Goal: Task Accomplishment & Management: Use online tool/utility

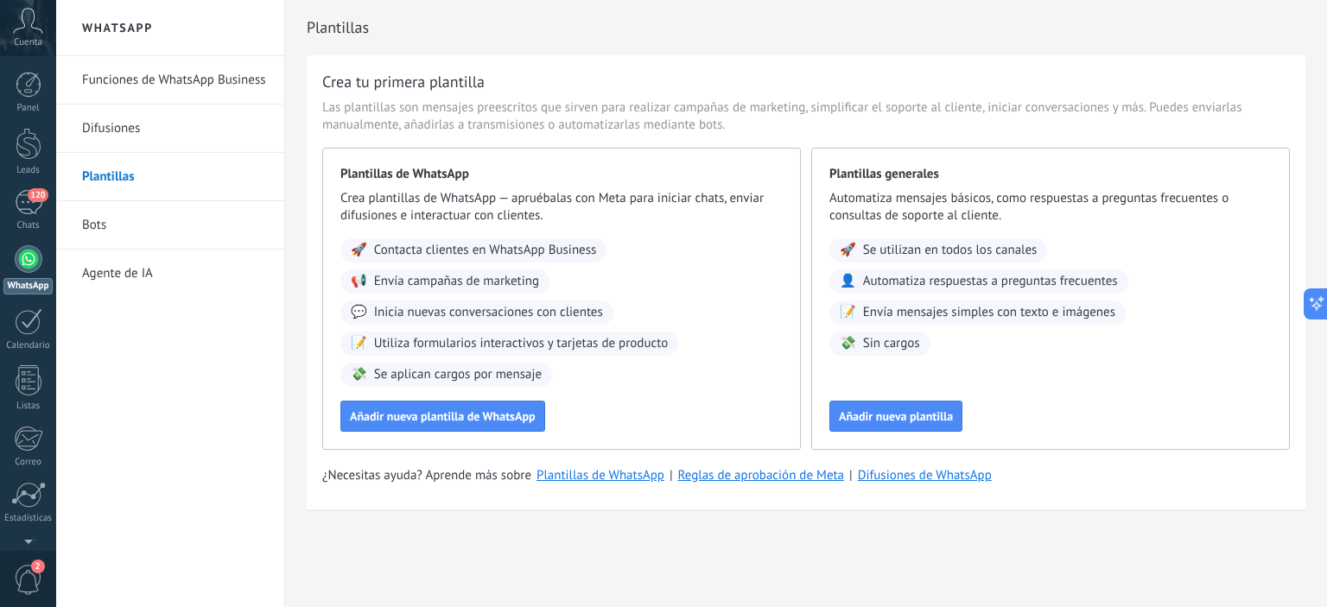
click at [105, 231] on link "Bots" at bounding box center [174, 225] width 185 height 48
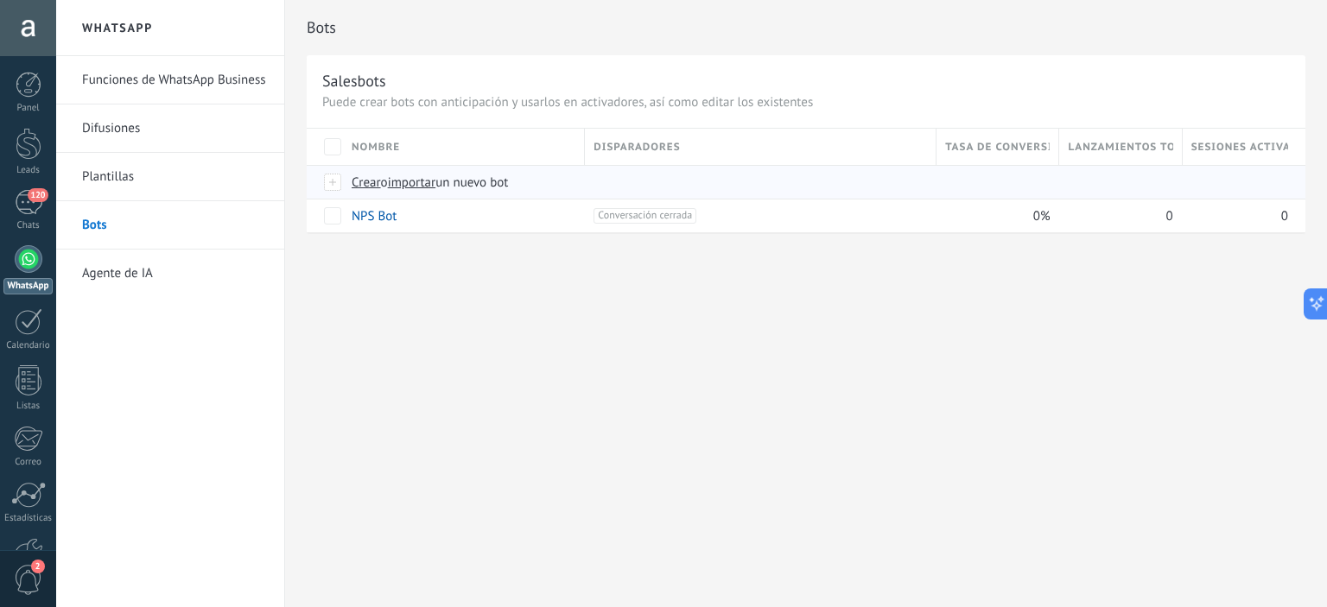
click at [360, 183] on span "Crear" at bounding box center [366, 183] width 29 height 16
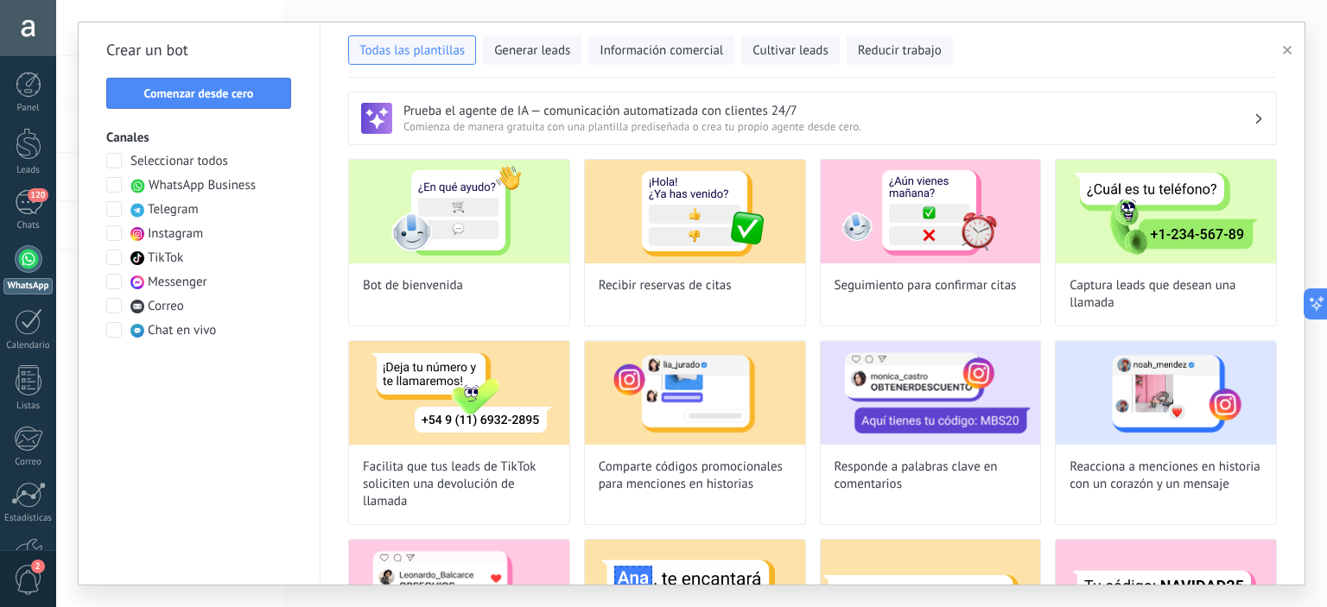
click at [114, 188] on span at bounding box center [114, 185] width 16 height 16
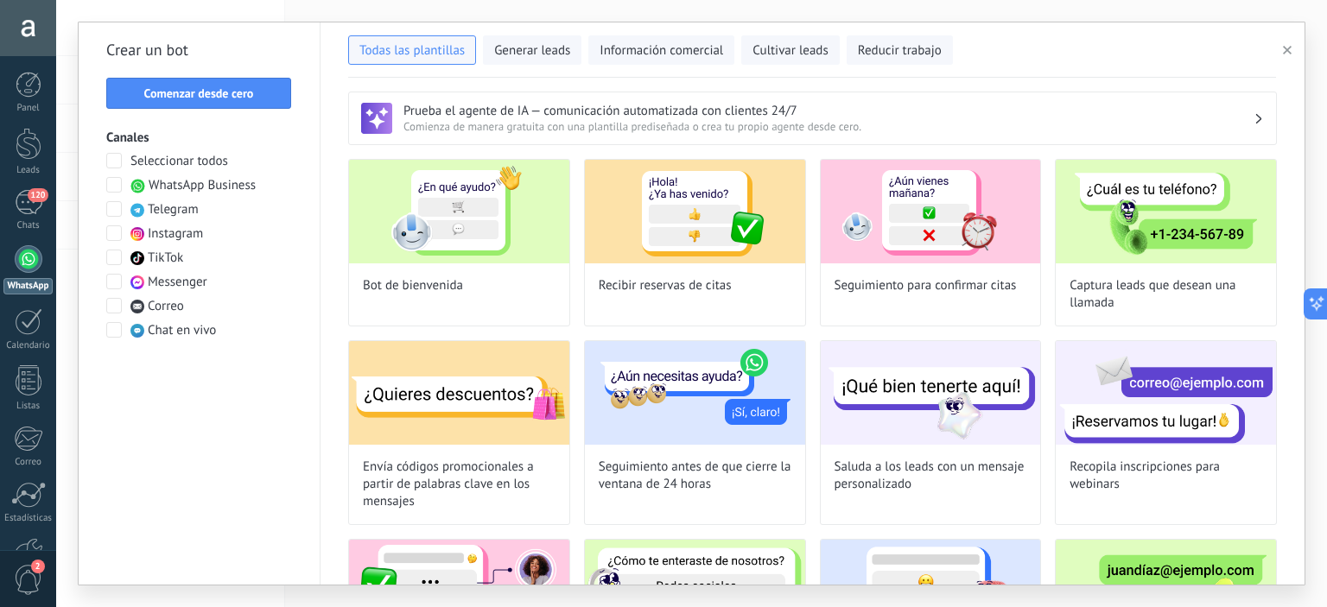
click at [111, 234] on span at bounding box center [114, 234] width 16 height 16
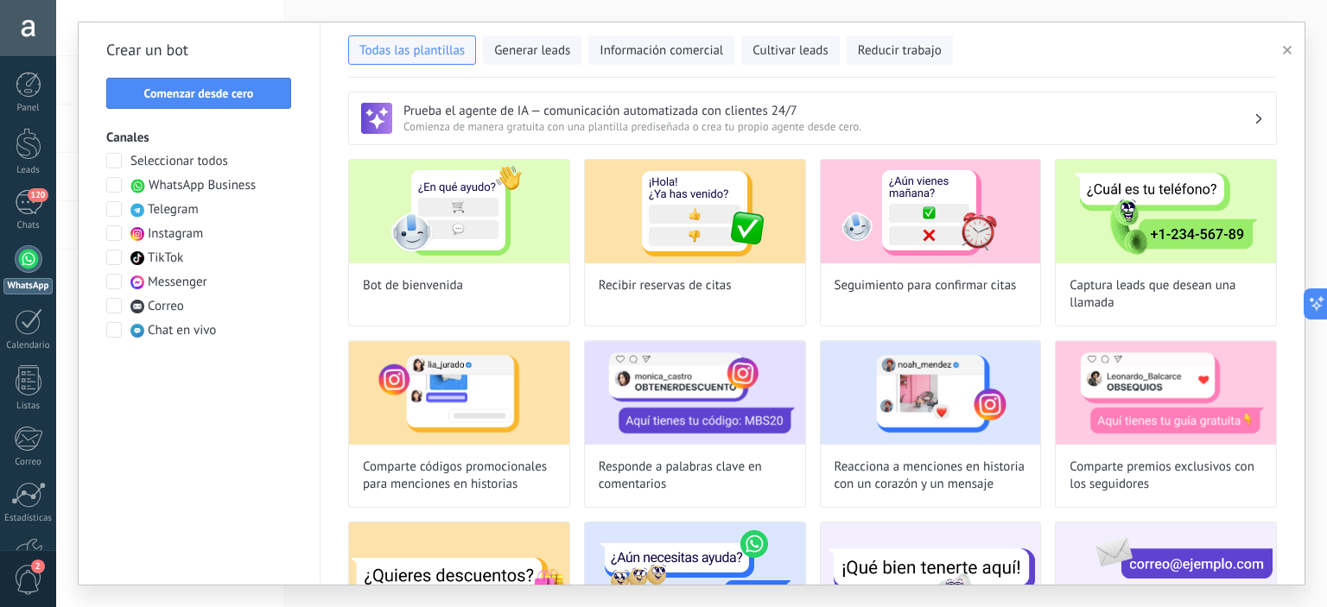
click at [113, 234] on span at bounding box center [114, 234] width 16 height 16
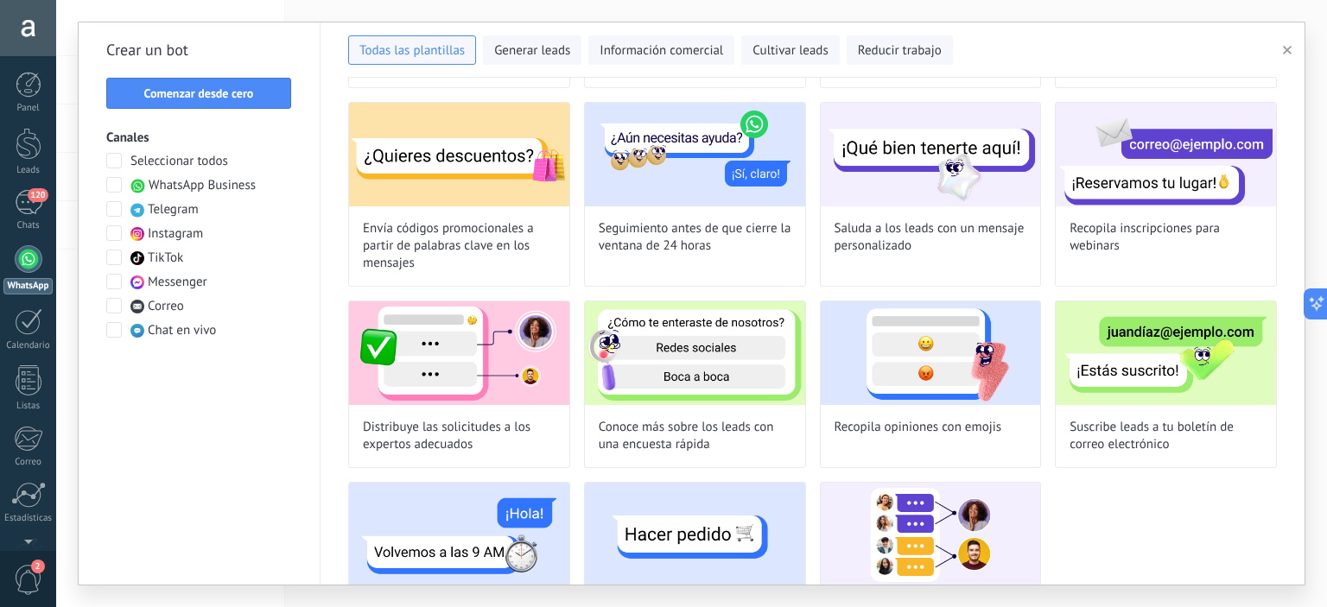
scroll to position [315, 0]
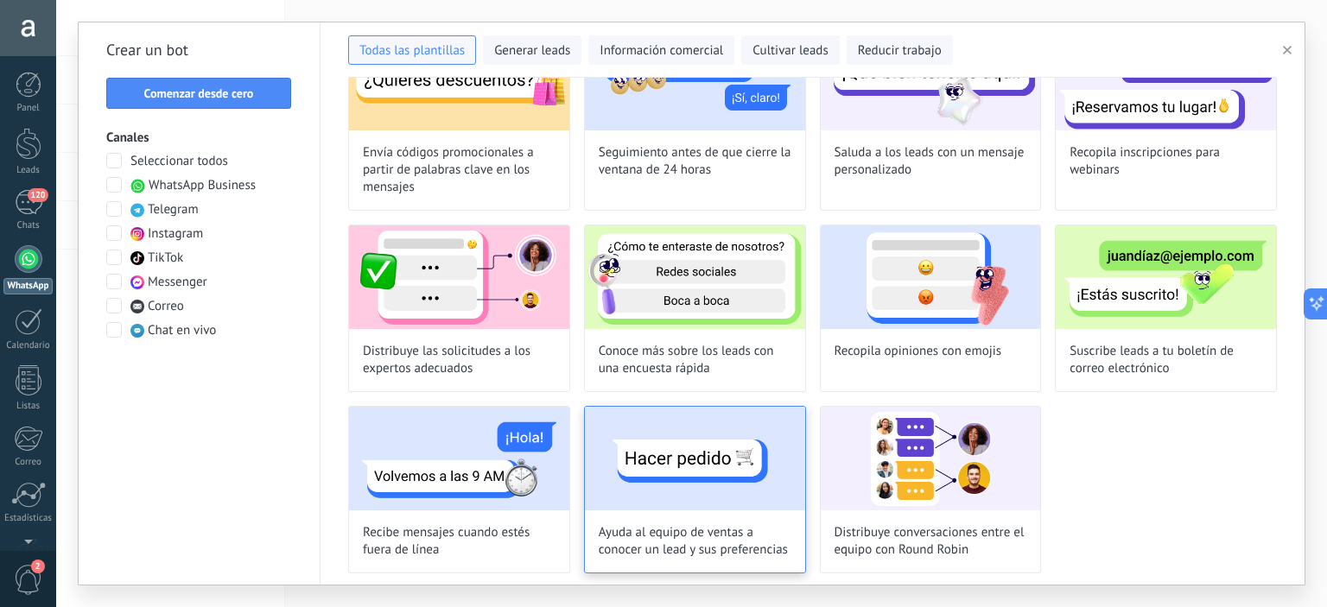
click at [680, 474] on img at bounding box center [695, 459] width 220 height 104
type input "**********"
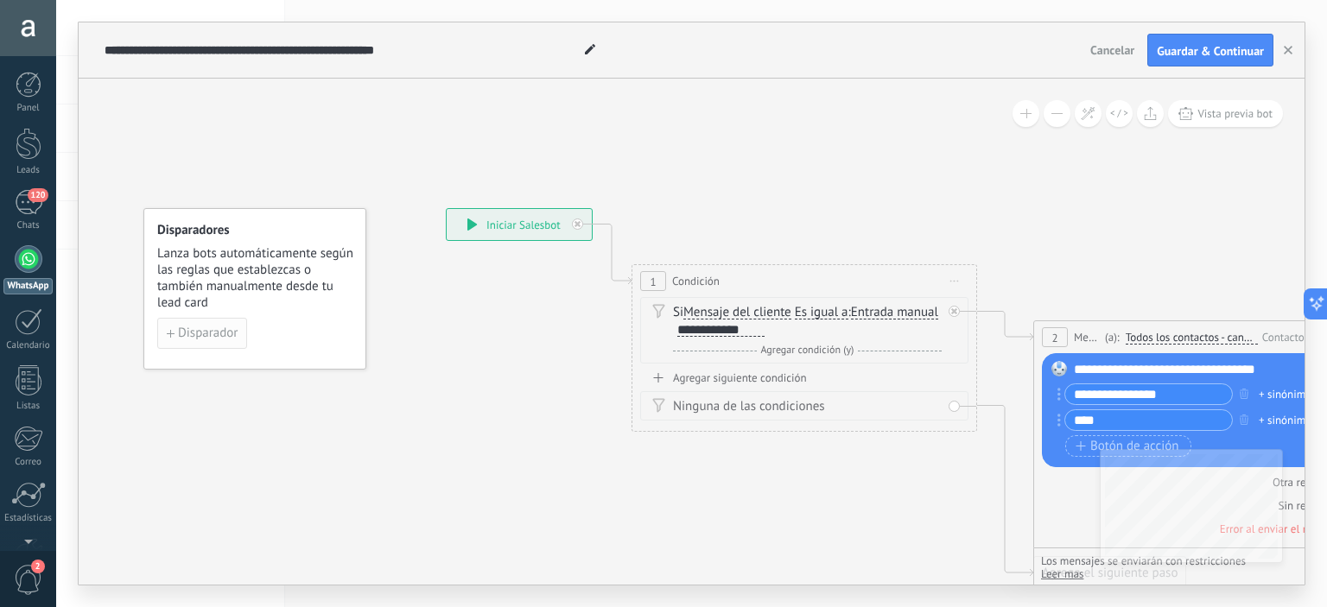
click at [211, 335] on span "Disparador" at bounding box center [208, 334] width 60 height 12
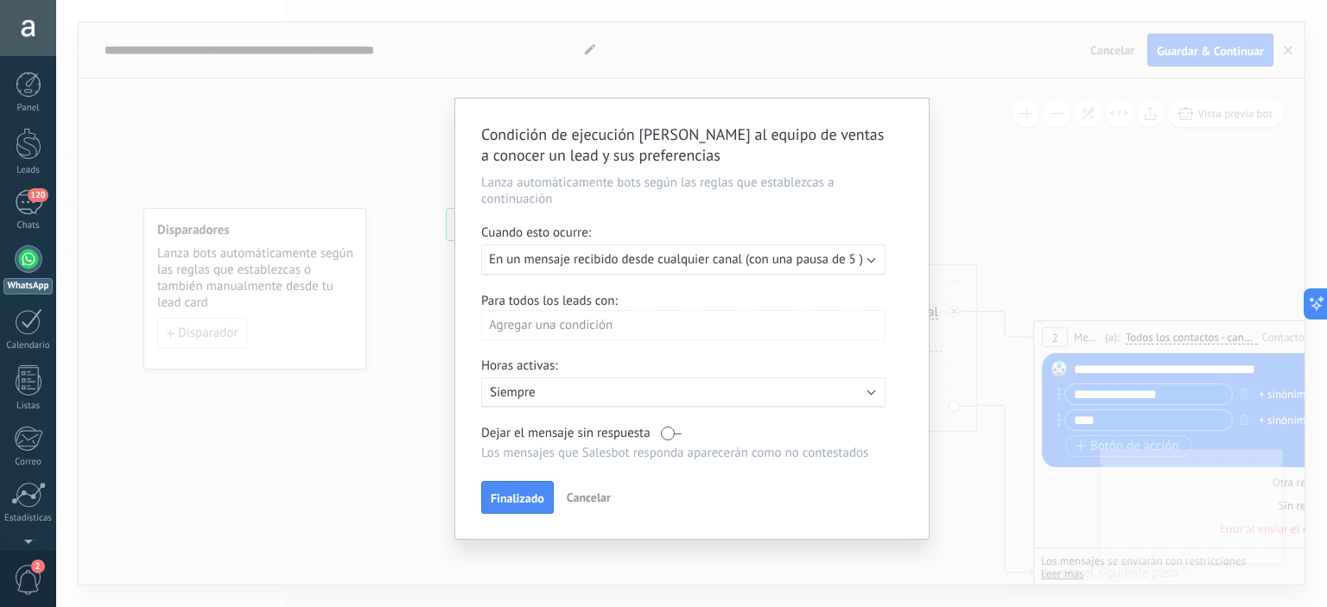
click at [838, 257] on span "En un mensaje recibido desde cualquier canal (con una pausa de 5 )" at bounding box center [676, 259] width 374 height 16
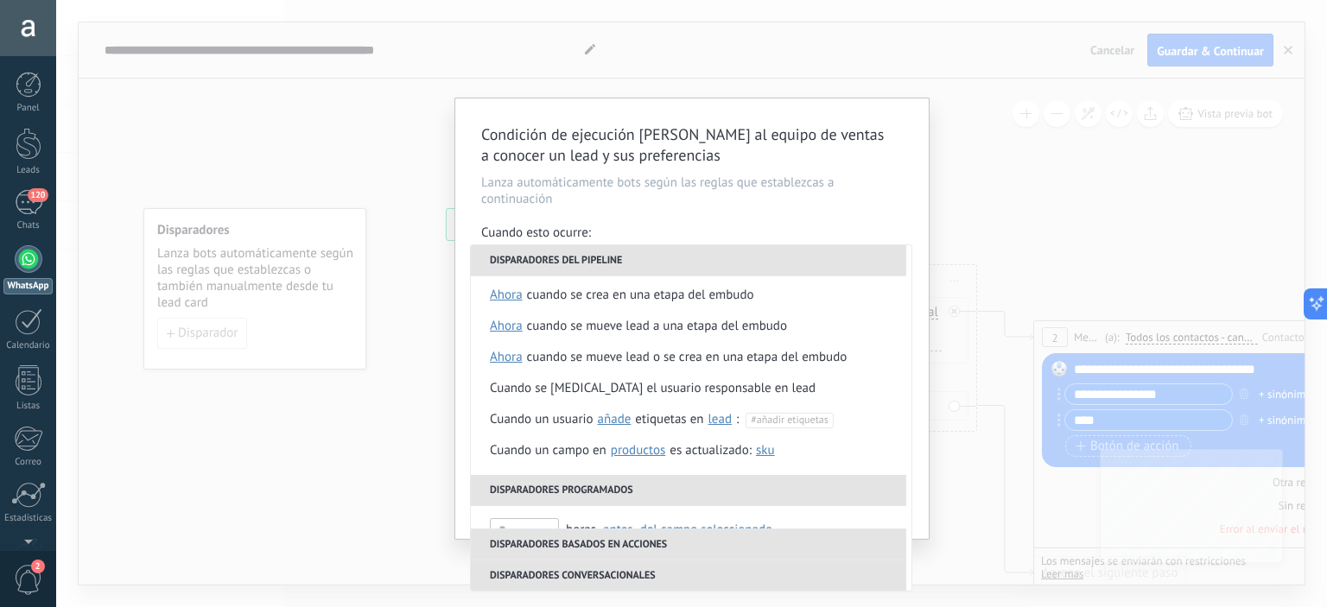
scroll to position [0, 0]
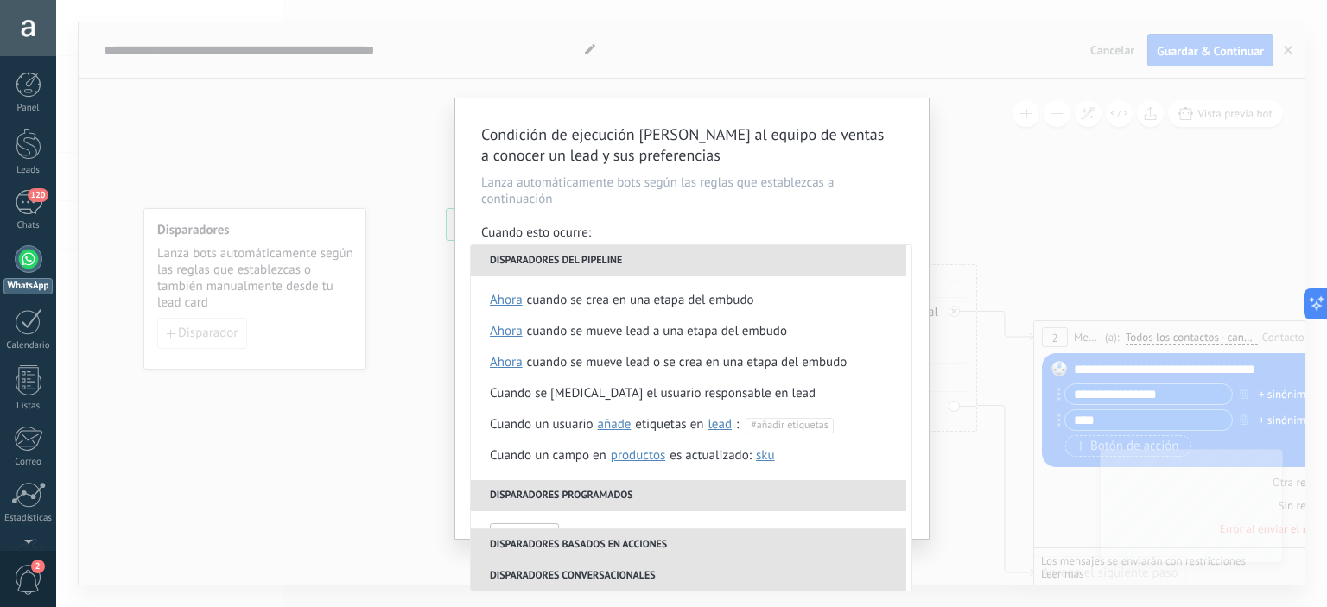
click at [618, 258] on li "Disparadores del pipeline" at bounding box center [689, 260] width 436 height 31
click at [654, 304] on div "Cuando se crea en una etapa del embudo" at bounding box center [640, 300] width 227 height 31
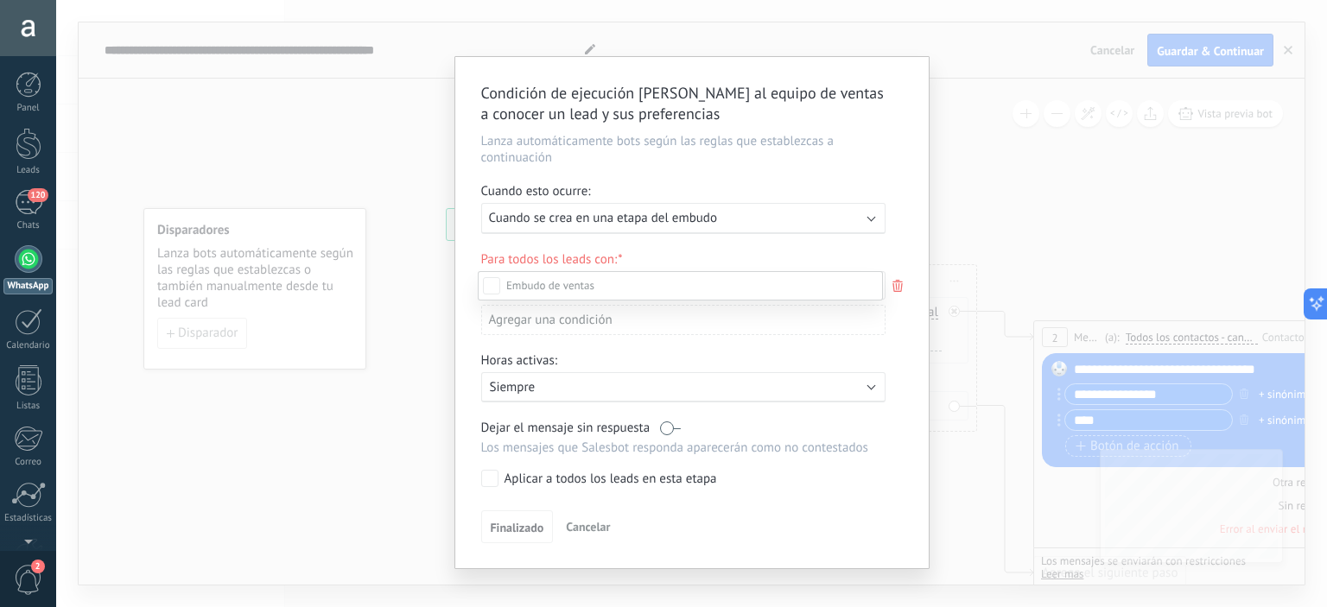
click at [605, 289] on label at bounding box center [680, 285] width 405 height 29
click at [0, 0] on div "Nueva consulta" at bounding box center [0, 0] width 0 height 0
click at [496, 478] on div "Leads Entrantes Nueva consulta Cualificado Cotización enviada Pedido creado Ped…" at bounding box center [680, 438] width 405 height 334
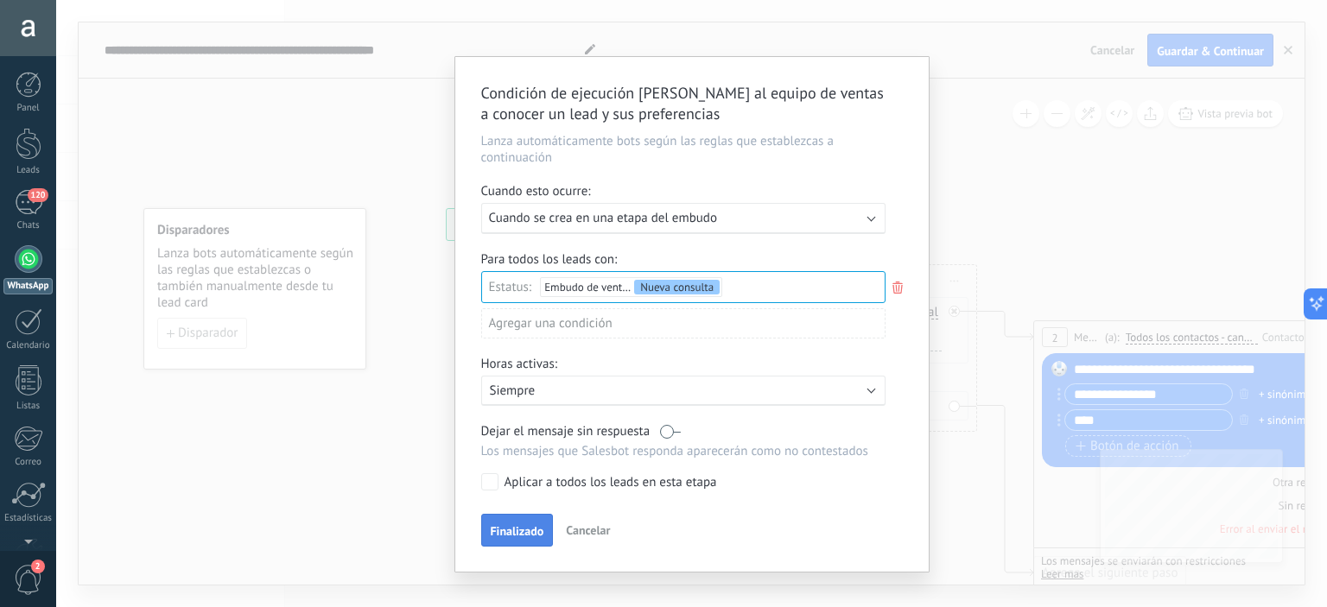
click at [502, 540] on button "Finalizado" at bounding box center [517, 530] width 73 height 33
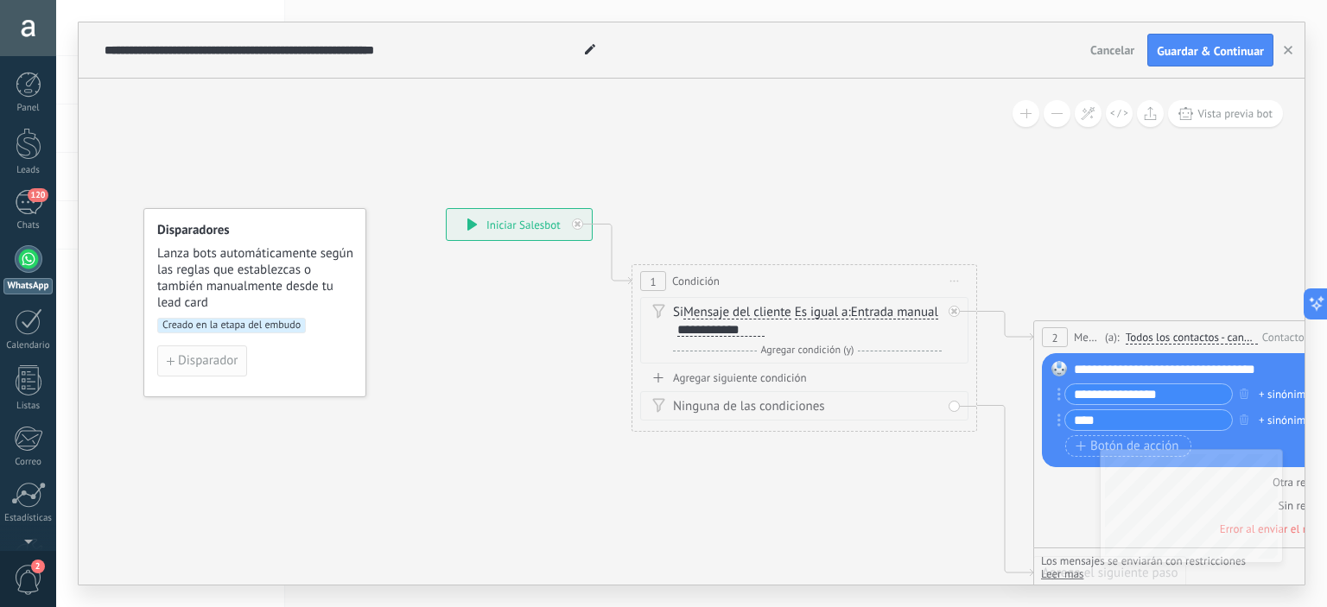
click at [206, 363] on span "Disparador" at bounding box center [208, 361] width 60 height 12
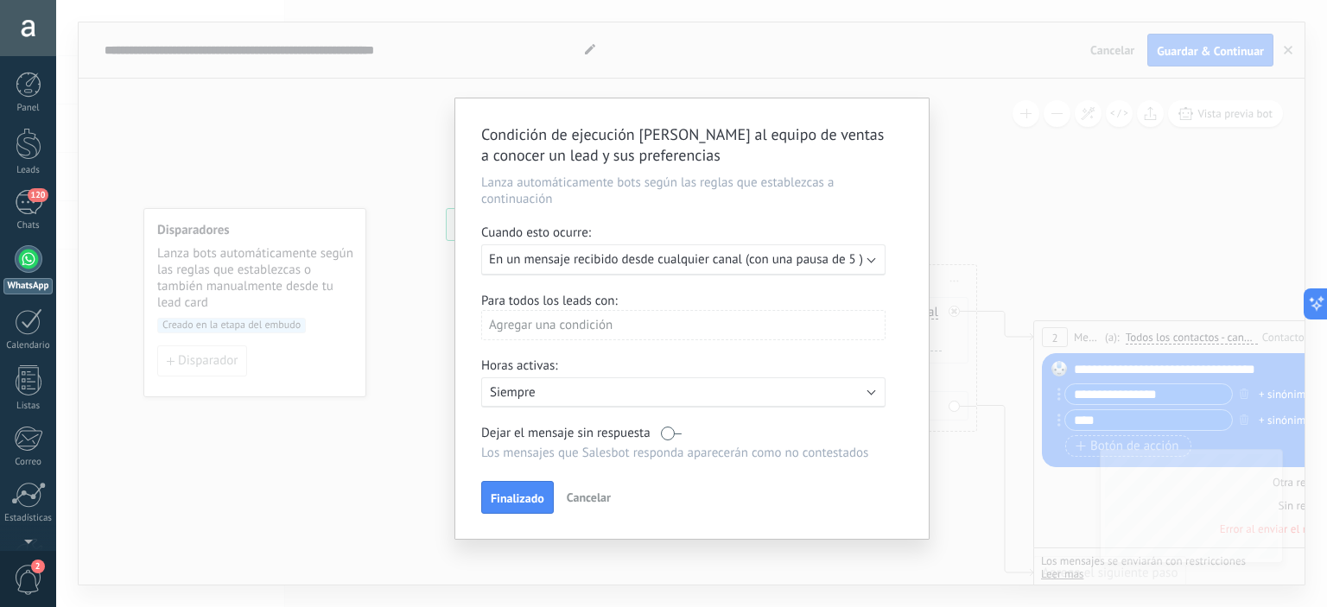
click at [601, 328] on div "Agregar una condición" at bounding box center [683, 325] width 404 height 30
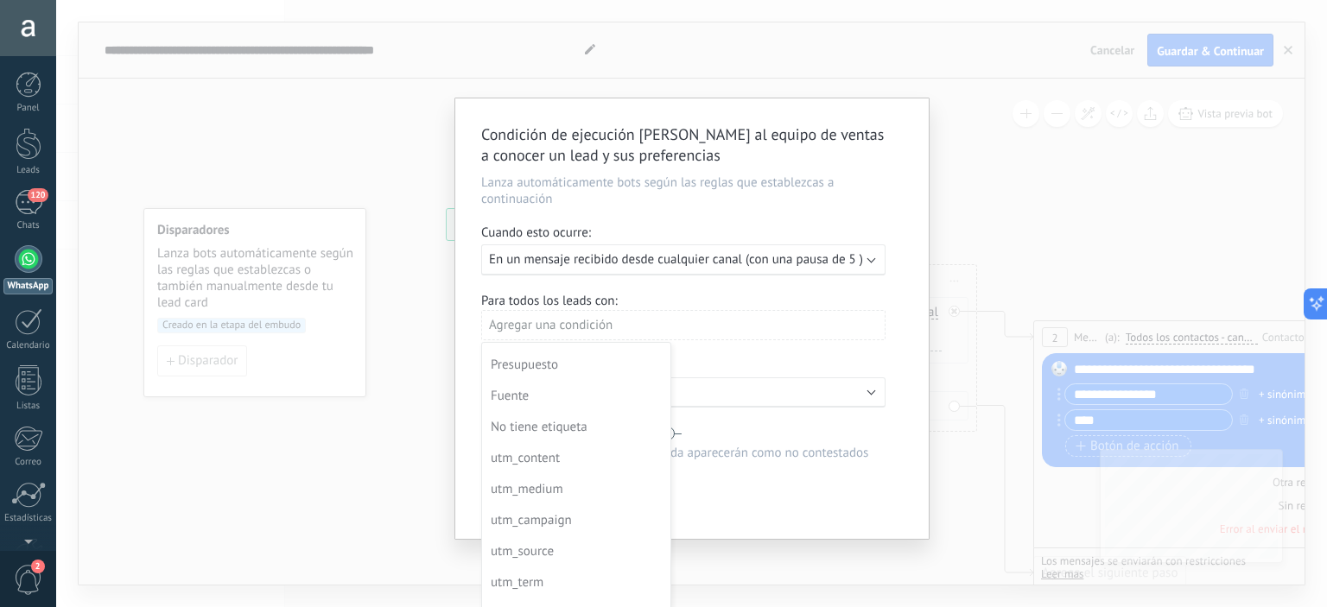
scroll to position [0, 0]
click at [785, 336] on div at bounding box center [692, 319] width 474 height 441
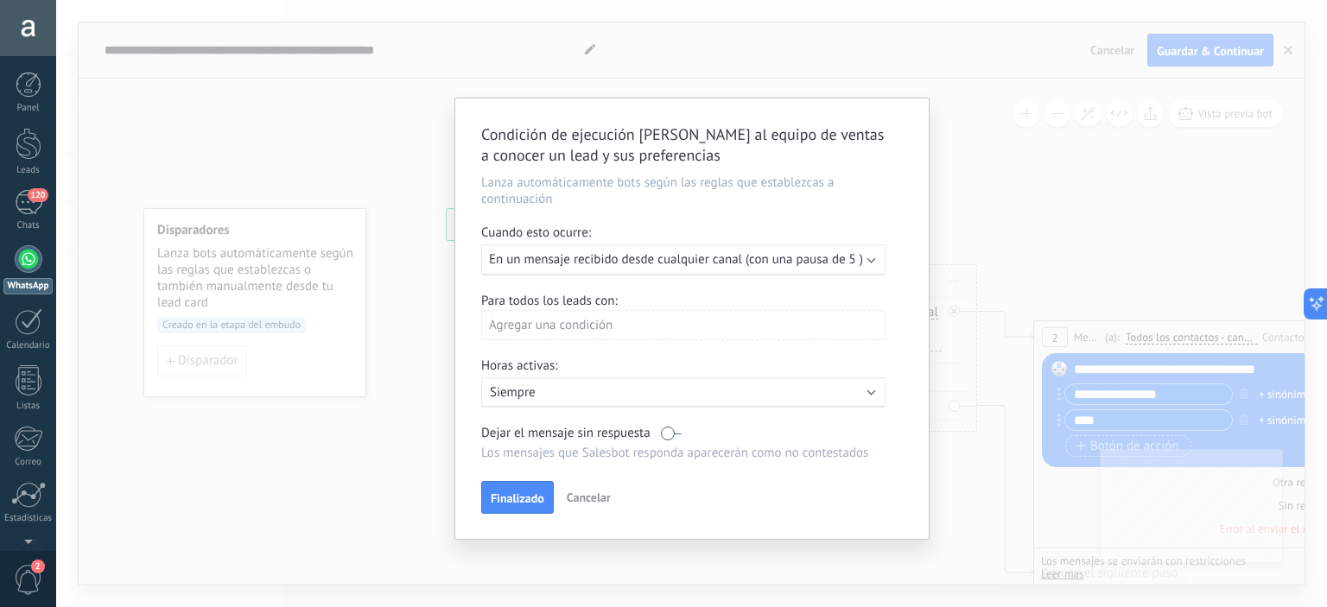
click at [508, 507] on button "Finalizado" at bounding box center [517, 497] width 73 height 33
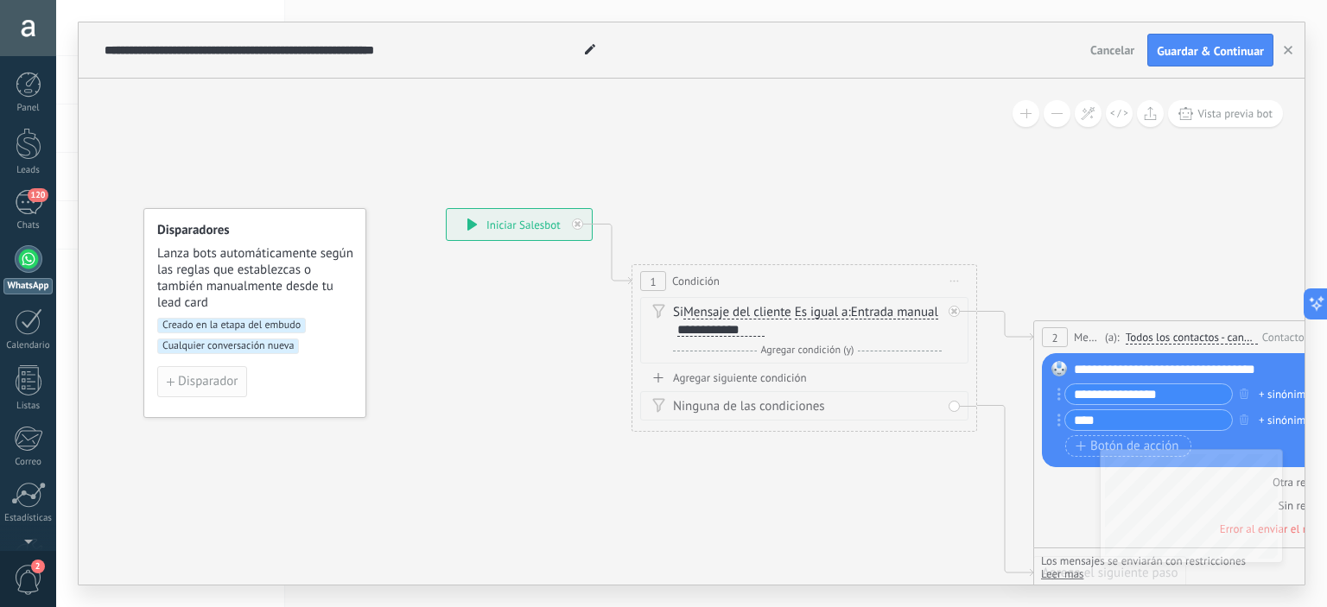
click at [180, 396] on button "Disparador" at bounding box center [202, 381] width 90 height 31
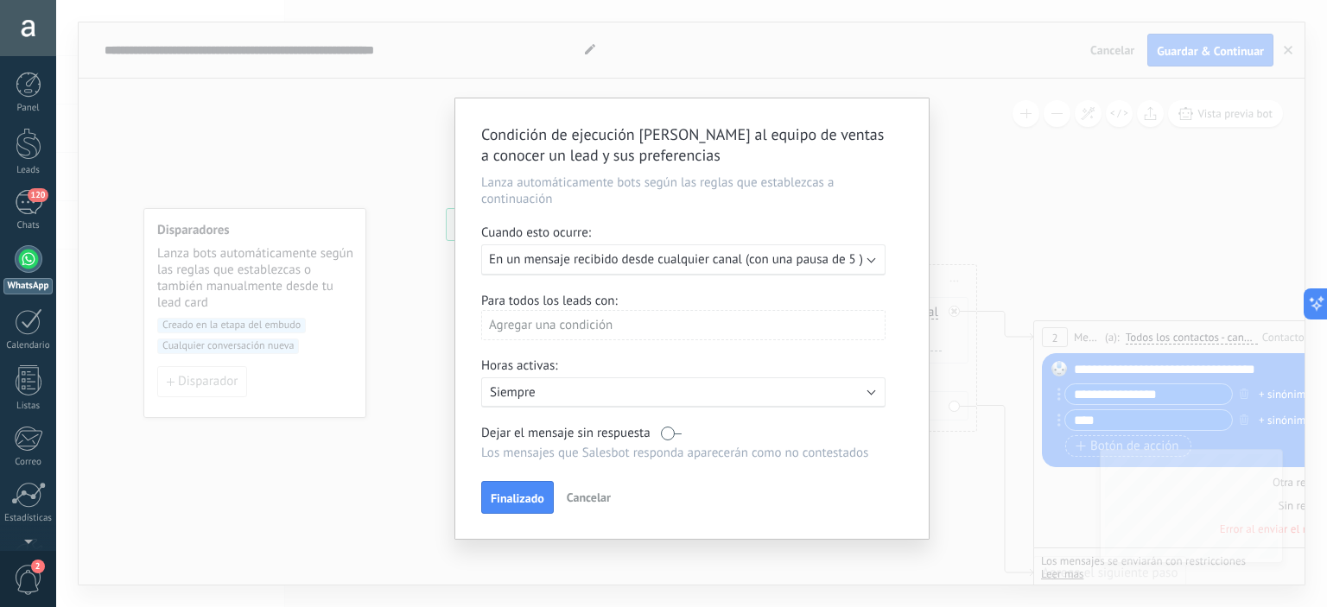
click at [712, 400] on p "Siempre" at bounding box center [641, 393] width 302 height 16
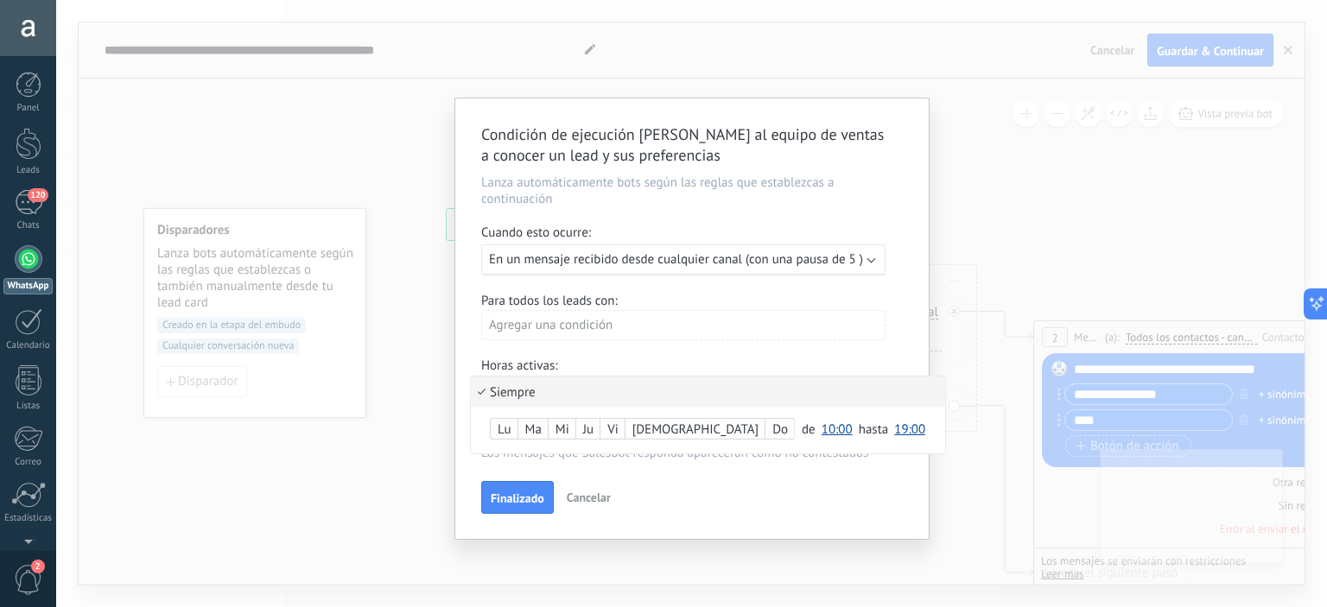
click at [662, 393] on li "Siempre" at bounding box center [708, 392] width 474 height 30
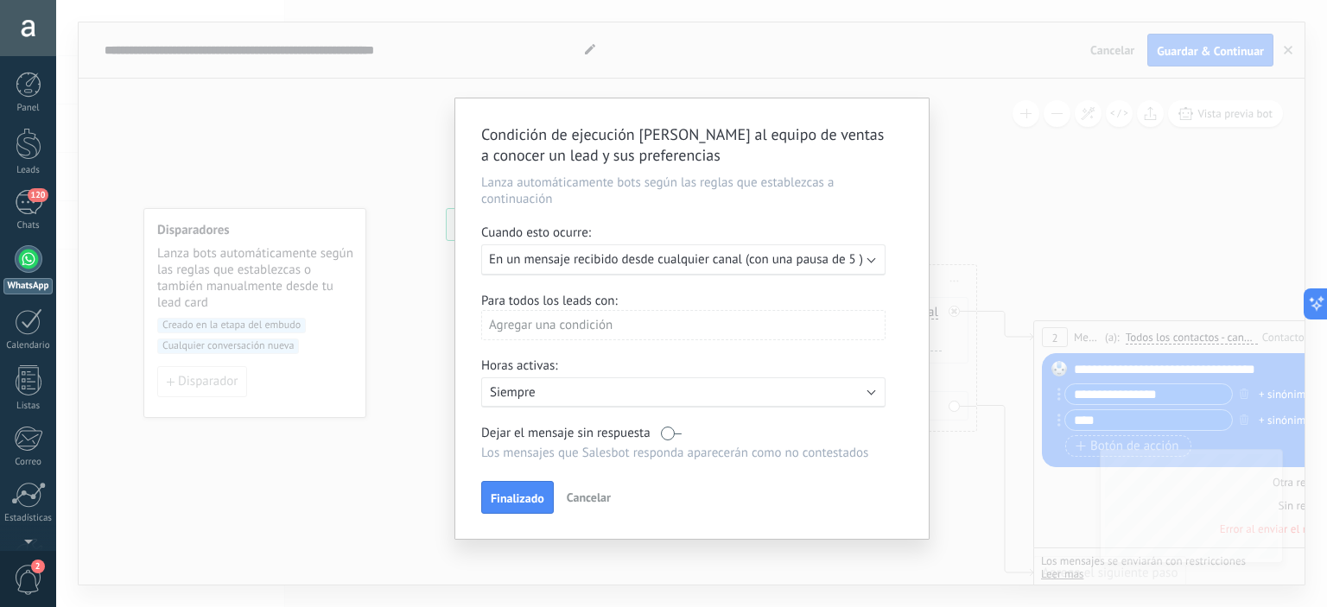
click at [667, 434] on label at bounding box center [671, 433] width 21 height 16
click at [679, 429] on label at bounding box center [671, 433] width 21 height 16
click at [523, 500] on span "Finalizado" at bounding box center [518, 499] width 54 height 12
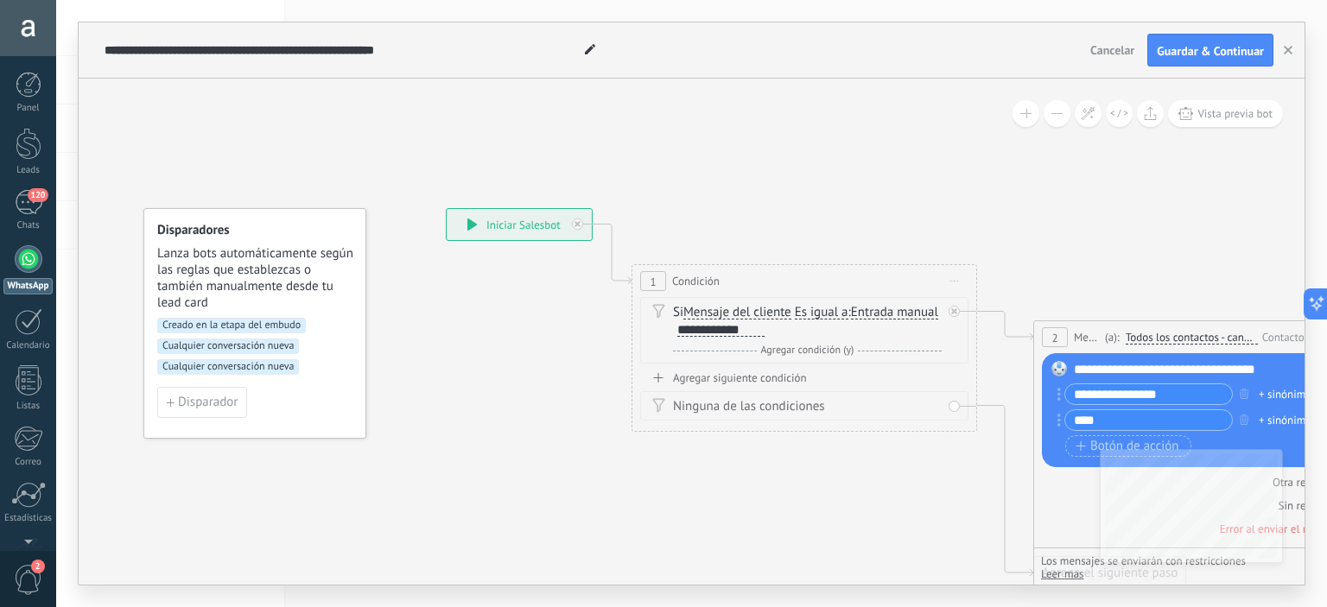
click at [767, 376] on div "Agregar siguiente condición" at bounding box center [804, 378] width 328 height 15
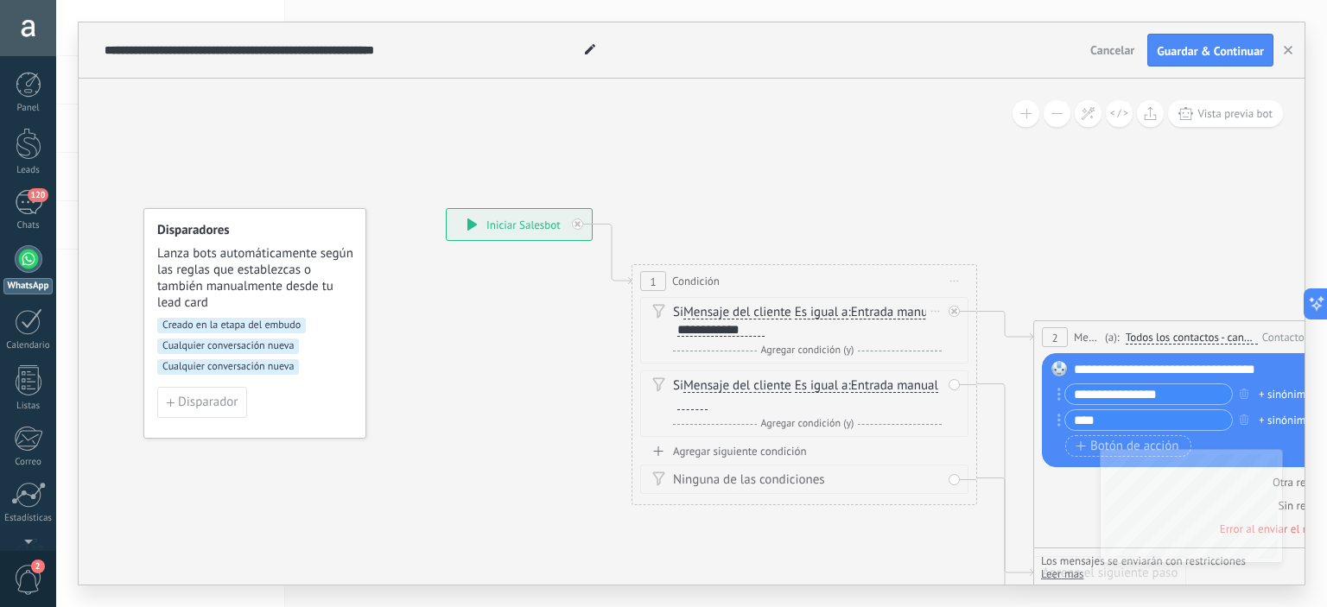
click at [795, 356] on span "Agregar condición (y)" at bounding box center [808, 350] width 102 height 13
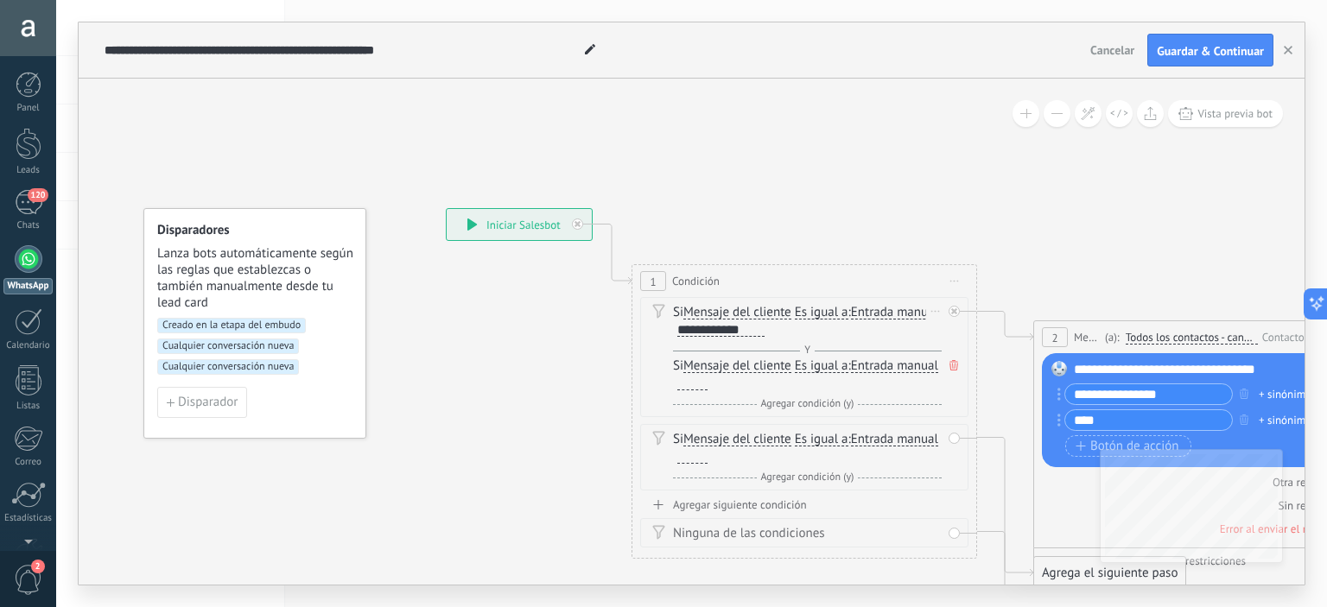
click at [953, 363] on icon at bounding box center [954, 365] width 9 height 10
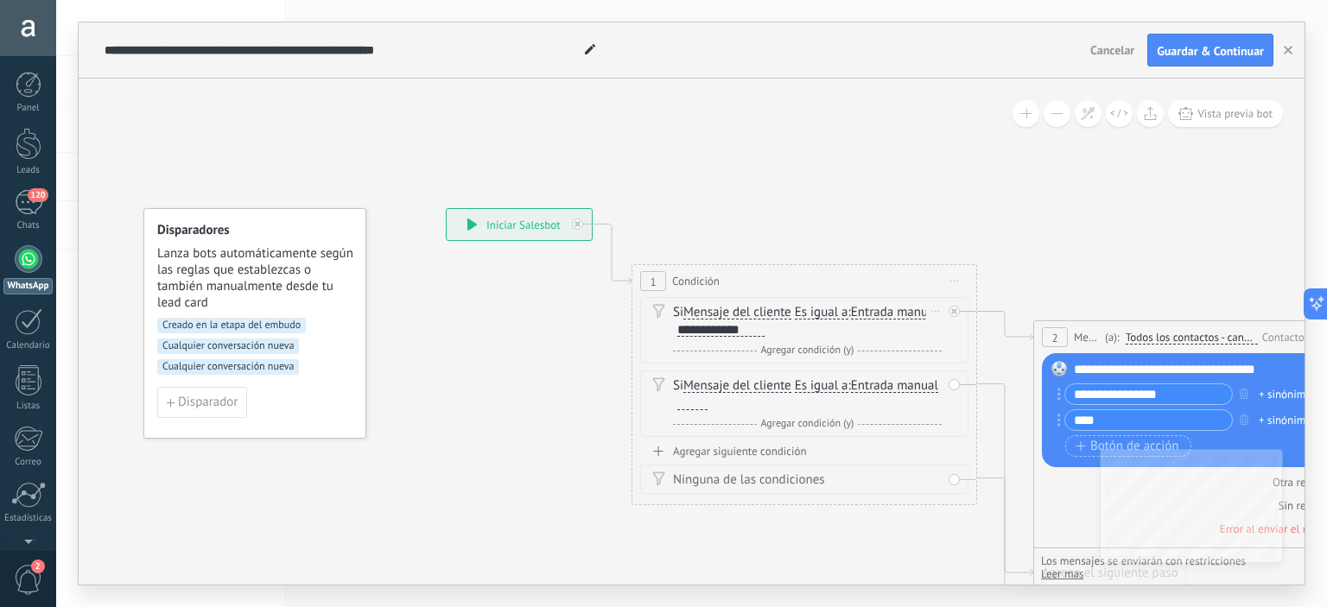
click at [653, 309] on icon at bounding box center [658, 311] width 13 height 15
click at [705, 312] on span "Mensaje del cliente" at bounding box center [738, 313] width 108 height 14
click at [705, 312] on button "Mensaje del cliente" at bounding box center [783, 312] width 216 height 31
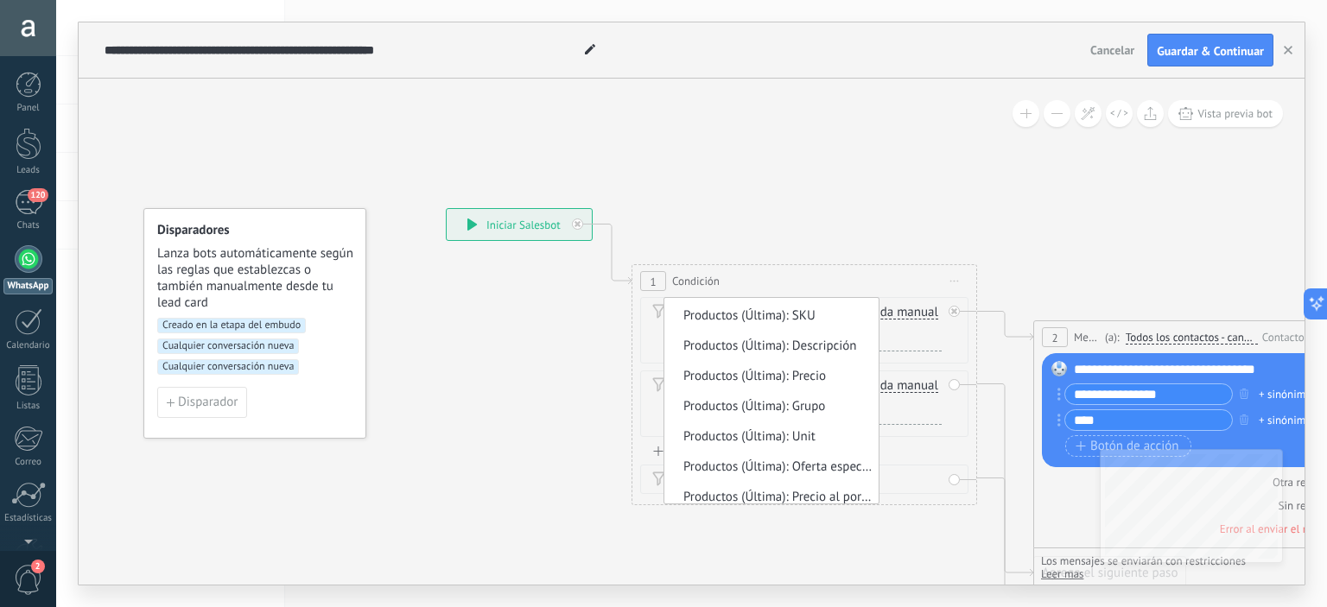
scroll to position [1699, 0]
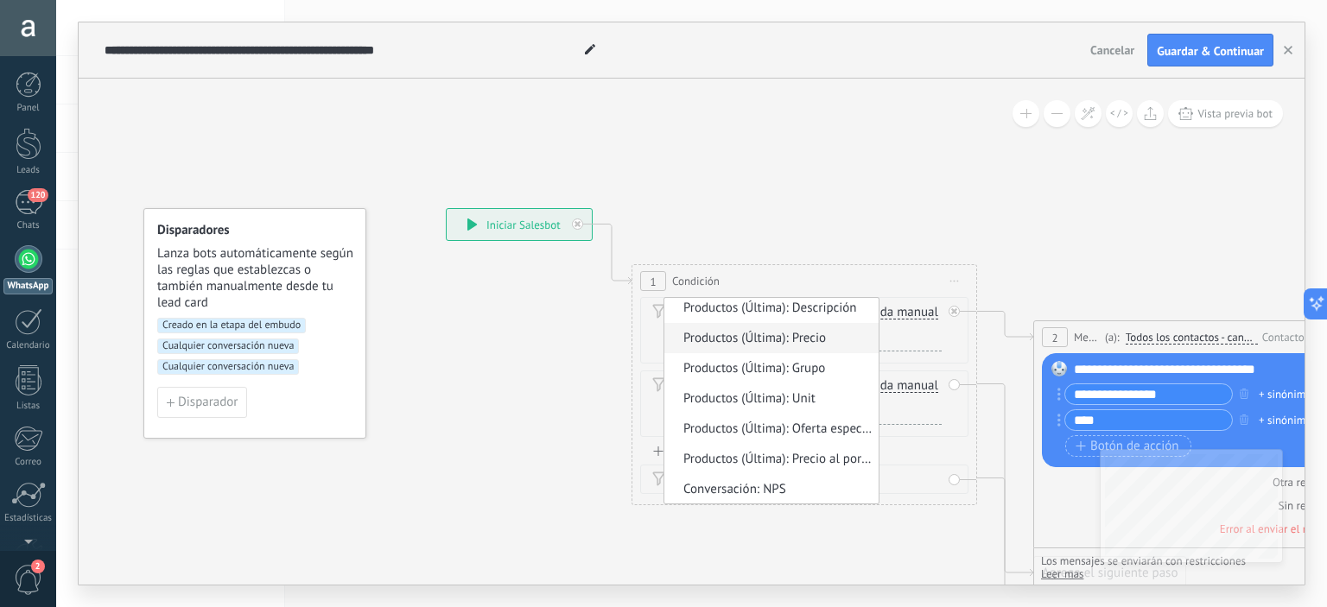
click at [740, 341] on span "Productos (Última): Precio" at bounding box center [769, 338] width 209 height 17
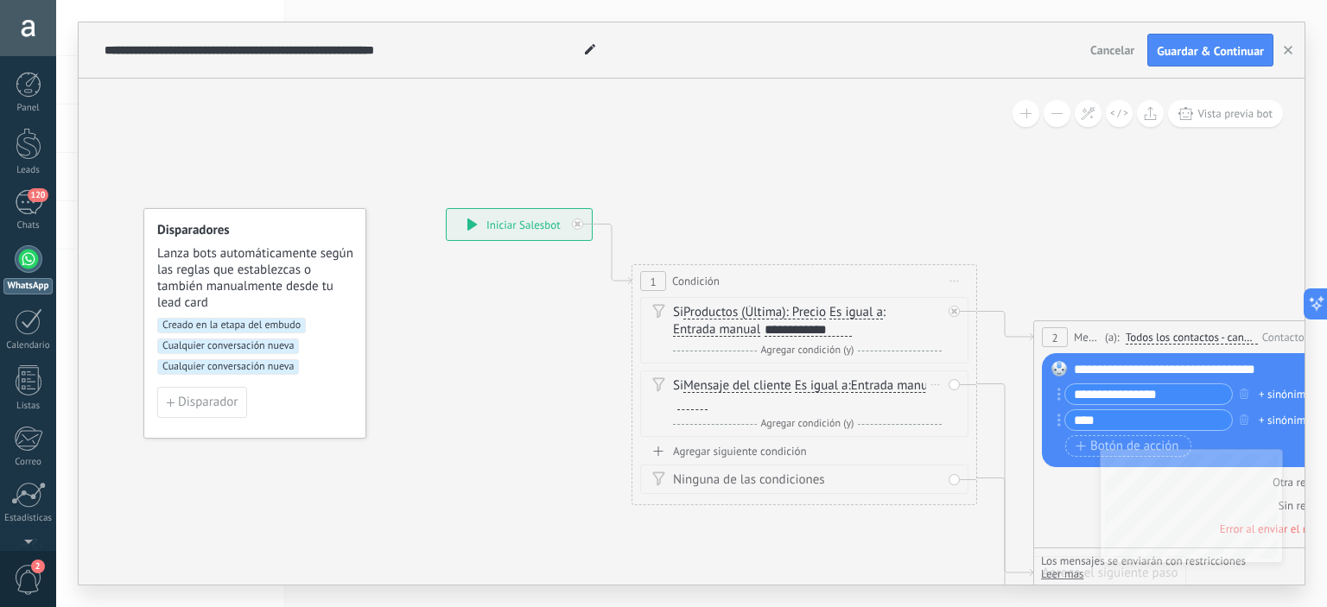
click at [932, 382] on div "Borrar" at bounding box center [935, 384] width 19 height 25
click at [949, 410] on div "Borrar" at bounding box center [963, 409] width 77 height 29
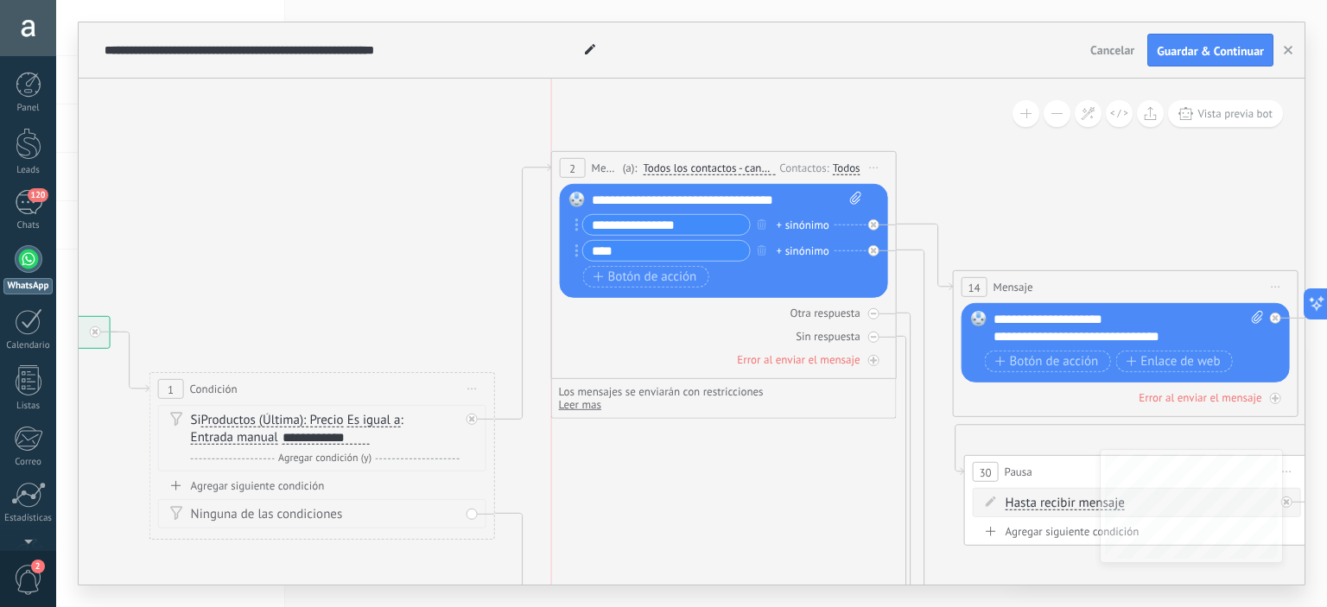
click at [611, 158] on div "2 Mensaje ******* (a): Todos los contactos - canales seleccionados Todos los co…" at bounding box center [724, 168] width 344 height 32
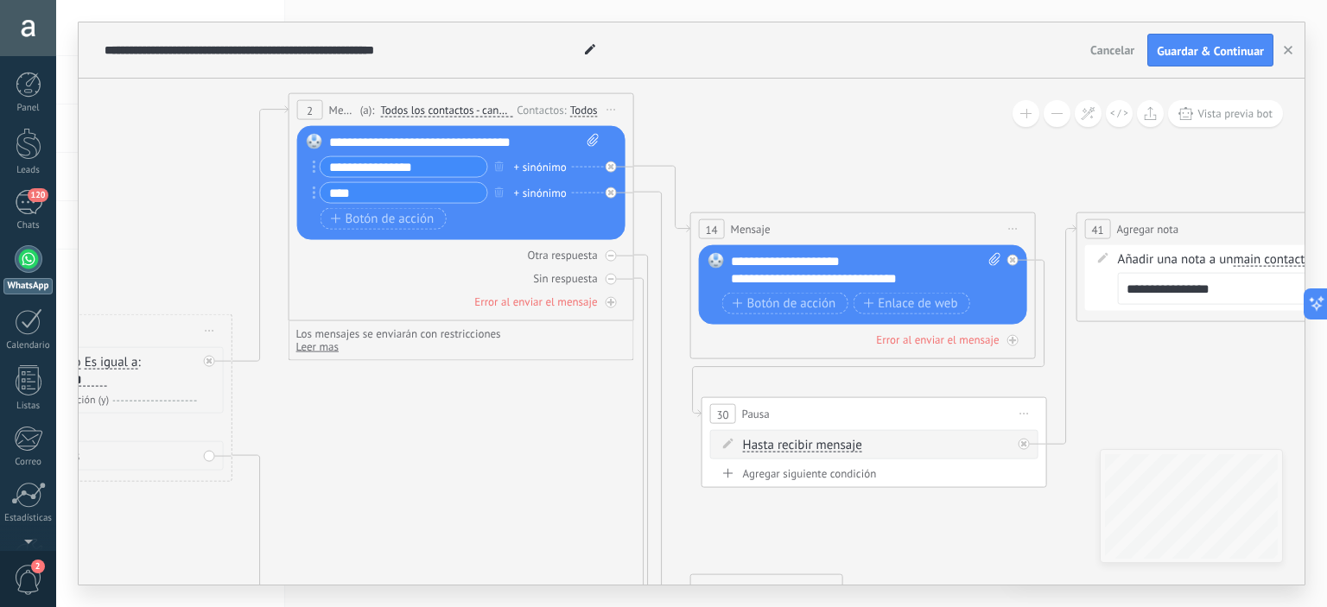
drag, startPoint x: 1154, startPoint y: 232, endPoint x: 891, endPoint y: 174, distance: 269.0
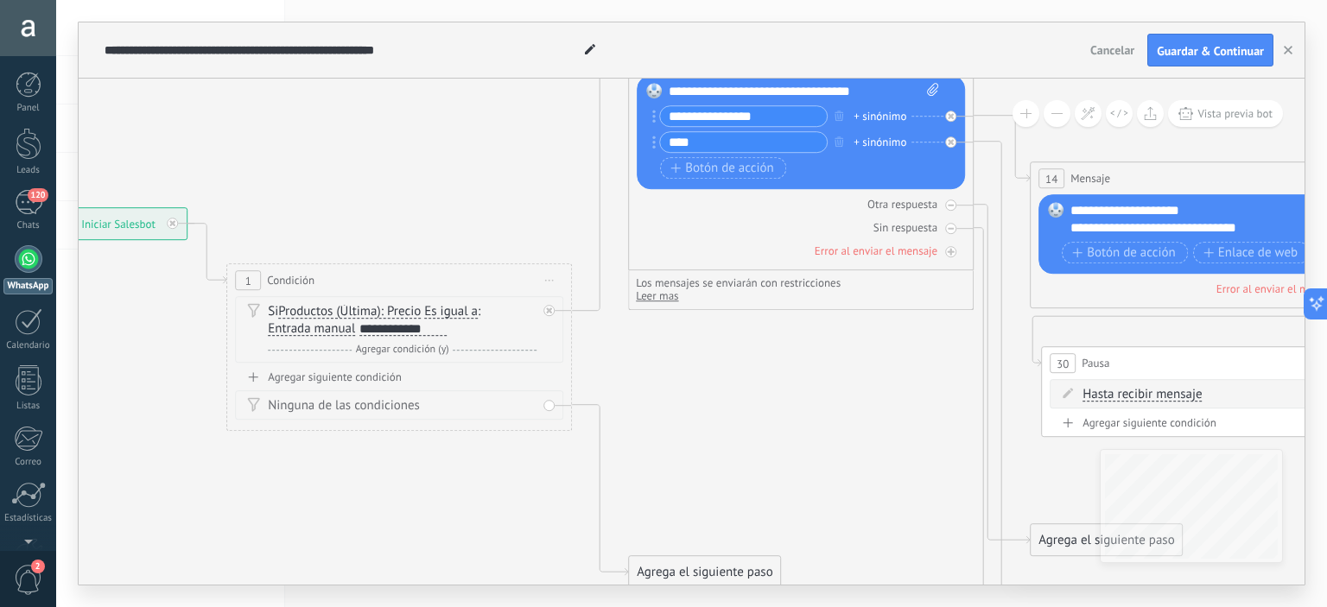
drag, startPoint x: 487, startPoint y: 485, endPoint x: 827, endPoint y: 435, distance: 343.3
click at [434, 307] on span "Es igual a" at bounding box center [451, 312] width 54 height 14
click at [434, 307] on button "Es igual a" at bounding box center [524, 311] width 216 height 31
click at [466, 369] on span "Contiene" at bounding box center [509, 373] width 209 height 17
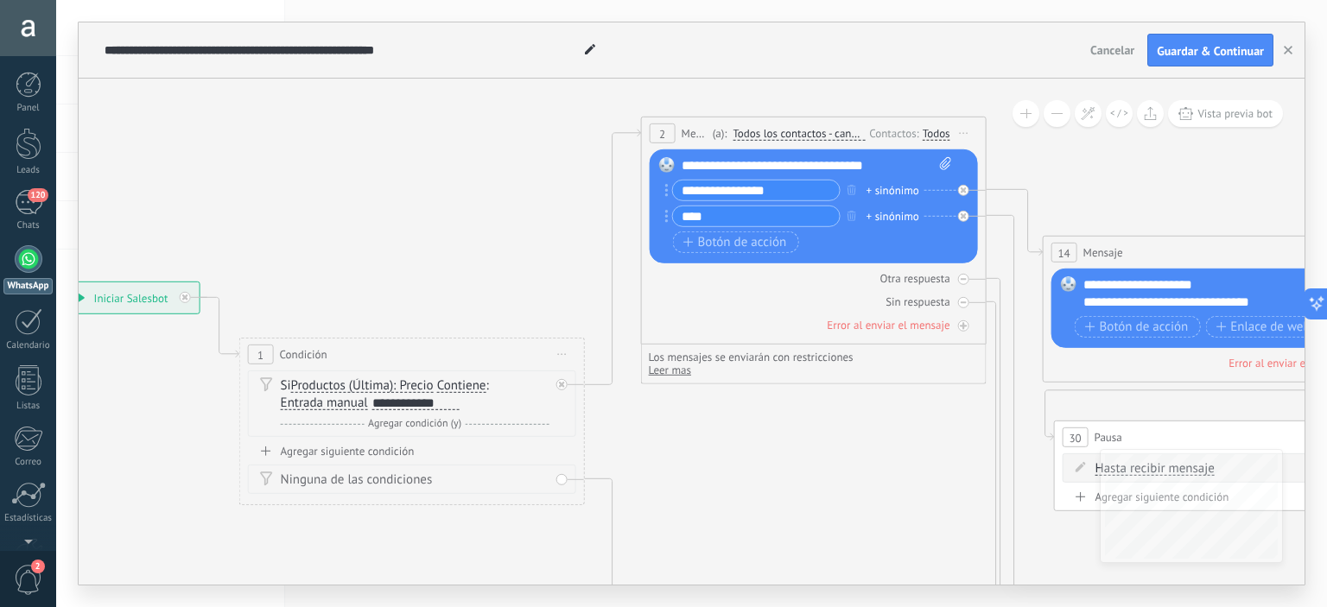
drag, startPoint x: 529, startPoint y: 170, endPoint x: 541, endPoint y: 245, distance: 75.3
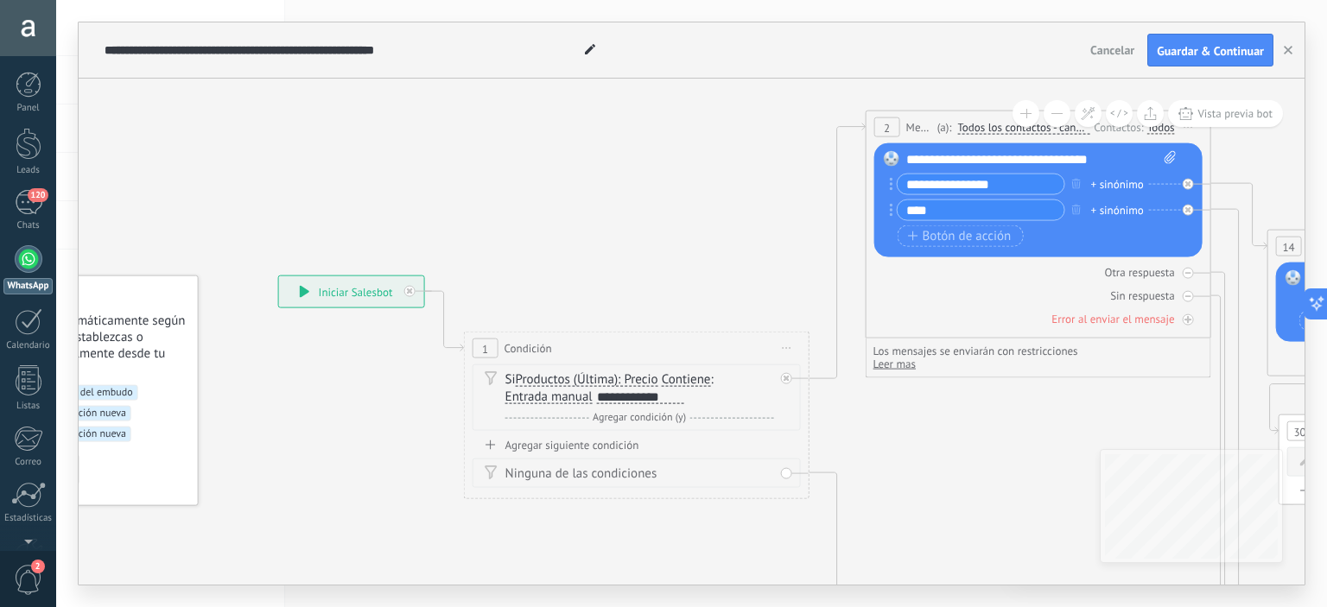
drag, startPoint x: 393, startPoint y: 236, endPoint x: 639, endPoint y: 226, distance: 246.5
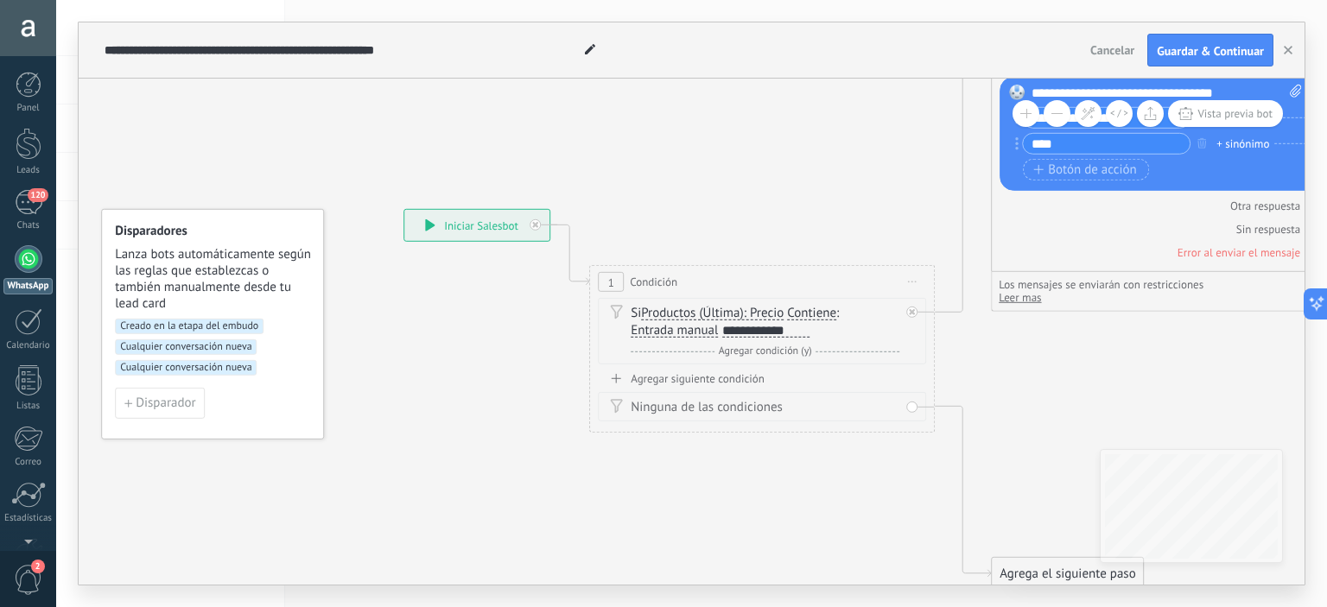
drag, startPoint x: 394, startPoint y: 467, endPoint x: 499, endPoint y: 404, distance: 122.1
click at [1089, 54] on button "Cancelar" at bounding box center [1113, 50] width 58 height 26
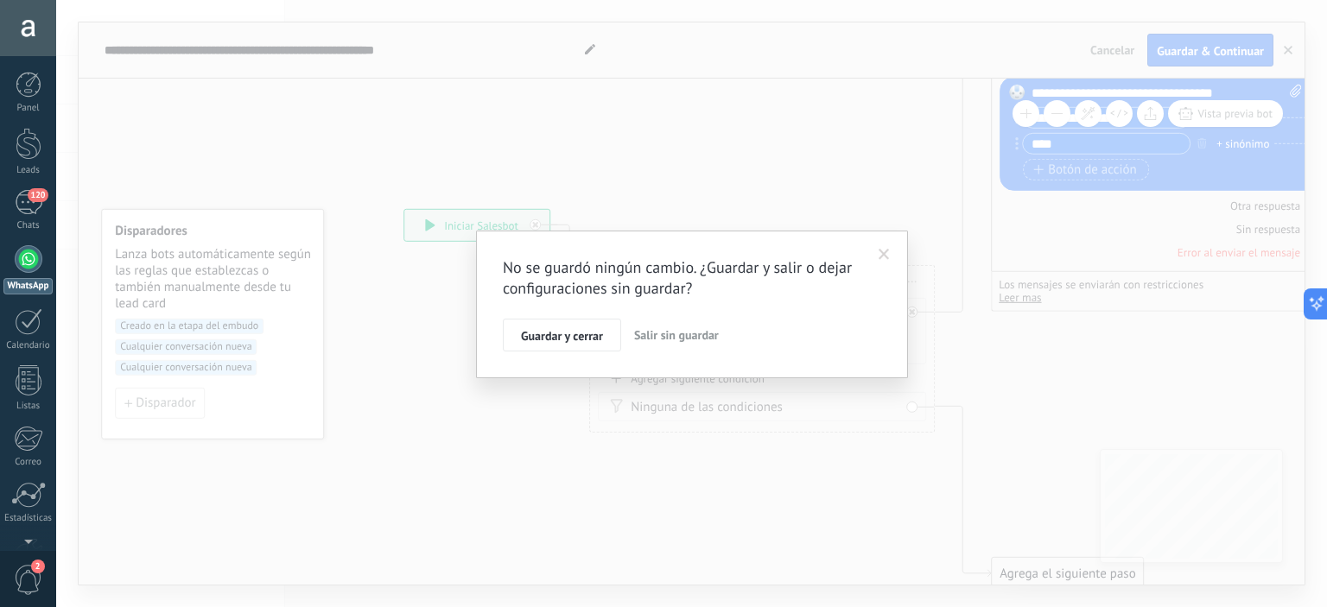
click at [665, 340] on span "Salir sin guardar" at bounding box center [676, 336] width 85 height 16
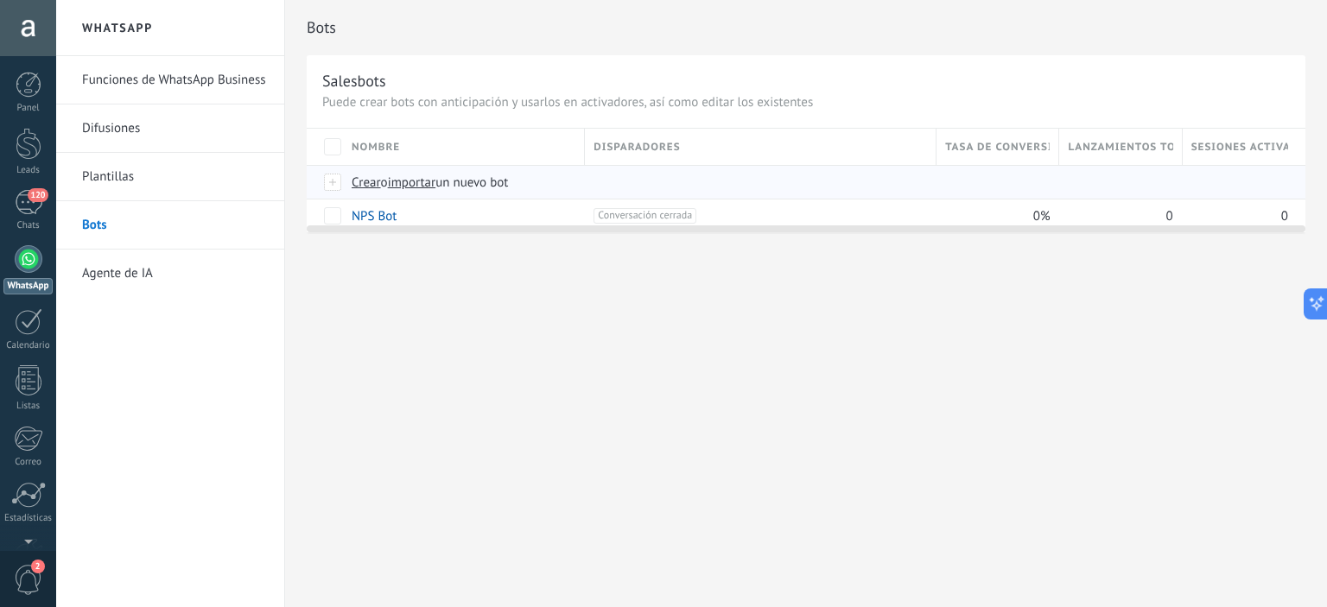
click at [359, 181] on span "Crear" at bounding box center [366, 183] width 29 height 16
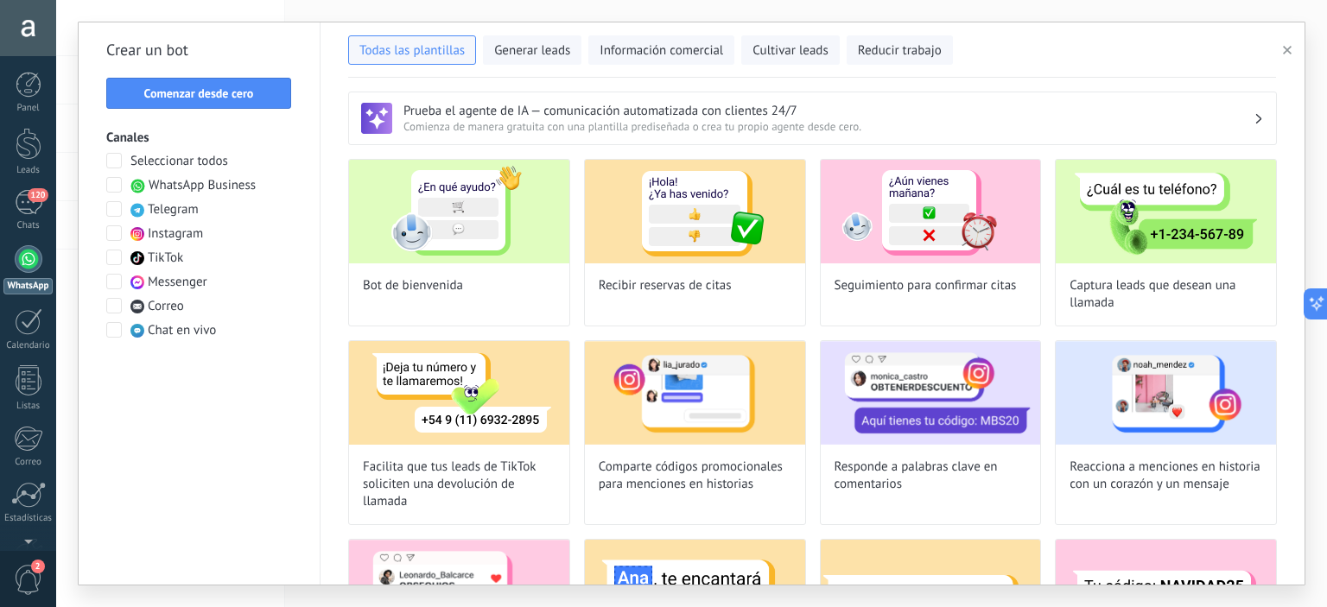
click at [118, 181] on span at bounding box center [114, 185] width 16 height 16
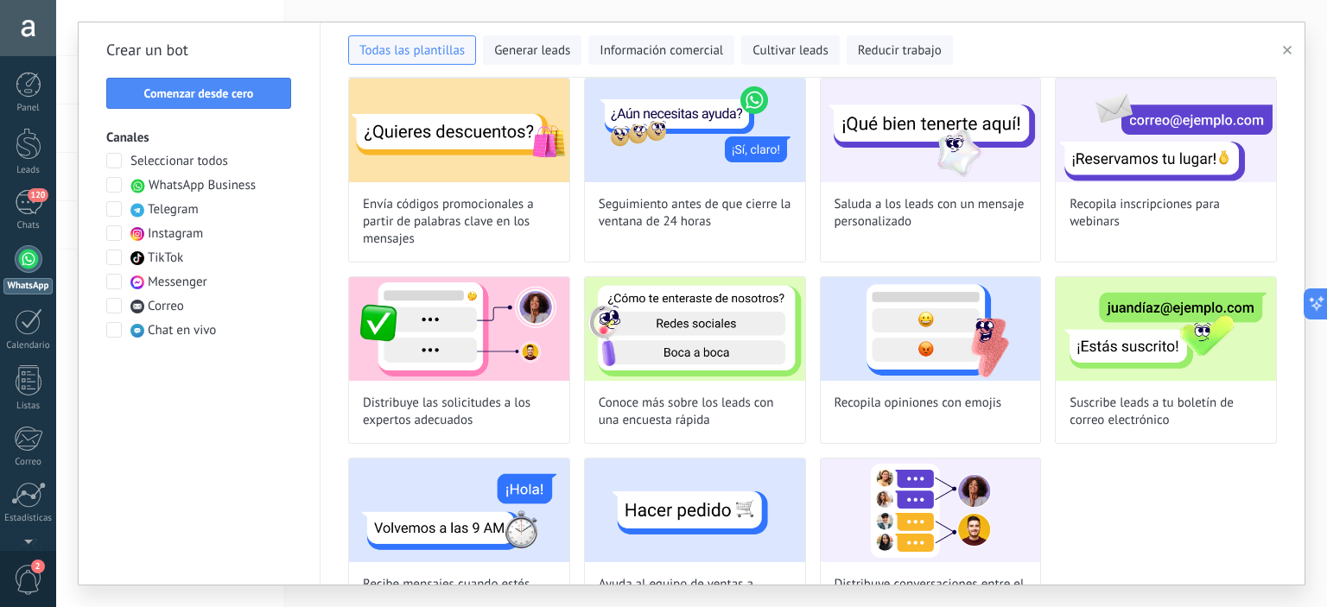
scroll to position [315, 0]
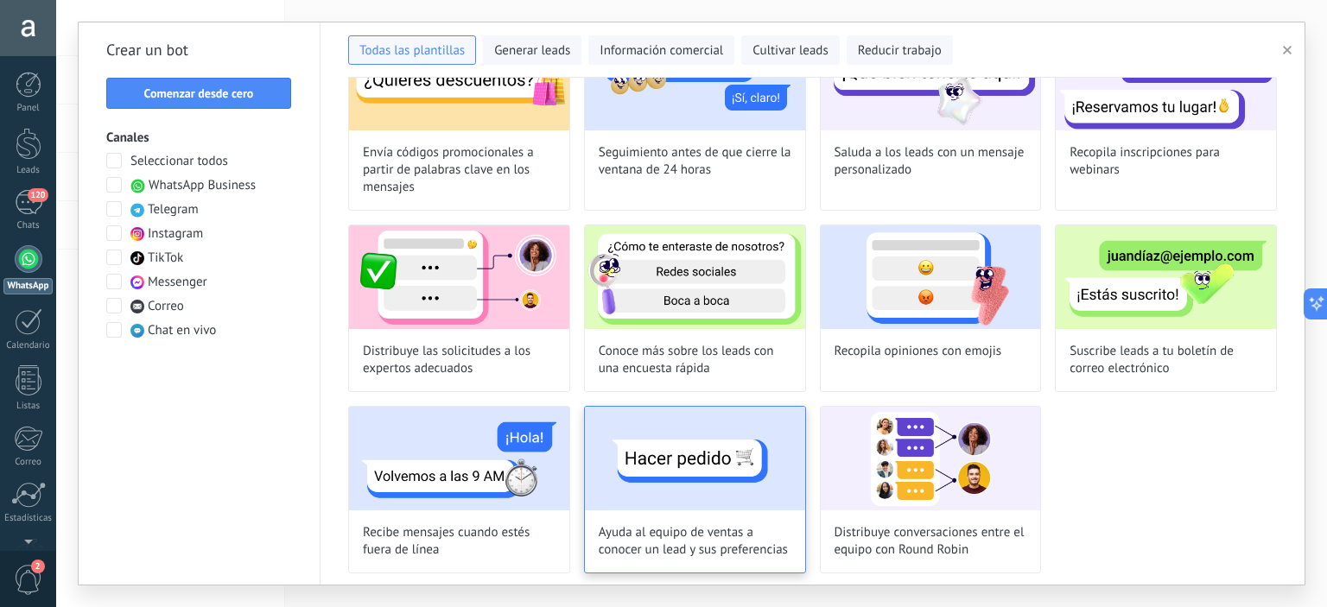
click at [698, 473] on img at bounding box center [695, 459] width 220 height 104
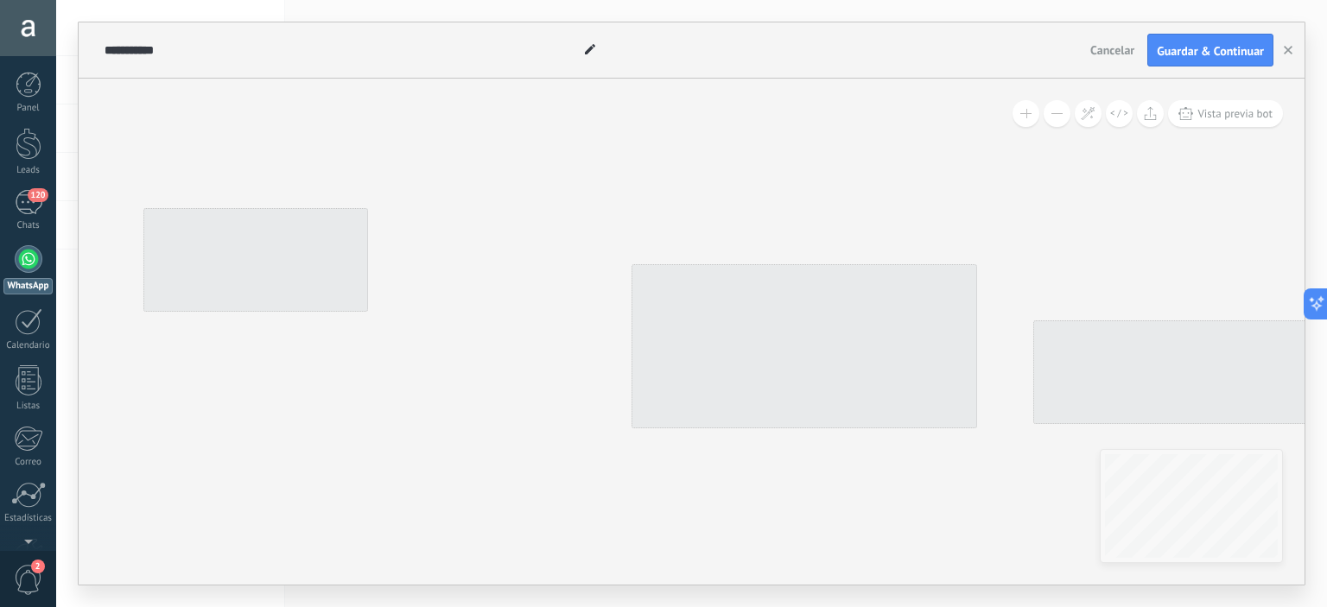
type input "**********"
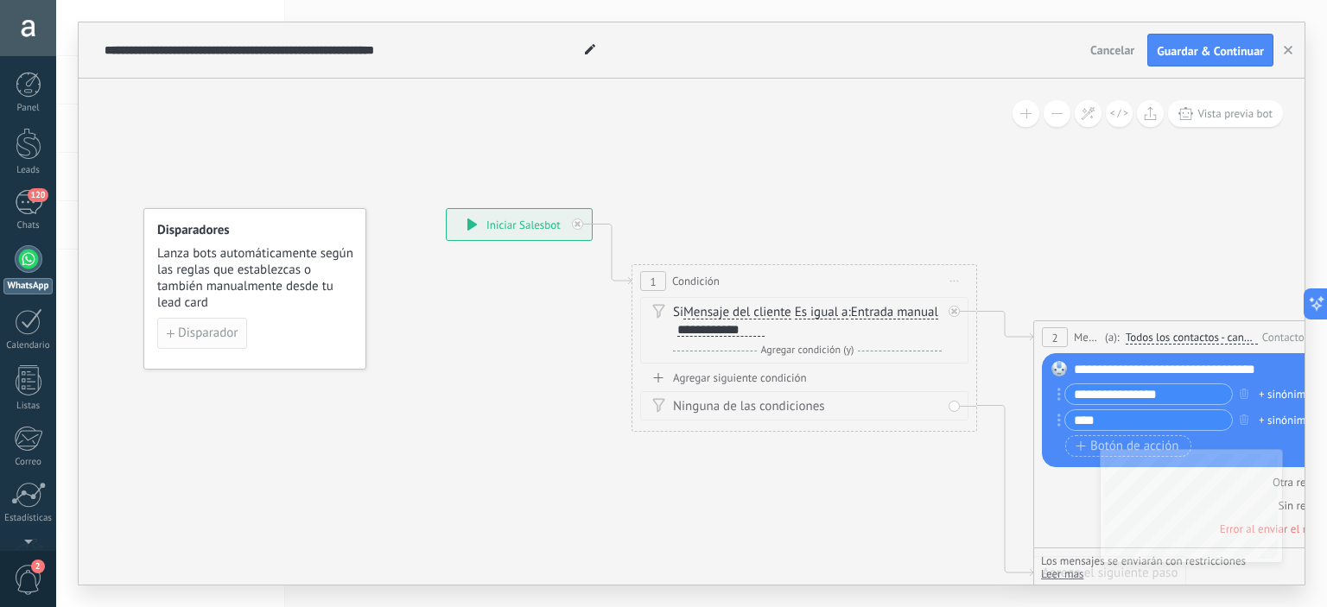
click at [211, 335] on span "Disparador" at bounding box center [208, 334] width 60 height 12
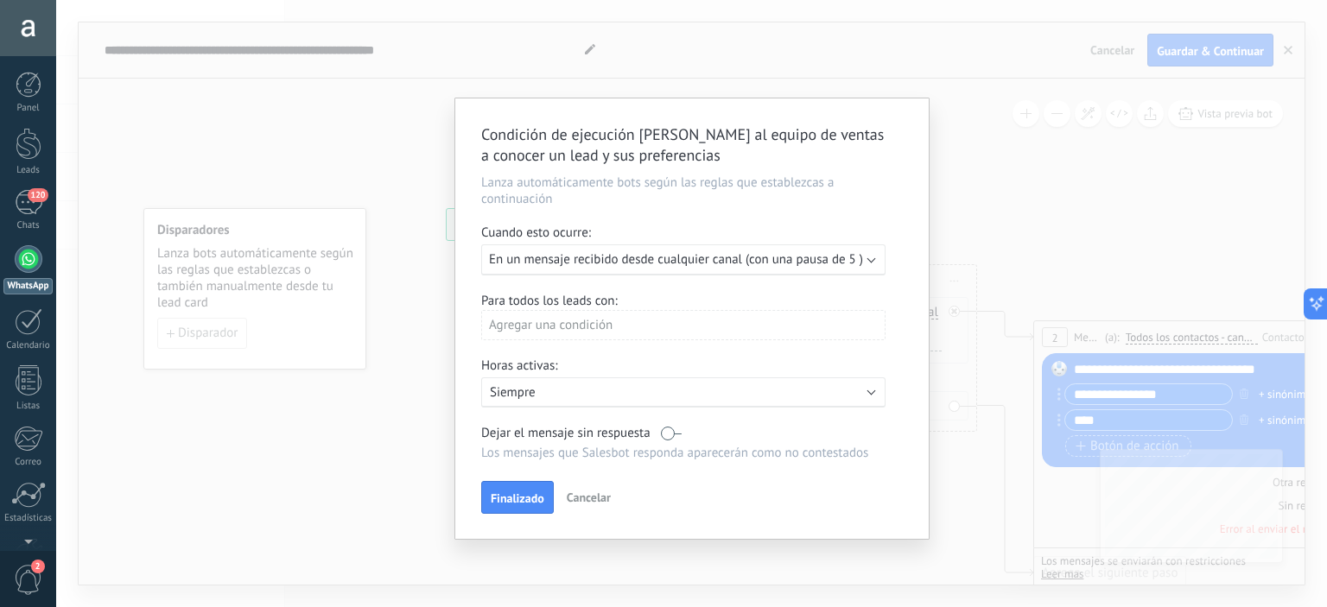
click at [655, 265] on span "En un mensaje recibido desde cualquier canal (con una pausa de 5 )" at bounding box center [676, 259] width 374 height 16
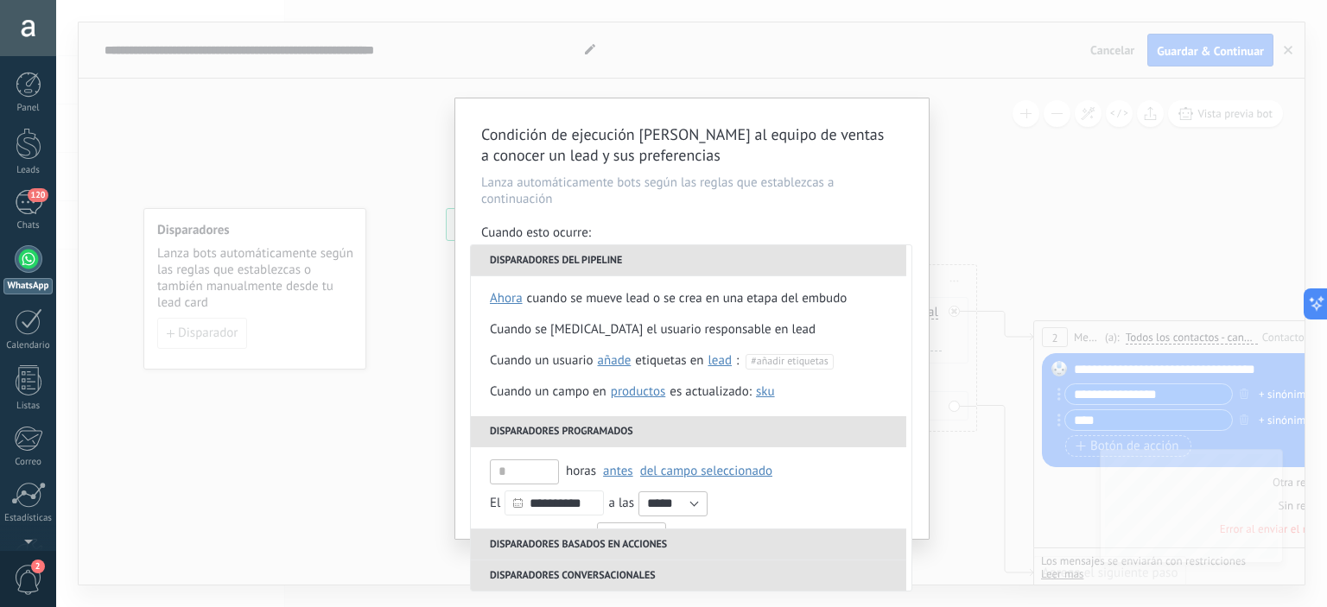
scroll to position [66, 0]
click at [824, 218] on div "Condición de ejecución [PERSON_NAME] al equipo de ventas a conocer un lead y su…" at bounding box center [692, 319] width 474 height 441
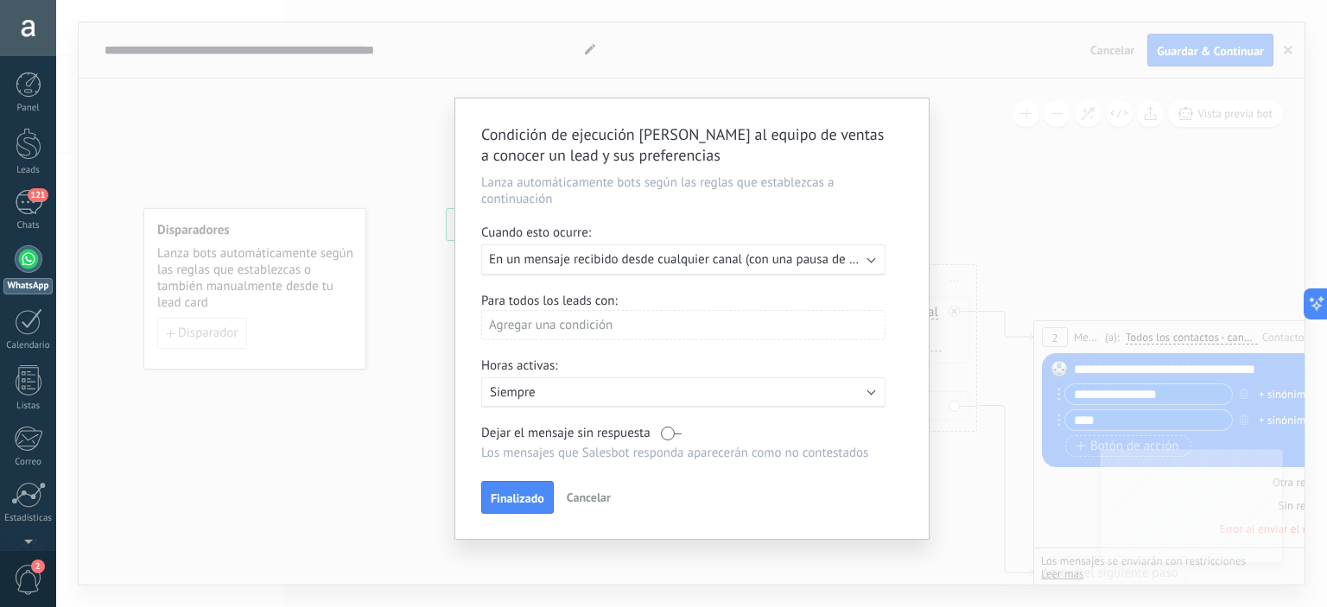
click at [834, 259] on span "En un mensaje recibido desde cualquier canal (con una pausa de 5 minutos)" at bounding box center [698, 259] width 419 height 16
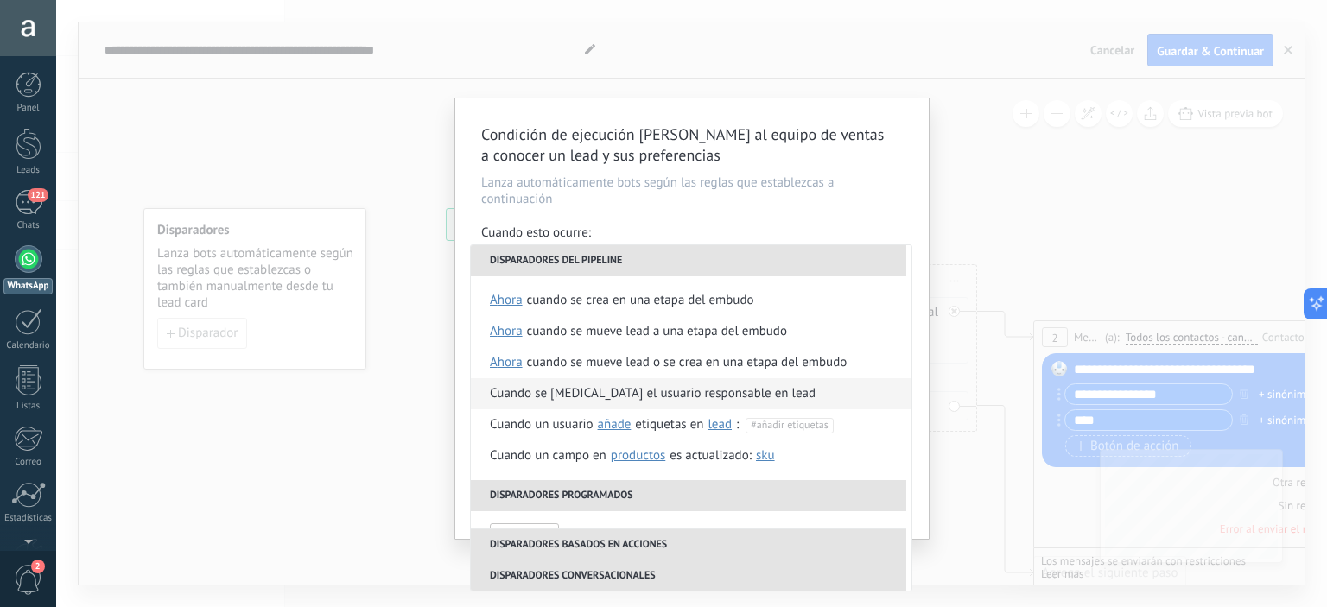
click at [584, 390] on div "Cuando se [MEDICAL_DATA] el usuario responsable en lead" at bounding box center [653, 393] width 326 height 31
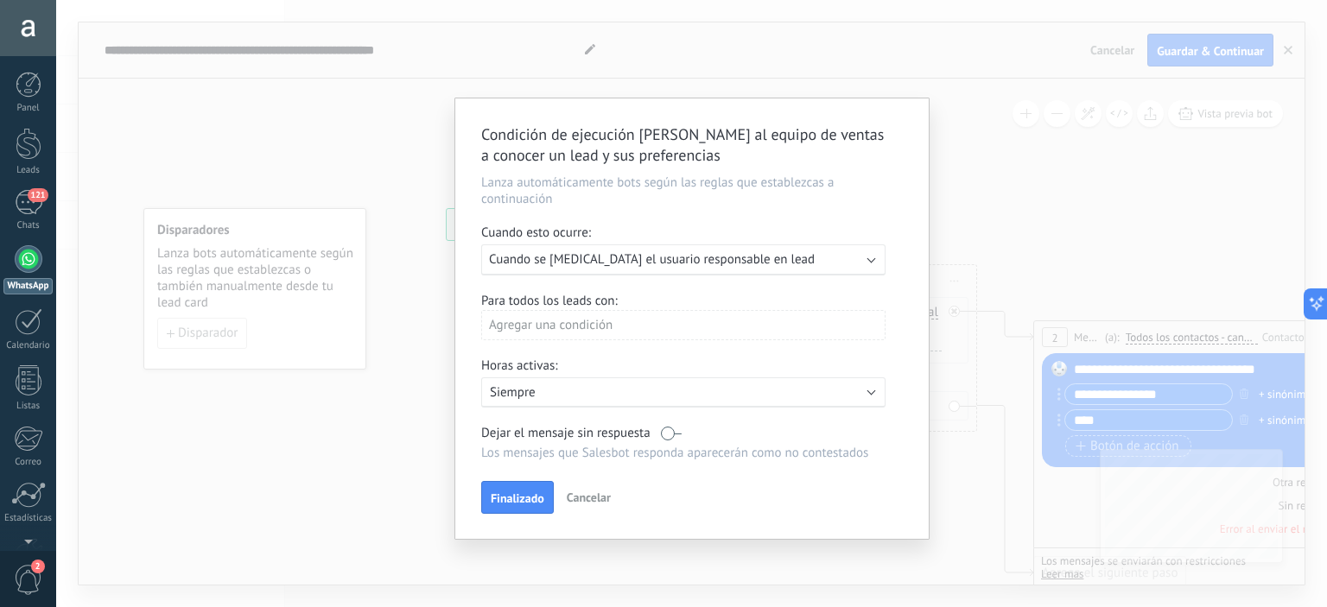
click at [716, 256] on span "Cuando se [MEDICAL_DATA] el usuario responsable en lead" at bounding box center [652, 259] width 326 height 16
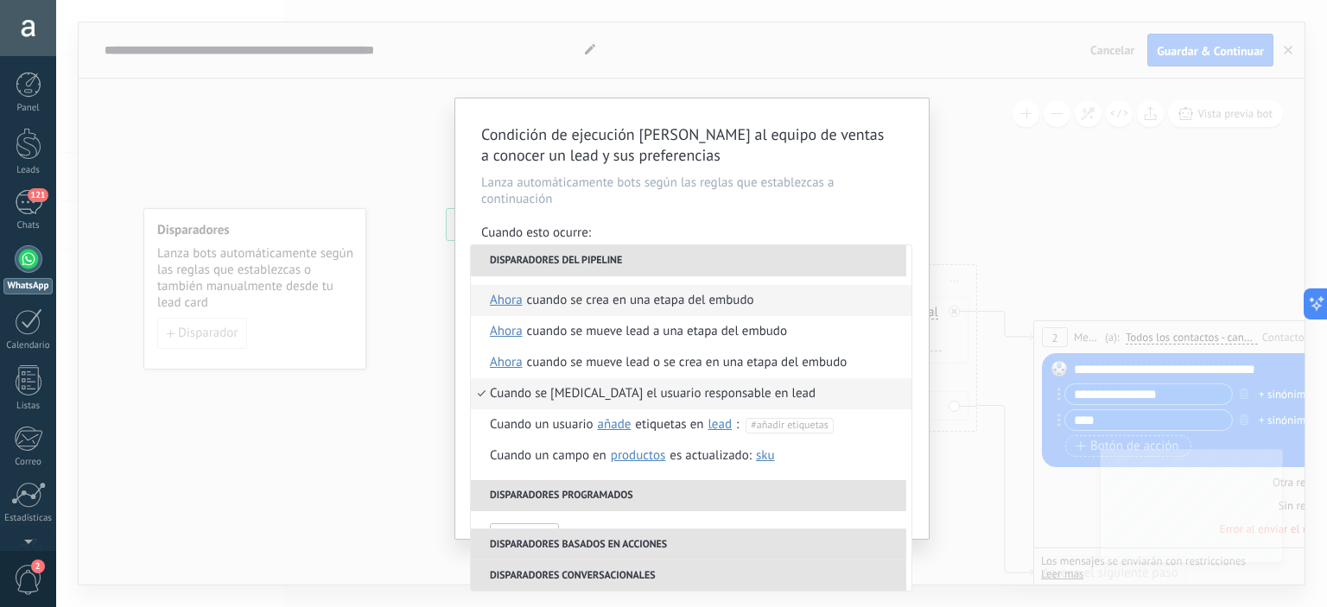
click at [661, 302] on div "Cuando se crea en una etapa del embudo" at bounding box center [640, 300] width 227 height 31
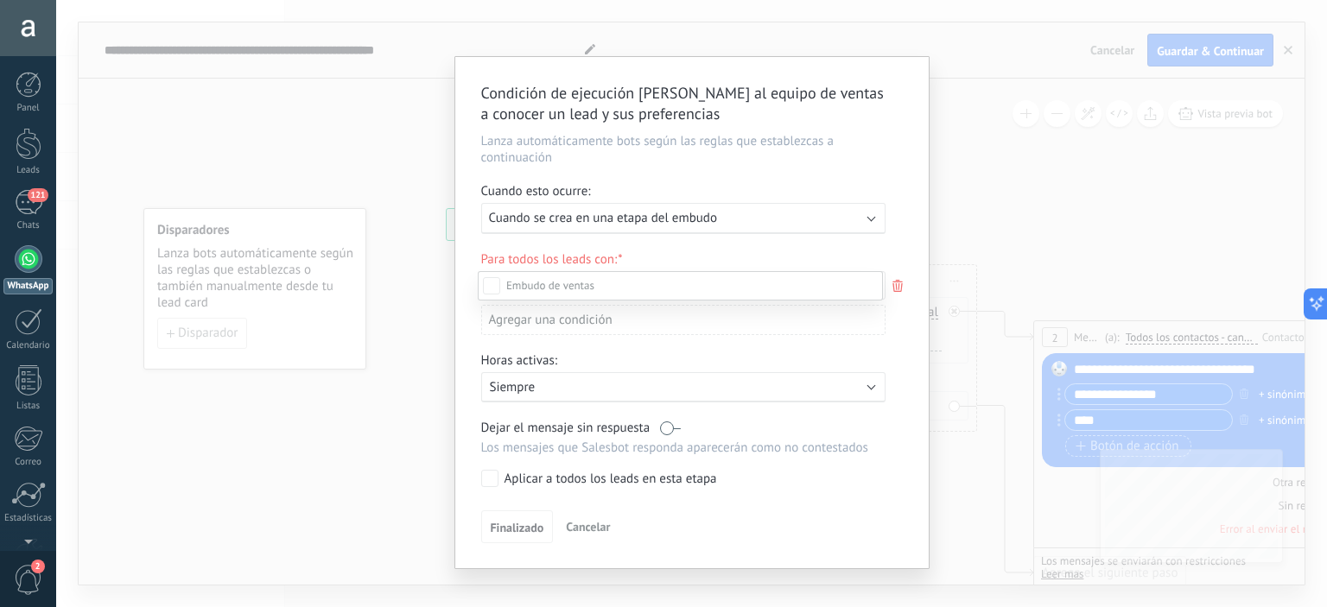
click at [903, 393] on div at bounding box center [691, 303] width 1271 height 607
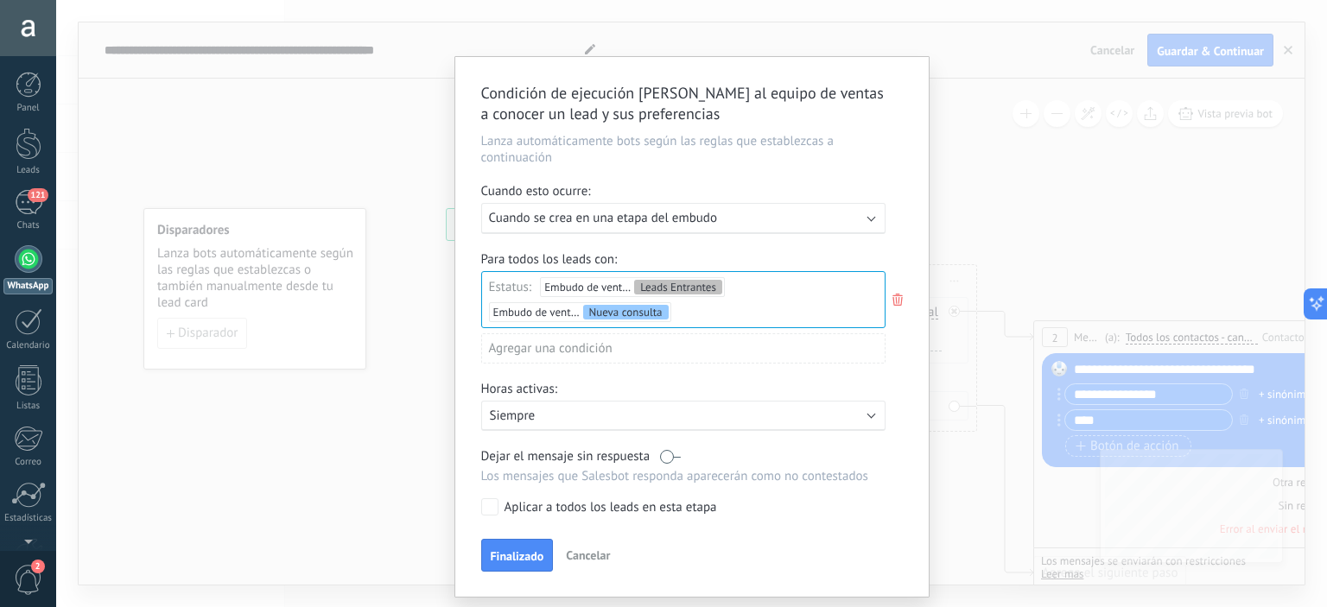
click at [505, 507] on div "Aplicar a todos los leads en esta etapa" at bounding box center [611, 507] width 213 height 17
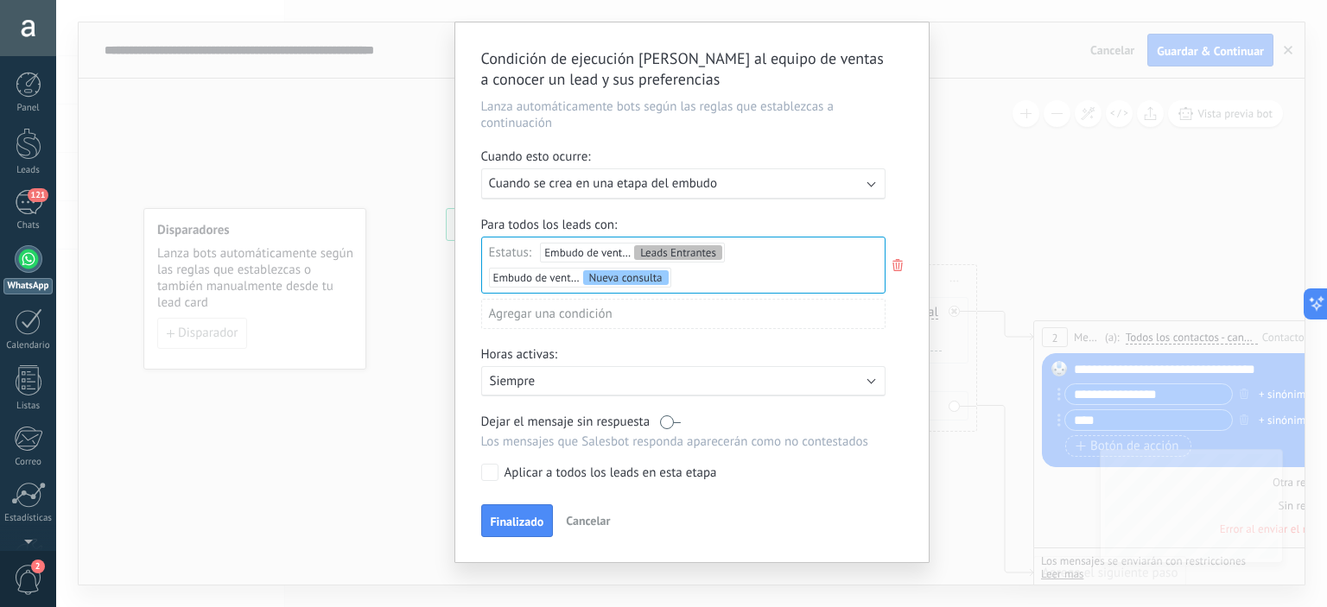
scroll to position [46, 0]
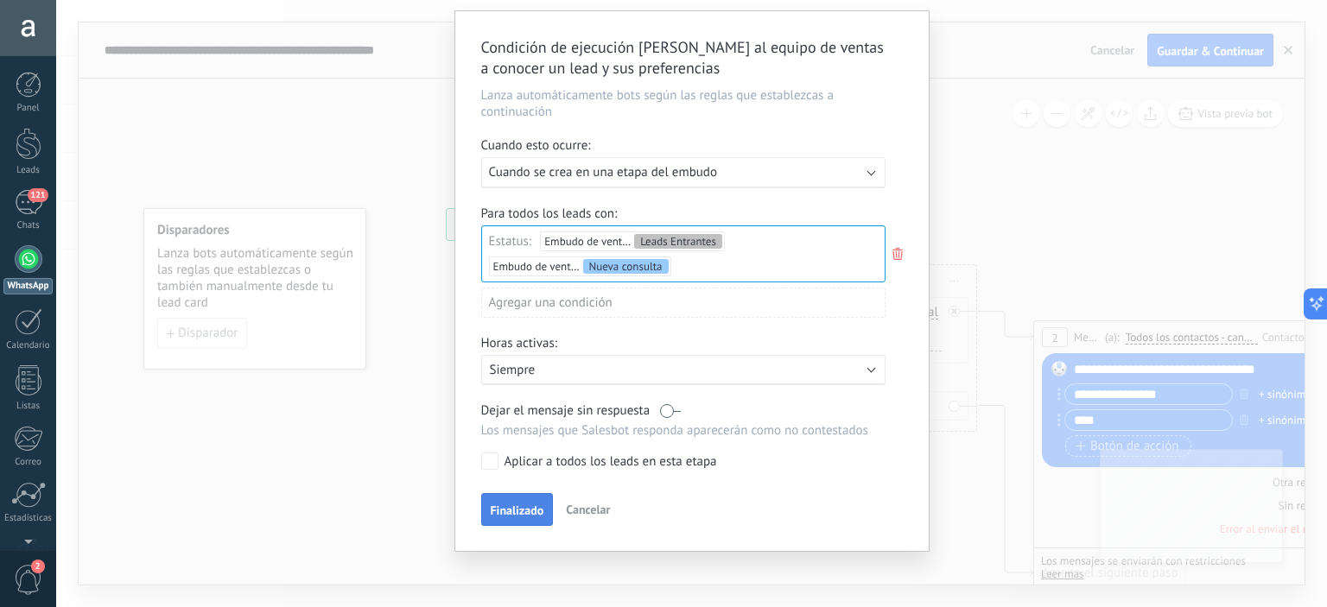
click at [499, 512] on span "Finalizado" at bounding box center [518, 511] width 54 height 12
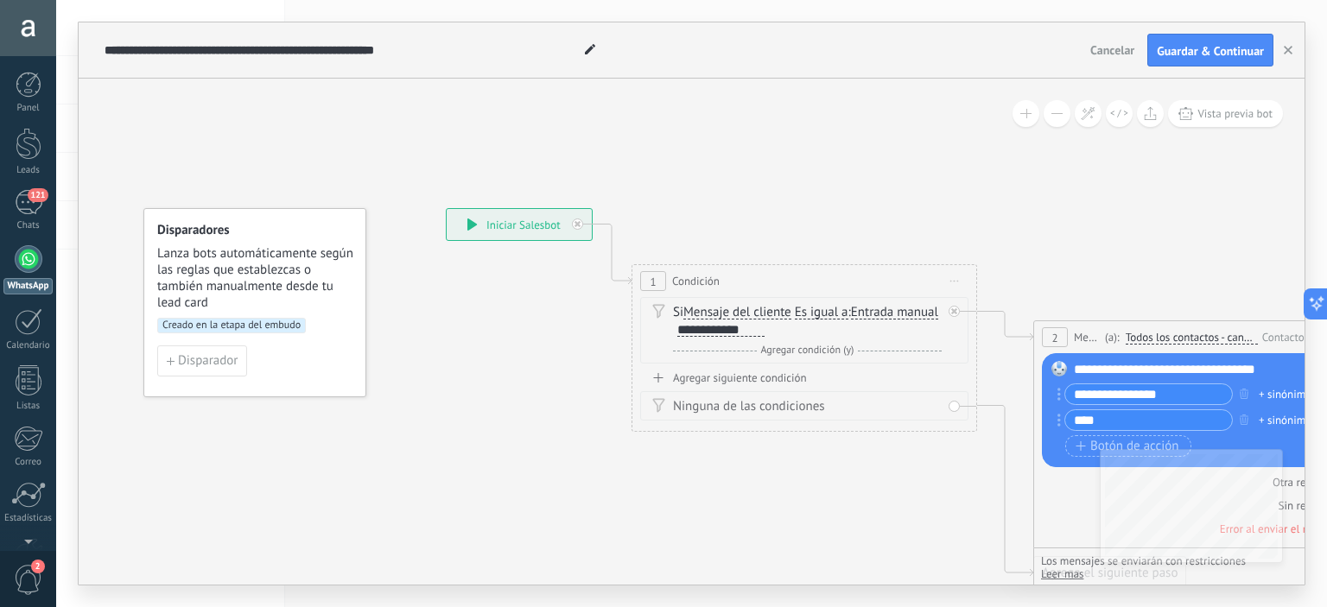
click at [522, 229] on div "**********" at bounding box center [519, 224] width 145 height 31
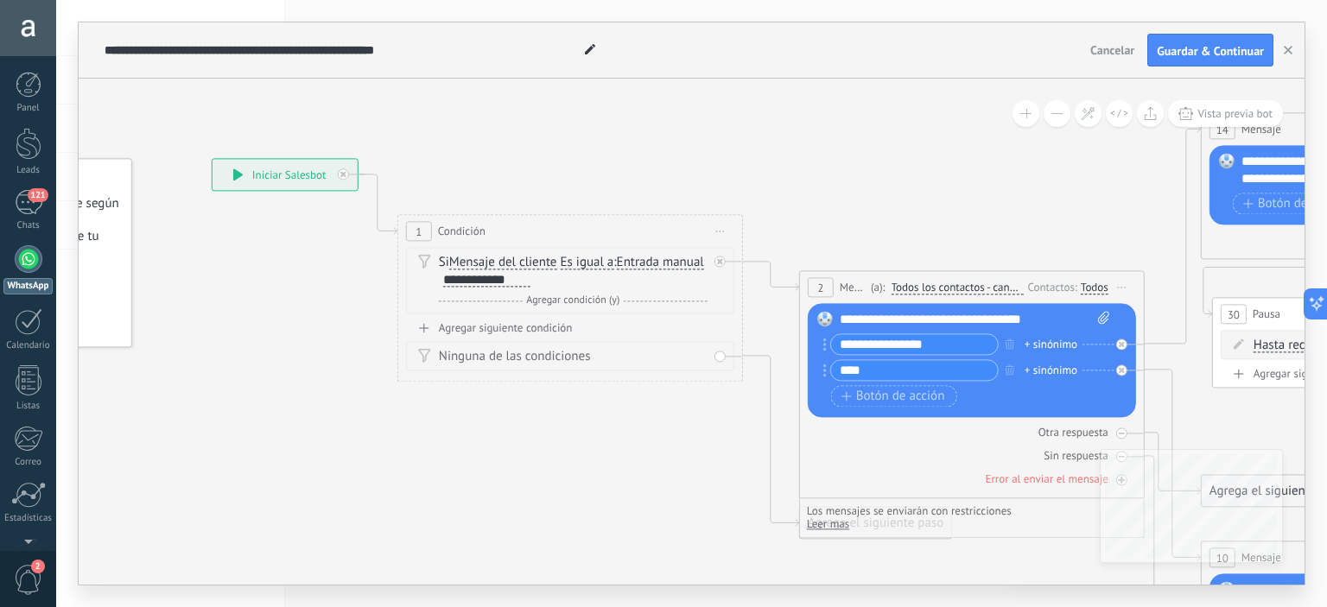
drag, startPoint x: 681, startPoint y: 169, endPoint x: 408, endPoint y: 109, distance: 279.7
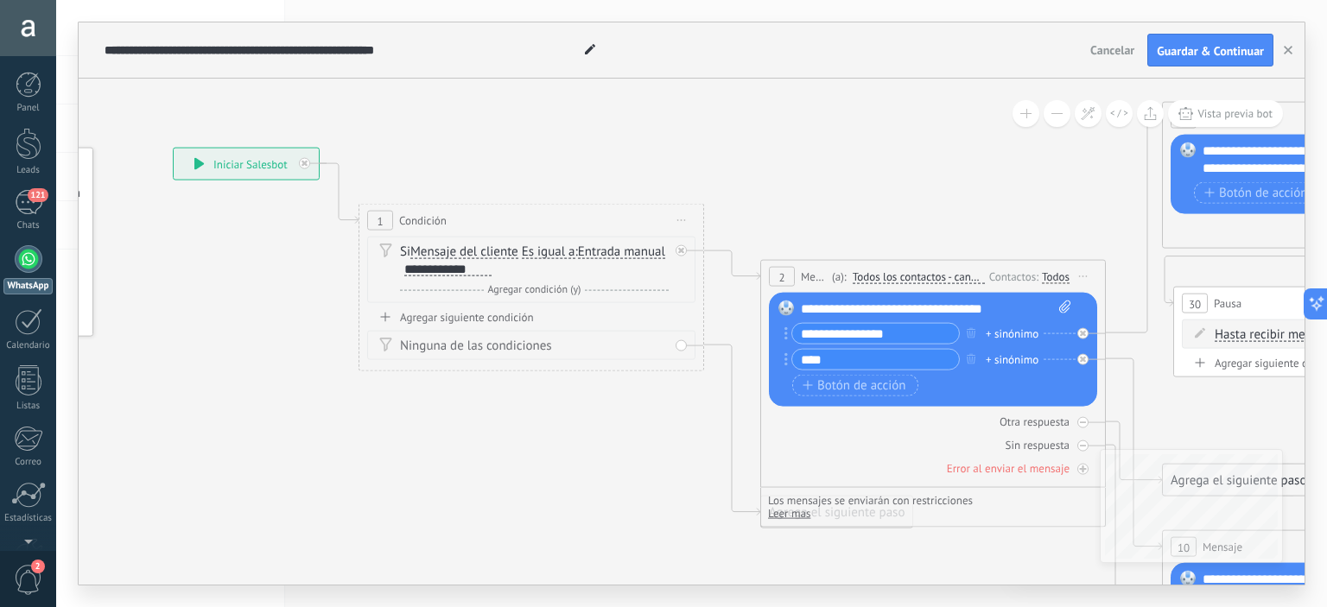
click at [416, 217] on span "Condición" at bounding box center [423, 221] width 48 height 16
click at [431, 221] on span "Condición" at bounding box center [423, 221] width 48 height 16
click at [449, 253] on span "Mensaje del cliente" at bounding box center [464, 252] width 108 height 14
click at [449, 253] on button "Mensaje del cliente" at bounding box center [510, 252] width 216 height 31
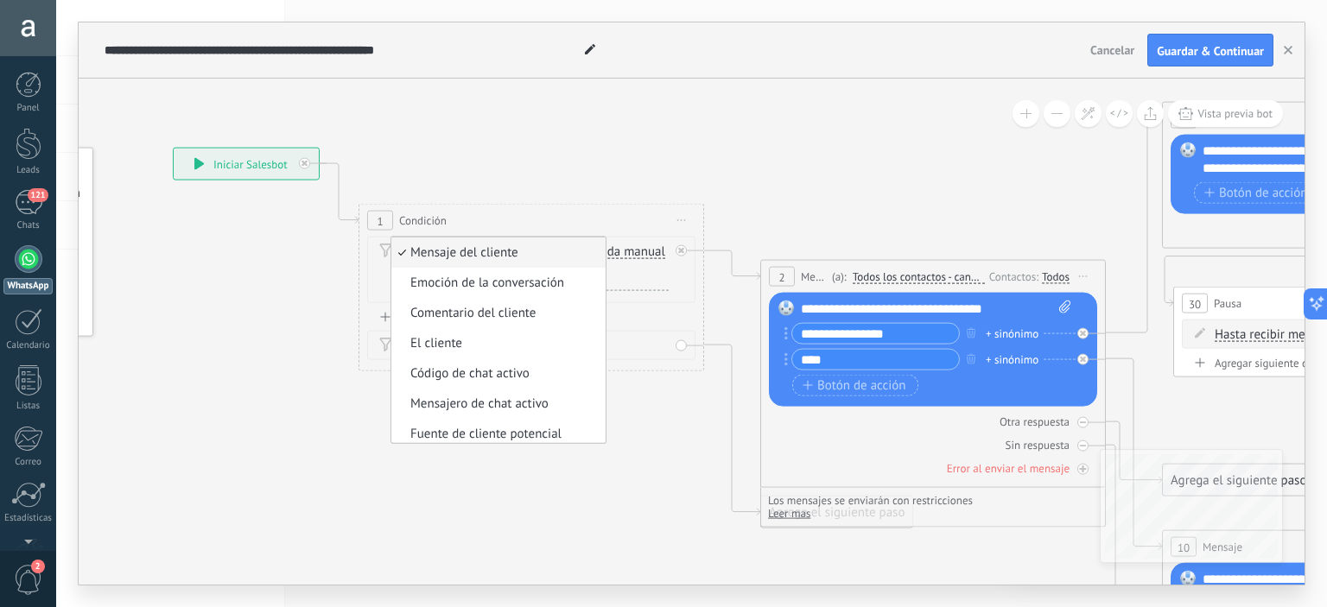
click at [610, 250] on div "Si Mensaje del cliente Mensaje del cliente Emoción de la conversación Comentari…" at bounding box center [534, 261] width 269 height 35
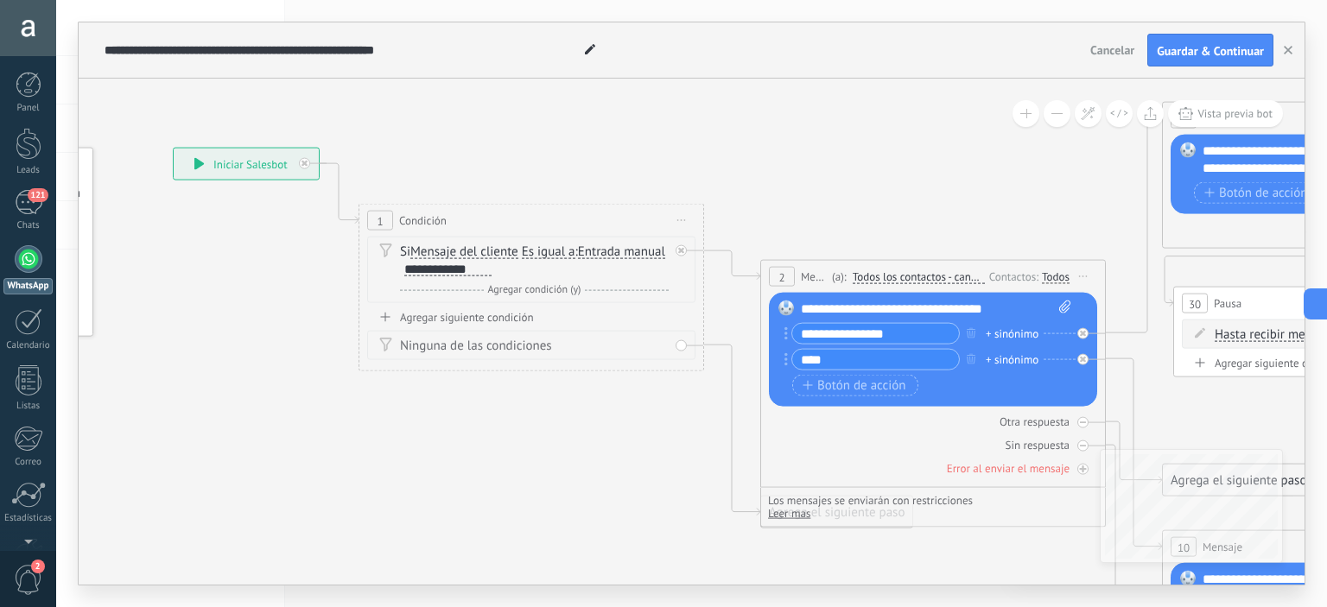
click at [492, 270] on div "**********" at bounding box center [447, 270] width 87 height 14
click at [492, 272] on div "**********" at bounding box center [447, 270] width 87 height 14
click at [542, 291] on span "Agregar condición (y)" at bounding box center [535, 289] width 102 height 13
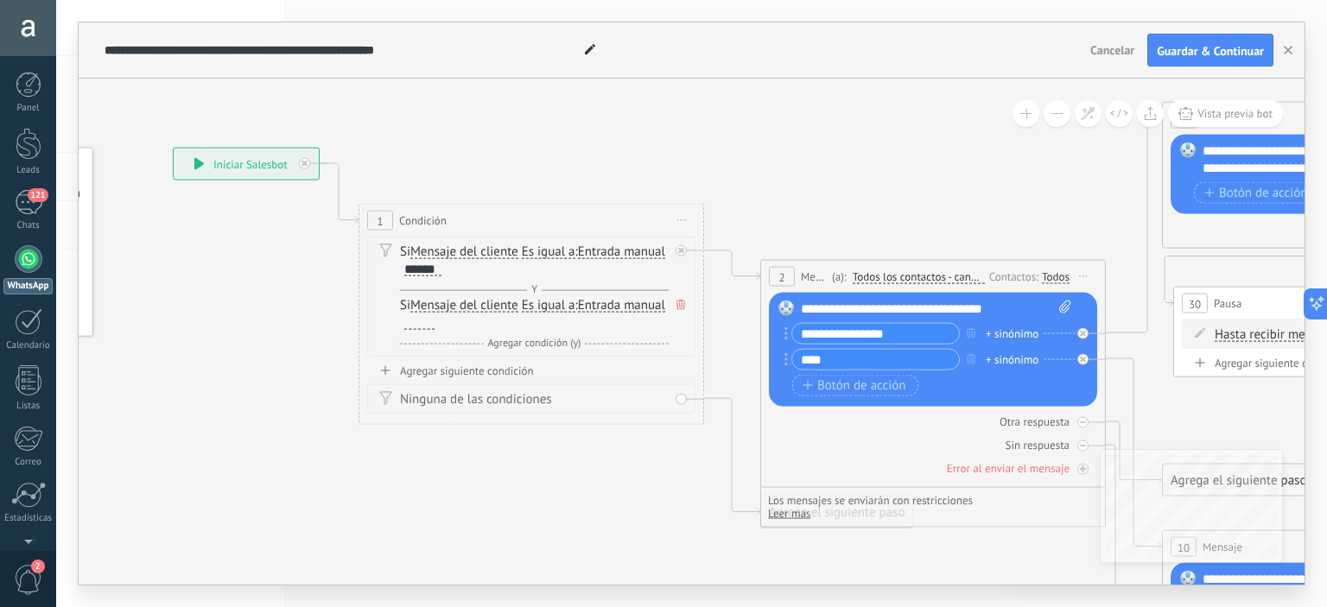
click at [532, 251] on span "Es igual a" at bounding box center [549, 252] width 54 height 14
click at [532, 251] on button "Es igual a" at bounding box center [621, 252] width 216 height 31
click at [553, 314] on span "Contiene" at bounding box center [607, 313] width 209 height 17
click at [435, 321] on div at bounding box center [419, 323] width 30 height 14
click at [506, 361] on div "Si Mensaje del cliente Mensaje del cliente Emoción de la conversación Comentari…" at bounding box center [531, 300] width 328 height 127
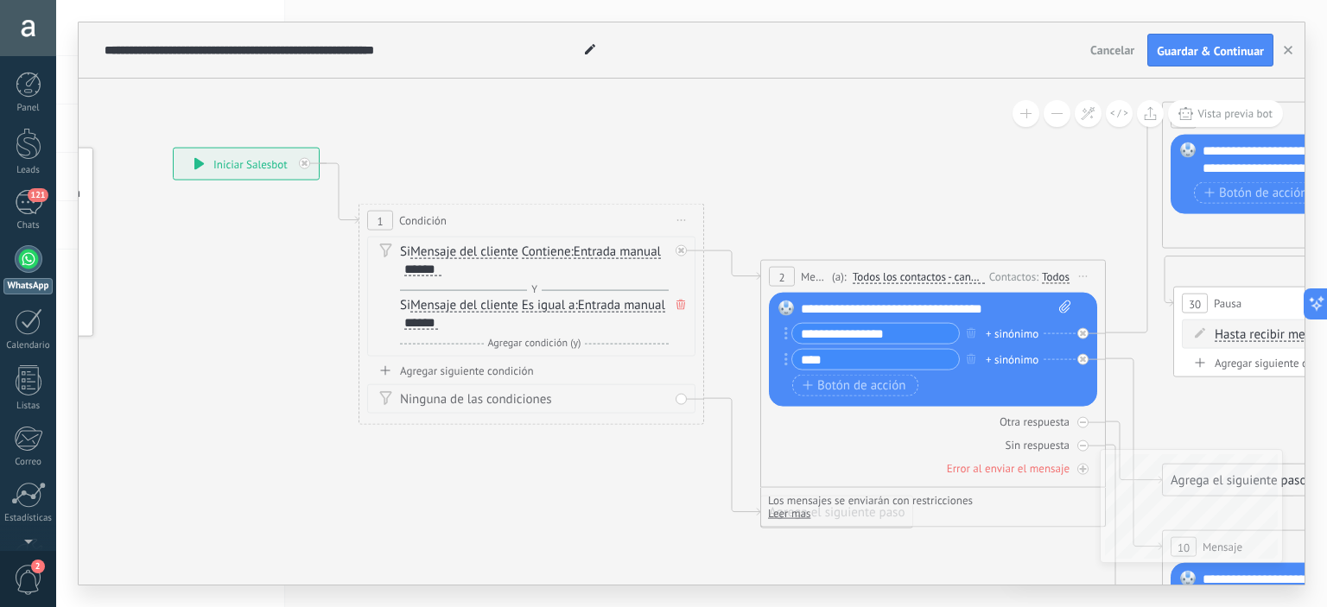
click at [505, 368] on div "Agregar siguiente condición" at bounding box center [531, 371] width 328 height 15
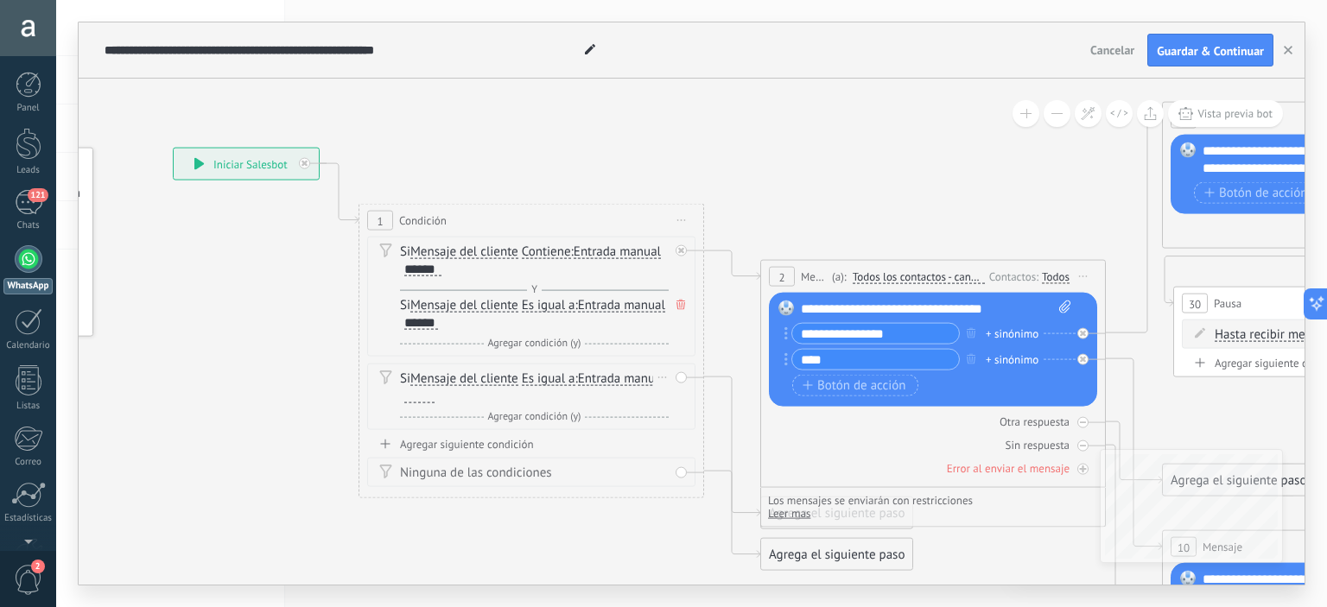
click at [435, 397] on div at bounding box center [419, 397] width 30 height 14
click at [522, 418] on span "Agregar condición (y)" at bounding box center [535, 416] width 102 height 13
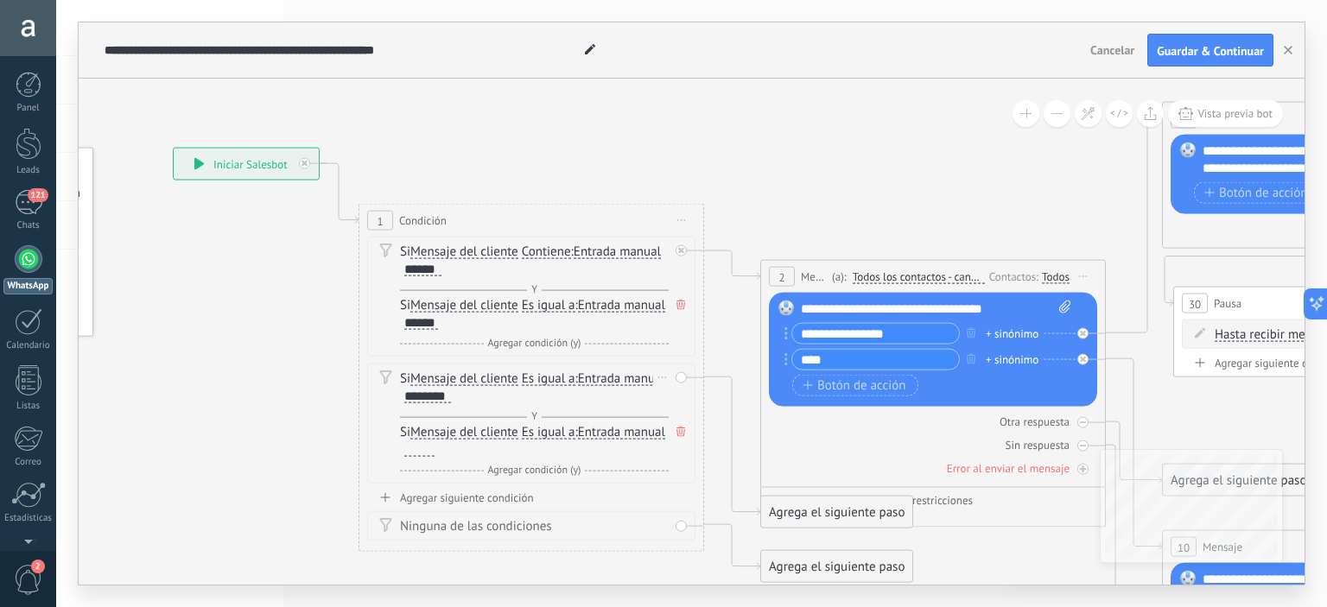
click at [435, 452] on div at bounding box center [419, 450] width 30 height 14
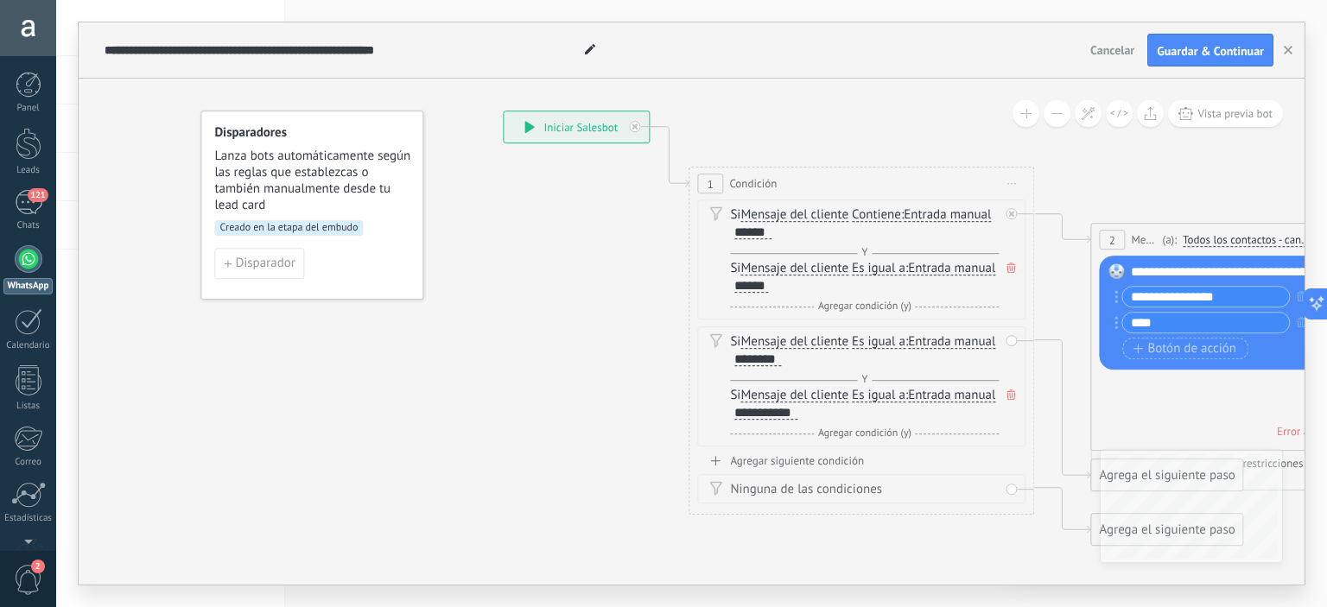
drag, startPoint x: 257, startPoint y: 293, endPoint x: 588, endPoint y: 257, distance: 332.9
click at [770, 219] on span "Mensaje del cliente" at bounding box center [795, 215] width 108 height 14
click at [770, 219] on button "Mensaje del cliente" at bounding box center [840, 215] width 216 height 31
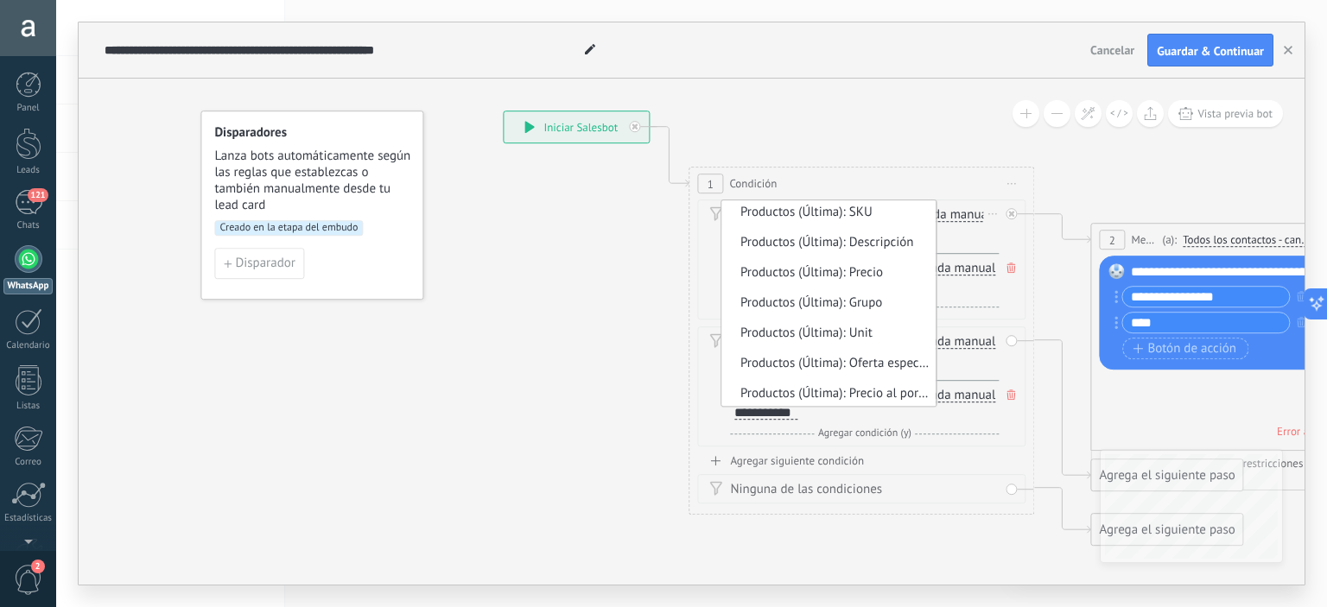
scroll to position [1699, 0]
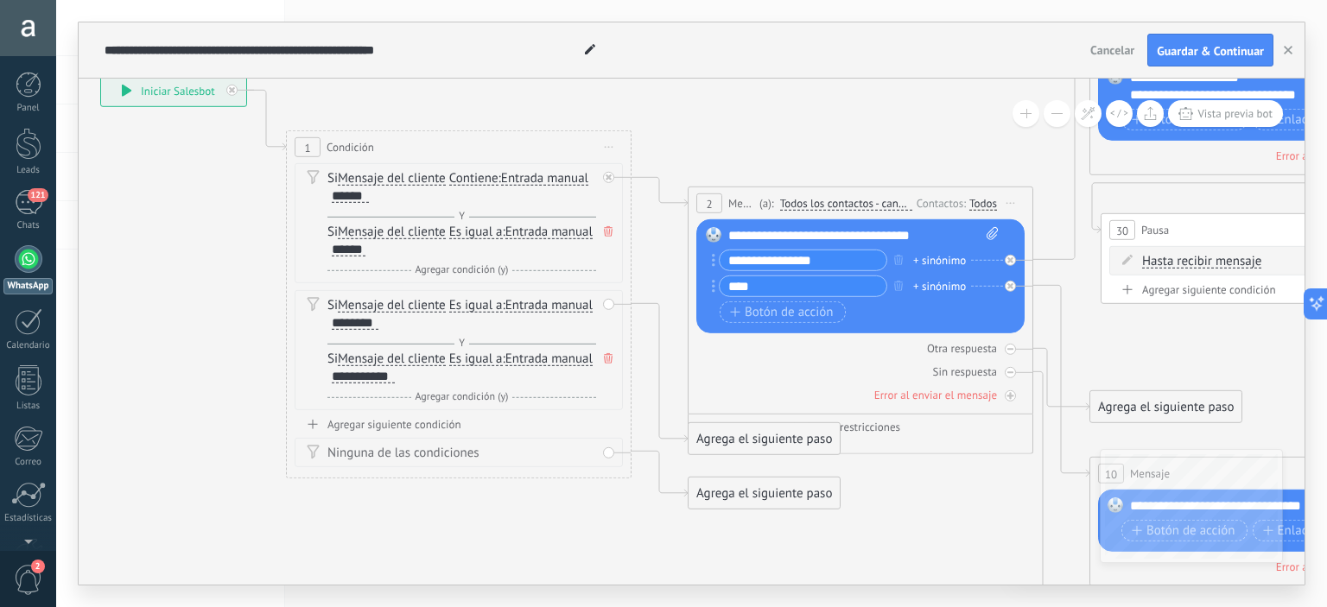
drag, startPoint x: 940, startPoint y: 544, endPoint x: 537, endPoint y: 507, distance: 405.3
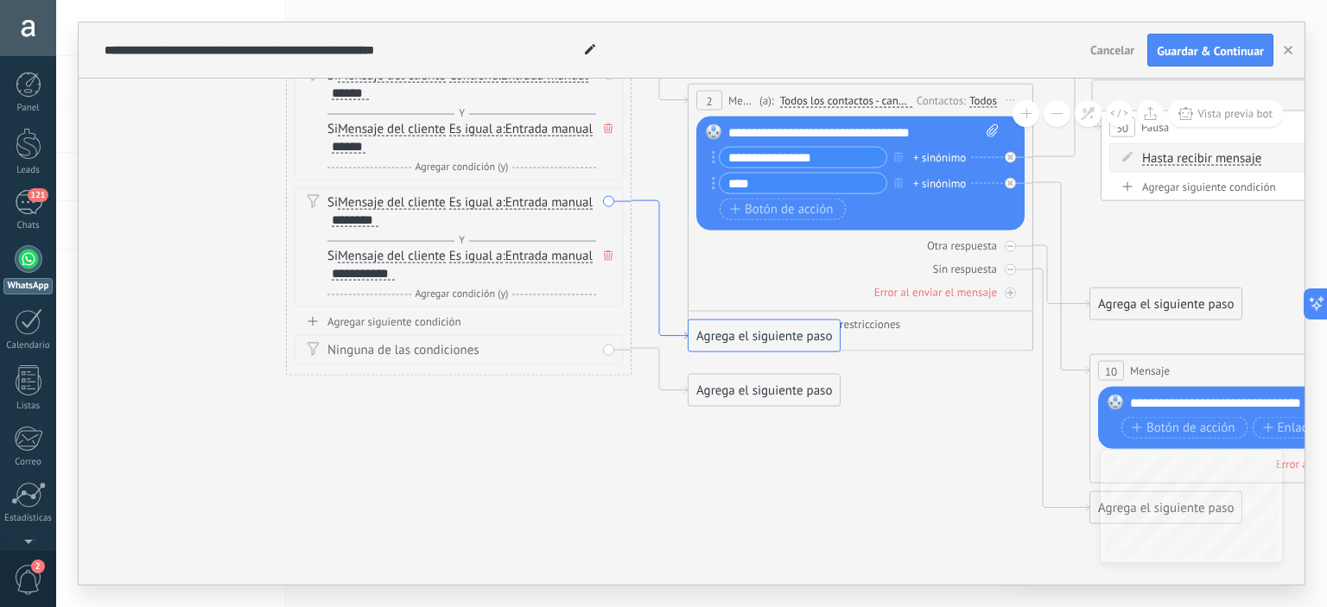
drag, startPoint x: 682, startPoint y: 436, endPoint x: 681, endPoint y: 339, distance: 96.8
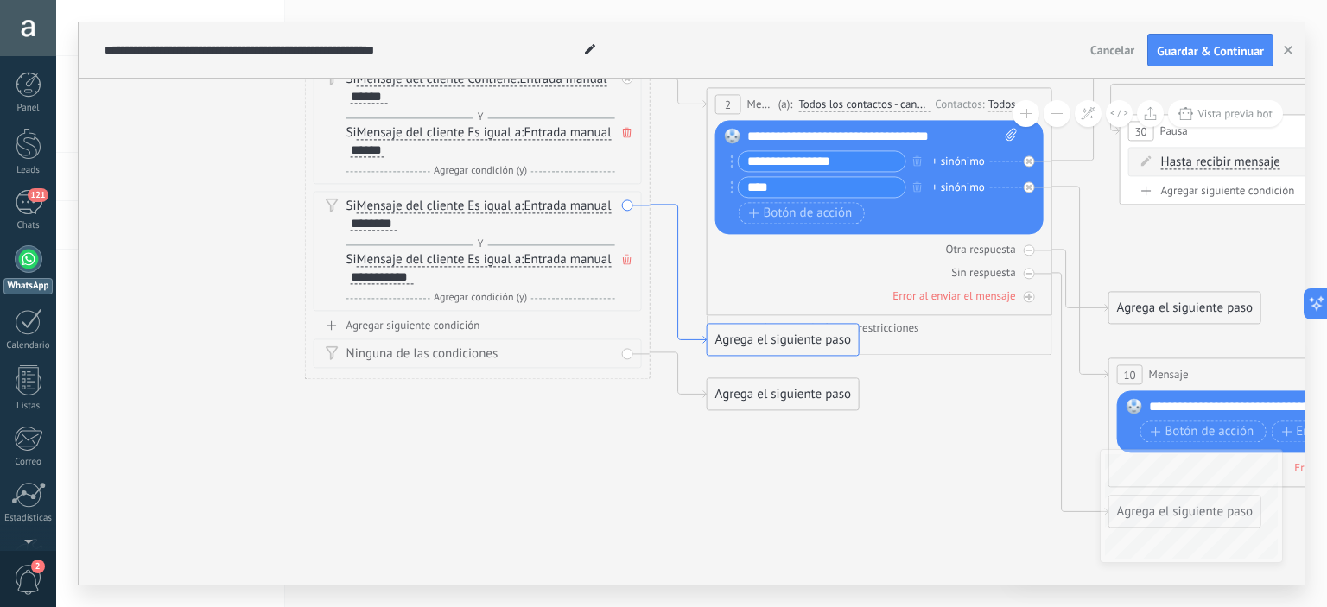
drag, startPoint x: 659, startPoint y: 338, endPoint x: 681, endPoint y: 336, distance: 21.7
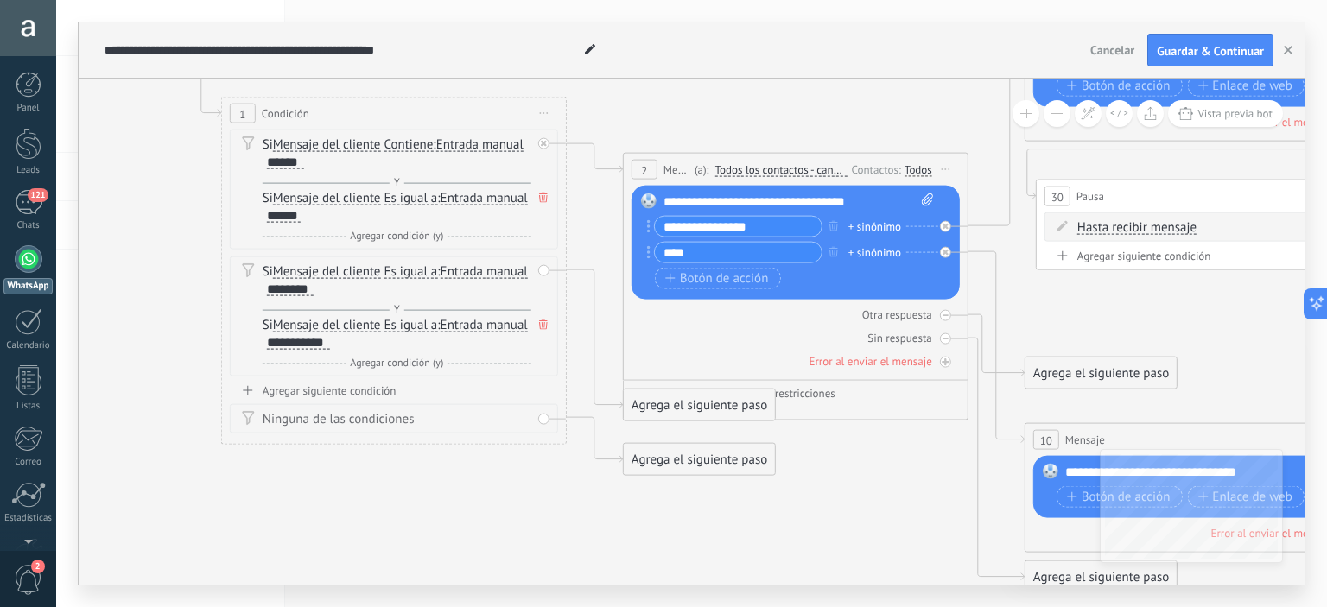
drag, startPoint x: 1011, startPoint y: 404, endPoint x: 925, endPoint y: 469, distance: 107.8
drag, startPoint x: 543, startPoint y: 271, endPoint x: 561, endPoint y: 257, distance: 23.3
click at [563, 251] on div "1 Condición ********* Iniciar vista previa aquí Cambiar nombre Duplicar [GEOGRA…" at bounding box center [394, 271] width 346 height 348
click at [601, 168] on icon at bounding box center [595, 157] width 56 height 29
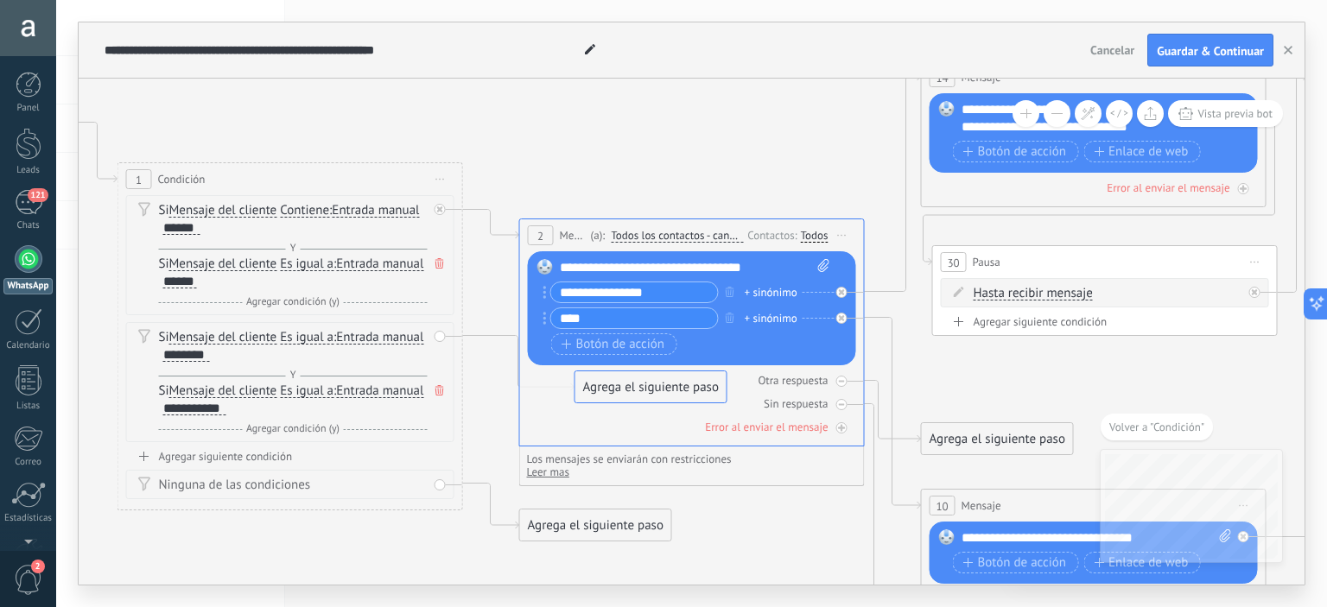
drag, startPoint x: 577, startPoint y: 477, endPoint x: 633, endPoint y: 393, distance: 100.4
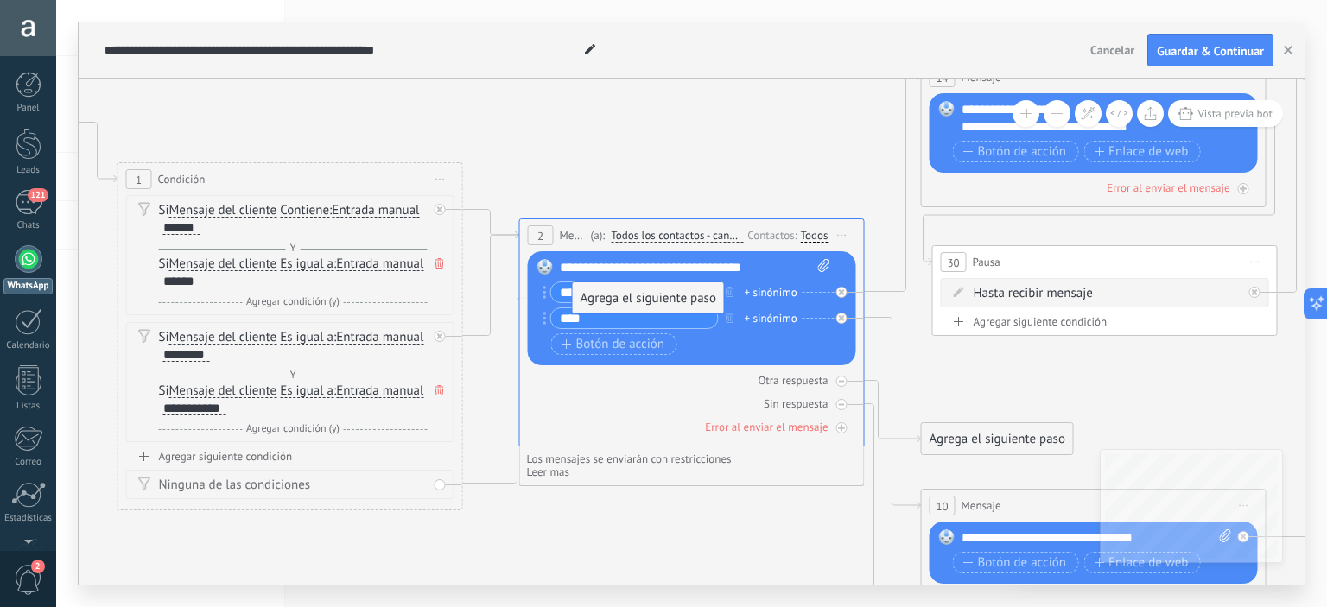
drag, startPoint x: 568, startPoint y: 521, endPoint x: 622, endPoint y: 294, distance: 233.7
click at [611, 231] on span "Todos los contactos - canales seleccionados" at bounding box center [677, 236] width 132 height 14
click at [611, 231] on button "Todos los contactos - canales seleccionados" at bounding box center [710, 235] width 216 height 31
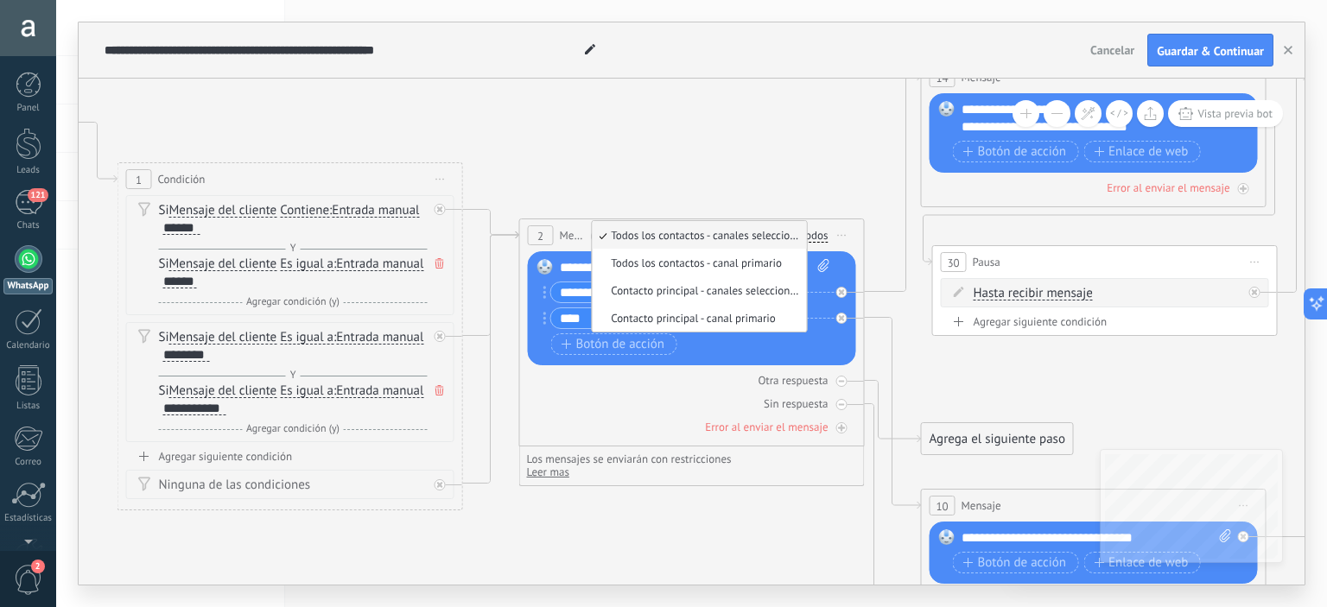
click at [661, 227] on li "Todos los contactos - canales seleccionados" at bounding box center [699, 235] width 214 height 28
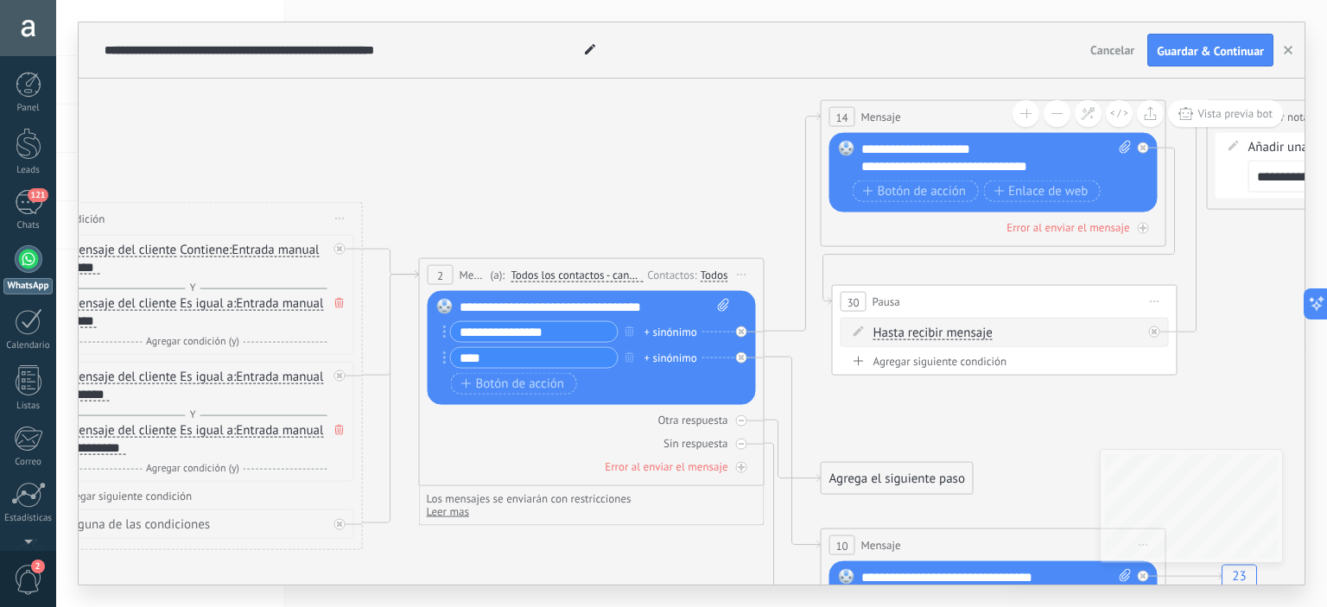
drag, startPoint x: 748, startPoint y: 156, endPoint x: 648, endPoint y: 195, distance: 107.8
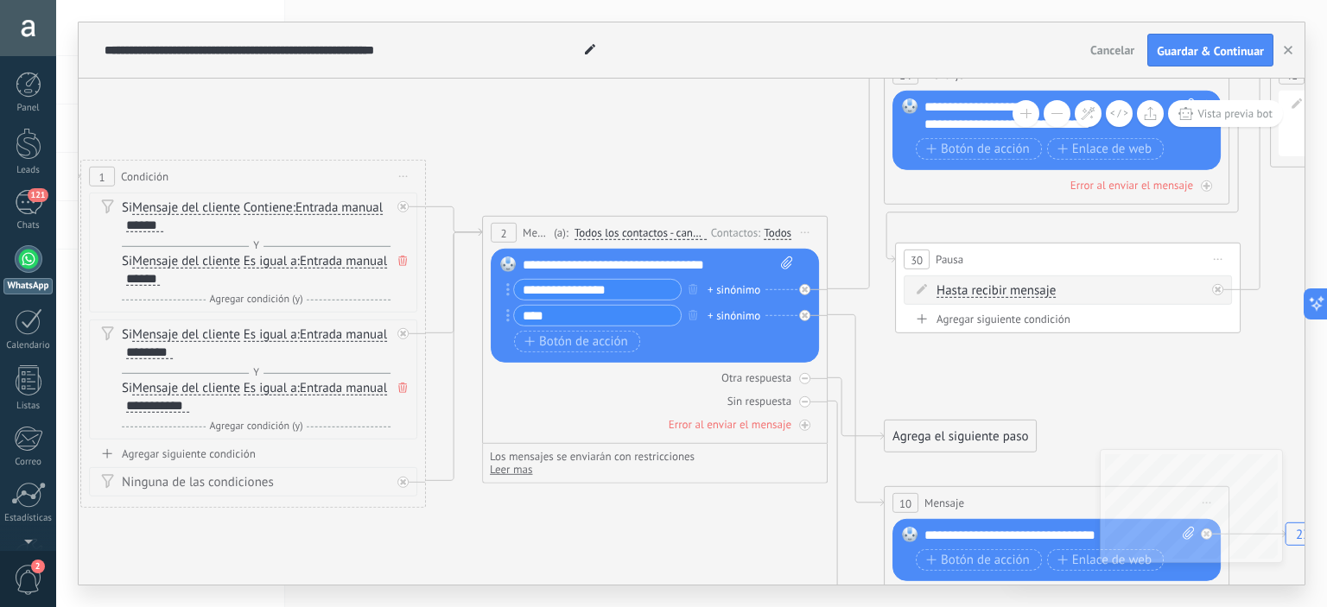
drag, startPoint x: 547, startPoint y: 165, endPoint x: 614, endPoint y: 120, distance: 81.0
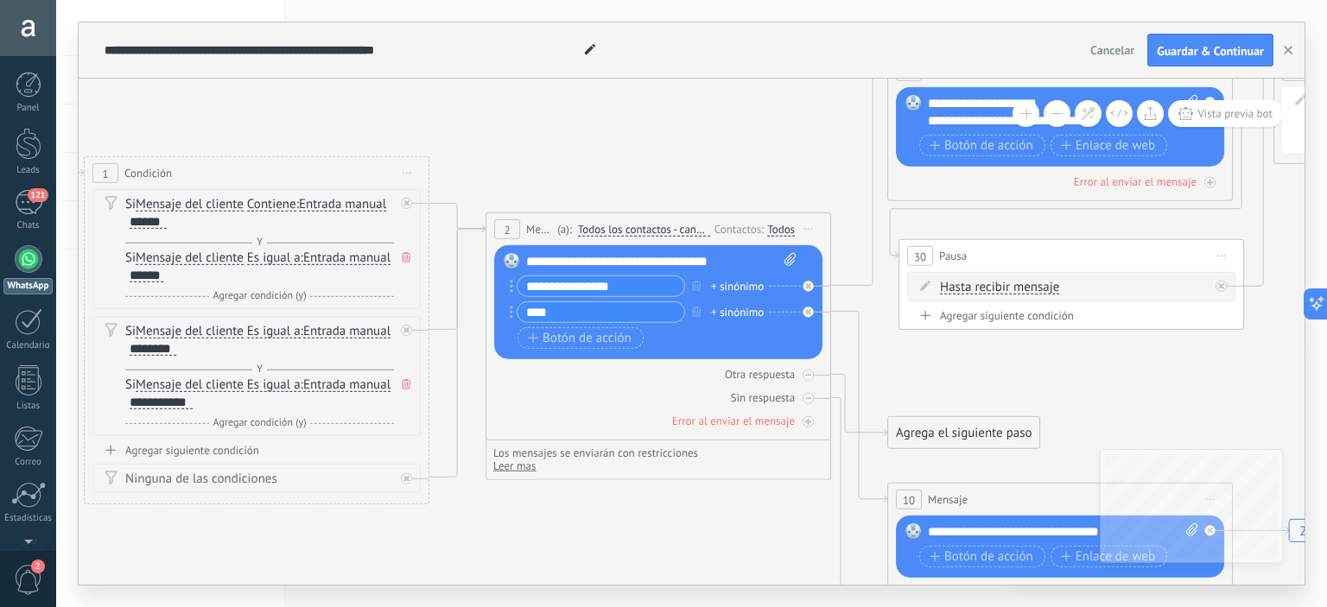
click at [787, 228] on div "Todos" at bounding box center [781, 230] width 28 height 14
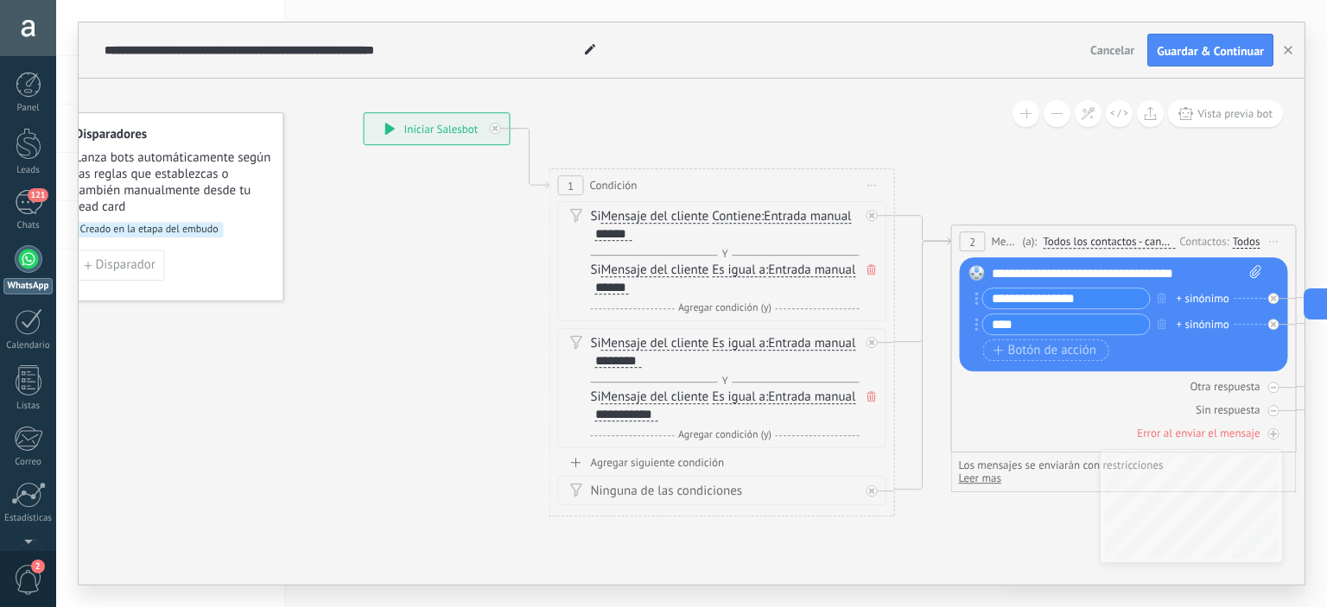
drag, startPoint x: 522, startPoint y: 514, endPoint x: 987, endPoint y: 527, distance: 465.1
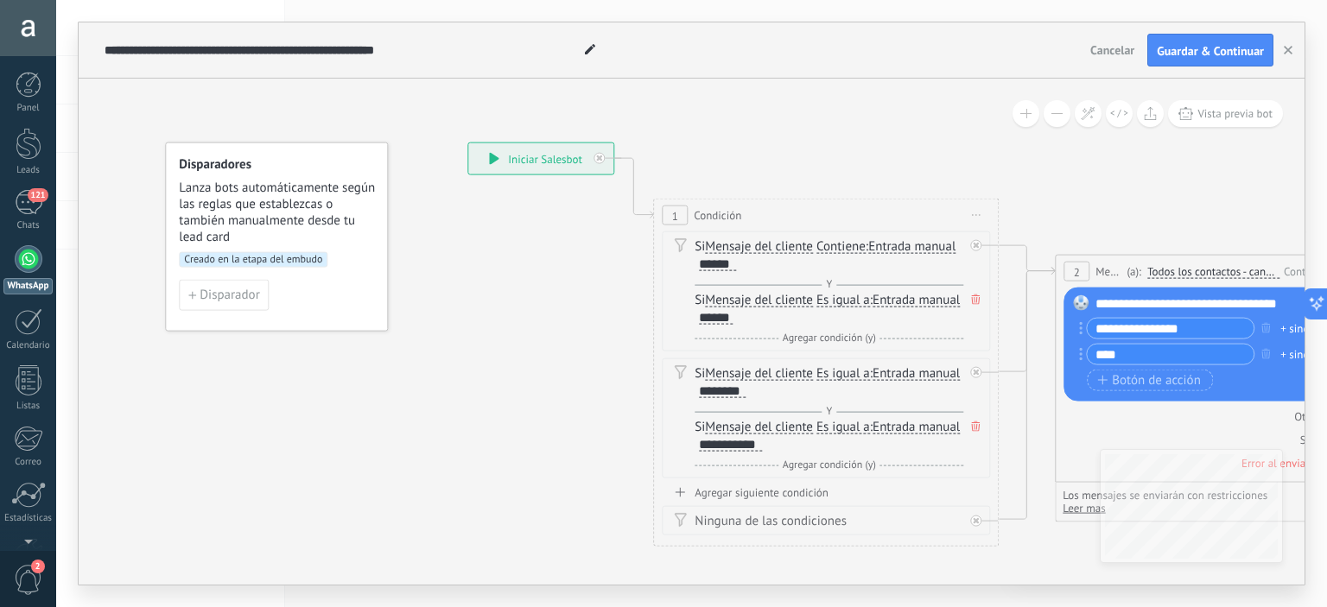
drag, startPoint x: 307, startPoint y: 362, endPoint x: 411, endPoint y: 391, distance: 108.6
click at [228, 293] on span "Disparador" at bounding box center [230, 295] width 60 height 12
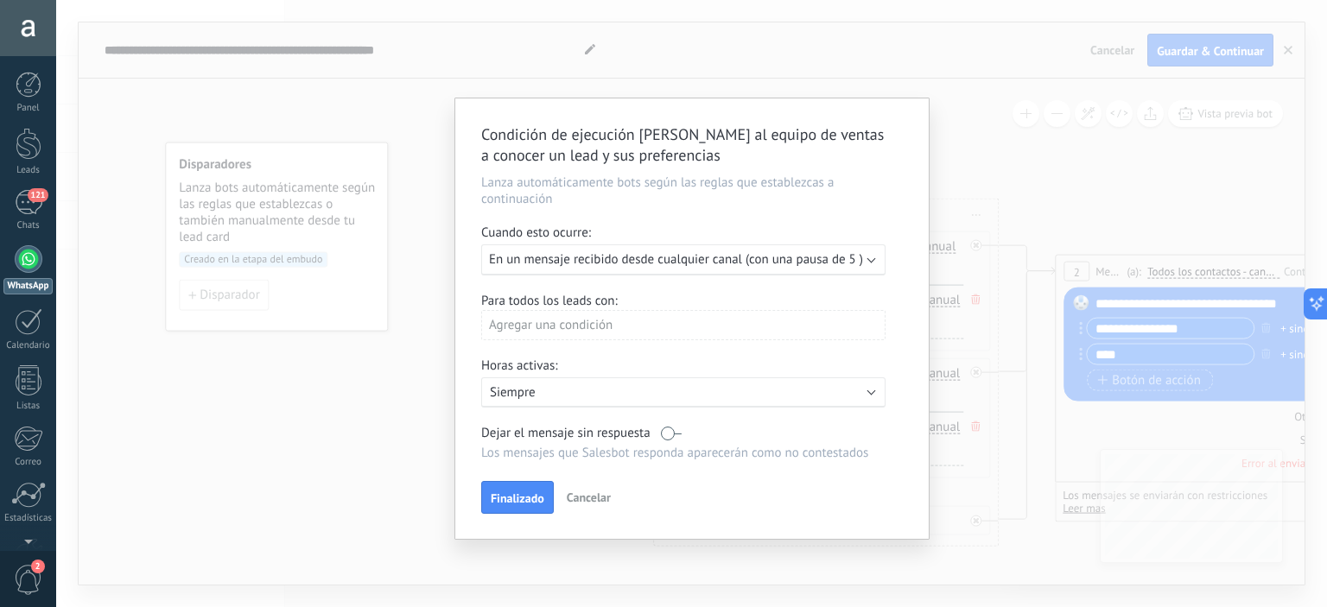
click at [664, 327] on div "Agregar una condición" at bounding box center [683, 325] width 404 height 30
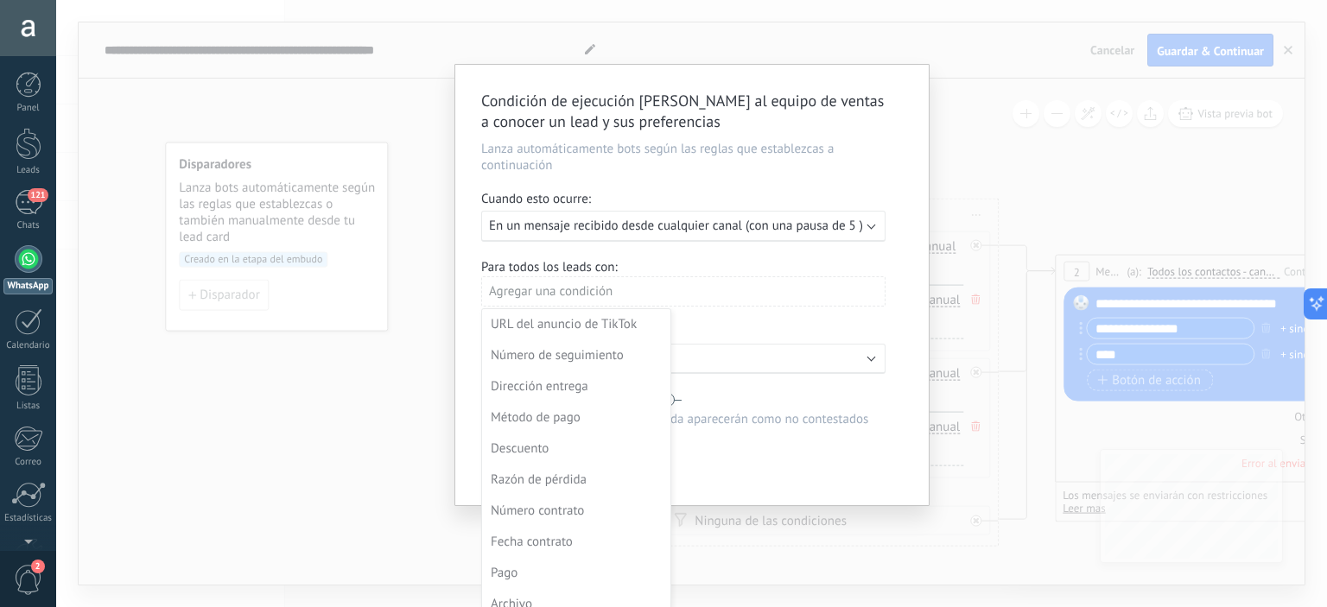
scroll to position [48, 0]
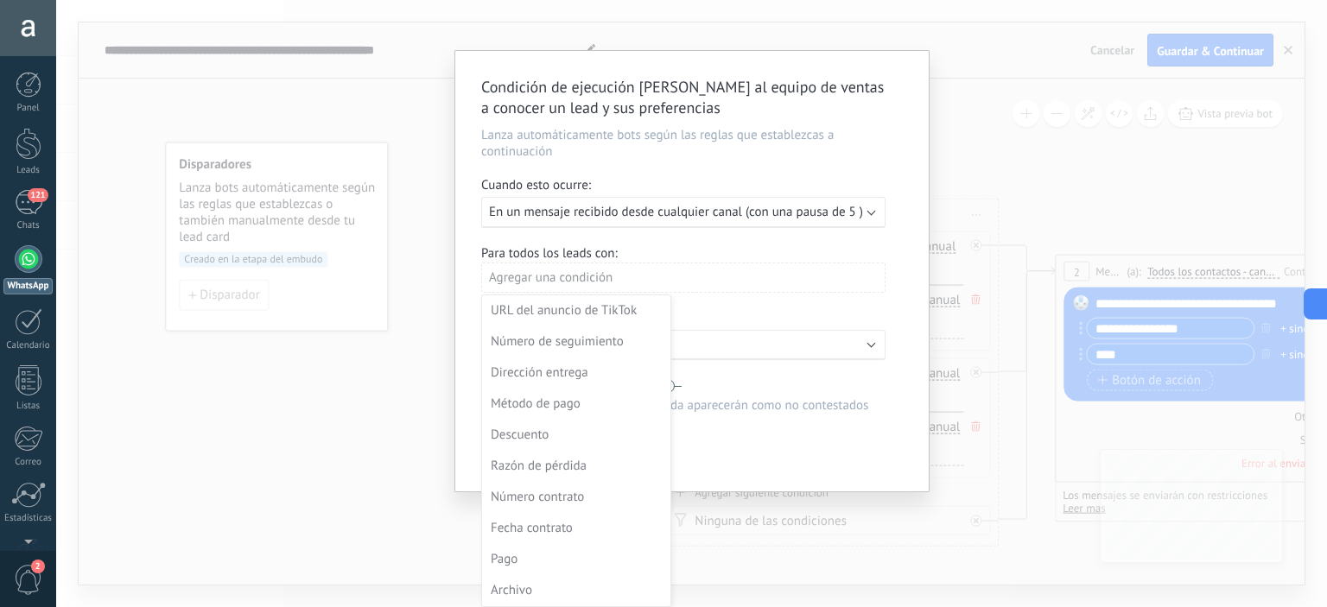
click at [346, 410] on div "Condición de ejecución [PERSON_NAME] al equipo de ventas a conocer un lead y su…" at bounding box center [691, 303] width 1271 height 607
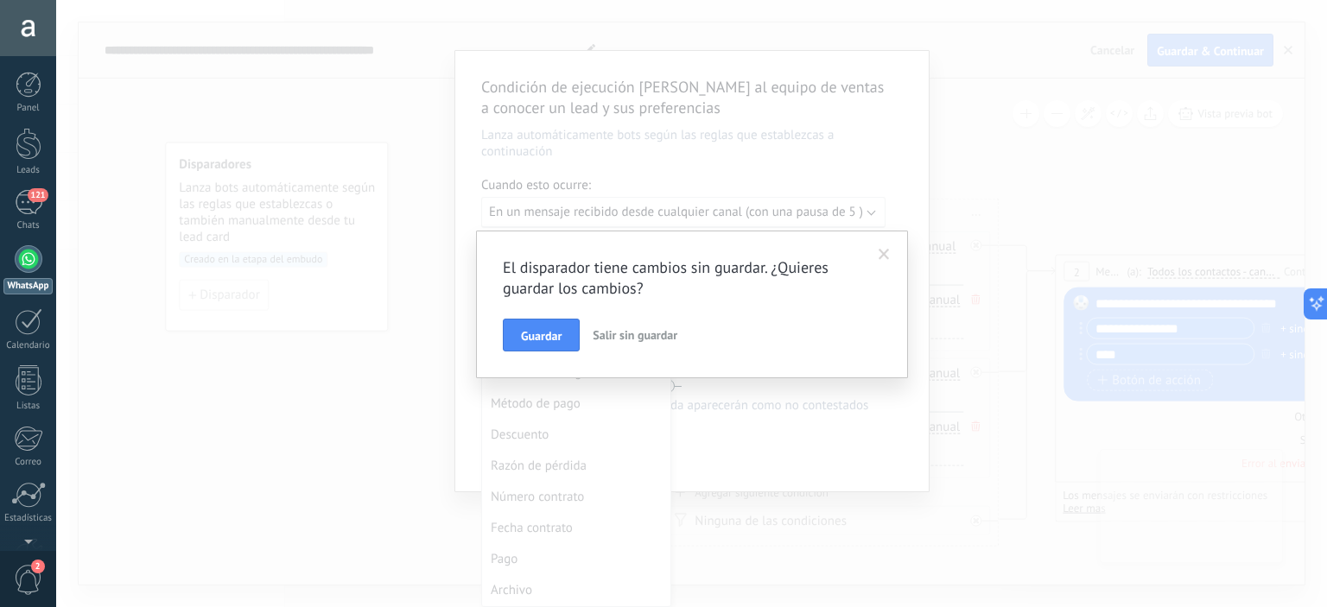
click at [888, 253] on span at bounding box center [884, 255] width 11 height 12
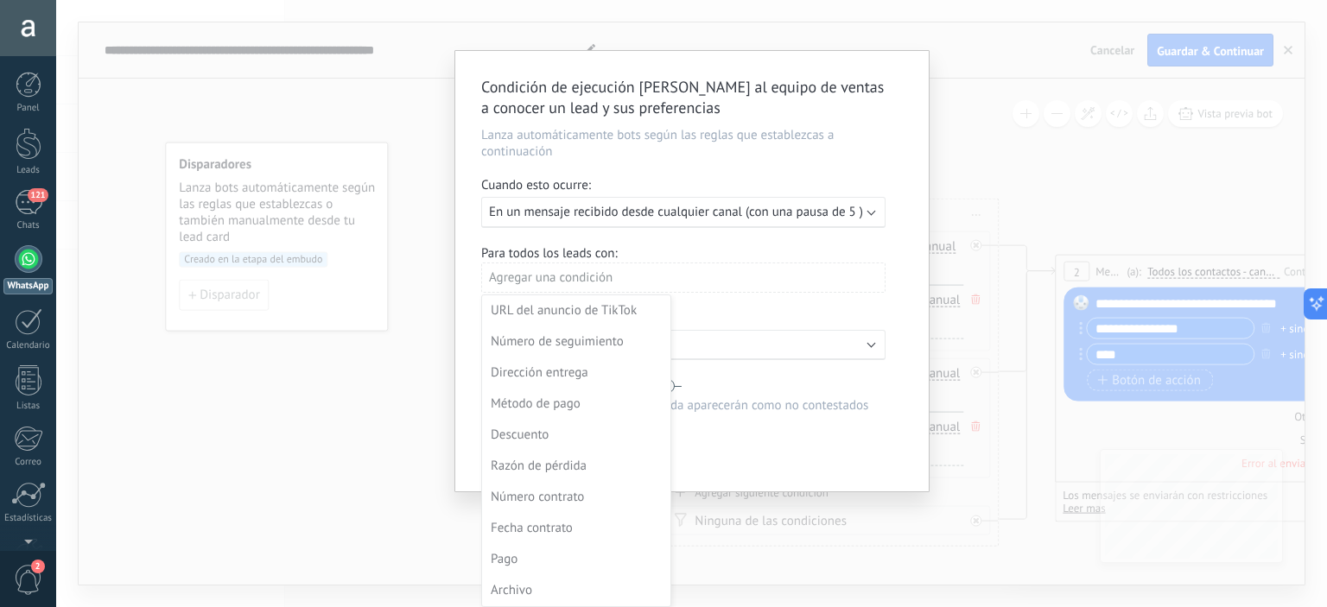
click at [715, 282] on div at bounding box center [692, 271] width 474 height 441
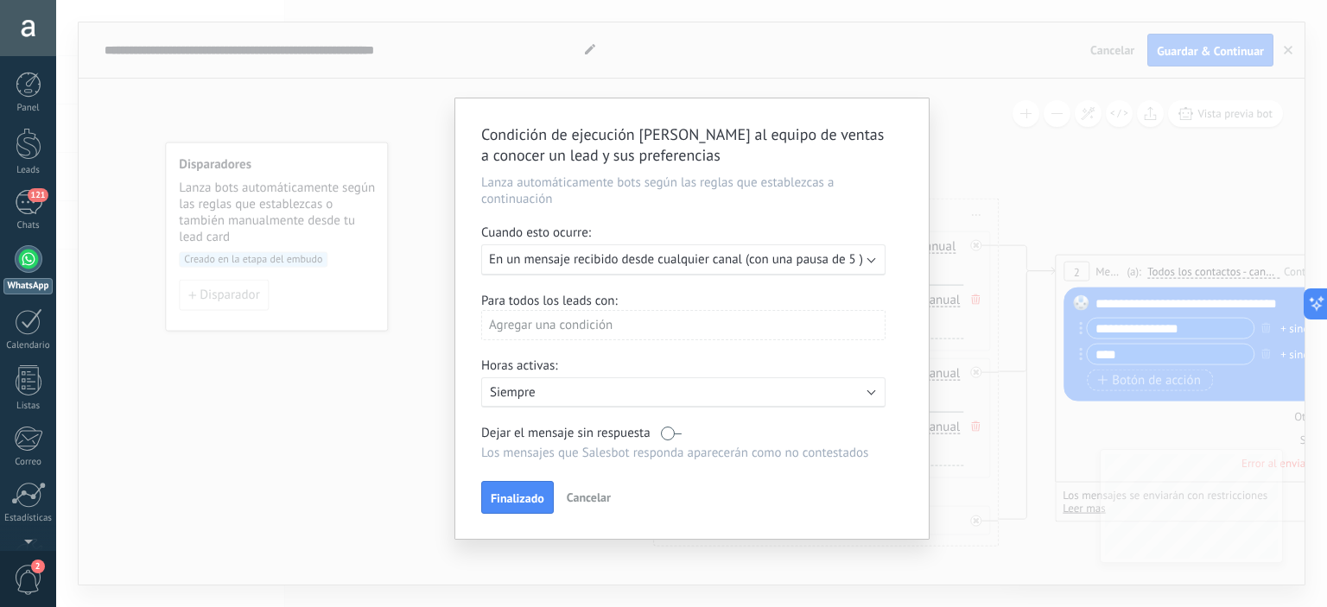
click at [620, 325] on div "Agregar una condición" at bounding box center [683, 325] width 404 height 30
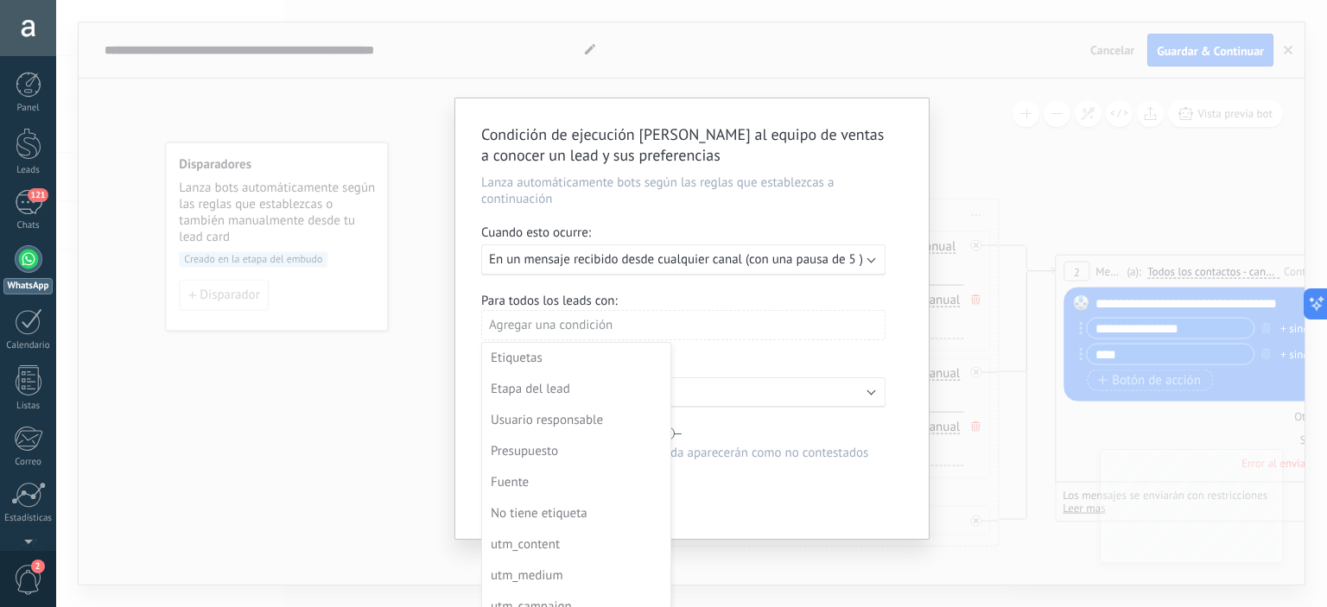
click at [619, 326] on div at bounding box center [692, 319] width 474 height 441
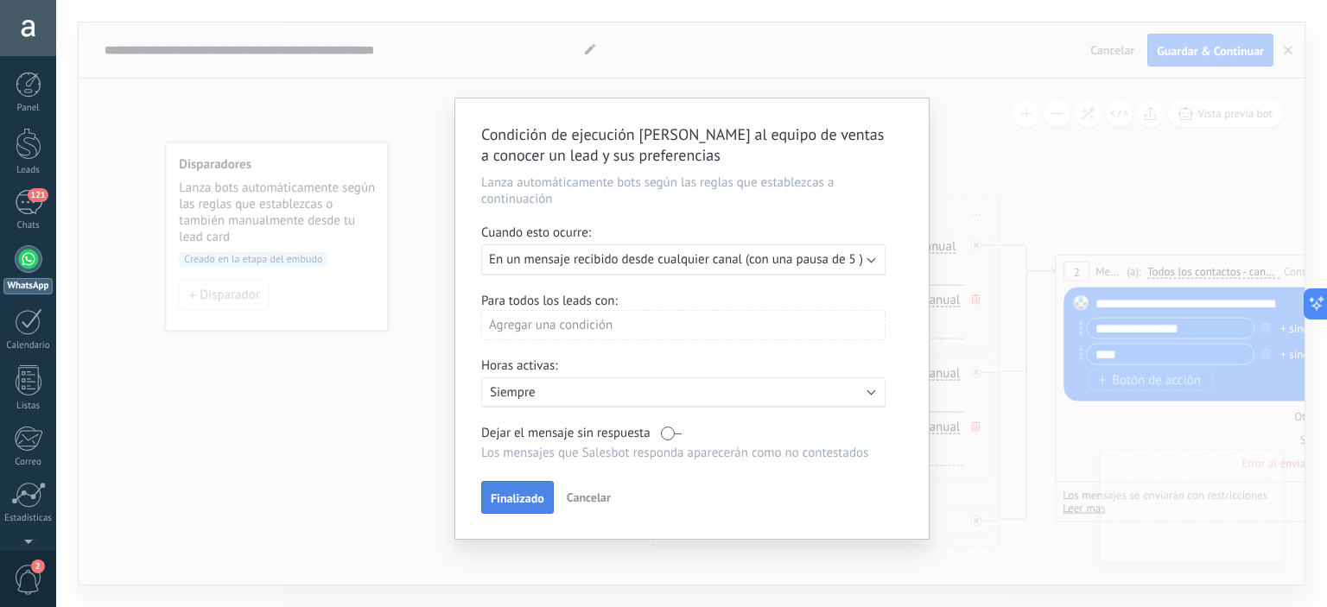
click at [525, 504] on span "Finalizado" at bounding box center [518, 499] width 54 height 12
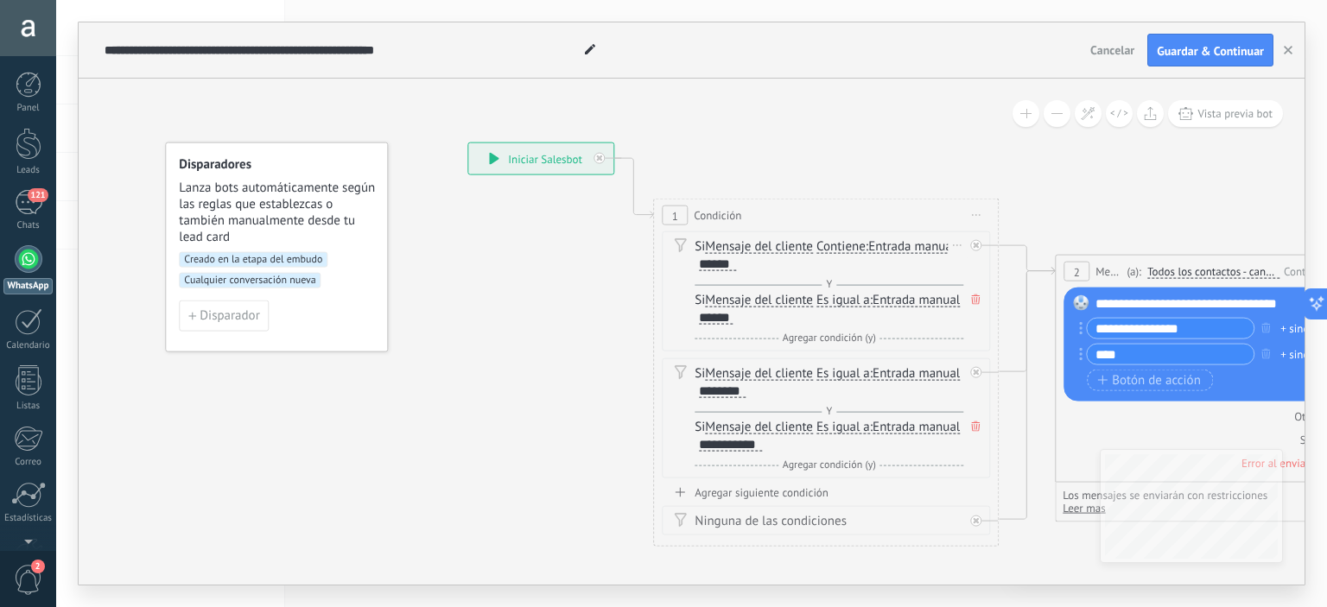
click at [675, 241] on icon at bounding box center [681, 245] width 12 height 14
click at [715, 214] on span "Condición" at bounding box center [718, 215] width 48 height 16
click at [979, 212] on span "Iniciar vista previa aquí Cambiar nombre Duplicar [GEOGRAPHIC_DATA]" at bounding box center [977, 215] width 28 height 25
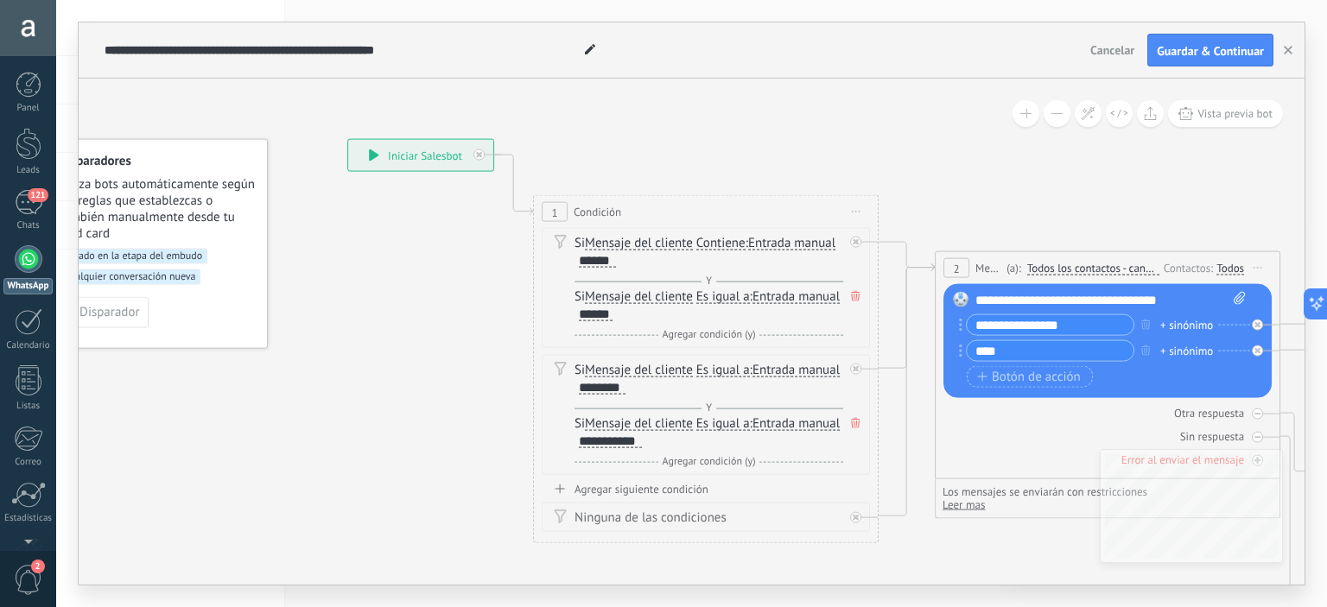
drag, startPoint x: 1159, startPoint y: 202, endPoint x: 1039, endPoint y: 199, distance: 120.2
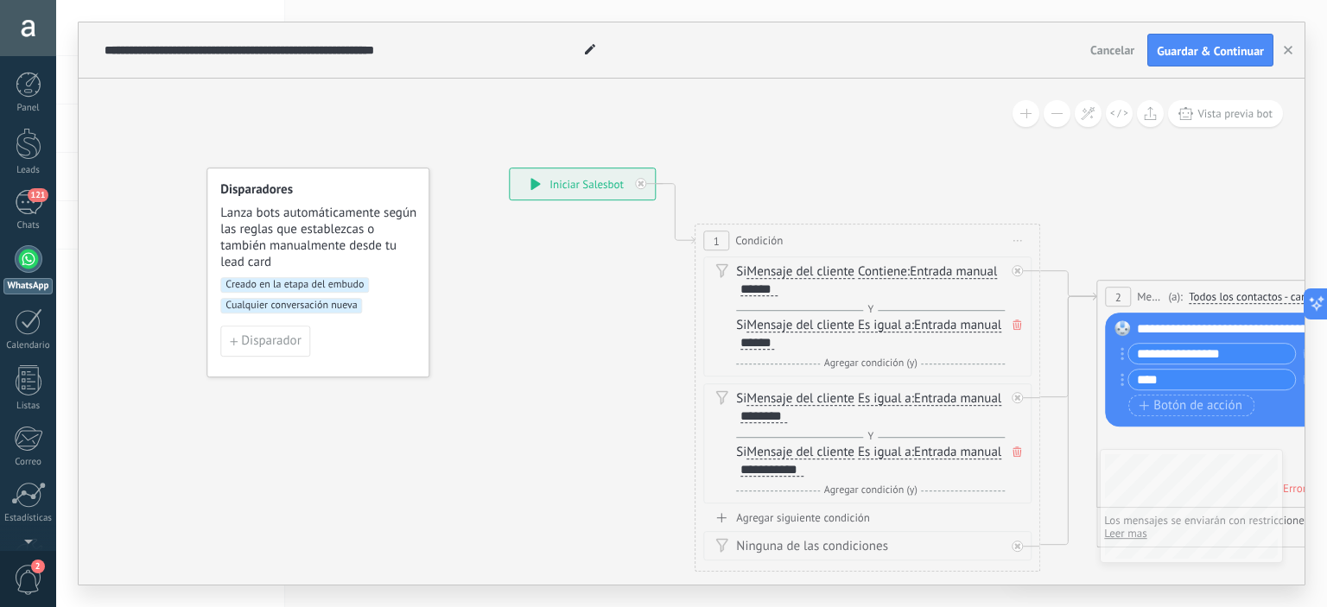
drag, startPoint x: 601, startPoint y: 120, endPoint x: 774, endPoint y: 151, distance: 175.6
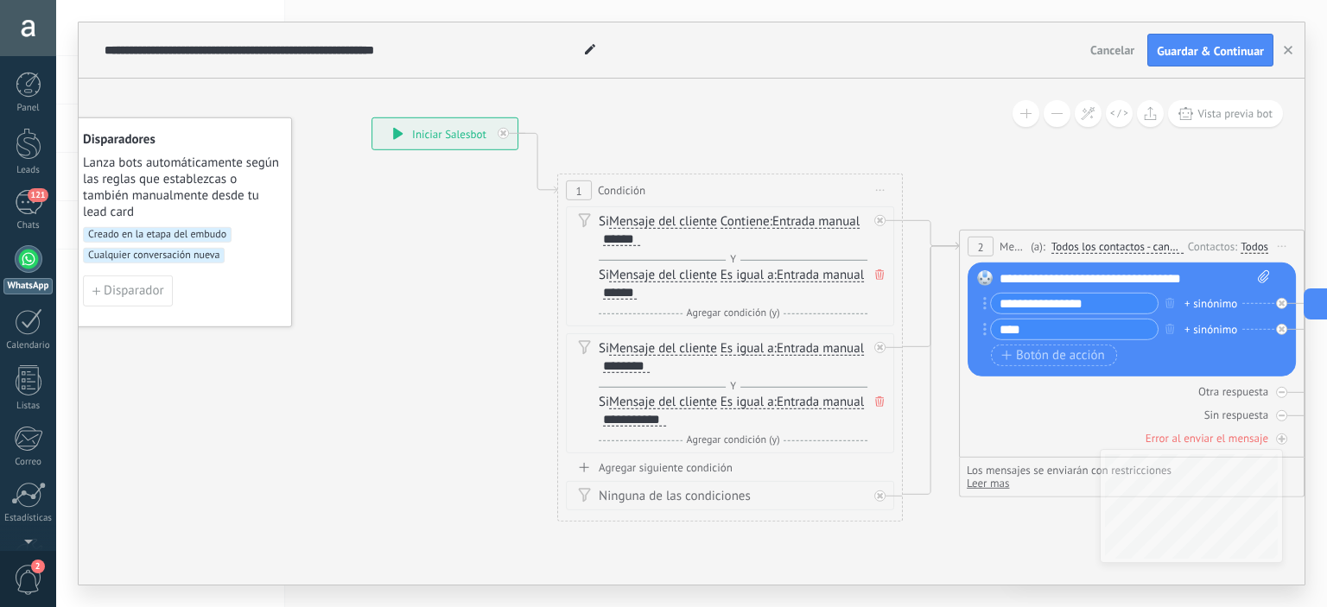
drag, startPoint x: 790, startPoint y: 181, endPoint x: 641, endPoint y: 128, distance: 158.0
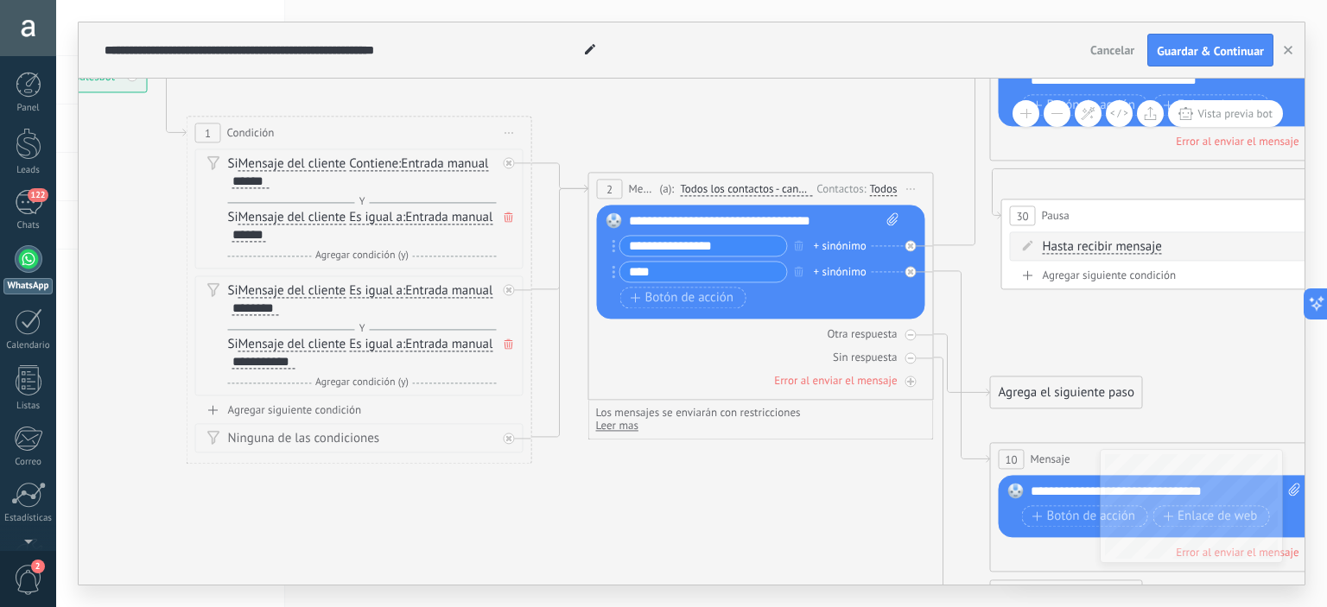
drag, startPoint x: 1013, startPoint y: 186, endPoint x: 642, endPoint y: 128, distance: 375.2
click at [702, 186] on span "Todos los contactos - canales seleccionados" at bounding box center [746, 190] width 132 height 14
click at [702, 186] on button "Todos los contactos - canales seleccionados" at bounding box center [779, 190] width 216 height 31
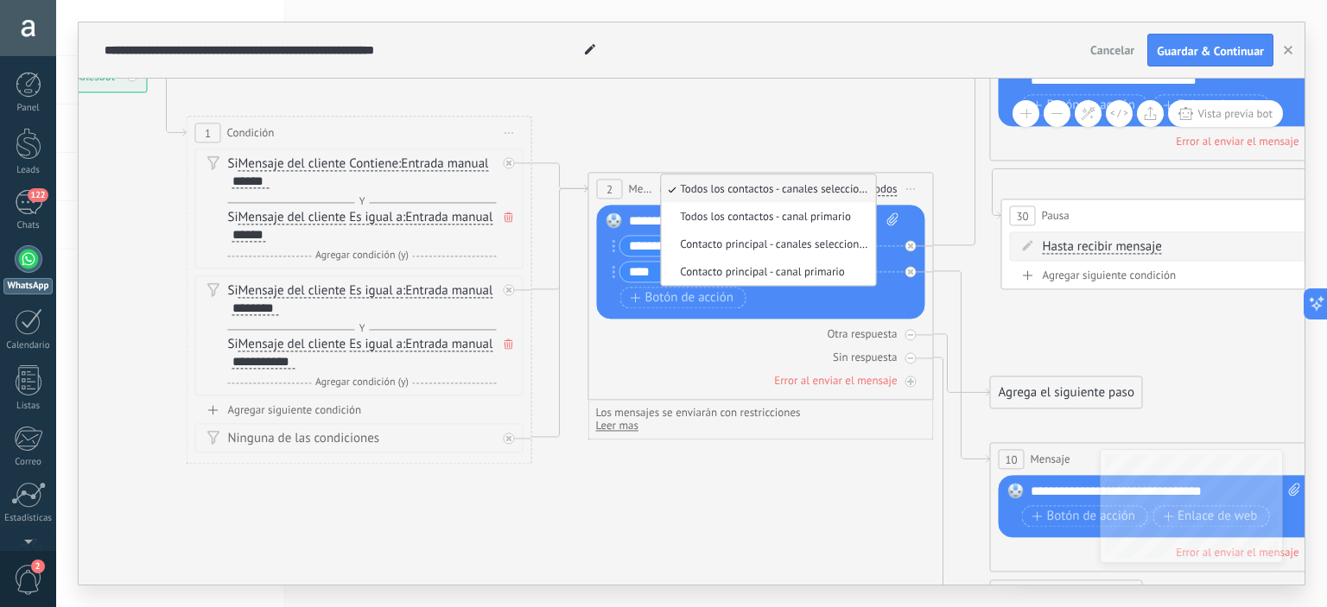
click at [637, 186] on span "Mensaje" at bounding box center [642, 189] width 27 height 16
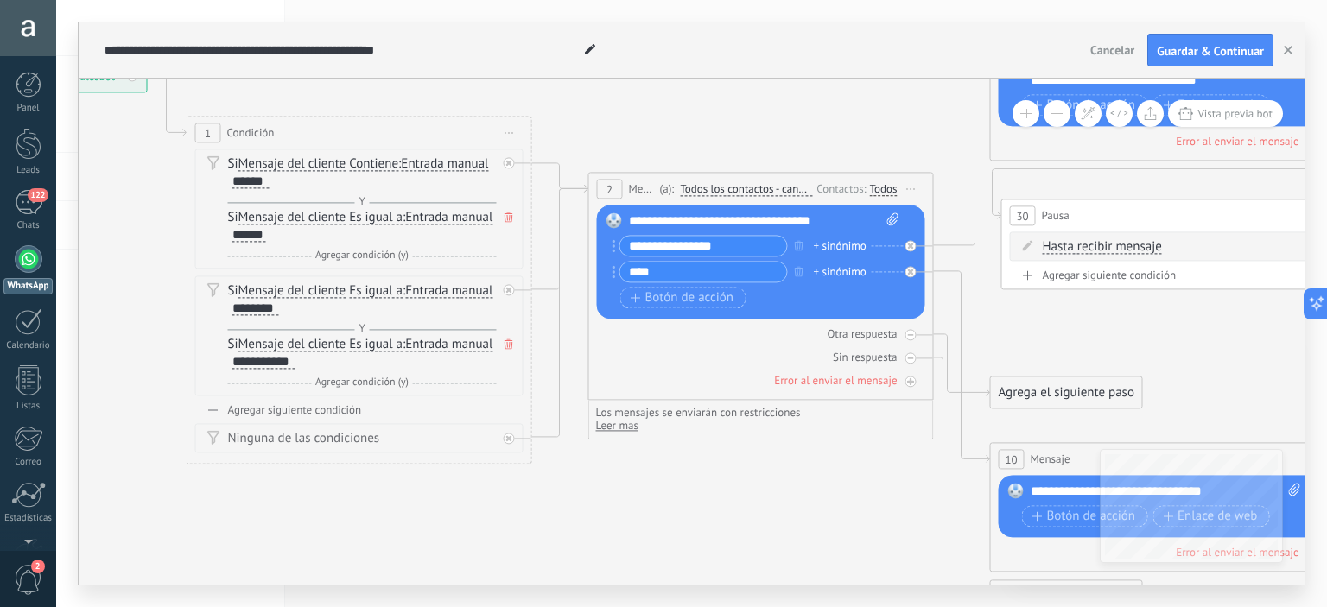
click at [892, 217] on icon at bounding box center [892, 219] width 11 height 13
click input "Subir" at bounding box center [0, 0] width 0 height 0
click at [641, 190] on span "Mensaje" at bounding box center [642, 189] width 27 height 16
click at [638, 190] on span "Mensaje" at bounding box center [642, 189] width 27 height 16
click at [881, 189] on div "Todos" at bounding box center [884, 189] width 28 height 14
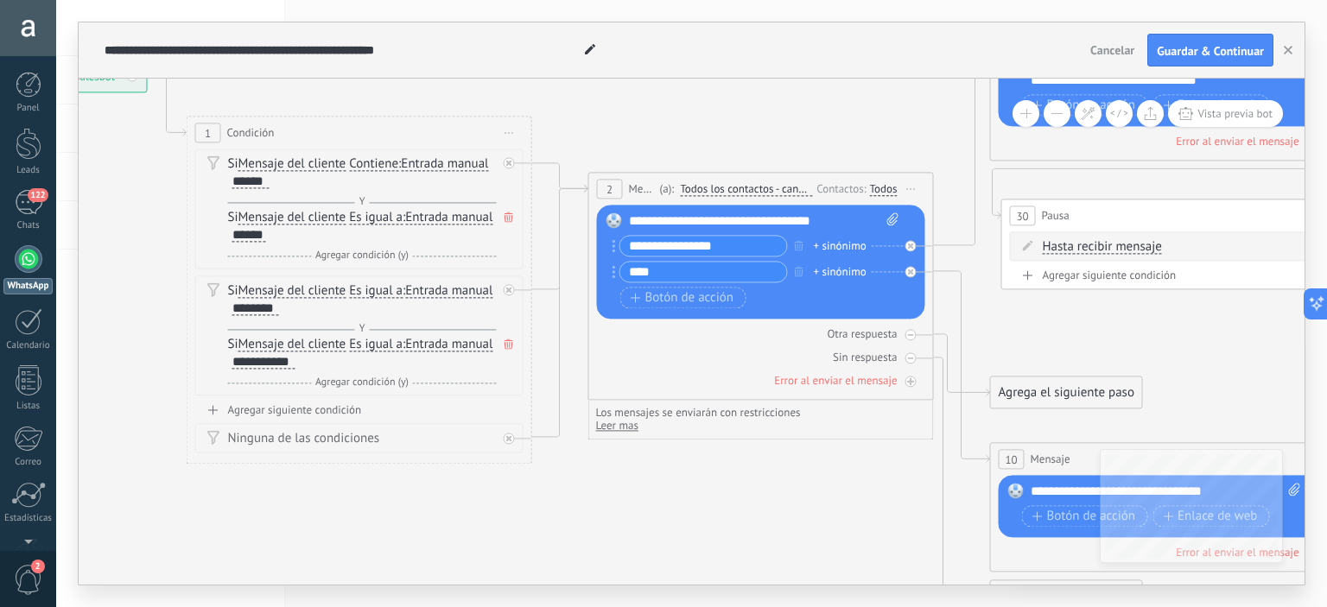
click at [913, 189] on icon at bounding box center [911, 189] width 9 height 2
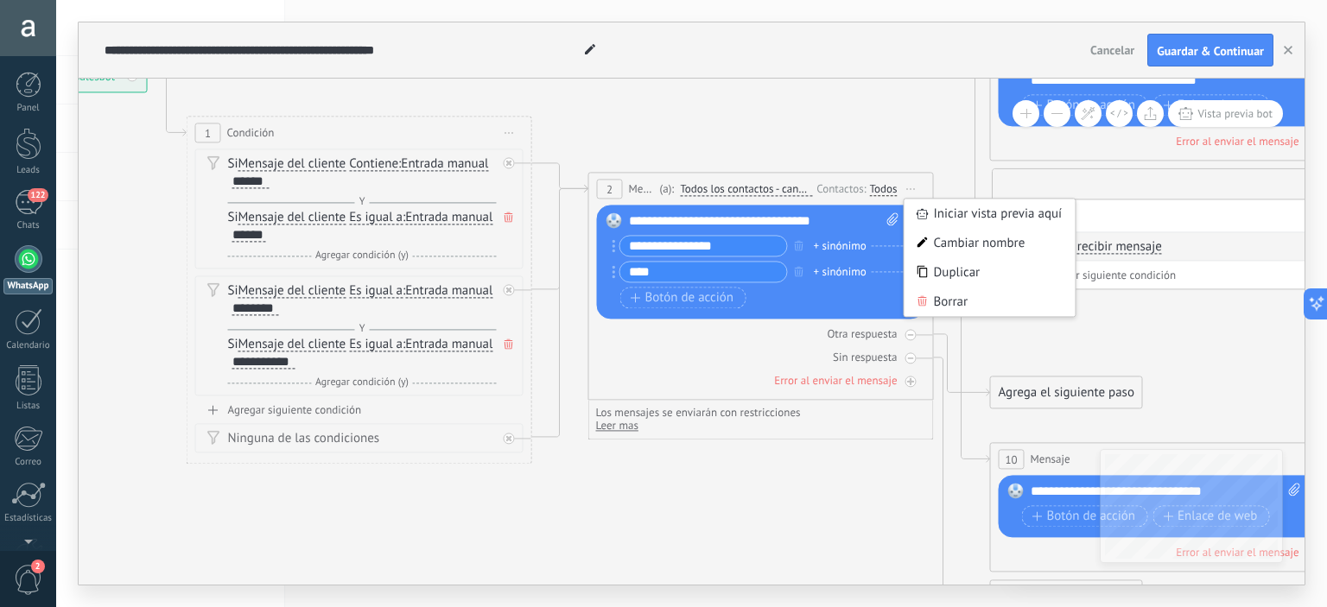
click at [667, 219] on div "**********" at bounding box center [764, 221] width 271 height 17
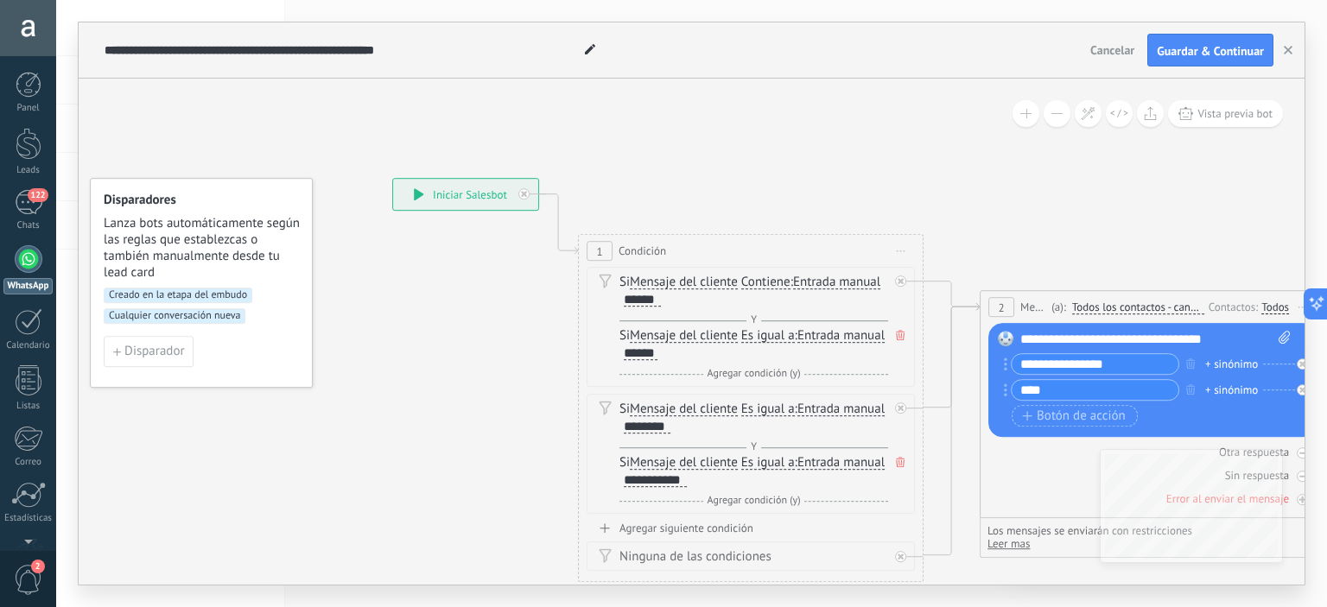
drag, startPoint x: 297, startPoint y: 466, endPoint x: 690, endPoint y: 583, distance: 409.5
click at [448, 193] on div "**********" at bounding box center [465, 194] width 145 height 31
click at [417, 195] on icon at bounding box center [419, 194] width 10 height 12
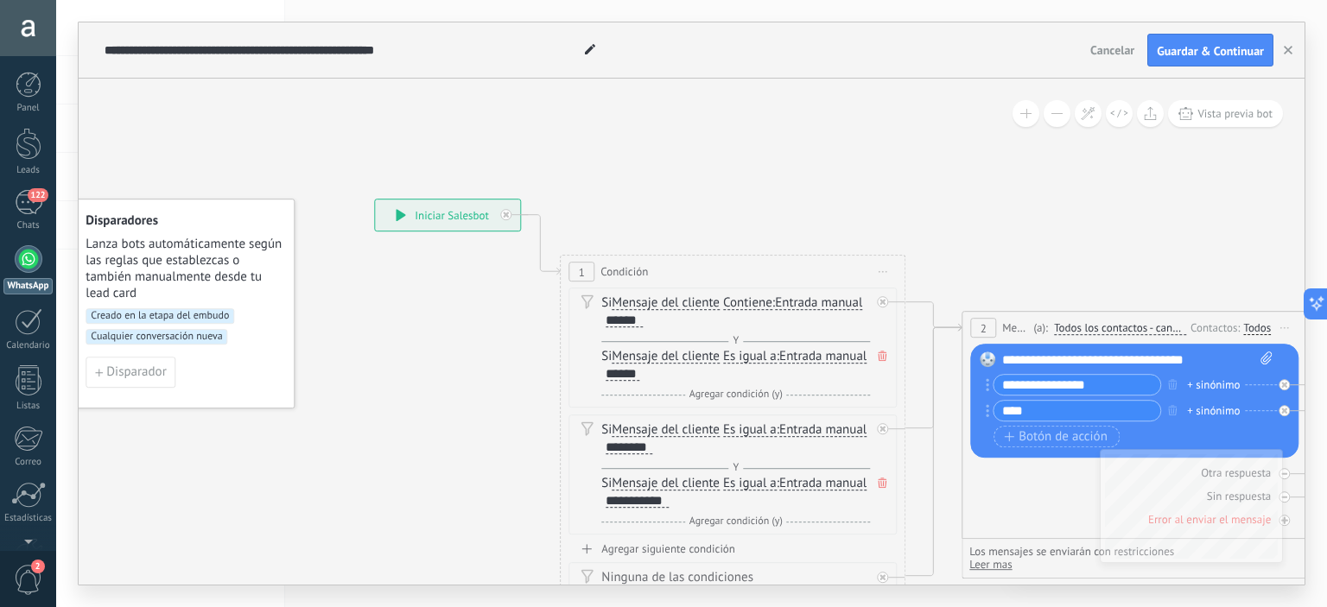
drag, startPoint x: 1027, startPoint y: 226, endPoint x: 1008, endPoint y: 247, distance: 27.6
click at [1216, 121] on button "Vista previa bot" at bounding box center [1225, 113] width 115 height 27
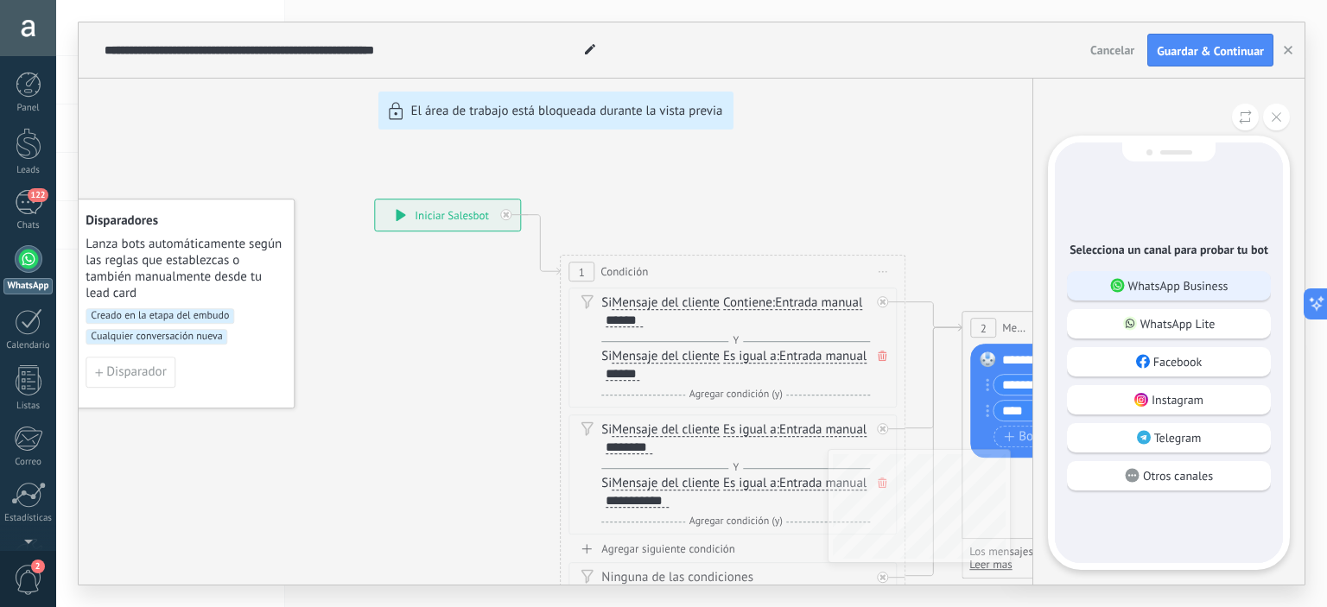
click at [1185, 284] on p "WhatsApp Business" at bounding box center [1179, 286] width 100 height 16
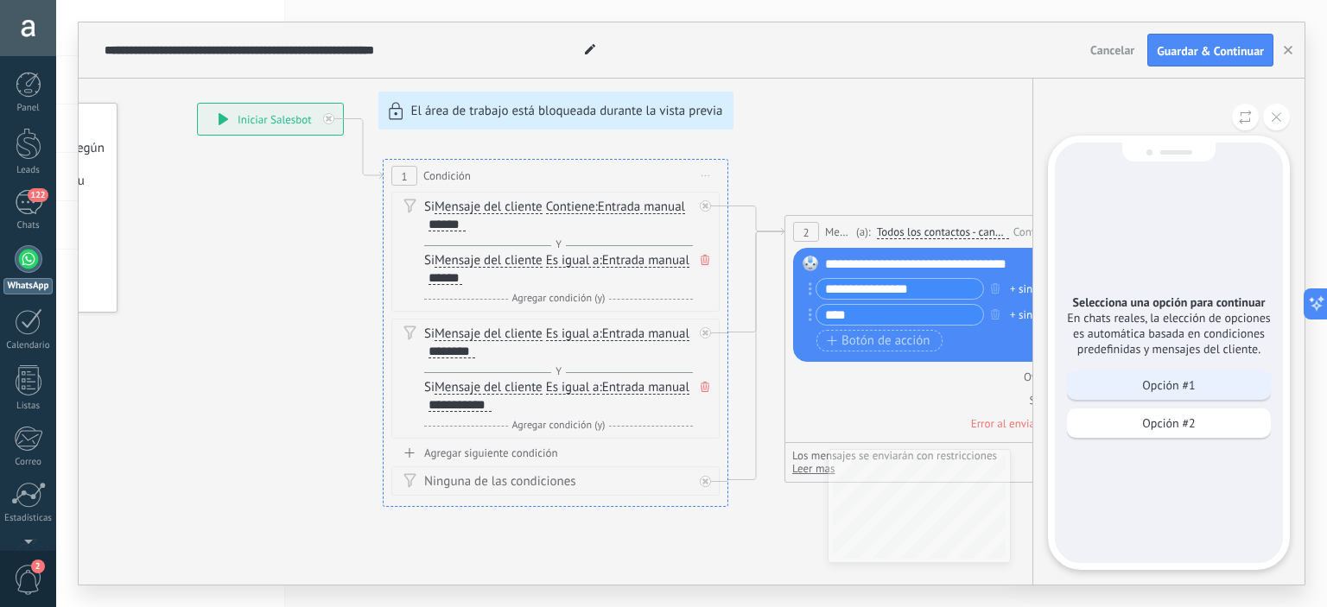
click at [1179, 392] on p "Opción #1" at bounding box center [1168, 386] width 53 height 16
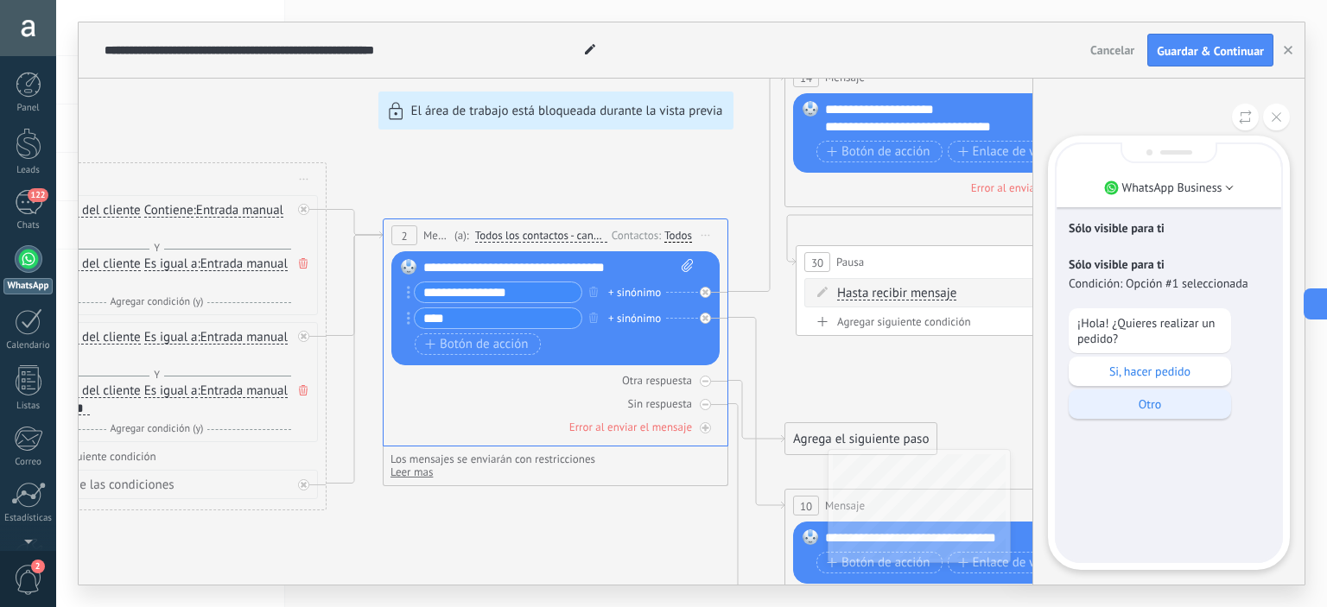
click at [1144, 407] on p "Otro" at bounding box center [1150, 405] width 145 height 16
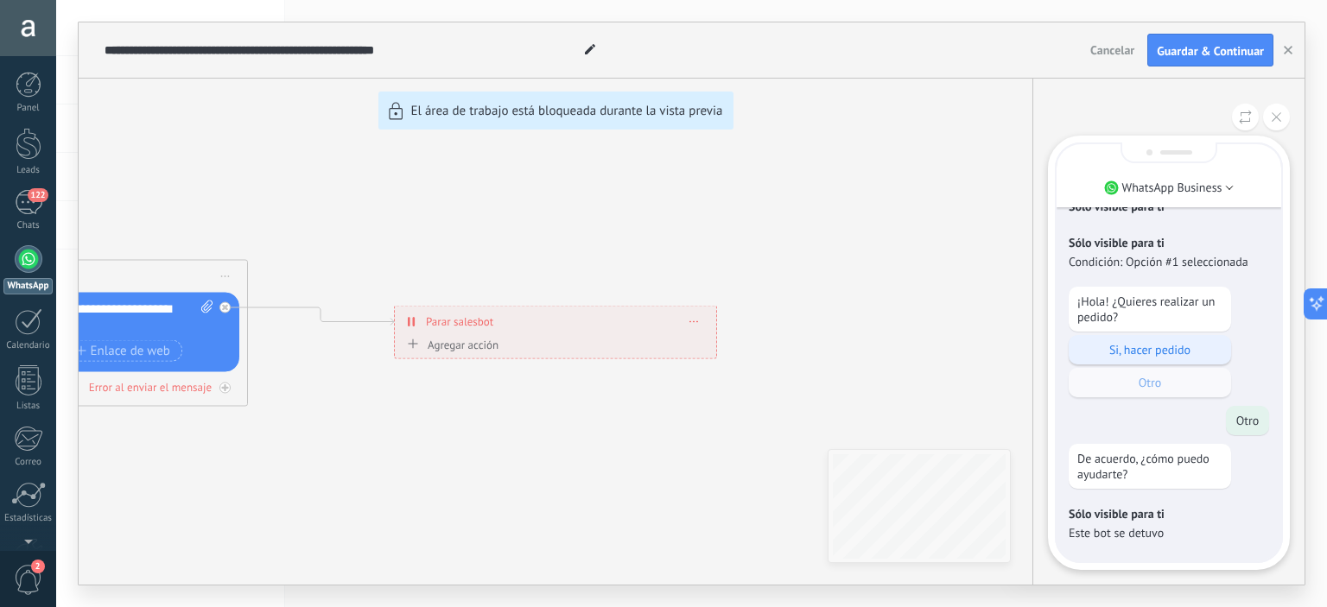
click at [1148, 356] on p "Si, hacer pedido" at bounding box center [1150, 350] width 145 height 16
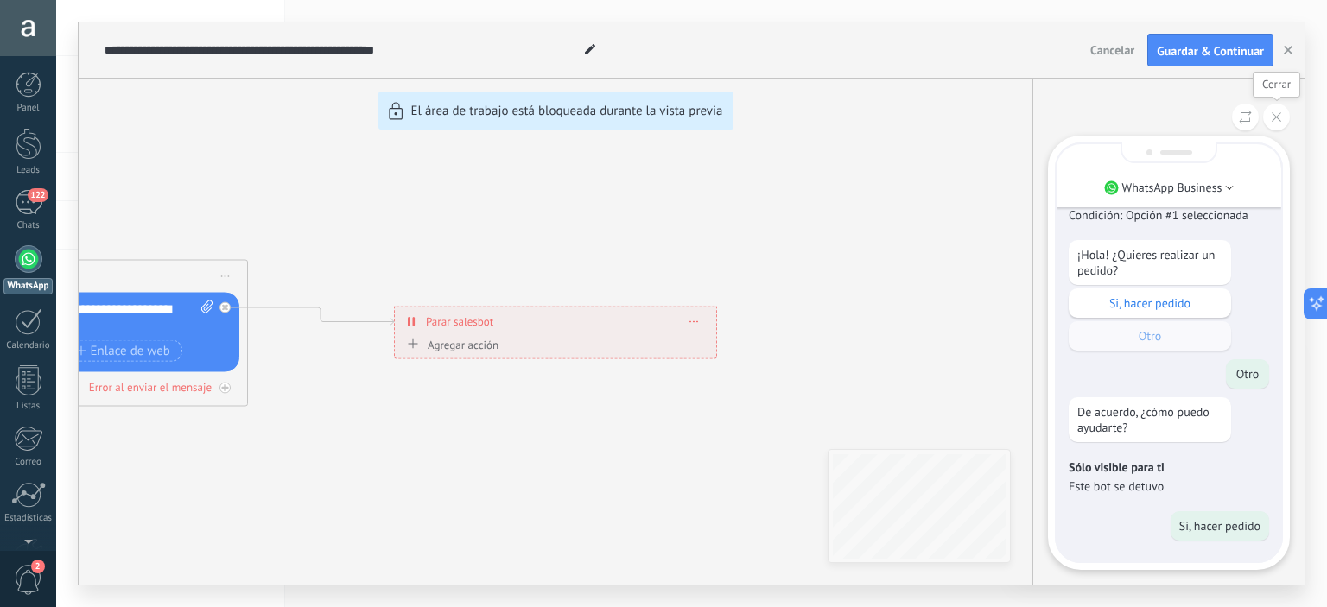
click at [1275, 112] on button at bounding box center [1276, 117] width 27 height 27
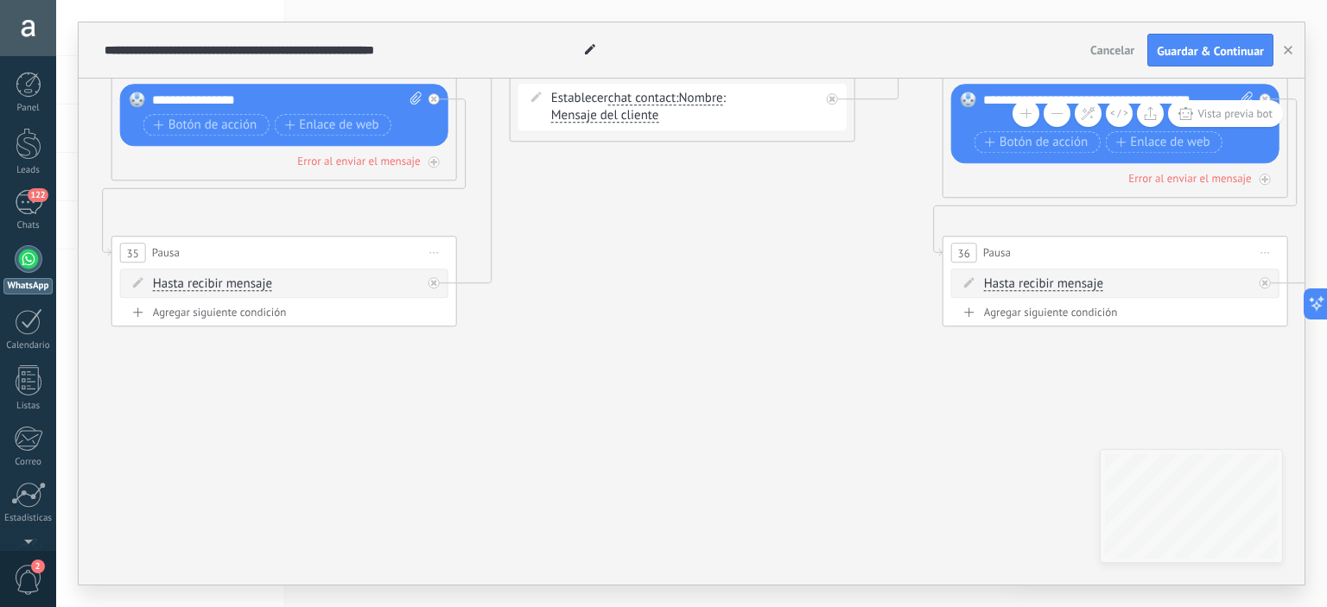
drag, startPoint x: 534, startPoint y: 217, endPoint x: 1033, endPoint y: 530, distance: 589.3
click at [1027, 525] on icon "23" at bounding box center [823, 350] width 5889 height 1463
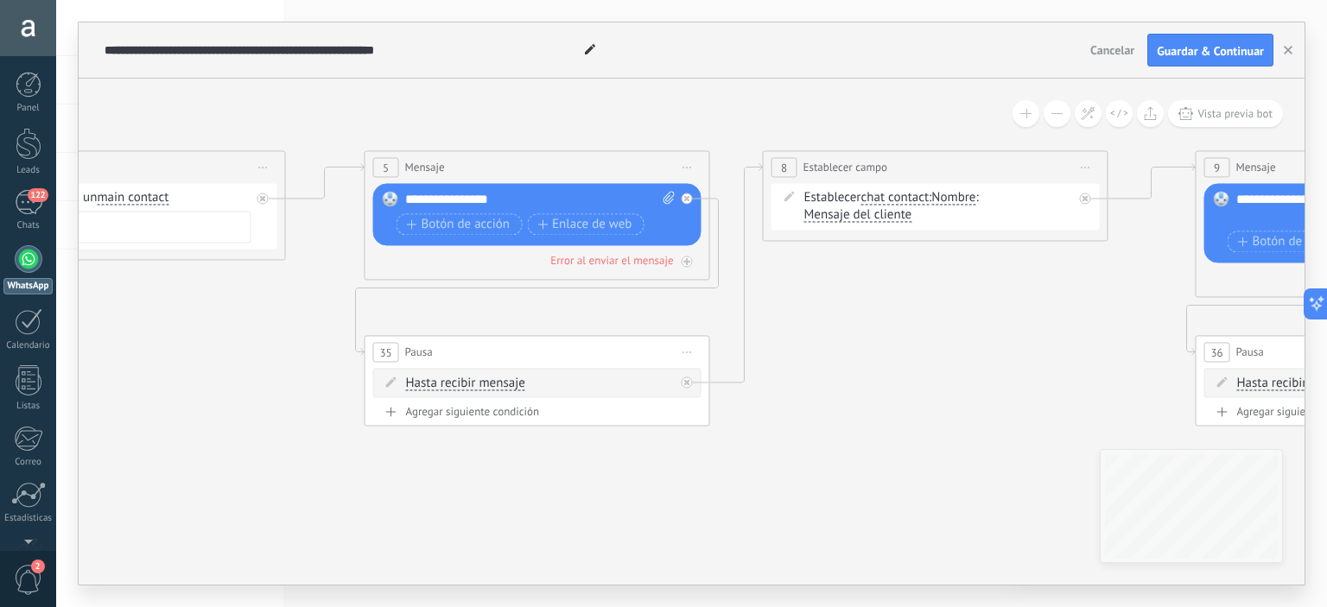
drag, startPoint x: 726, startPoint y: 241, endPoint x: 948, endPoint y: 320, distance: 235.6
click at [948, 320] on icon "23" at bounding box center [1077, 450] width 5889 height 1463
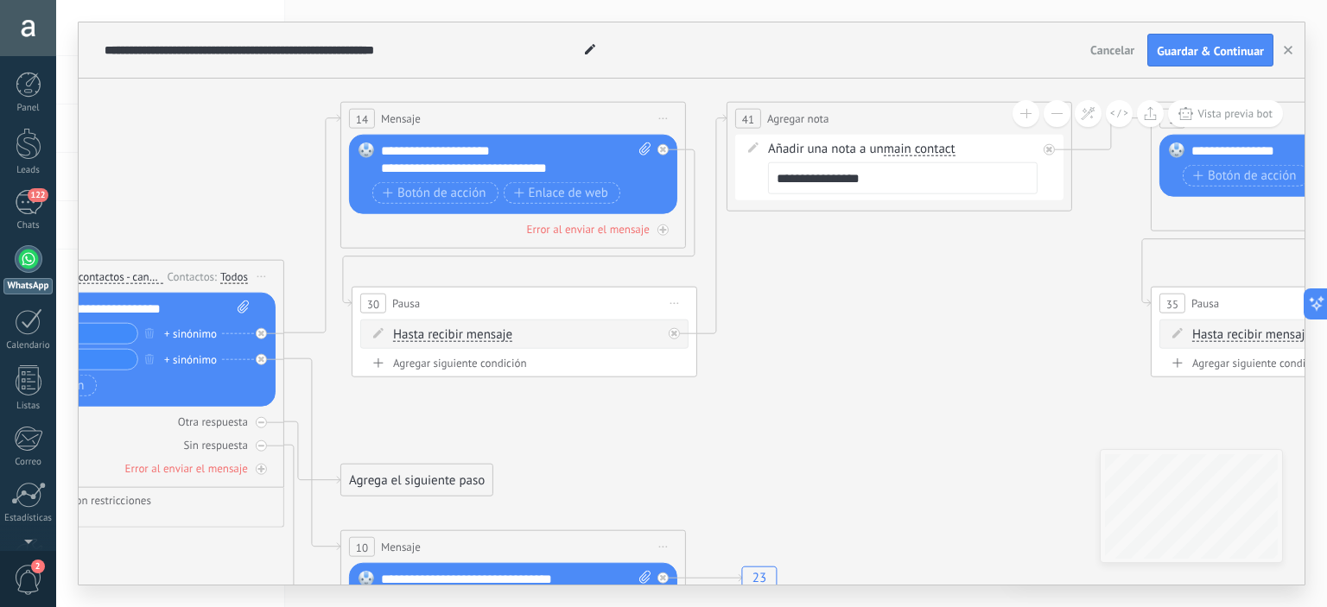
drag, startPoint x: 204, startPoint y: 351, endPoint x: 990, endPoint y: 302, distance: 787.9
click at [372, 302] on span "30" at bounding box center [373, 303] width 12 height 15
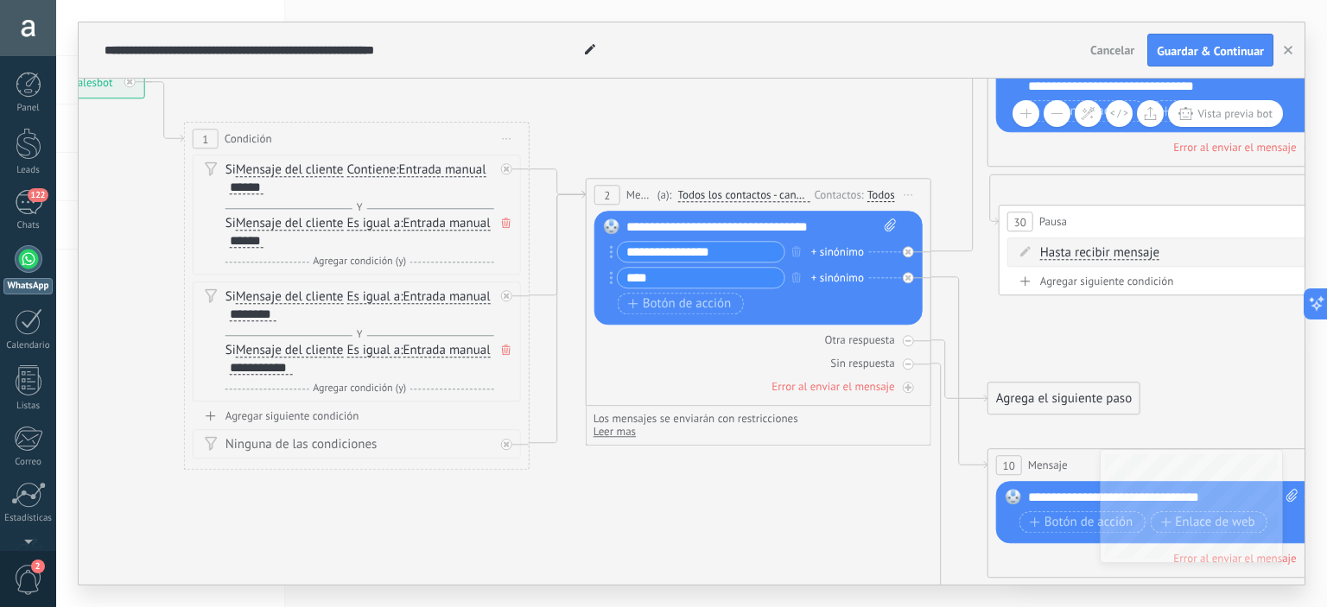
drag, startPoint x: 453, startPoint y: 405, endPoint x: 1100, endPoint y: 324, distance: 652.3
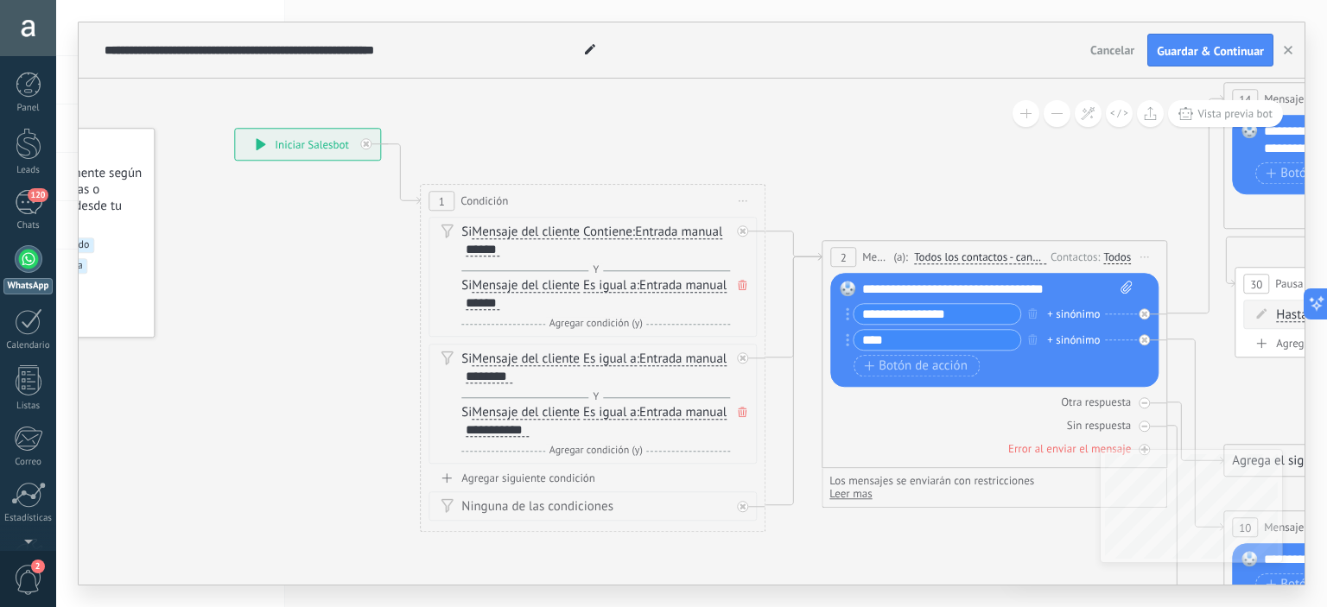
drag, startPoint x: 363, startPoint y: 99, endPoint x: 602, endPoint y: 162, distance: 247.3
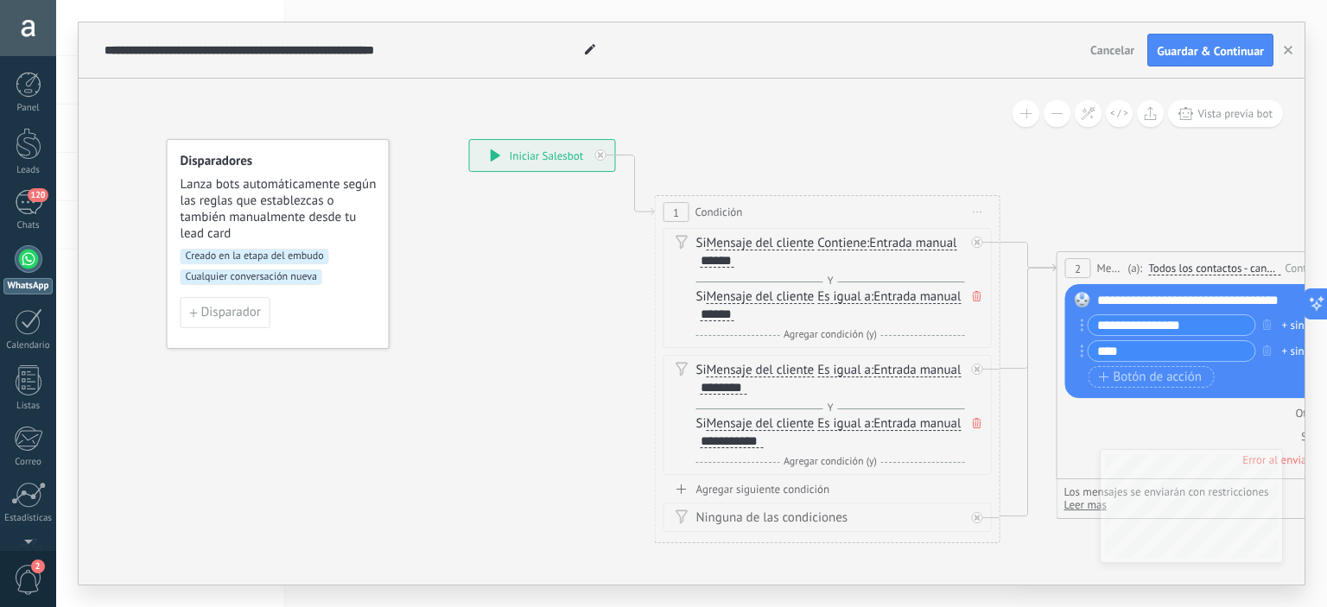
drag, startPoint x: 304, startPoint y: 334, endPoint x: 535, endPoint y: 346, distance: 231.0
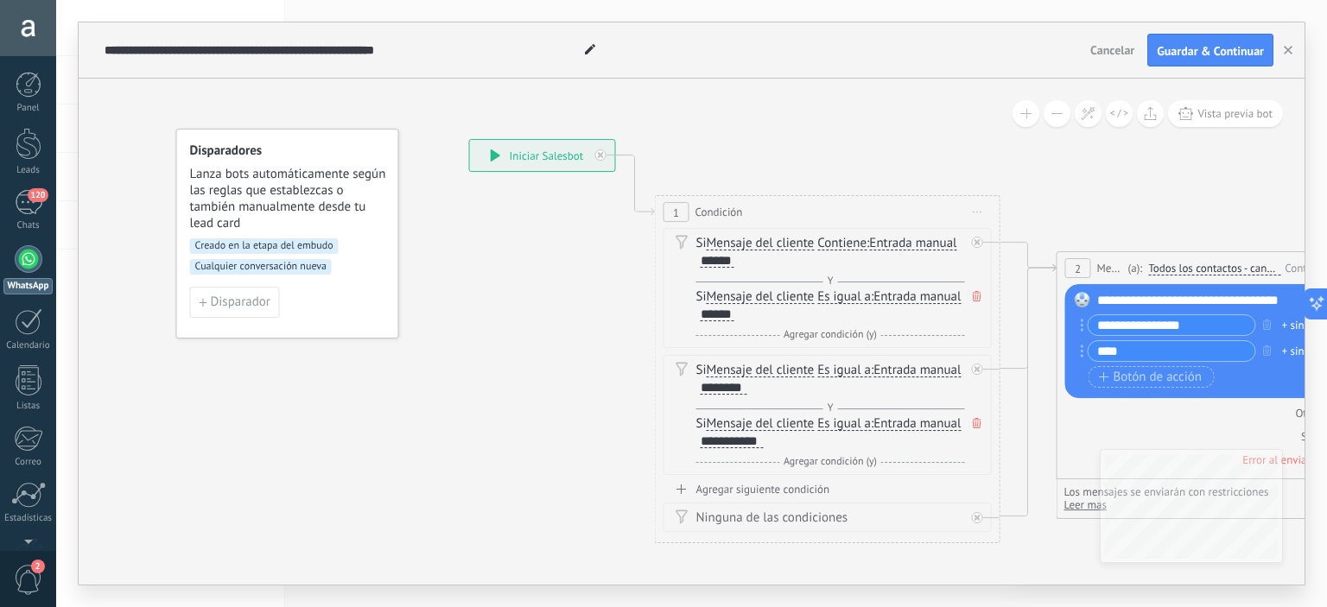
drag, startPoint x: 225, startPoint y: 175, endPoint x: 235, endPoint y: 165, distance: 14.1
click at [235, 165] on div "Disparadores Lanza bots automáticamente según las reglas que establezcas o tamb…" at bounding box center [288, 187] width 197 height 89
click at [219, 299] on span "Disparador" at bounding box center [241, 302] width 60 height 12
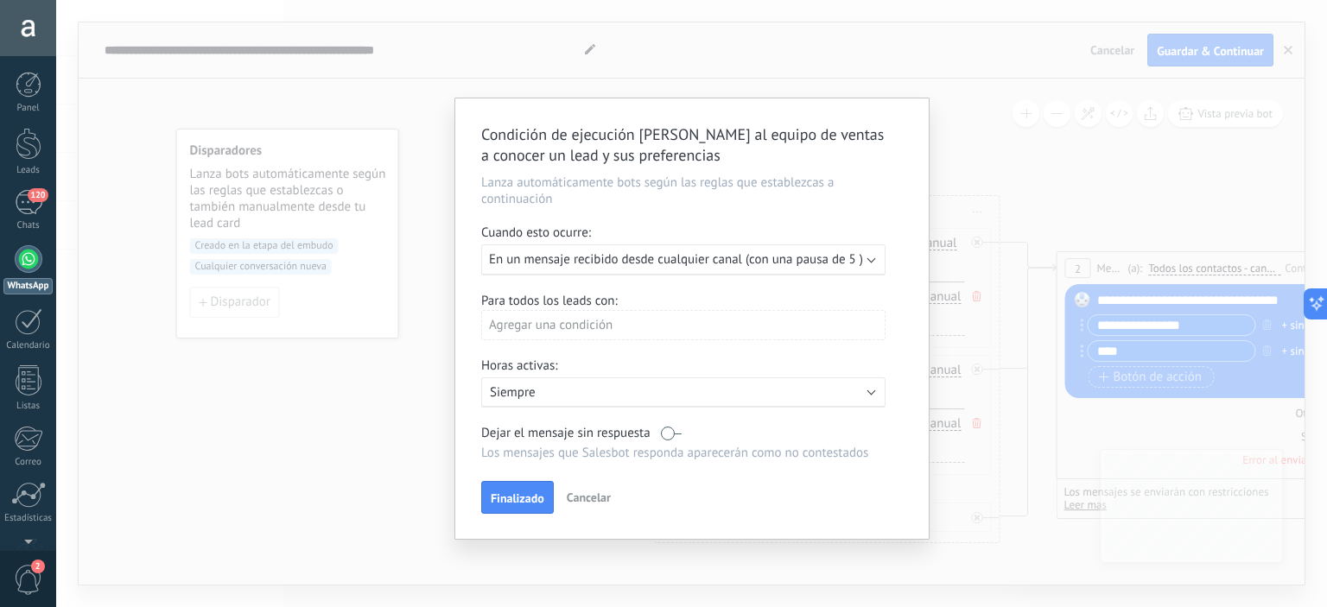
click at [788, 262] on span "En un mensaje recibido desde cualquier canal (con una pausa de 5 )" at bounding box center [676, 259] width 374 height 16
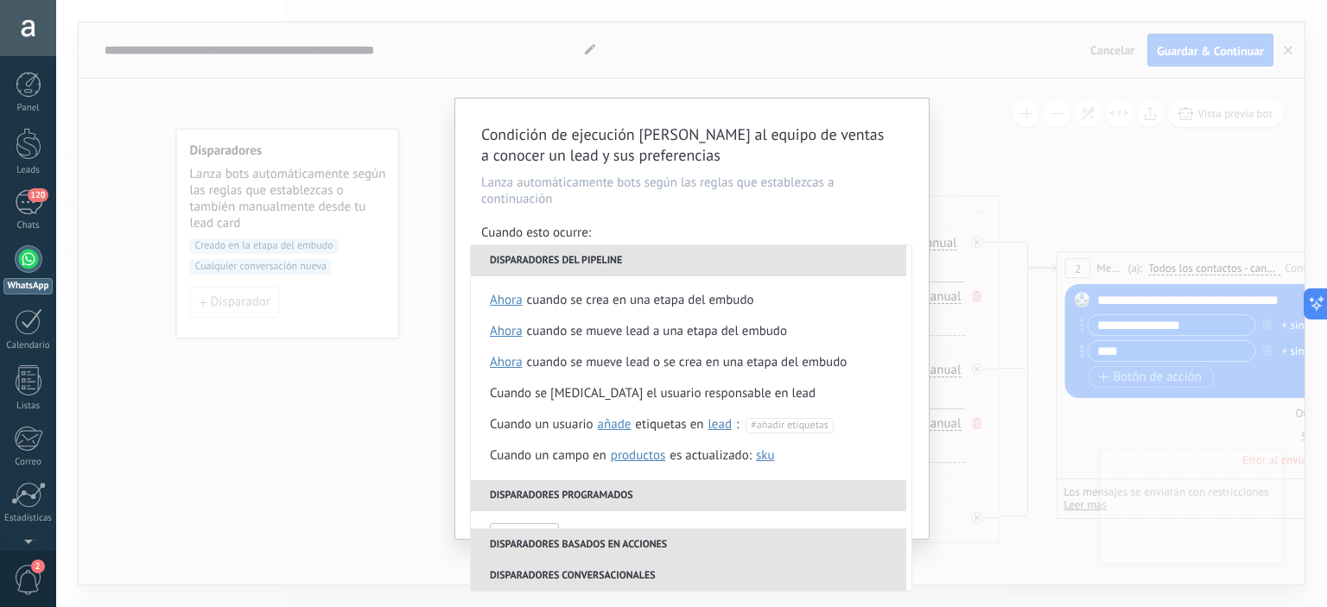
click at [998, 137] on div "Condición de ejecución [PERSON_NAME] al equipo de ventas a conocer un lead y su…" at bounding box center [691, 303] width 1271 height 607
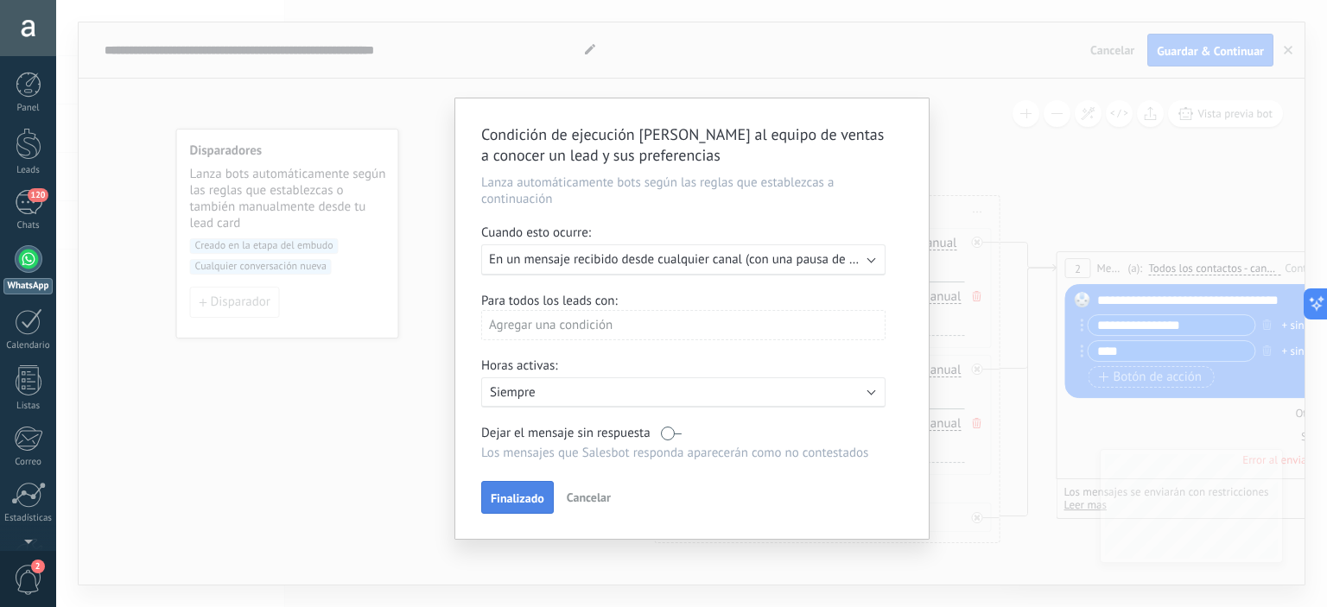
click at [519, 498] on span "Finalizado" at bounding box center [518, 499] width 54 height 12
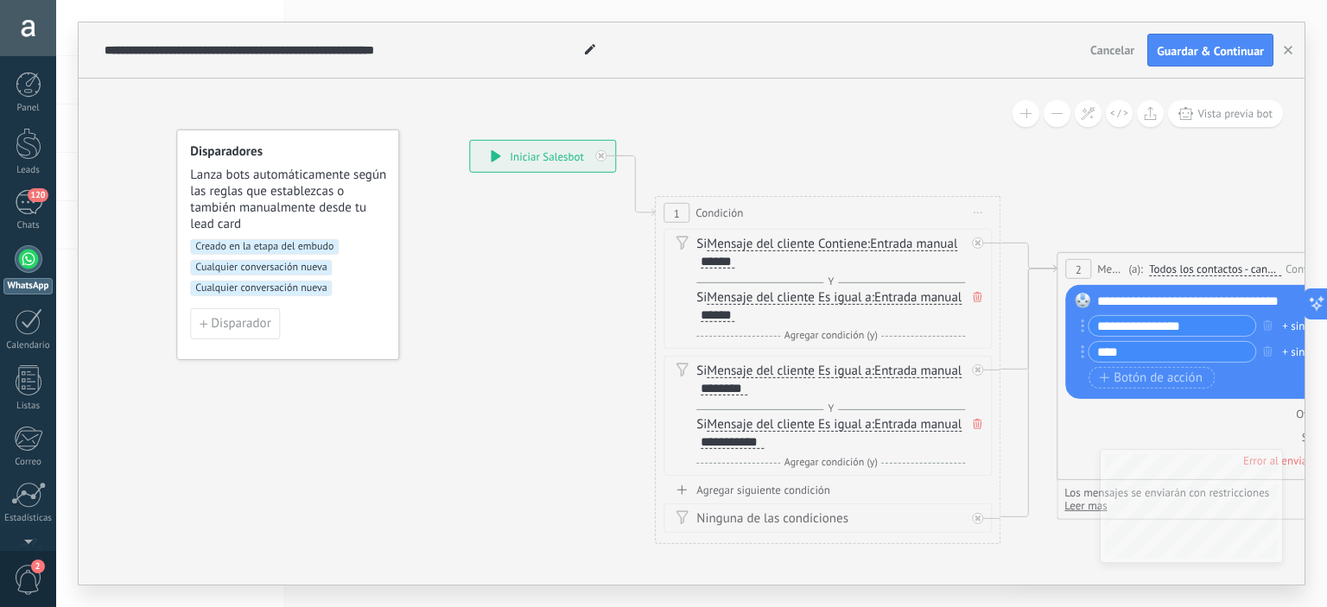
drag, startPoint x: 604, startPoint y: 317, endPoint x: 507, endPoint y: 296, distance: 99.0
click at [1119, 117] on icon at bounding box center [1119, 114] width 18 height 10
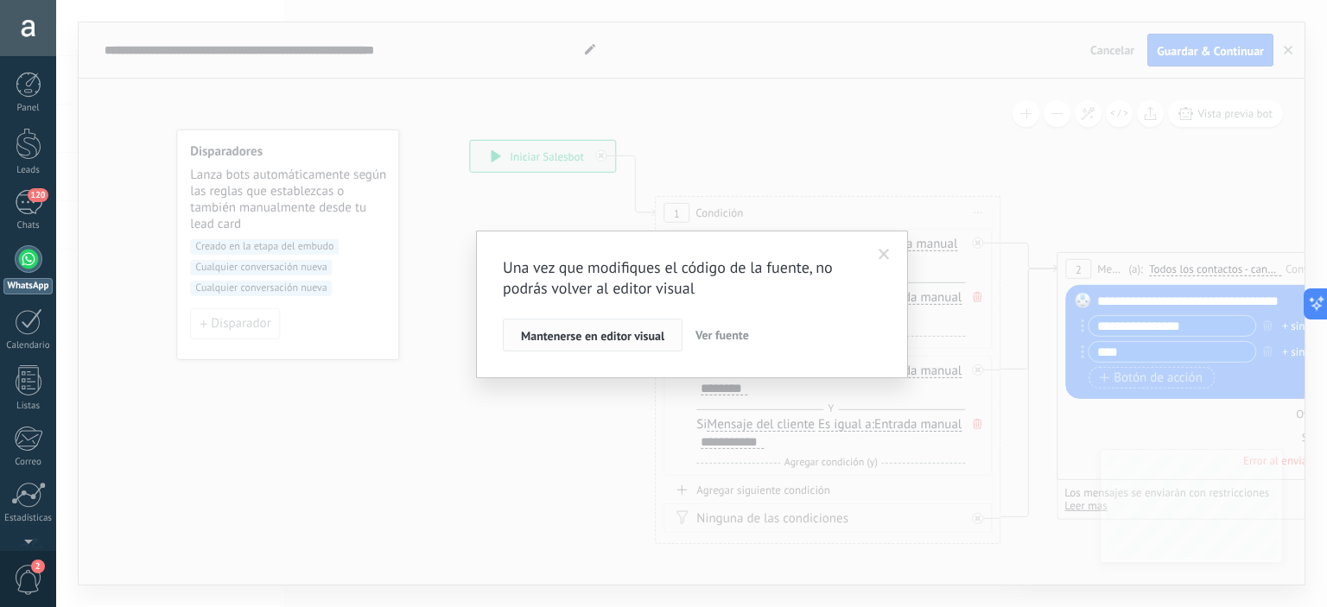
click at [610, 335] on span "Mantenerse en editor visual" at bounding box center [592, 336] width 143 height 12
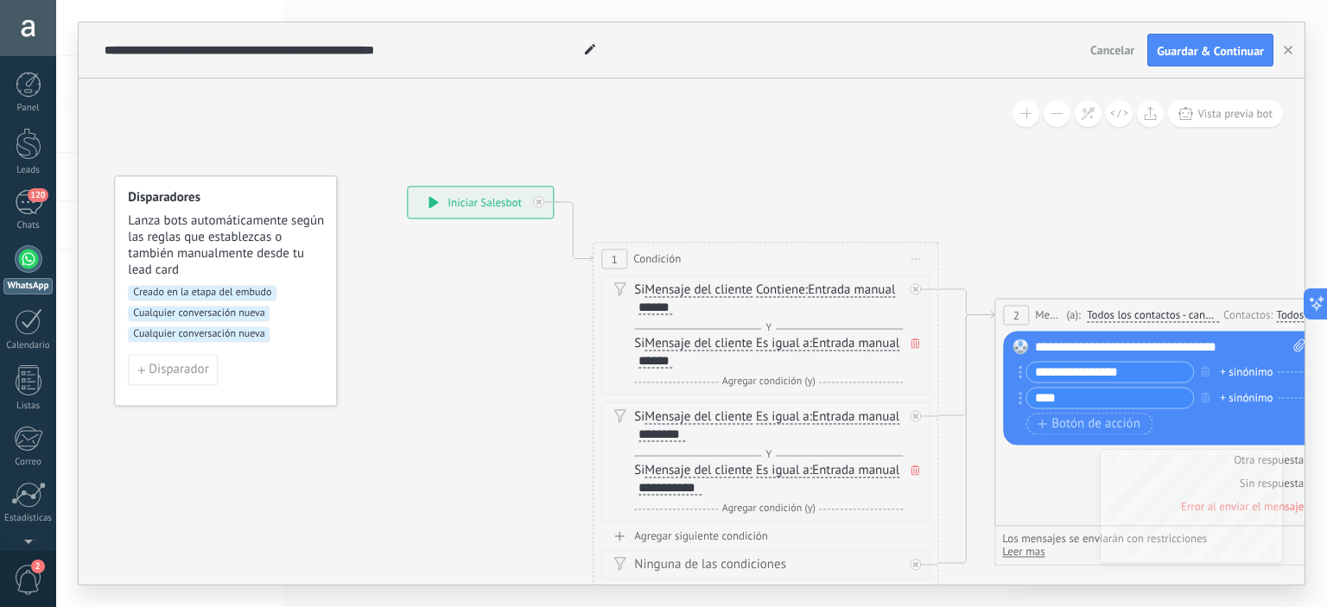
drag, startPoint x: 576, startPoint y: 251, endPoint x: 537, endPoint y: 302, distance: 64.0
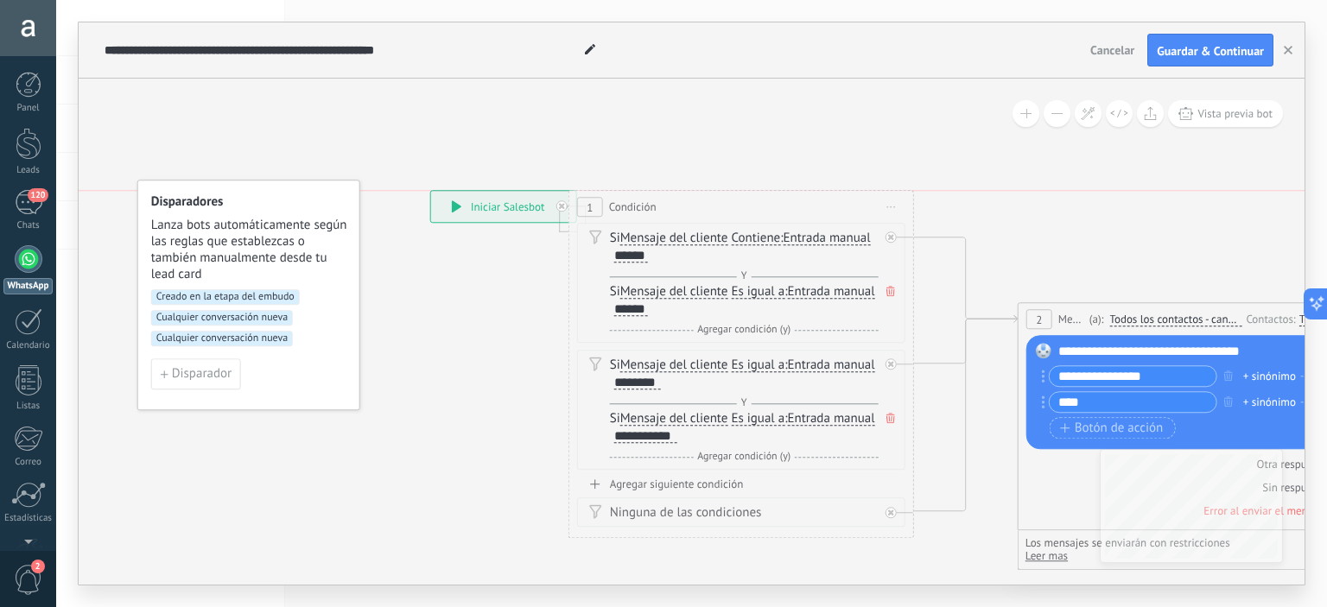
drag, startPoint x: 811, startPoint y: 263, endPoint x: 764, endPoint y: 212, distance: 69.1
click at [764, 212] on div "1 Condición ********* Iniciar vista previa aquí Cambiar nombre Duplicar [GEOGRA…" at bounding box center [741, 207] width 344 height 32
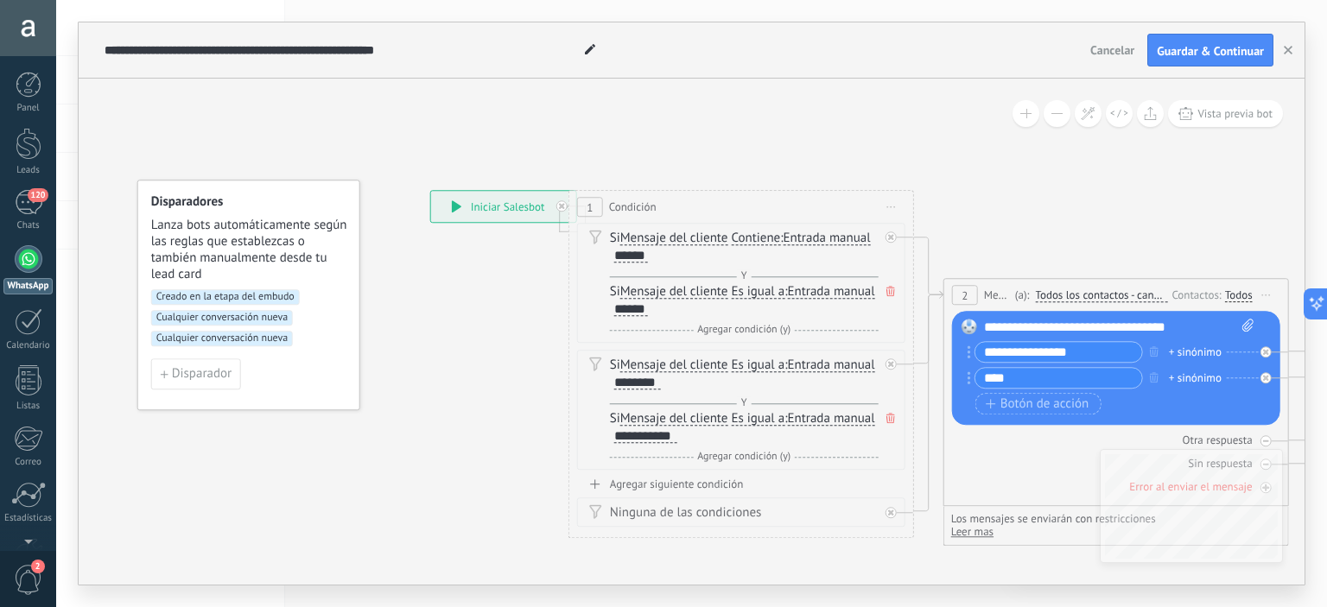
drag, startPoint x: 1243, startPoint y: 314, endPoint x: 1166, endPoint y: 289, distance: 80.6
click at [1167, 289] on div "Contactos: Si nunca ha escrito en un canal: Intente enviar un mensaje Ninguno V…" at bounding box center [1209, 295] width 85 height 17
click at [1240, 322] on icon at bounding box center [1239, 325] width 11 height 13
click input "Subir" at bounding box center [0, 0] width 0 height 0
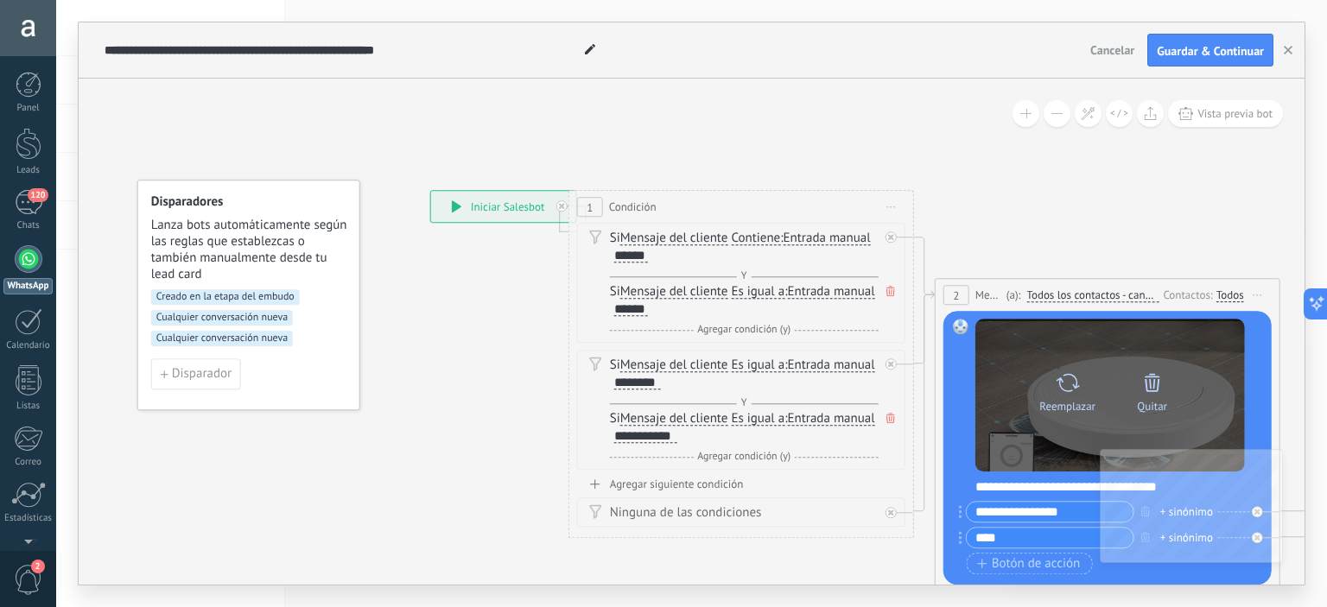
click at [1152, 383] on icon at bounding box center [1153, 383] width 24 height 24
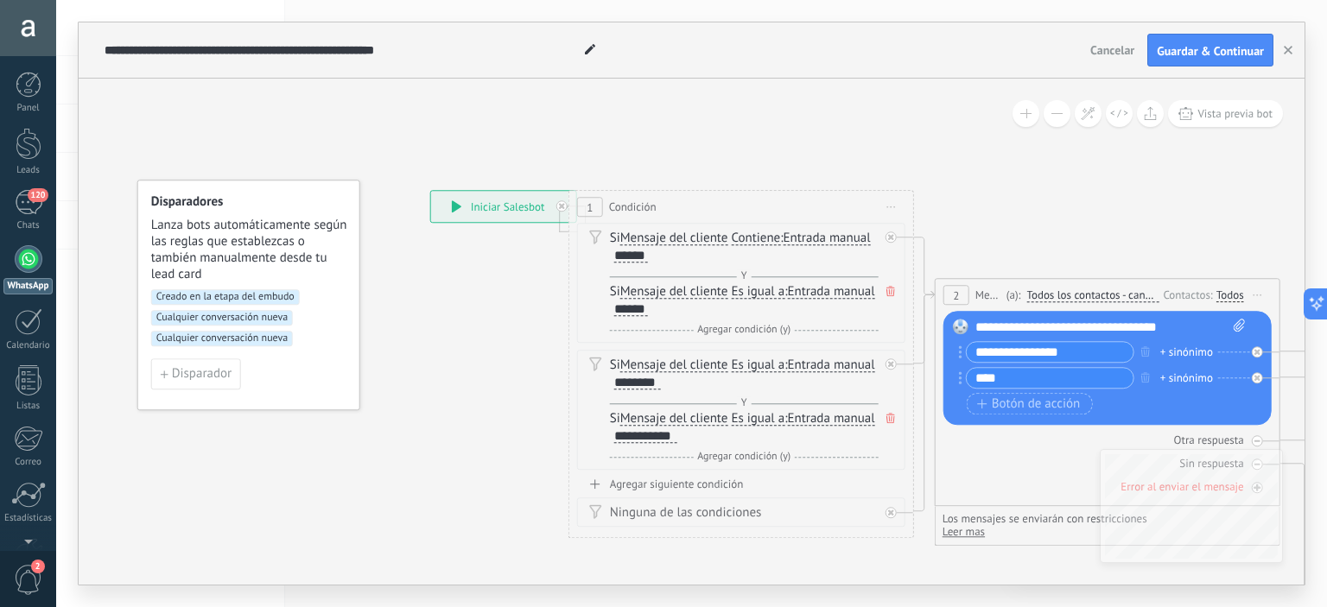
click at [1088, 296] on span "Todos los contactos - canales seleccionados" at bounding box center [1093, 296] width 132 height 14
click at [1088, 296] on button "Todos los contactos - canales seleccionados" at bounding box center [1126, 295] width 216 height 31
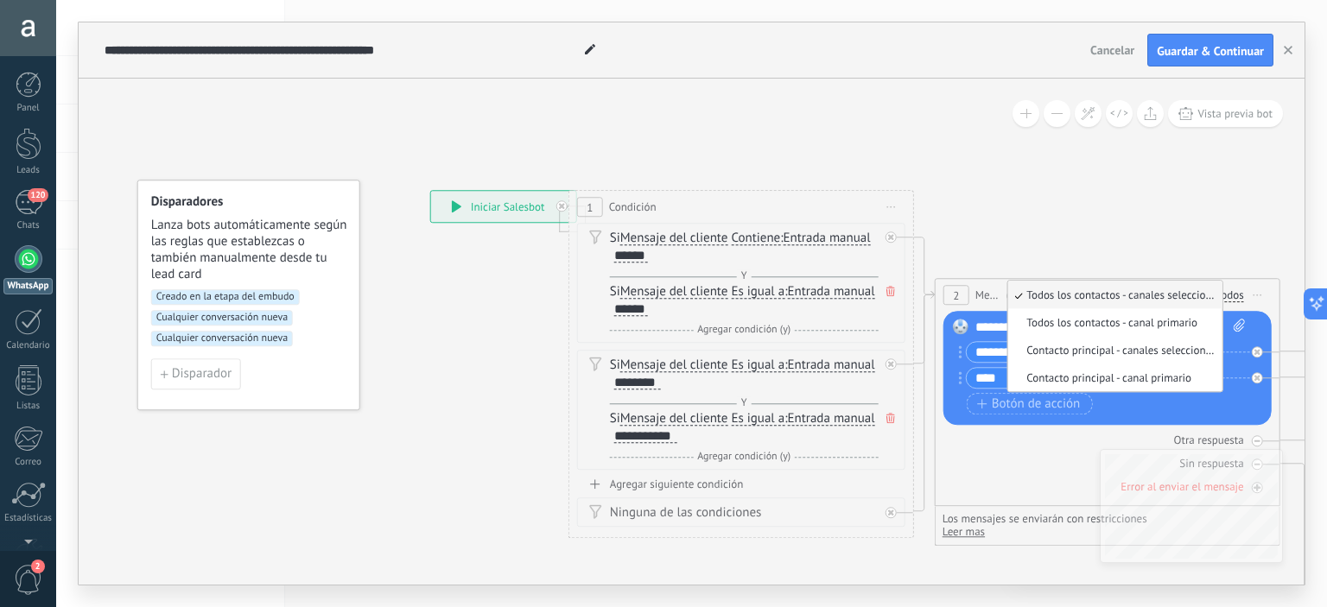
click at [1082, 287] on li "Todos los contactos - canales seleccionados" at bounding box center [1115, 295] width 214 height 28
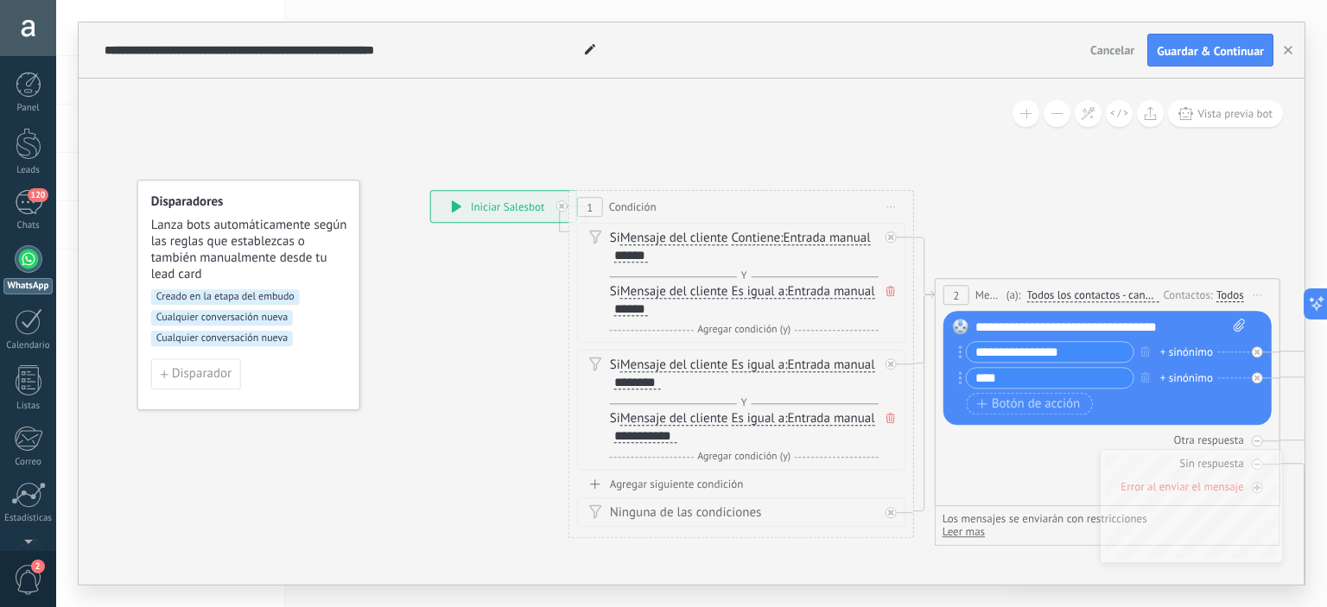
click at [986, 297] on span "Mensaje" at bounding box center [989, 295] width 27 height 16
click at [957, 296] on span "2" at bounding box center [956, 296] width 6 height 15
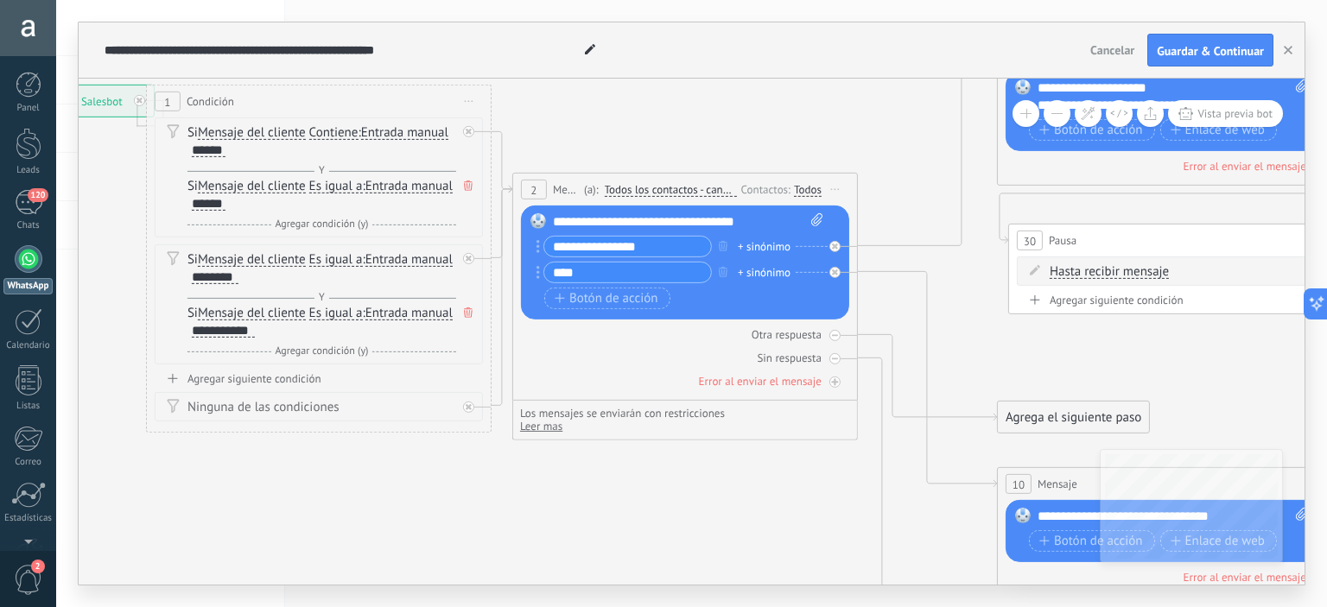
drag, startPoint x: 1161, startPoint y: 239, endPoint x: 738, endPoint y: 133, distance: 435.7
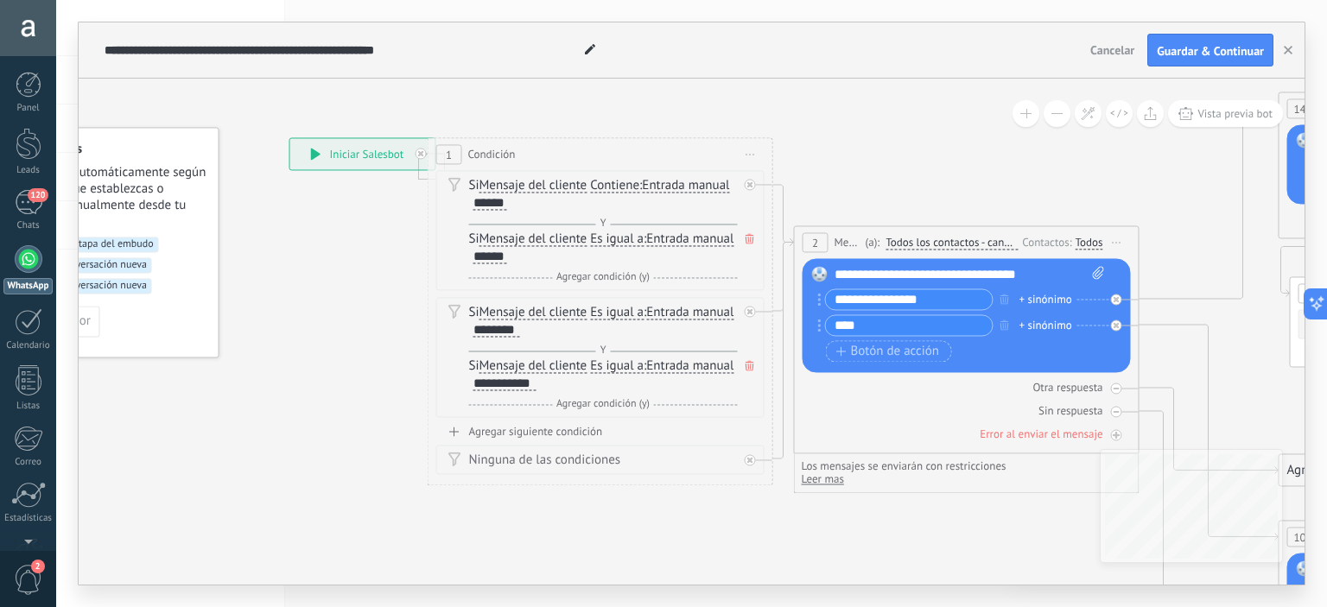
drag, startPoint x: 663, startPoint y: 122, endPoint x: 944, endPoint y: 175, distance: 285.9
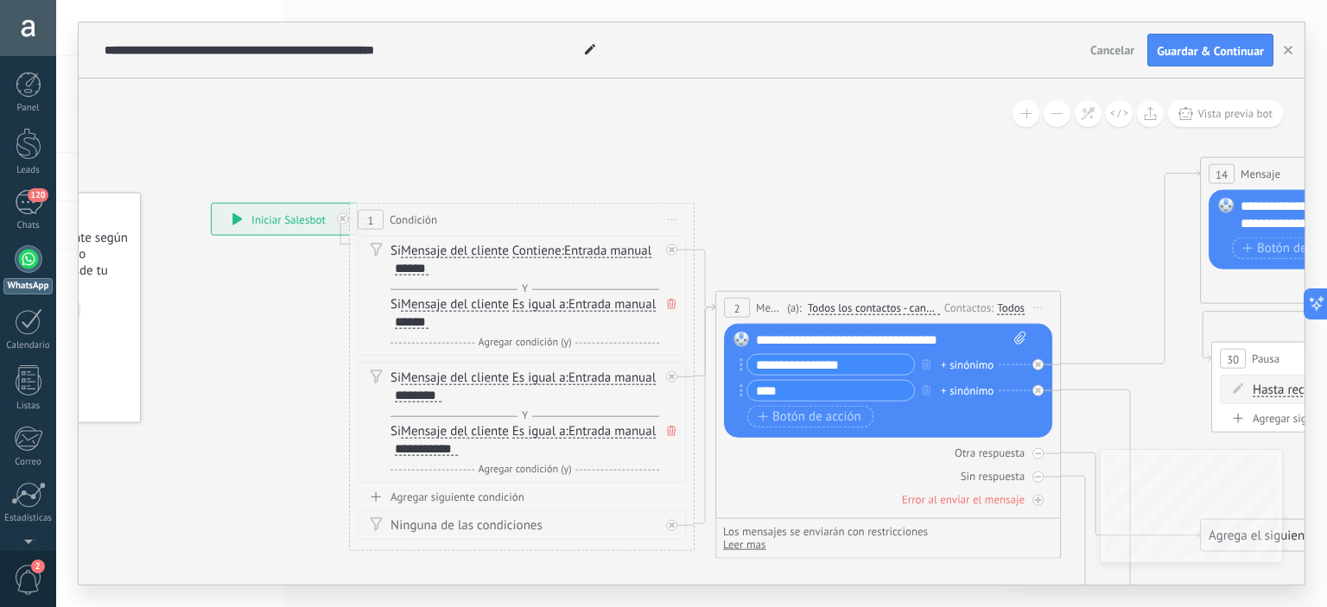
drag, startPoint x: 329, startPoint y: 269, endPoint x: 251, endPoint y: 334, distance: 101.8
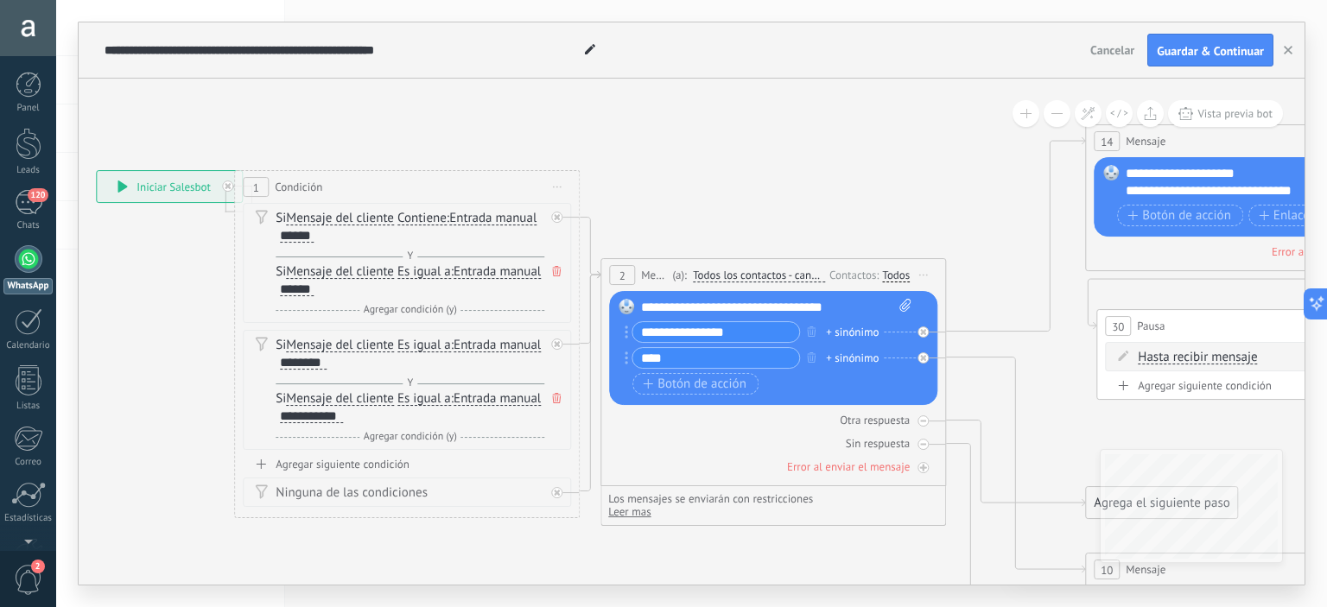
drag, startPoint x: 677, startPoint y: 163, endPoint x: 563, endPoint y: 130, distance: 119.5
click at [926, 275] on icon at bounding box center [923, 276] width 9 height 2
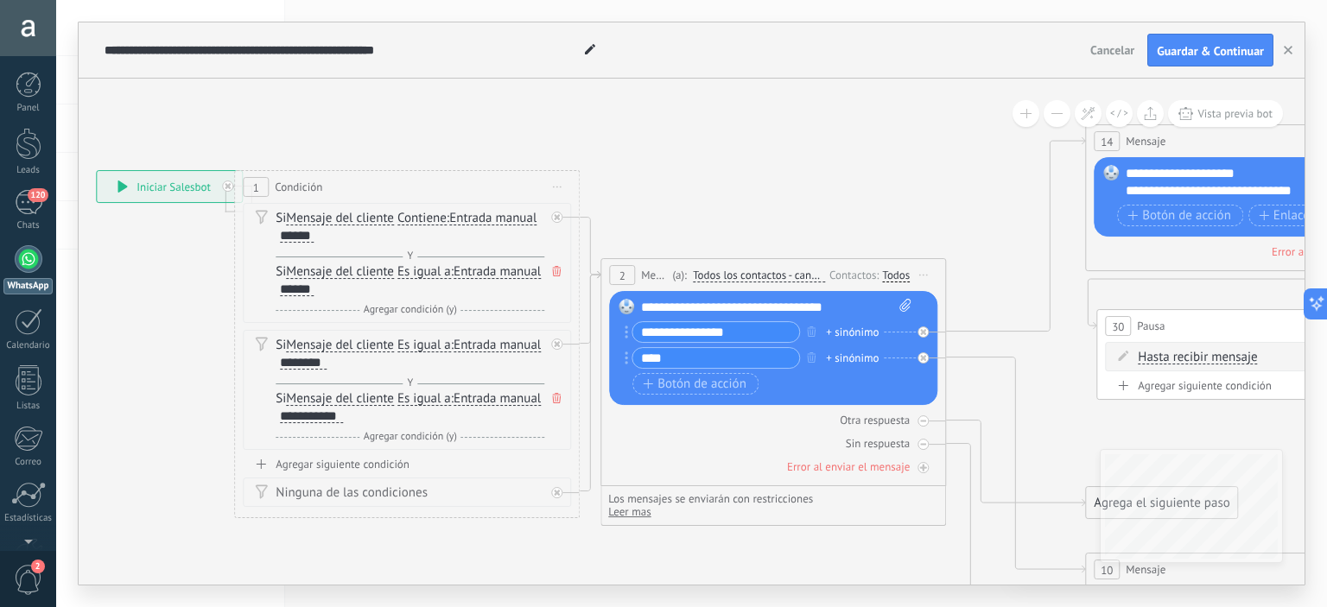
click at [1097, 44] on span "Cancelar" at bounding box center [1113, 50] width 44 height 16
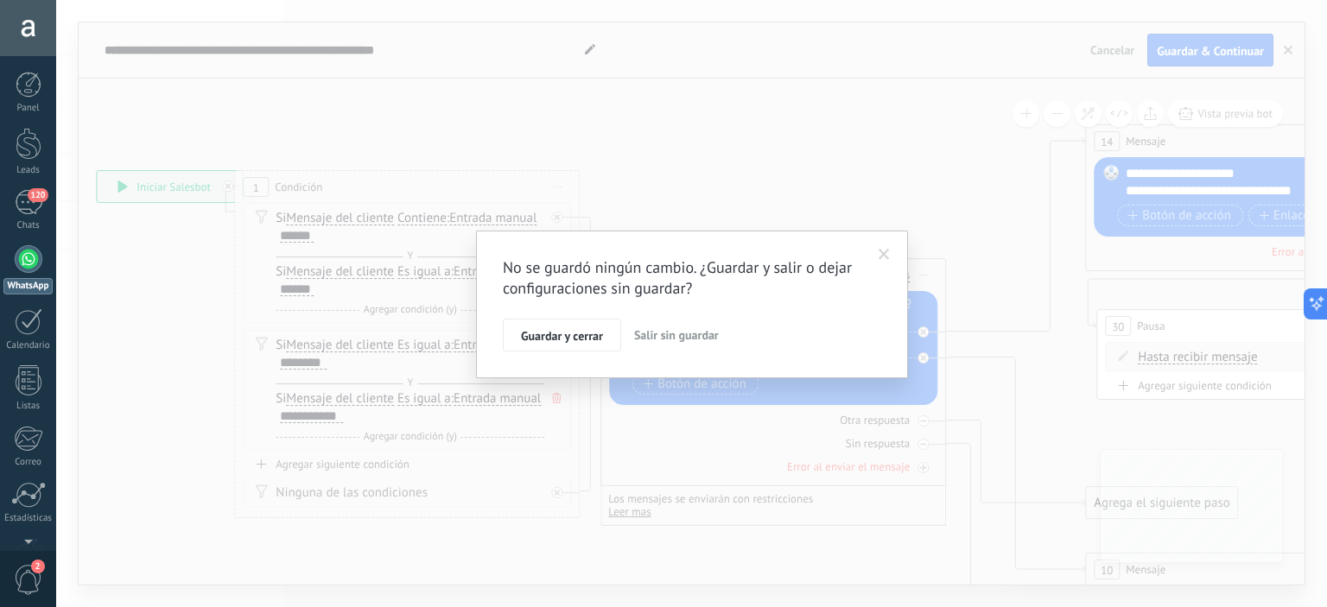
click at [675, 334] on span "Salir sin guardar" at bounding box center [676, 336] width 85 height 16
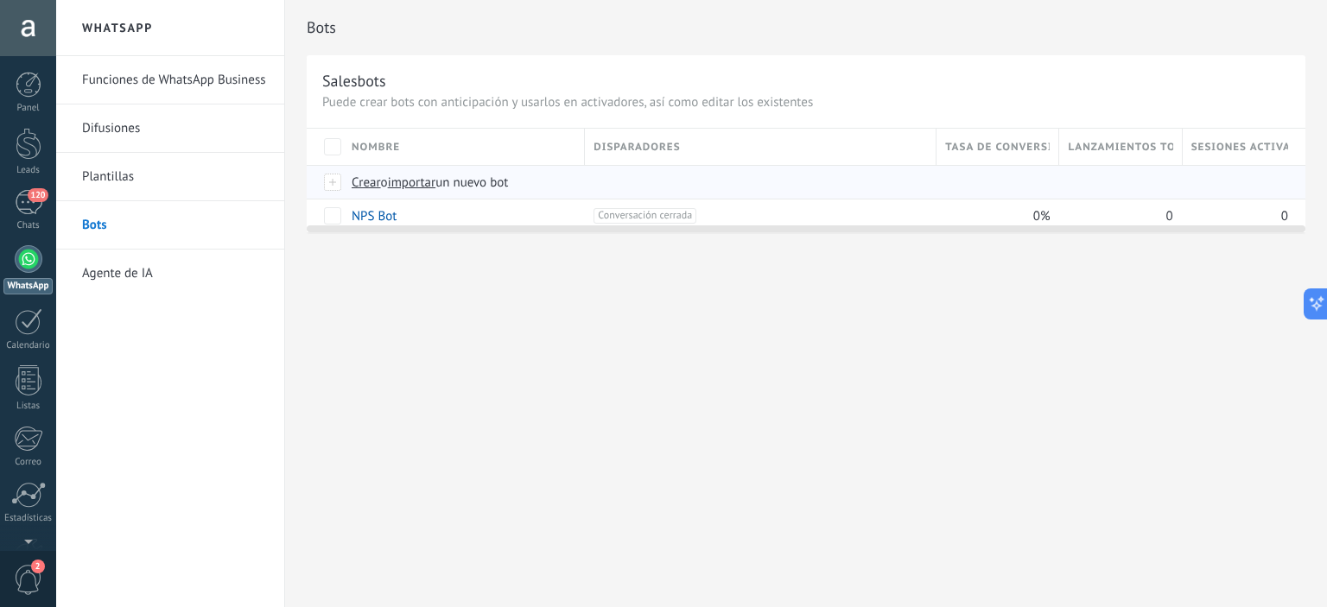
click at [359, 181] on span "Crear" at bounding box center [366, 183] width 29 height 16
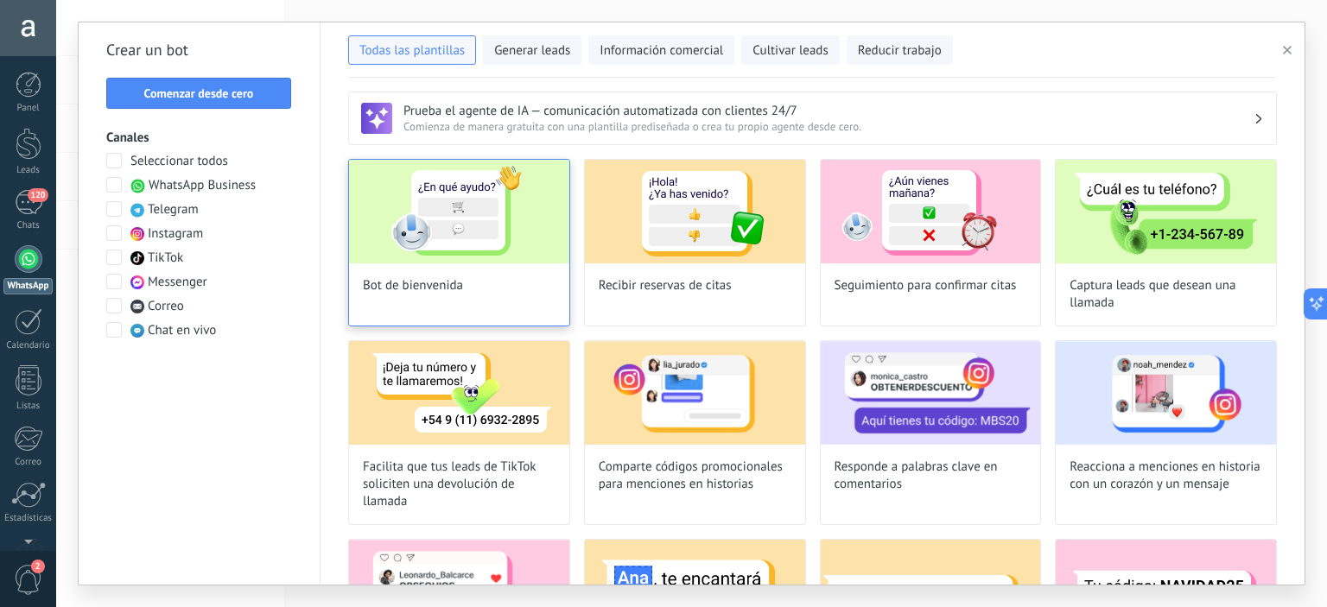
click at [473, 207] on img at bounding box center [459, 212] width 220 height 104
type input "**********"
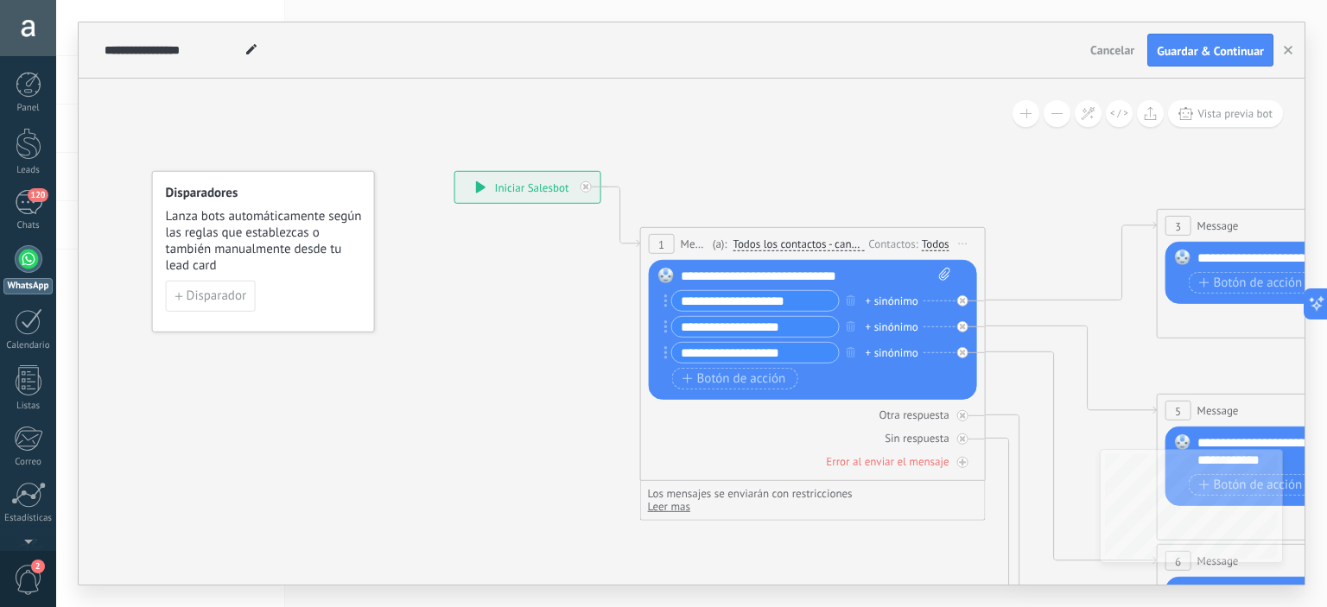
drag, startPoint x: 902, startPoint y: 196, endPoint x: 910, endPoint y: 158, distance: 38.8
click at [206, 296] on span "Disparador" at bounding box center [217, 296] width 60 height 12
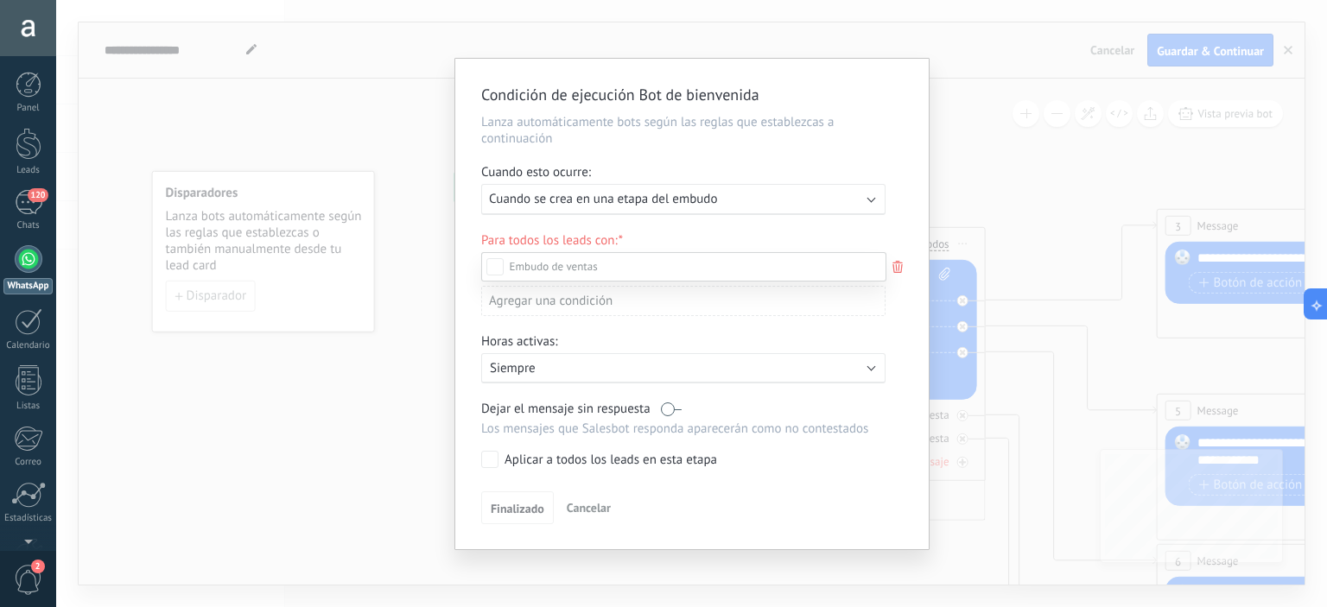
click at [810, 196] on div at bounding box center [691, 303] width 1271 height 607
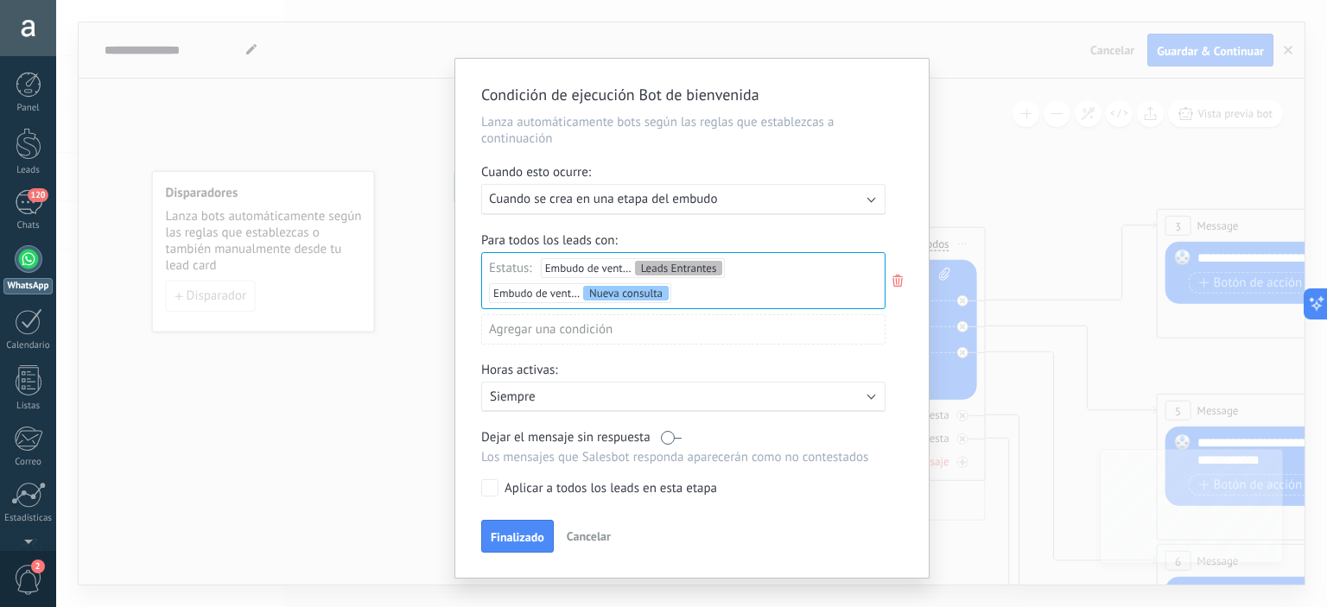
click at [804, 199] on div "Ejecutar: Cuando se crea en una etapa del embudo" at bounding box center [676, 199] width 375 height 16
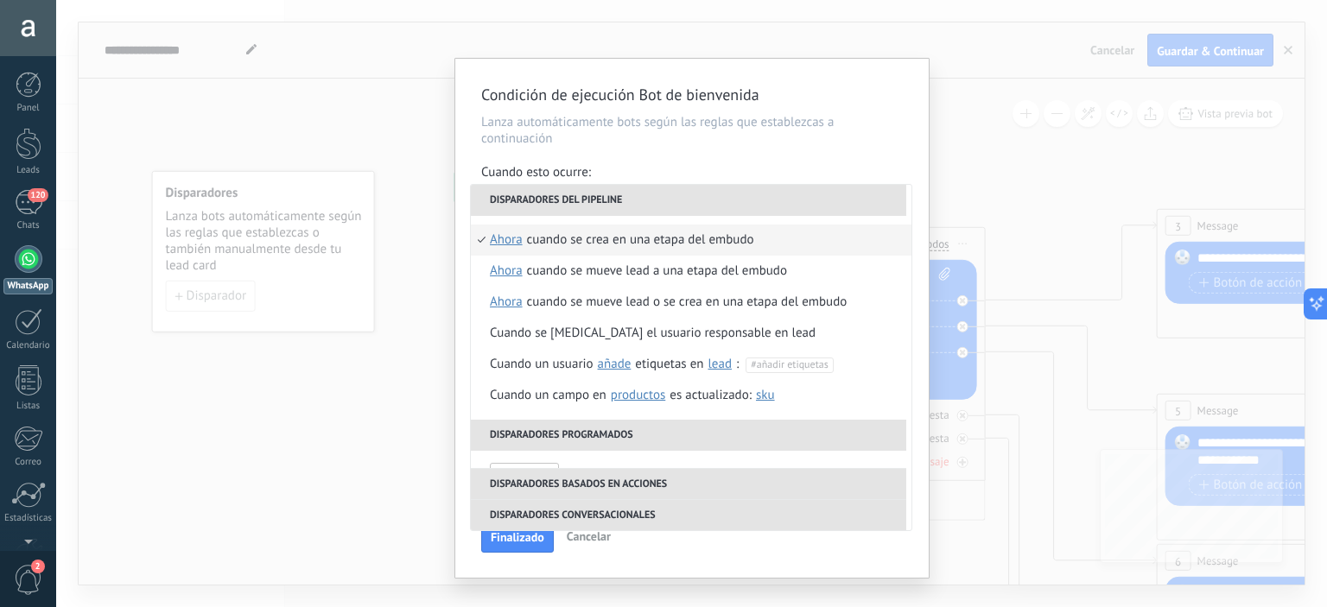
click at [973, 159] on div "Condición de ejecución Bot de bienvenida Lanza automáticamente bots según las r…" at bounding box center [691, 303] width 1271 height 607
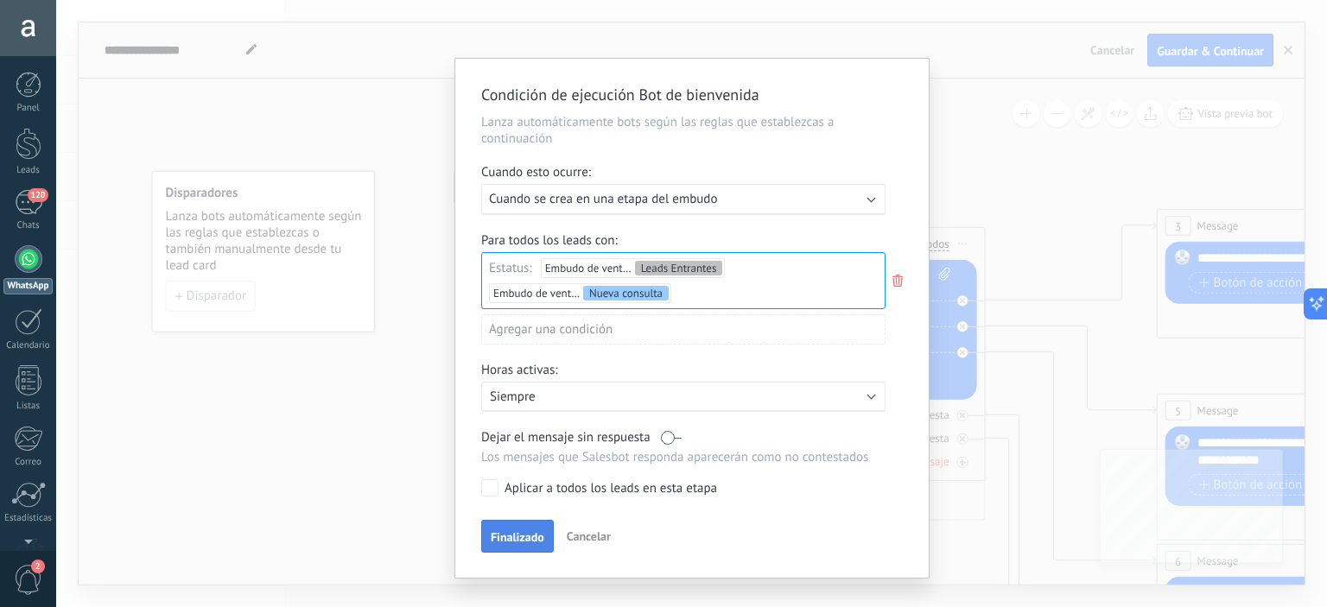
click at [505, 550] on button "Finalizado" at bounding box center [517, 536] width 73 height 33
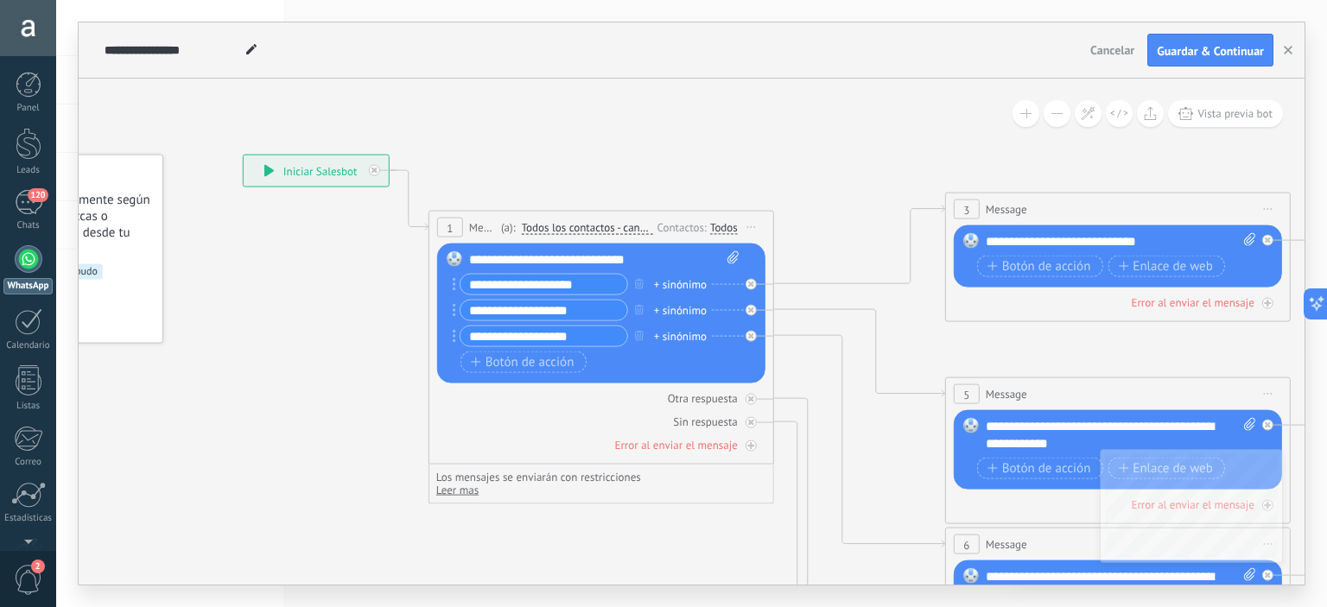
drag, startPoint x: 826, startPoint y: 181, endPoint x: 614, endPoint y: 164, distance: 212.3
click at [614, 164] on icon at bounding box center [1157, 595] width 2693 height 1745
click at [518, 361] on span "Botón de acción" at bounding box center [523, 362] width 104 height 14
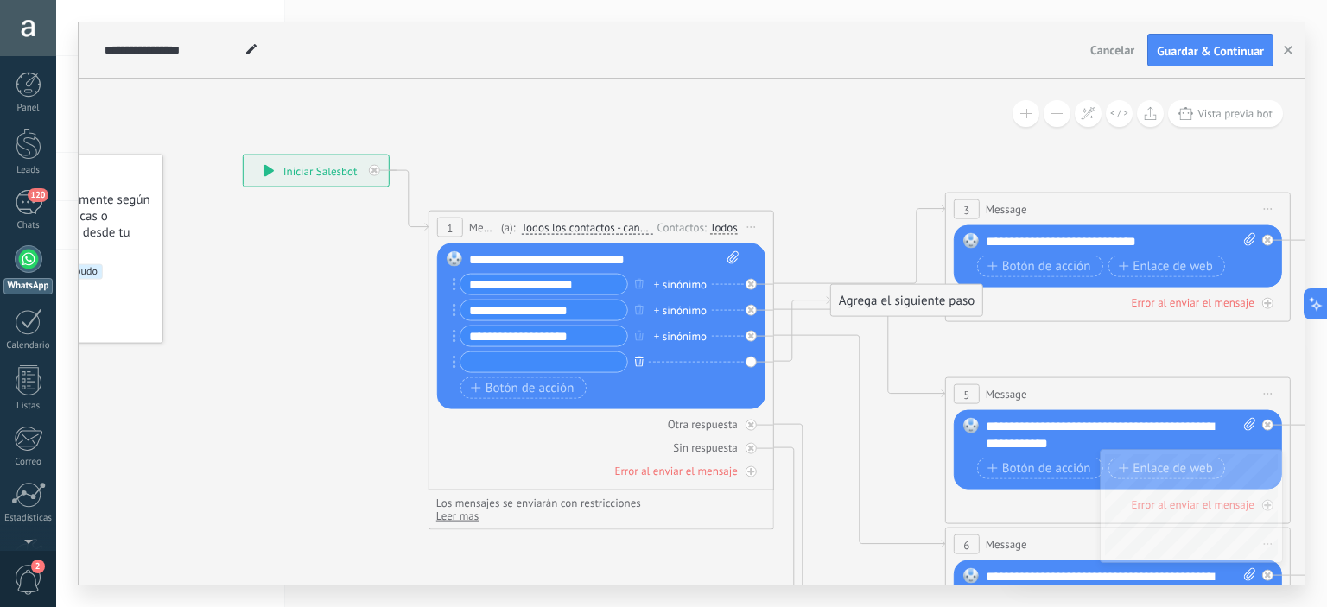
click at [635, 364] on icon "button" at bounding box center [639, 361] width 9 height 10
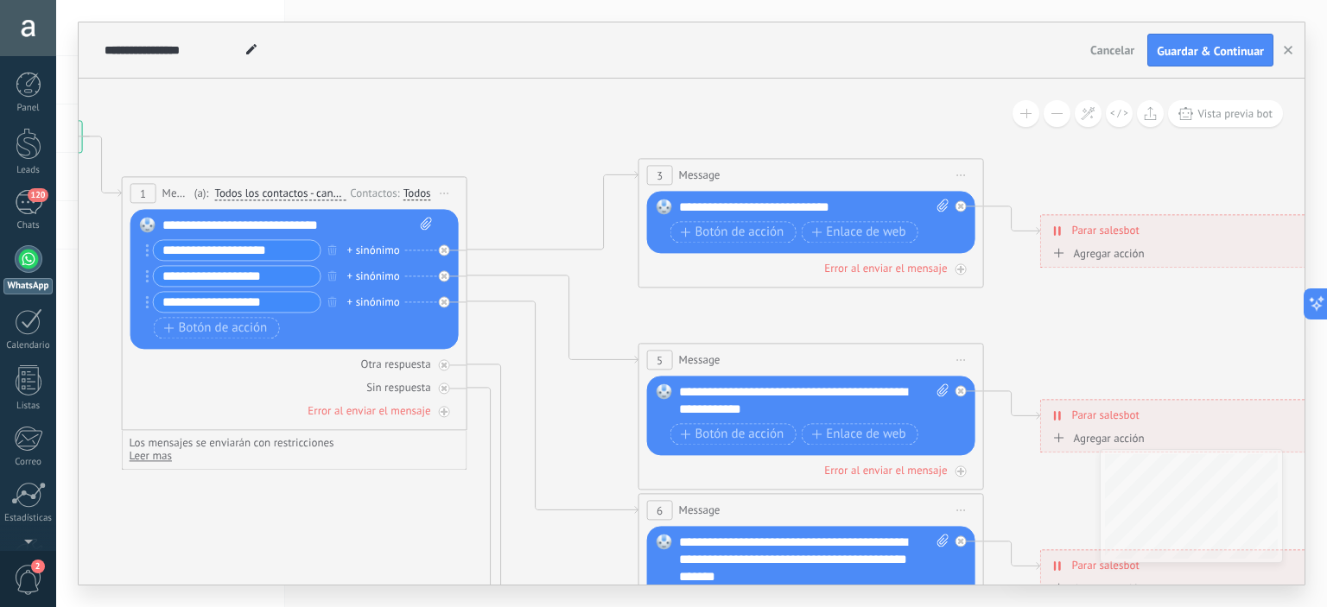
drag, startPoint x: 774, startPoint y: 173, endPoint x: 467, endPoint y: 139, distance: 309.5
click at [467, 139] on icon at bounding box center [850, 552] width 2693 height 1727
click at [869, 232] on span "Enlace de web" at bounding box center [858, 233] width 94 height 14
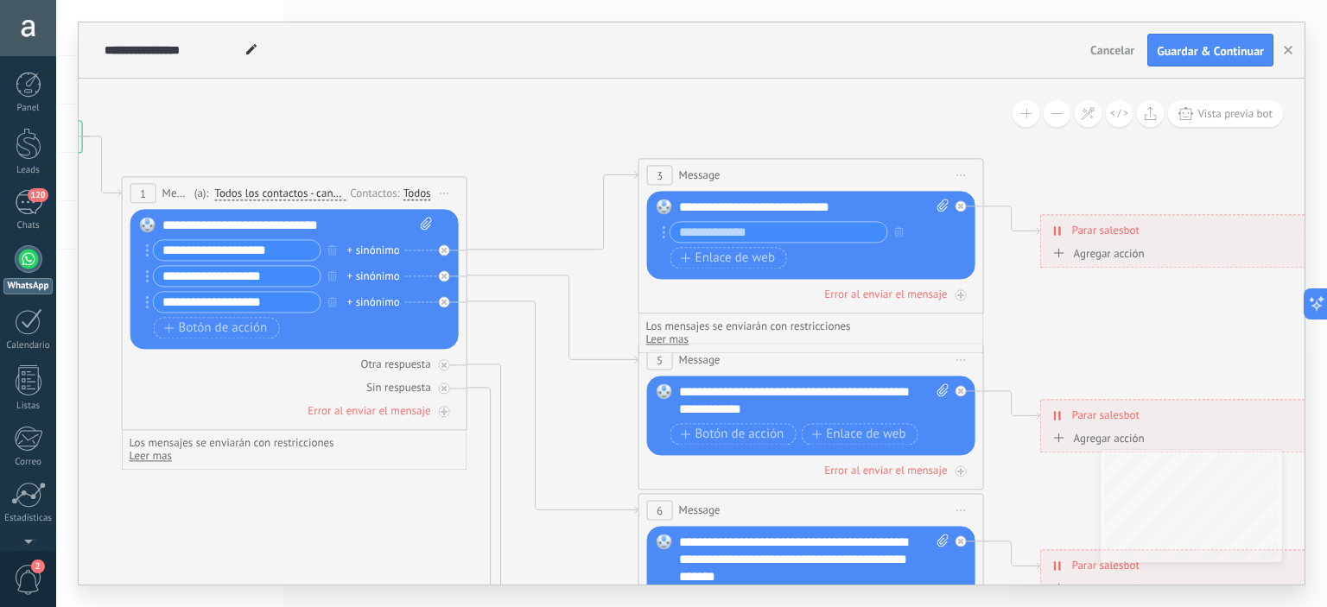
click at [764, 149] on icon at bounding box center [850, 552] width 2693 height 1727
click at [900, 231] on icon "button" at bounding box center [899, 231] width 9 height 10
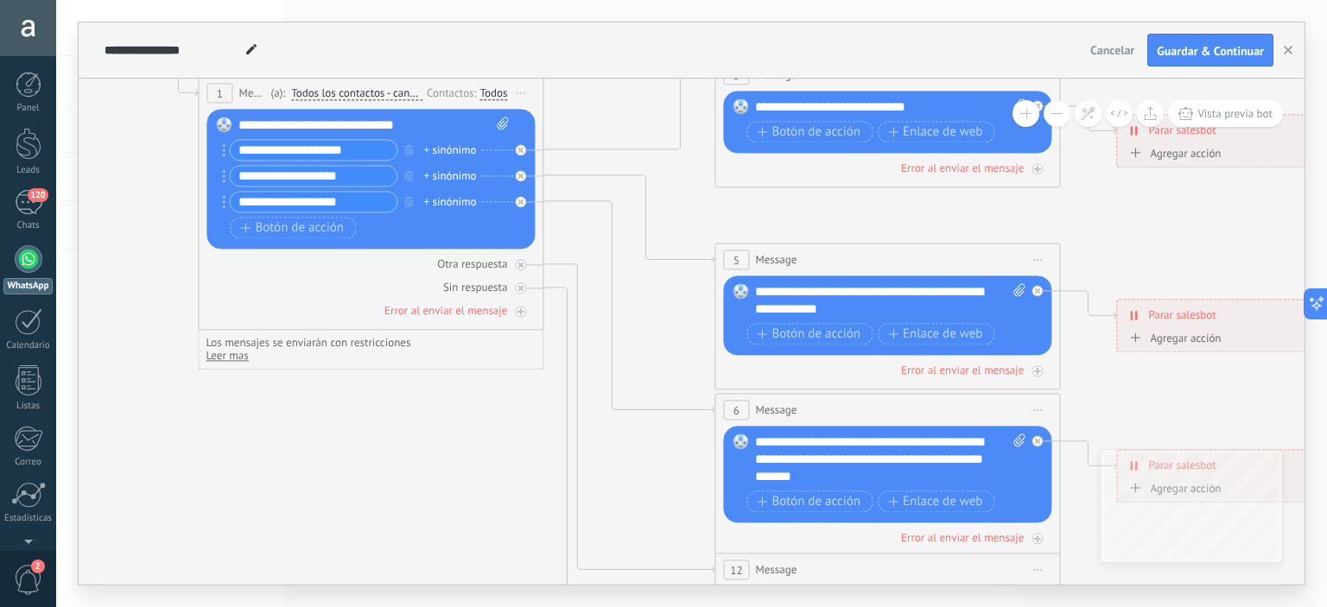
drag, startPoint x: 788, startPoint y: 314, endPoint x: 864, endPoint y: 213, distance: 125.8
click at [864, 213] on icon at bounding box center [926, 452] width 2693 height 1727
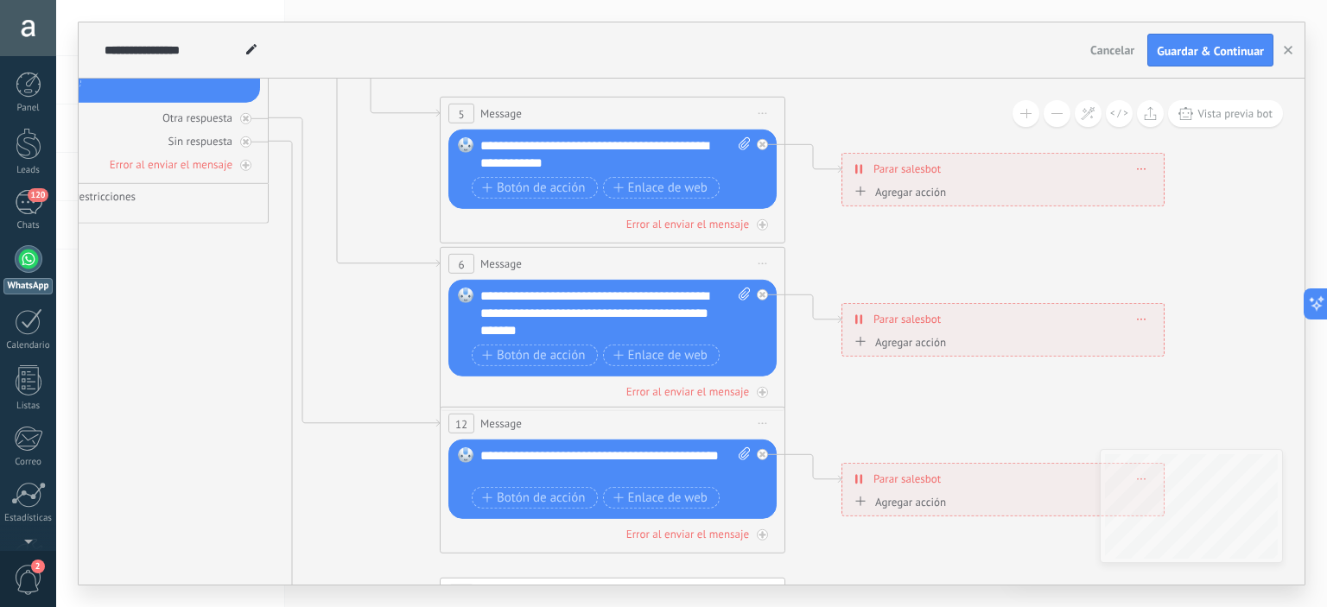
drag, startPoint x: 1096, startPoint y: 414, endPoint x: 820, endPoint y: 267, distance: 312.4
click at [820, 267] on icon at bounding box center [651, 314] width 2693 height 1745
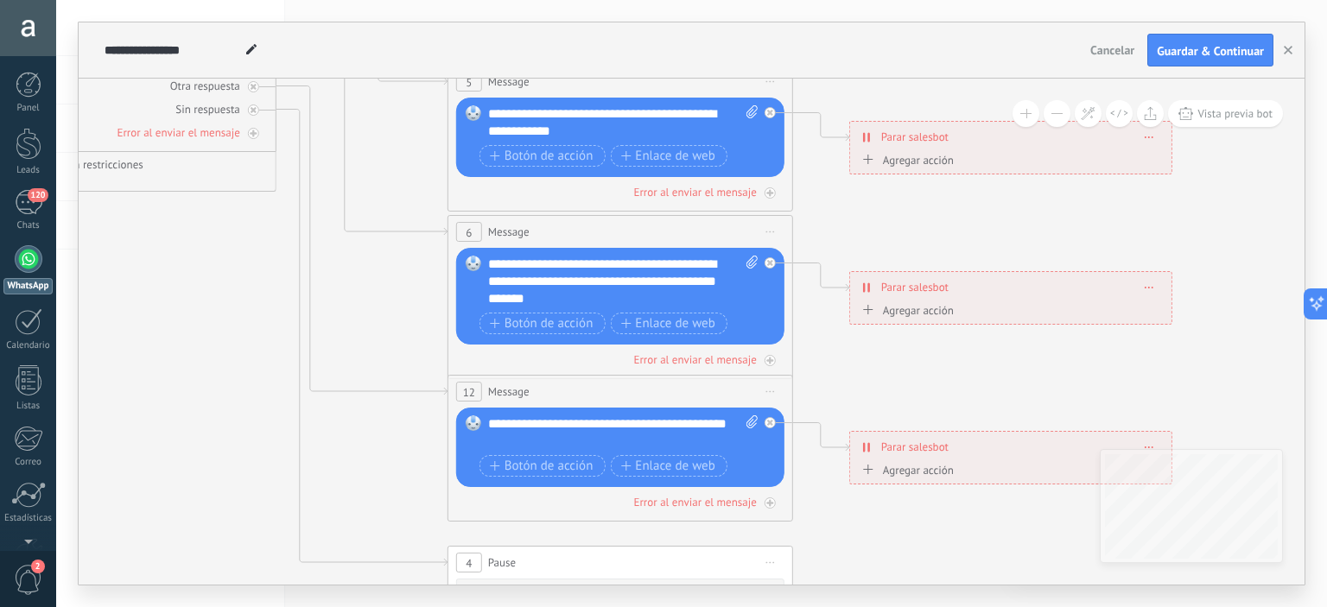
drag, startPoint x: 809, startPoint y: 424, endPoint x: 817, endPoint y: 392, distance: 32.9
click at [817, 392] on icon at bounding box center [659, 282] width 2693 height 1745
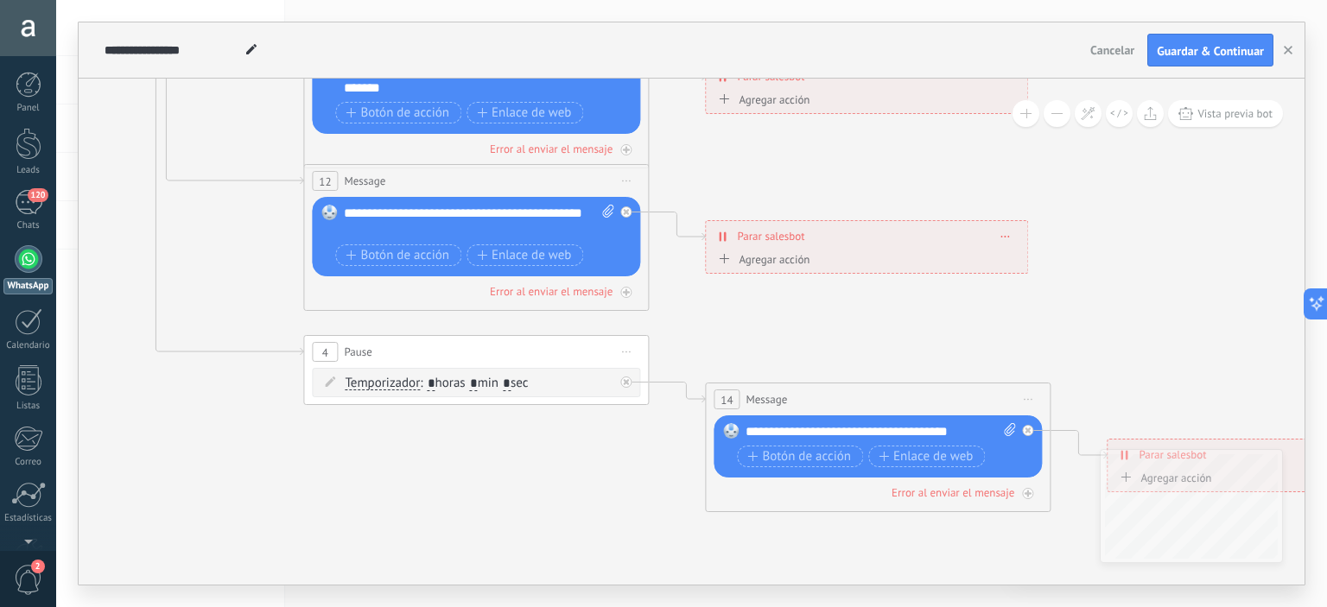
drag, startPoint x: 359, startPoint y: 447, endPoint x: 202, endPoint y: 236, distance: 263.0
click at [202, 236] on icon at bounding box center [515, 71] width 2693 height 1745
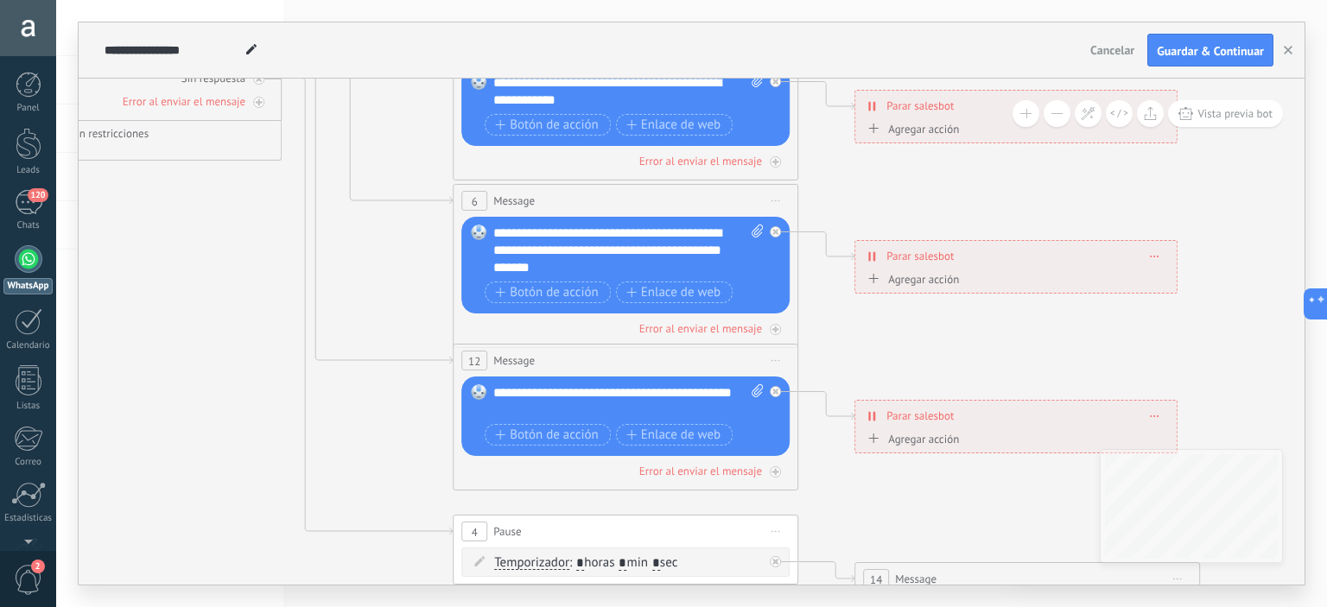
drag, startPoint x: 856, startPoint y: 362, endPoint x: 1019, endPoint y: 565, distance: 260.1
click at [1019, 565] on icon at bounding box center [664, 251] width 2693 height 1745
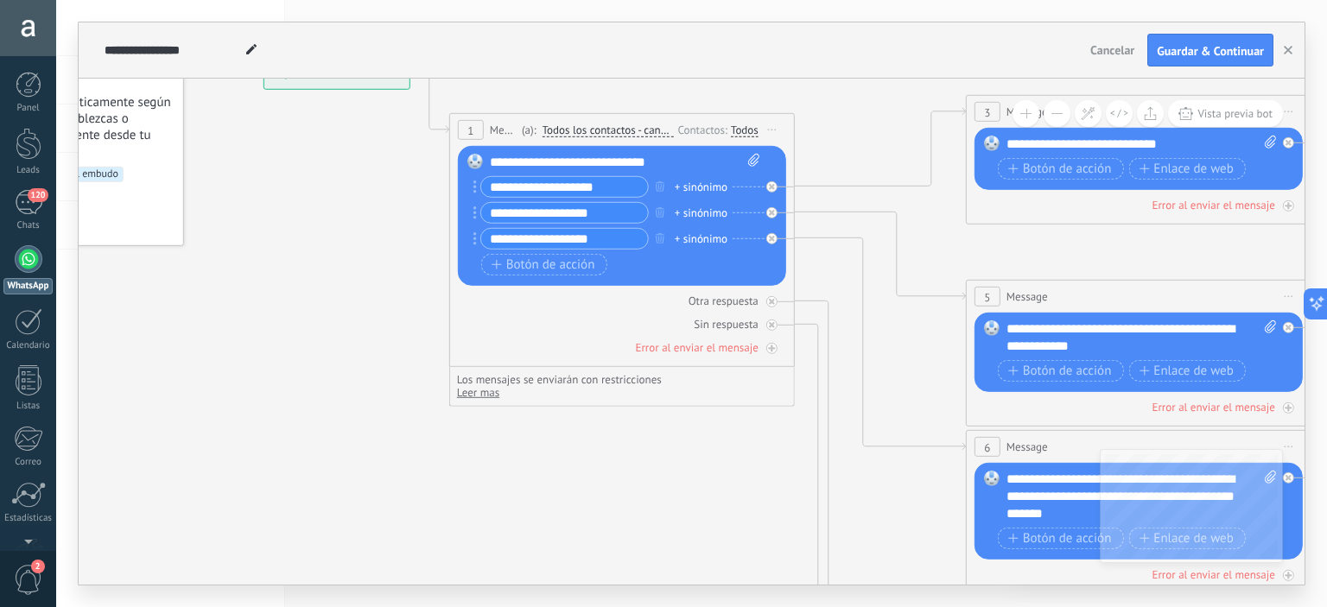
drag, startPoint x: 407, startPoint y: 262, endPoint x: 919, endPoint y: 486, distance: 559.2
click at [919, 486] on icon at bounding box center [1177, 497] width 2693 height 1745
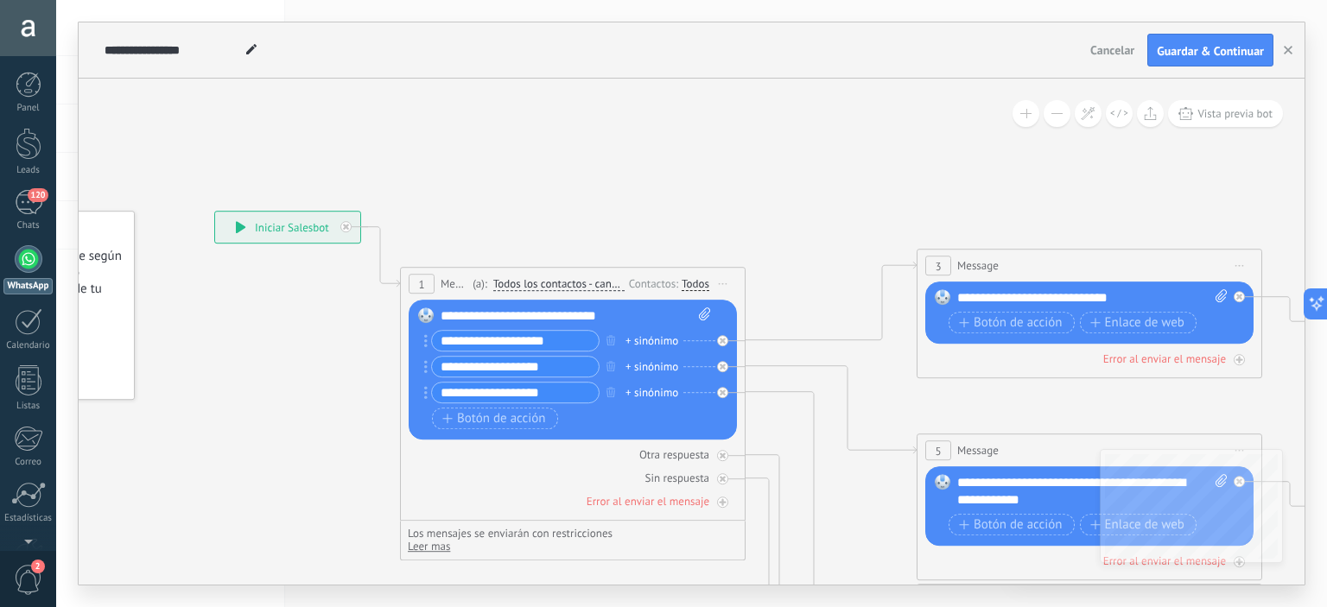
drag, startPoint x: 357, startPoint y: 229, endPoint x: 308, endPoint y: 383, distance: 161.5
click at [275, 227] on div "**********" at bounding box center [287, 227] width 145 height 31
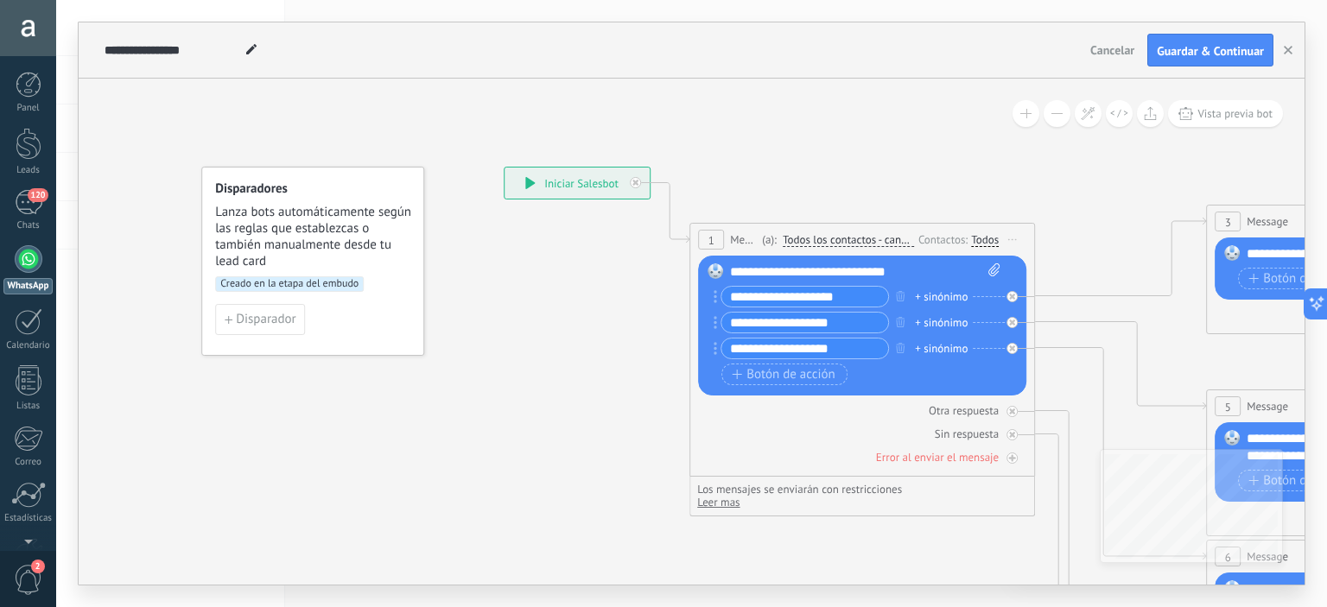
drag, startPoint x: 245, startPoint y: 383, endPoint x: 536, endPoint y: 339, distance: 293.7
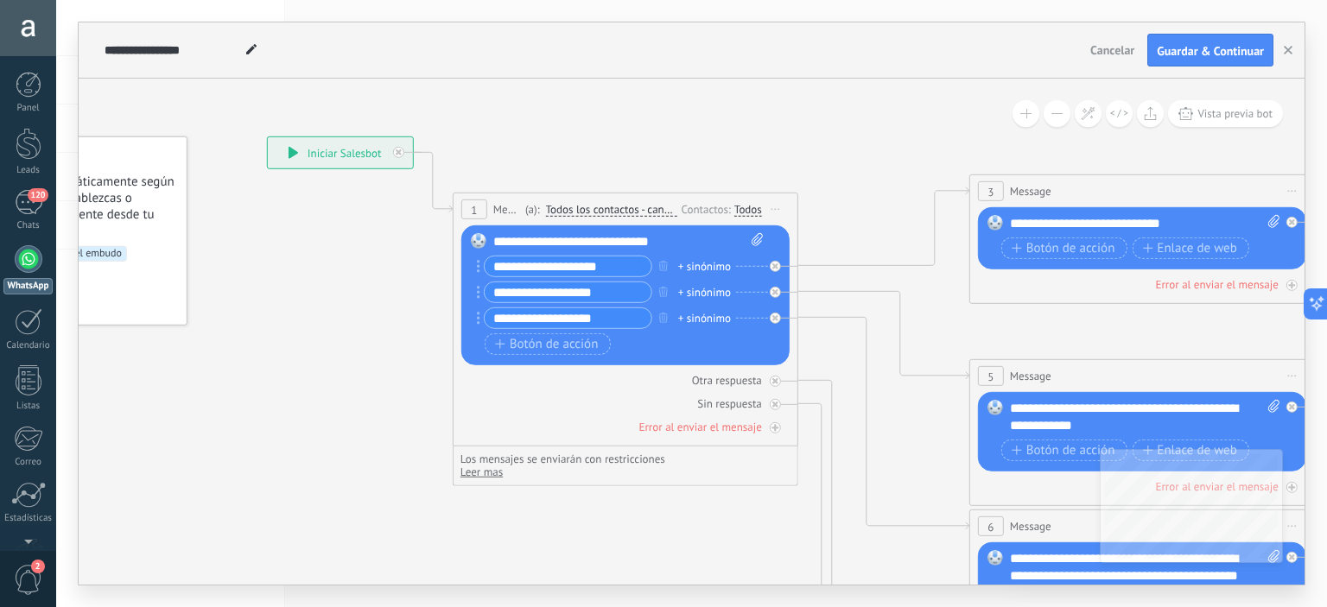
drag, startPoint x: 648, startPoint y: 424, endPoint x: 410, endPoint y: 393, distance: 239.7
click at [410, 393] on icon at bounding box center [1181, 576] width 2693 height 1745
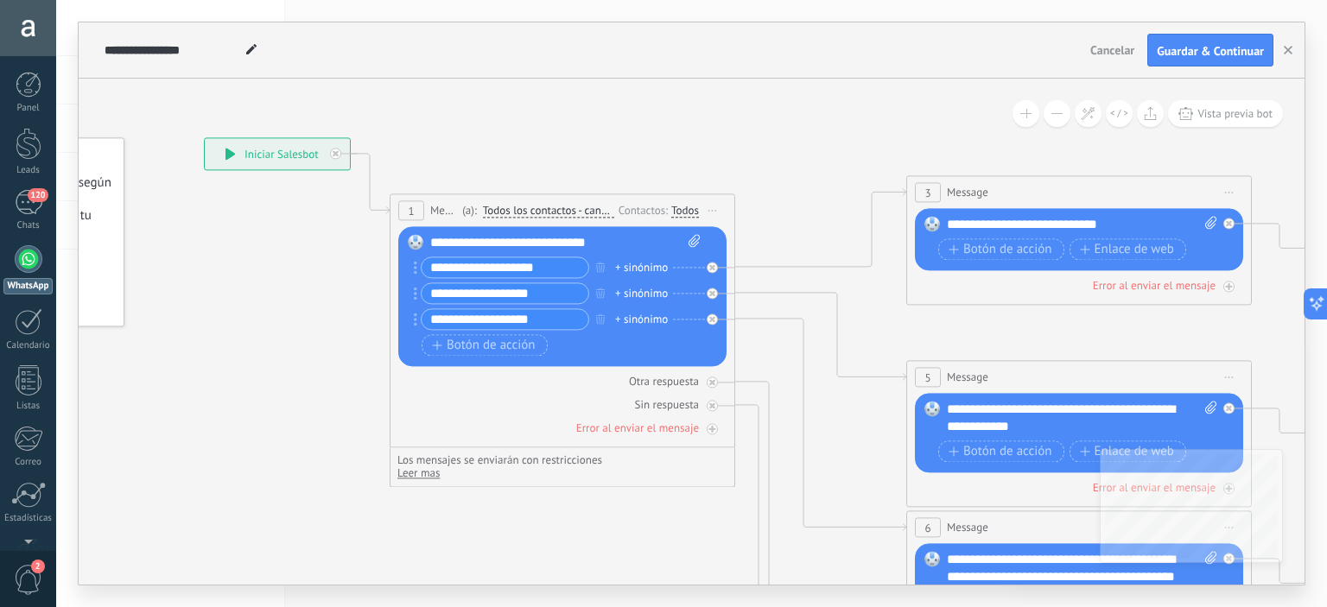
drag, startPoint x: 869, startPoint y: 129, endPoint x: 806, endPoint y: 130, distance: 63.1
click at [806, 130] on icon at bounding box center [1118, 578] width 2693 height 1745
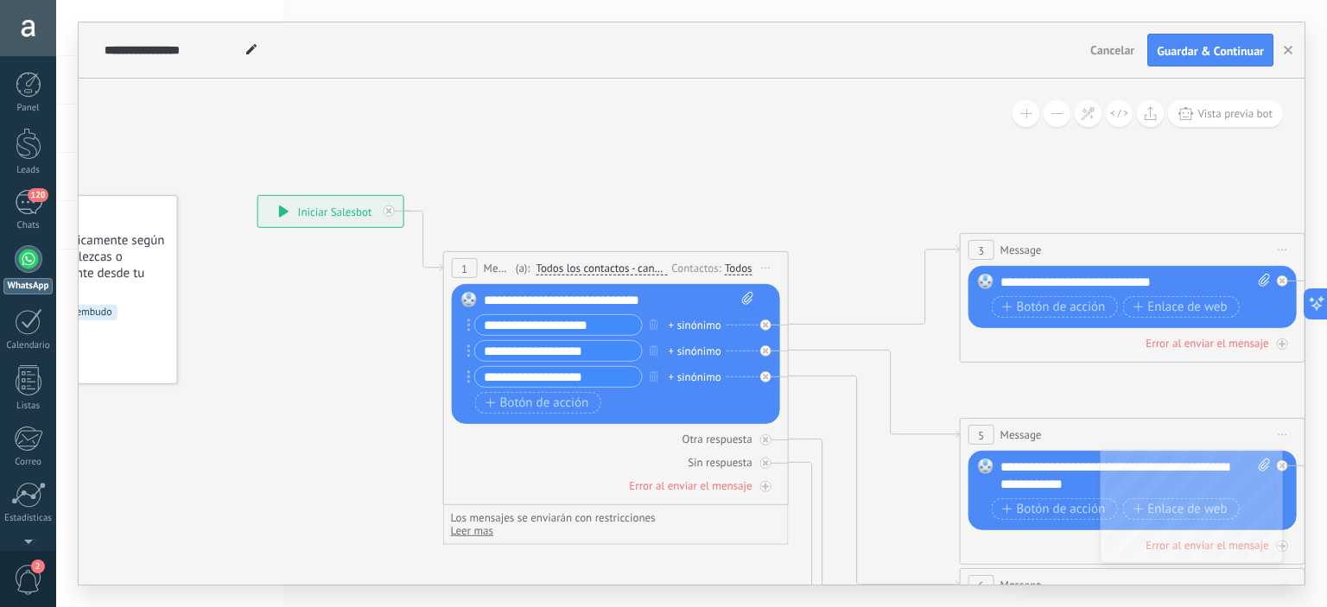
drag, startPoint x: 829, startPoint y: 134, endPoint x: 881, endPoint y: 191, distance: 77.7
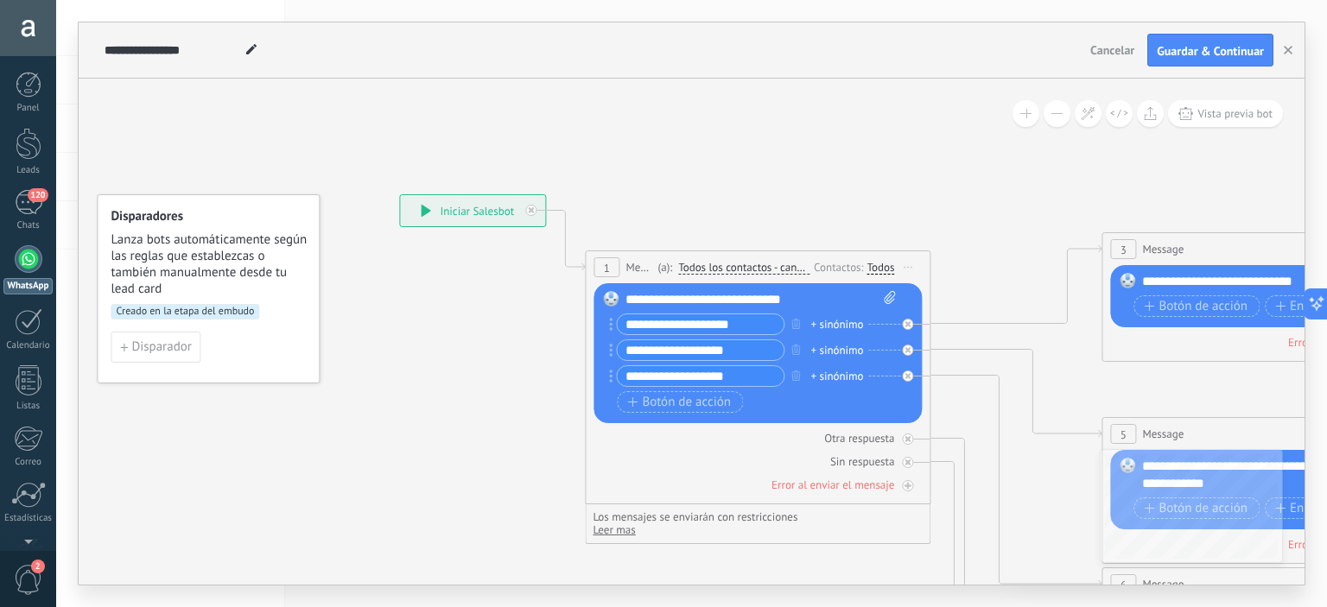
drag, startPoint x: 480, startPoint y: 130, endPoint x: 622, endPoint y: 130, distance: 141.7
click at [182, 317] on span "Creado en la etapa del embudo" at bounding box center [185, 312] width 149 height 16
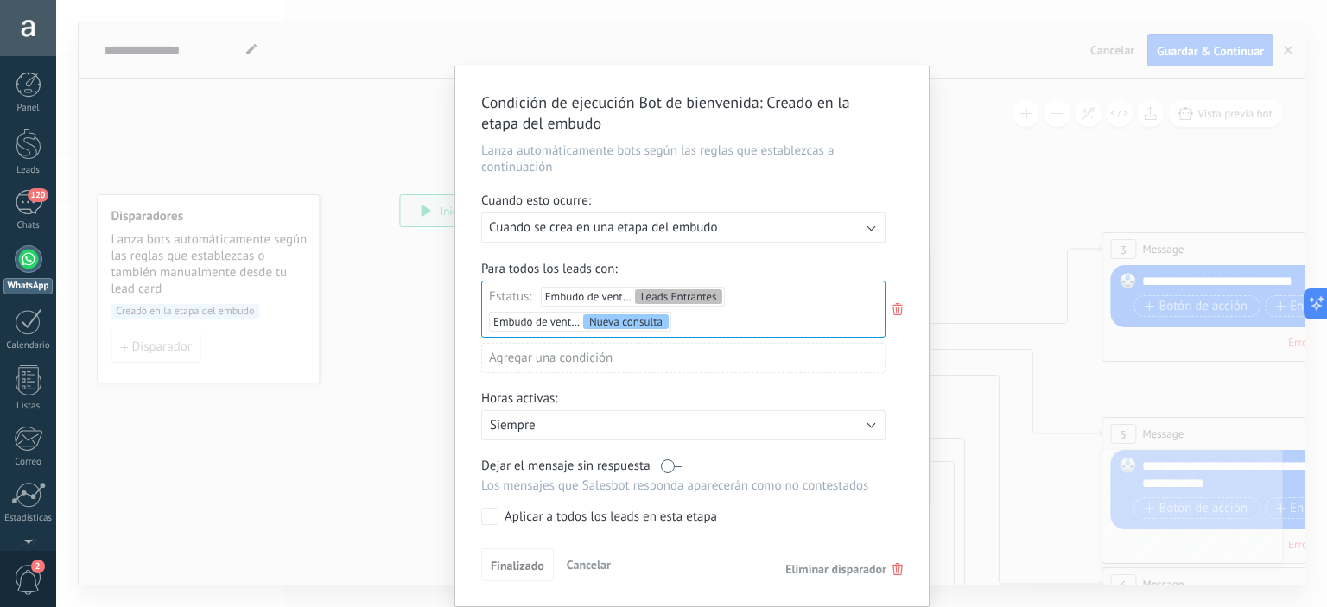
click at [0, 0] on div "Leads Entrantes Nueva consulta Cualificado Cotización enviada Pedido creado Ped…" at bounding box center [0, 0] width 0 height 0
click at [515, 298] on span at bounding box center [554, 295] width 88 height 15
click at [862, 267] on div at bounding box center [691, 303] width 1271 height 607
click at [589, 356] on div "Agregar una condición" at bounding box center [683, 358] width 404 height 30
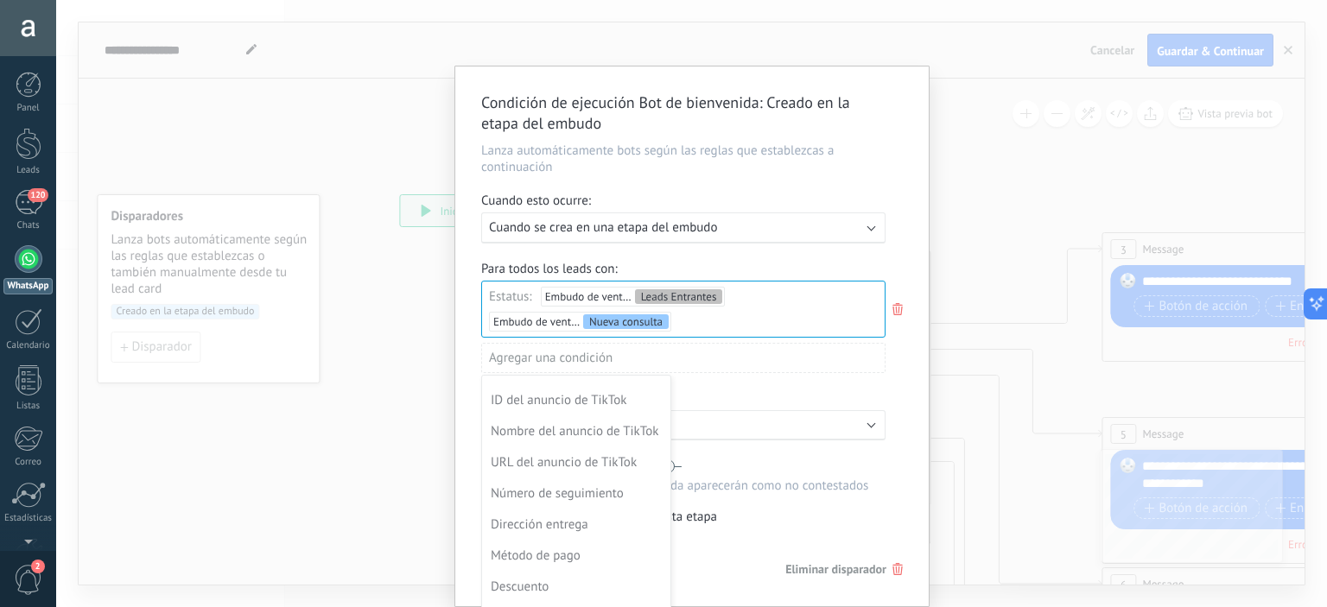
scroll to position [454, 0]
click at [758, 399] on div at bounding box center [692, 337] width 474 height 540
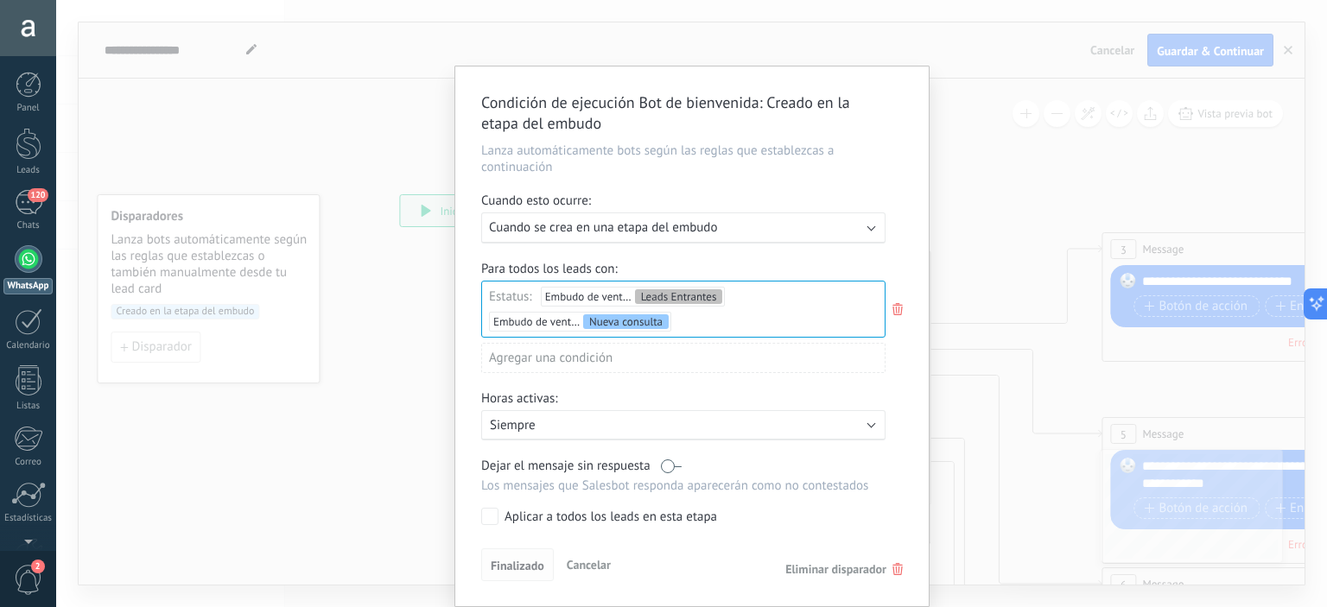
click at [501, 569] on span "Finalizado" at bounding box center [518, 566] width 54 height 12
click at [737, 399] on div "Horas activas:" at bounding box center [692, 401] width 422 height 20
click at [506, 569] on span "Finalizado" at bounding box center [518, 566] width 54 height 12
click at [999, 308] on div "Condición de ejecución Bot de bienvenida : Creado en la etapa del embudo Lanza …" at bounding box center [691, 303] width 1271 height 607
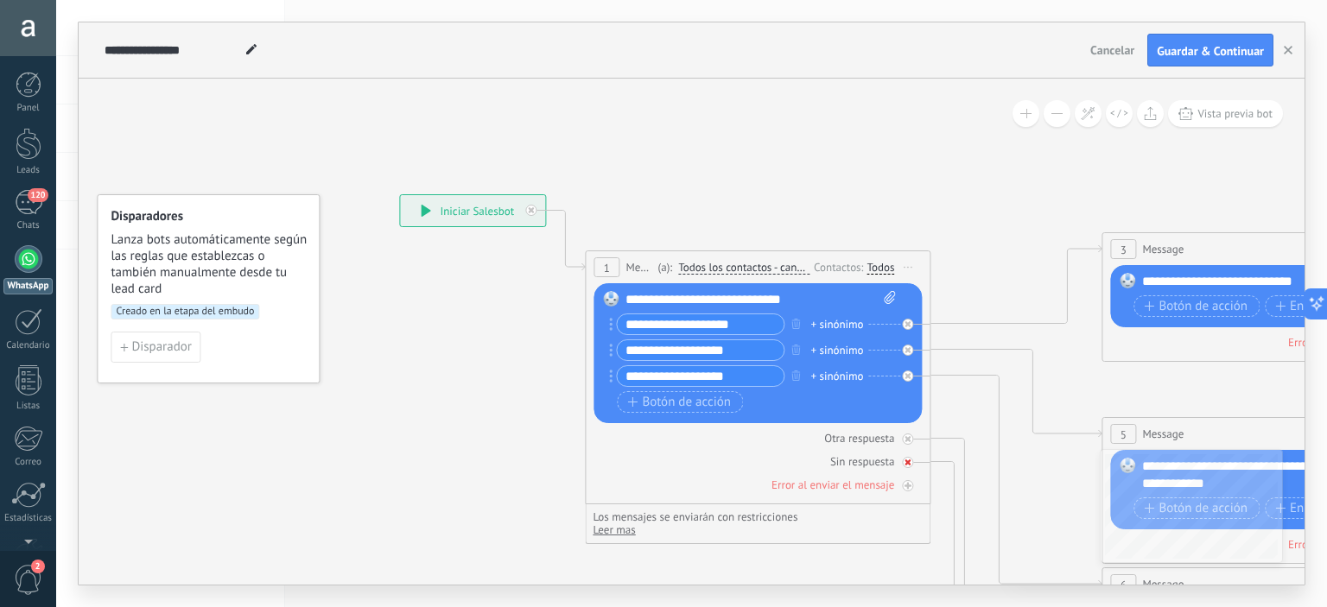
drag, startPoint x: 704, startPoint y: 473, endPoint x: 605, endPoint y: 467, distance: 99.6
click at [605, 467] on div "Otra respuesta Sin respuesta Error al enviar el mensaje" at bounding box center [758, 458] width 328 height 70
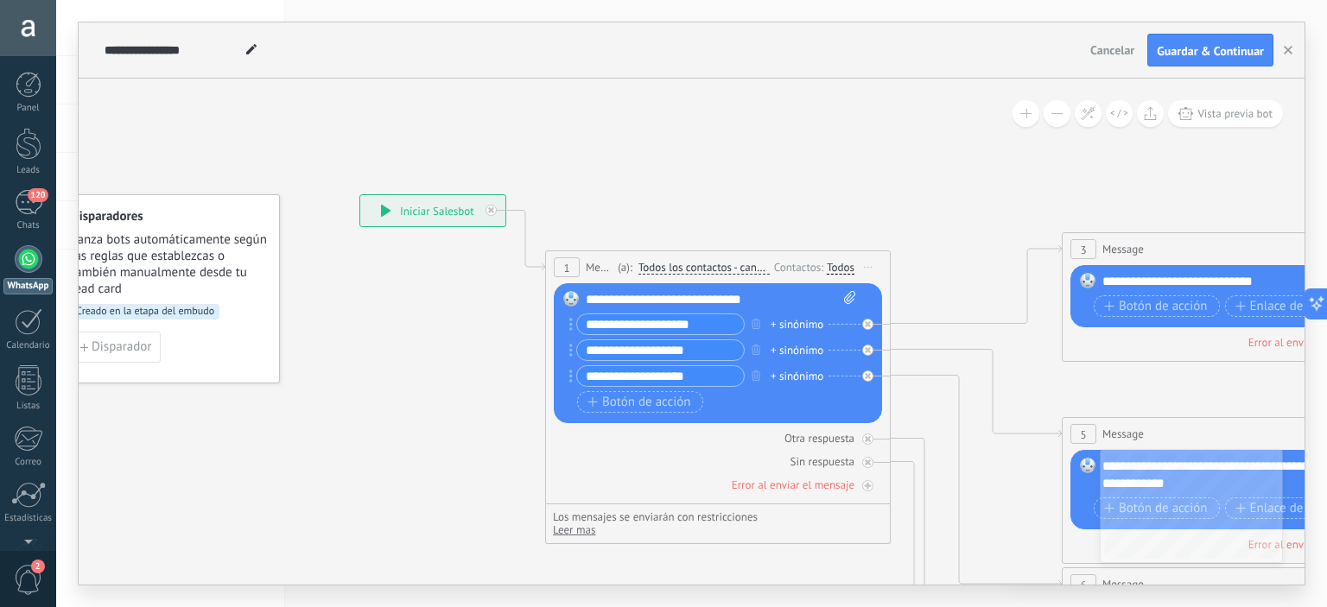
drag, startPoint x: 479, startPoint y: 366, endPoint x: 408, endPoint y: 360, distance: 71.0
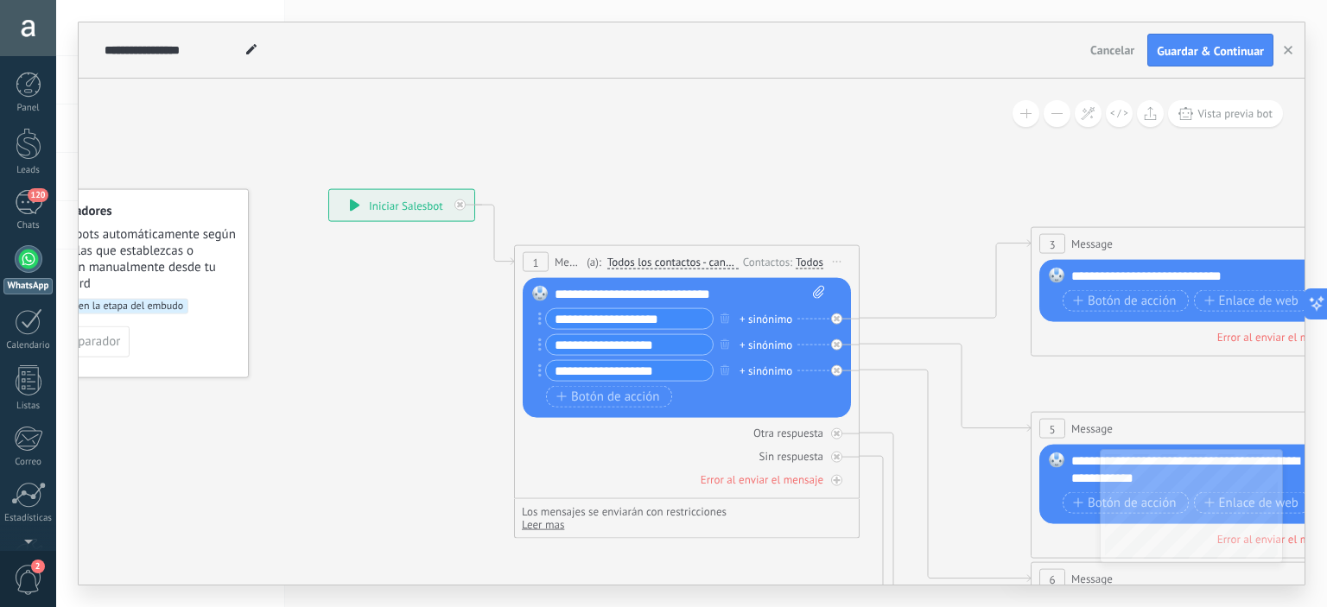
click at [1113, 51] on span "Cancelar" at bounding box center [1113, 50] width 44 height 16
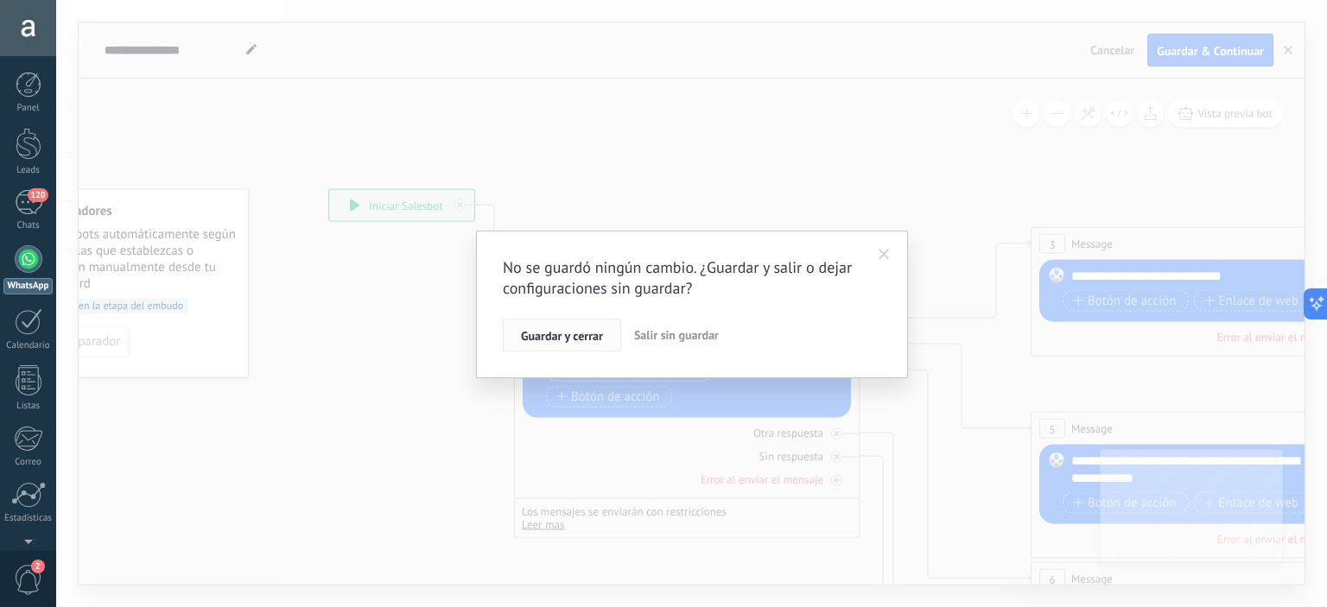
click at [541, 331] on span "Guardar y cerrar" at bounding box center [562, 336] width 82 height 12
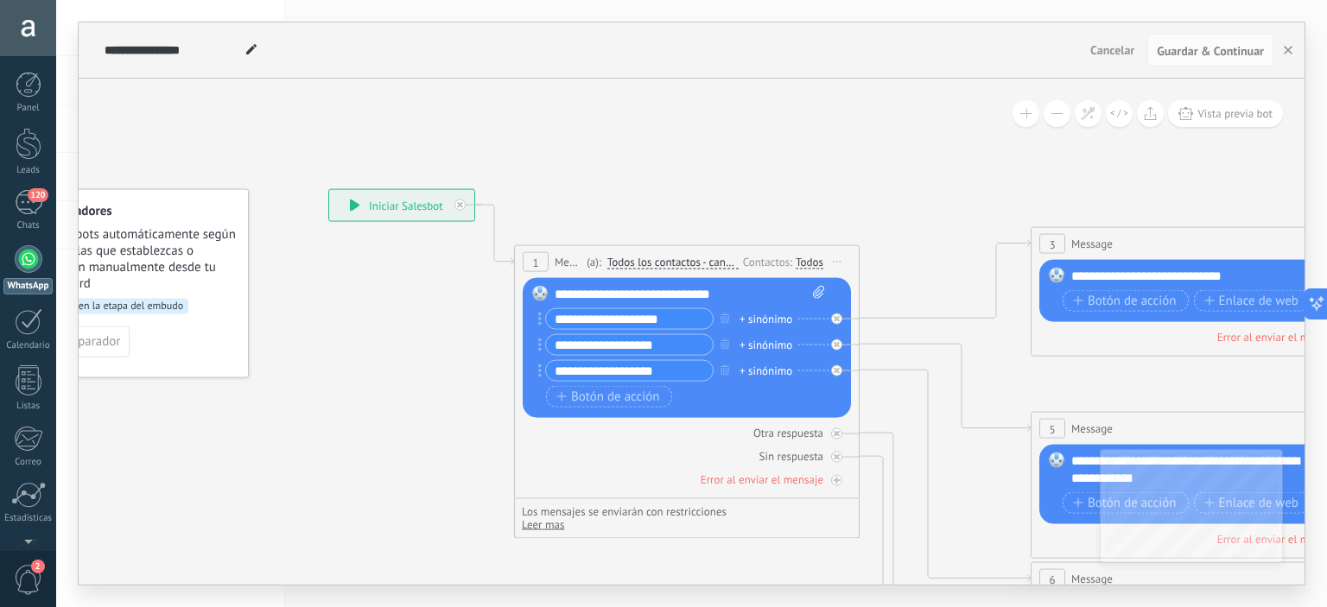
click at [1100, 45] on span "Cancelar" at bounding box center [1113, 50] width 44 height 16
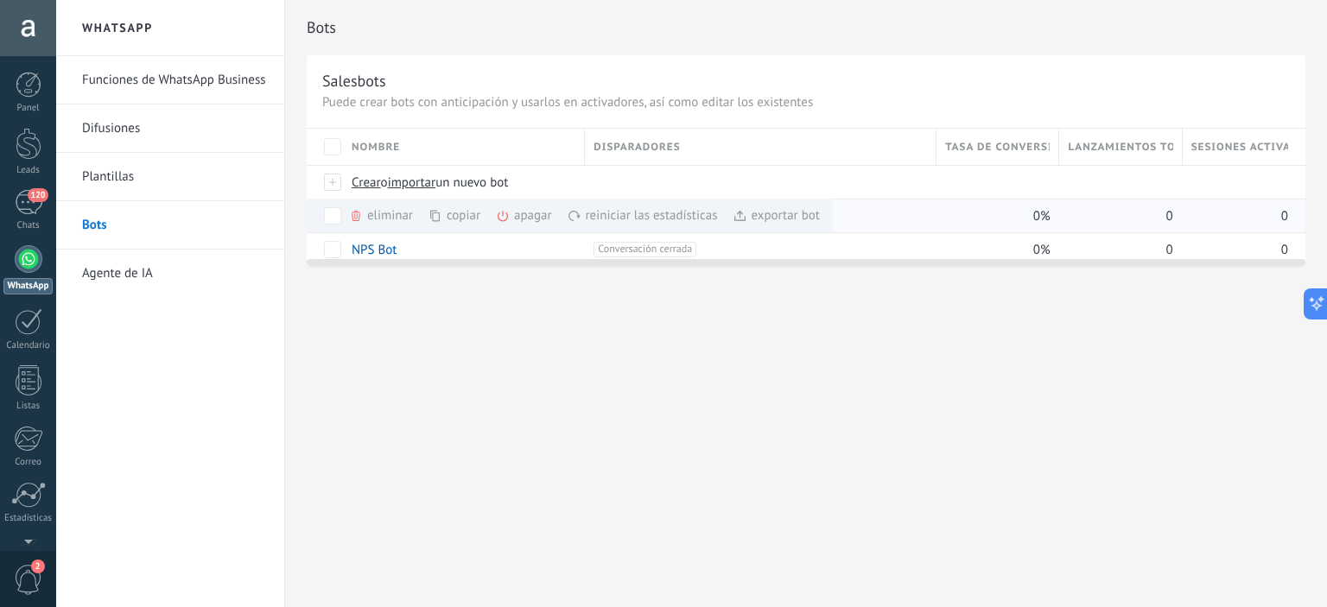
click at [368, 217] on div "eliminar màs" at bounding box center [410, 216] width 123 height 34
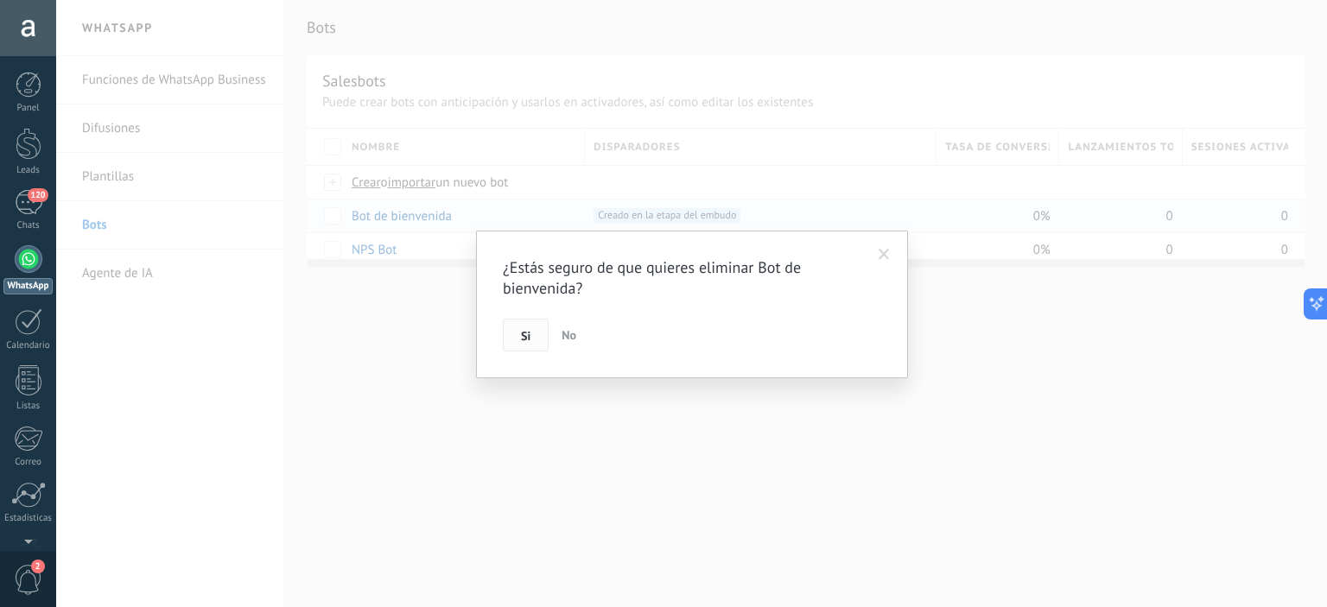
click at [519, 340] on button "Si" at bounding box center [526, 335] width 46 height 33
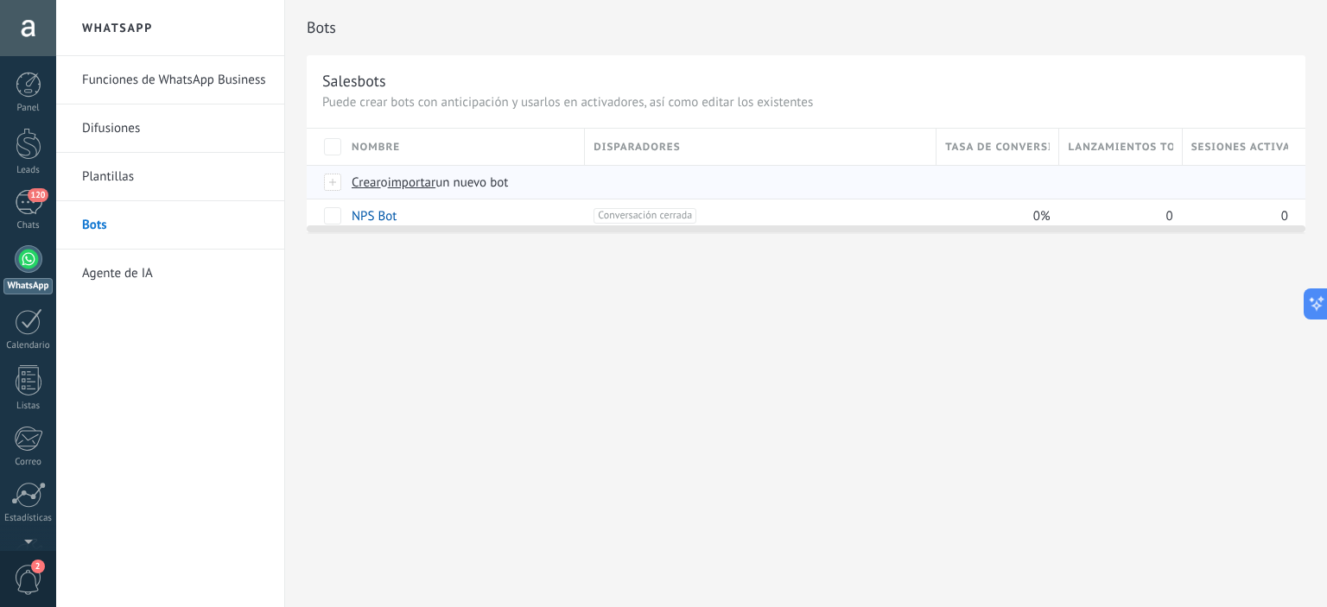
click at [359, 182] on span "Crear" at bounding box center [366, 183] width 29 height 16
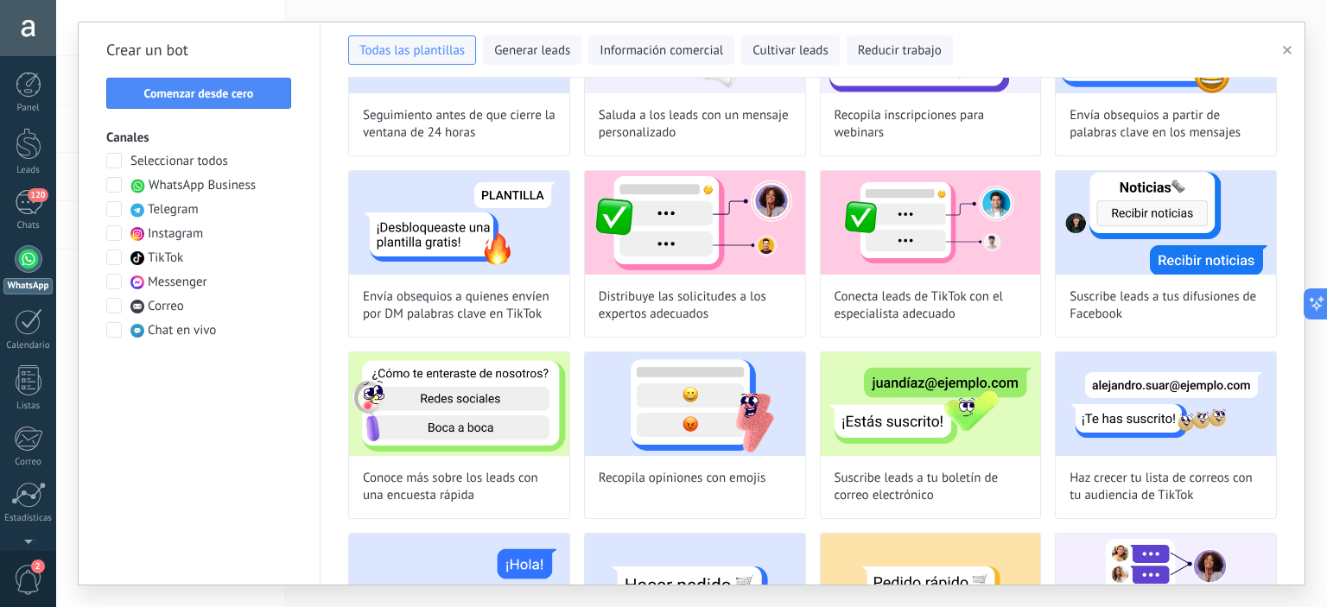
scroll to position [892, 0]
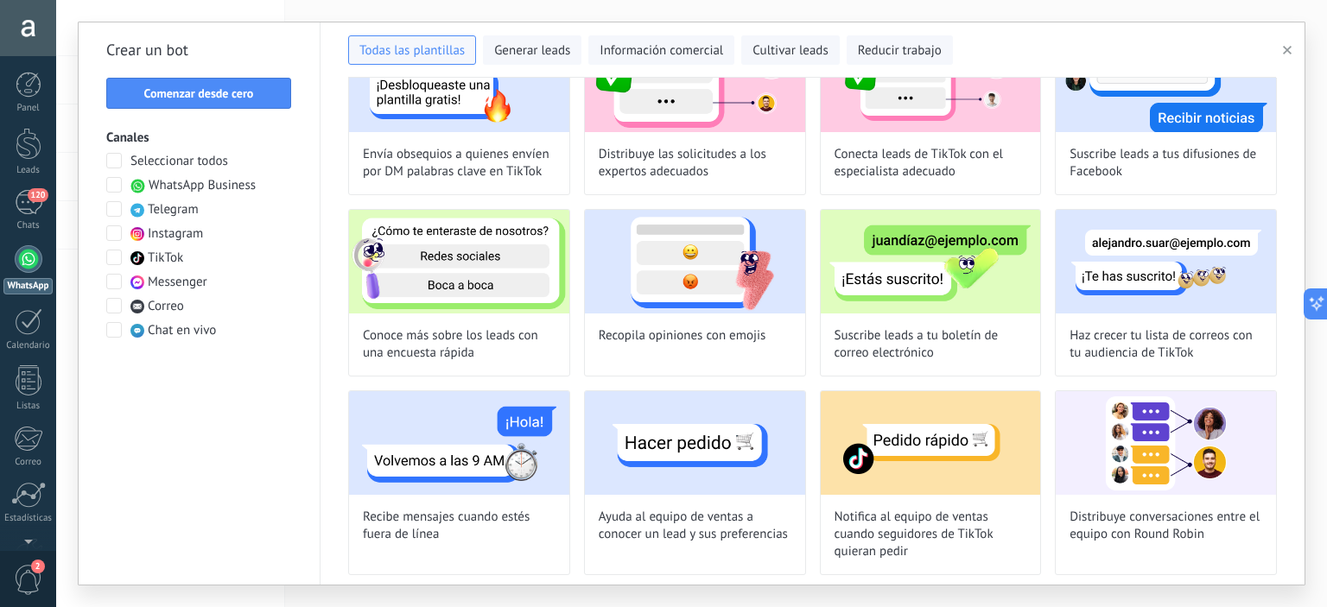
click at [122, 183] on div at bounding box center [114, 185] width 17 height 17
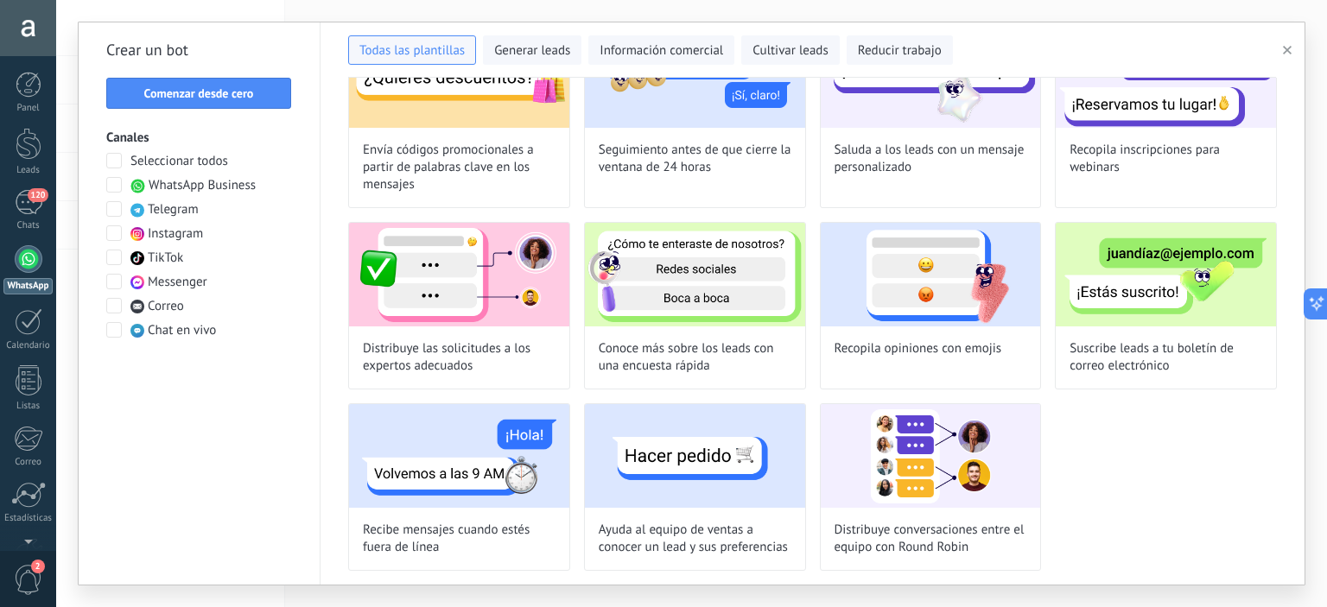
scroll to position [315, 0]
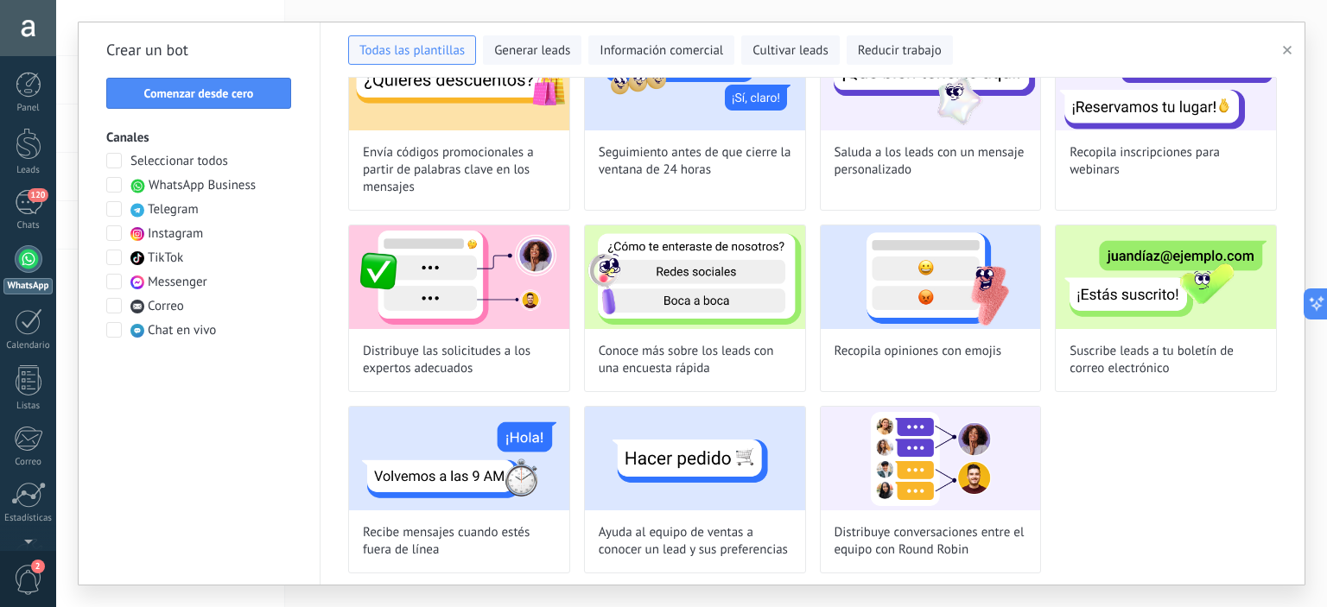
click at [121, 183] on div at bounding box center [114, 185] width 17 height 17
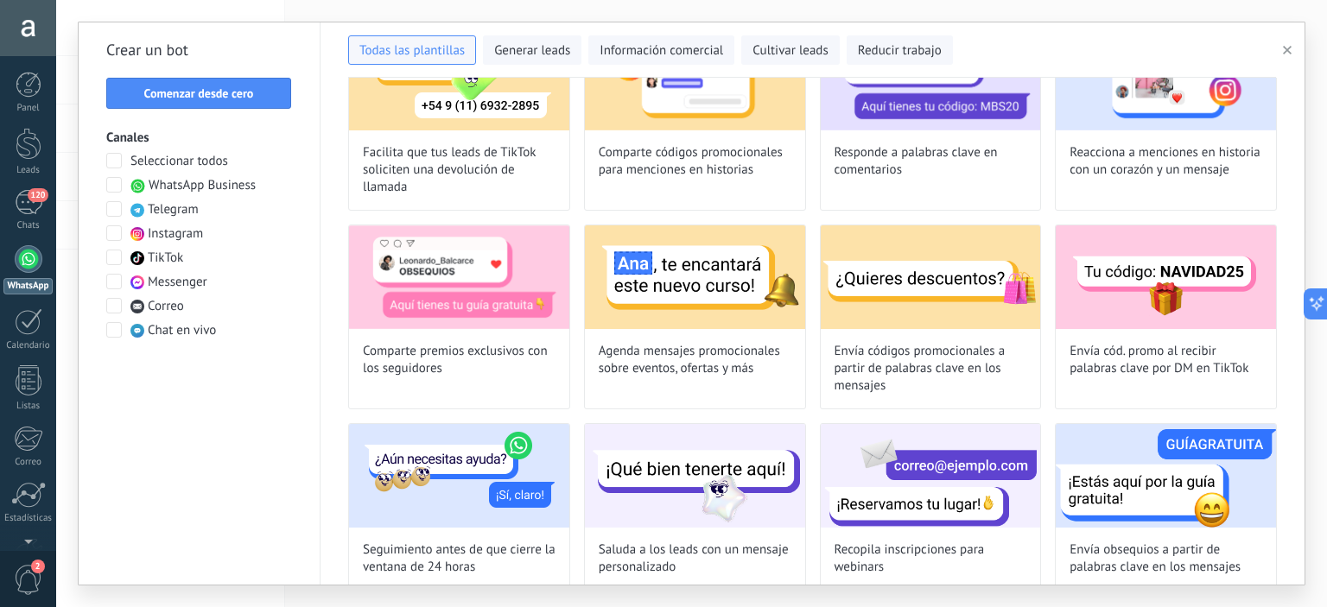
scroll to position [892, 0]
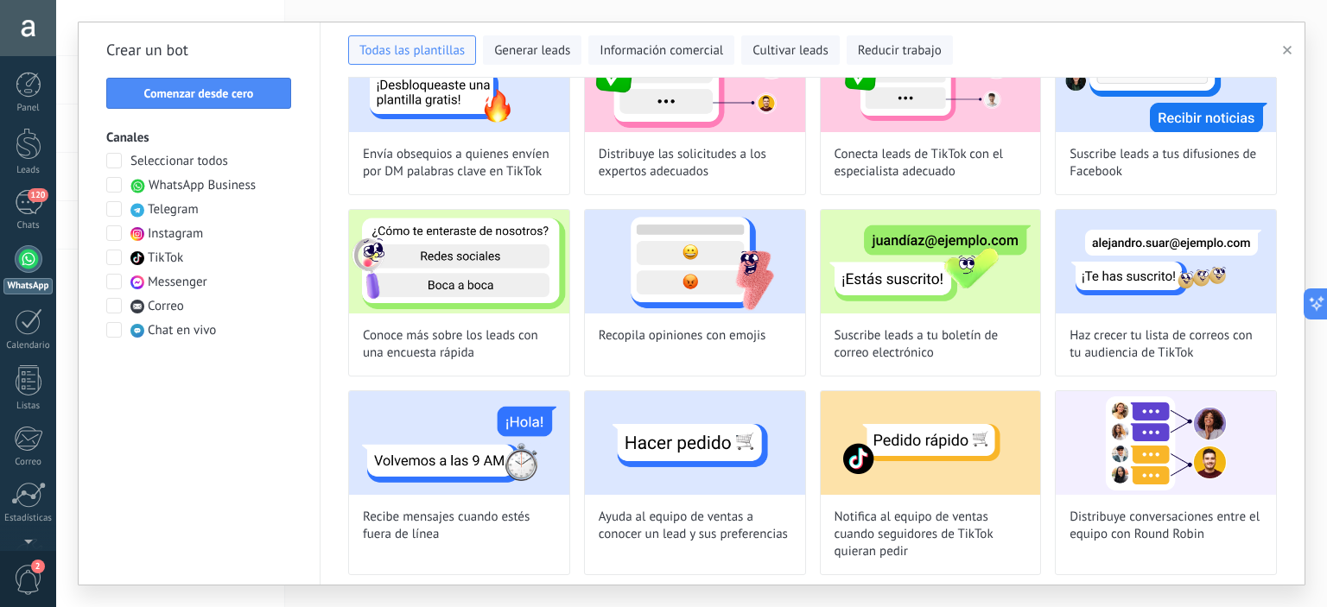
click at [112, 281] on span at bounding box center [114, 282] width 16 height 16
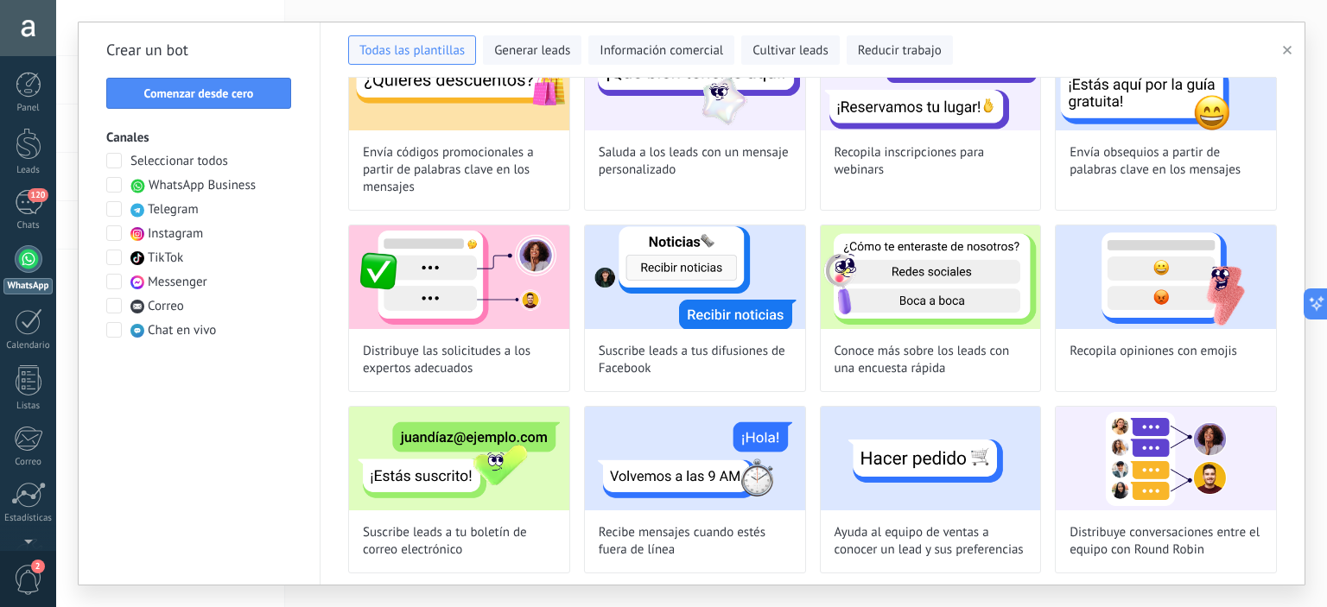
click at [107, 280] on span at bounding box center [114, 282] width 16 height 16
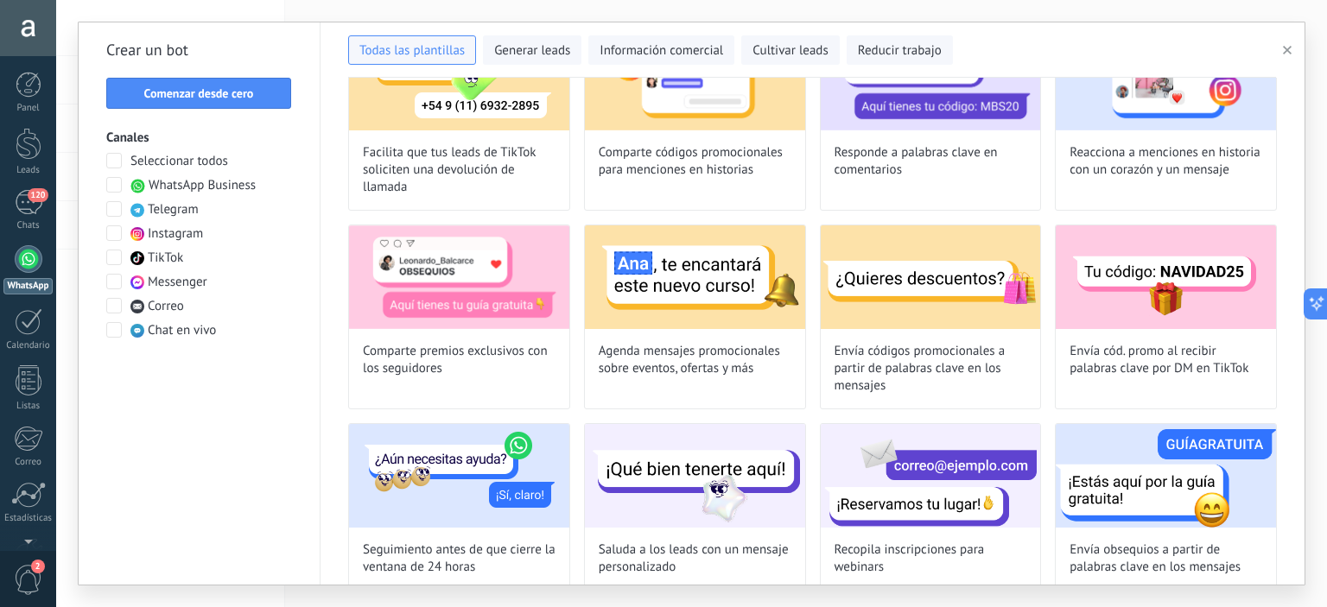
scroll to position [892, 0]
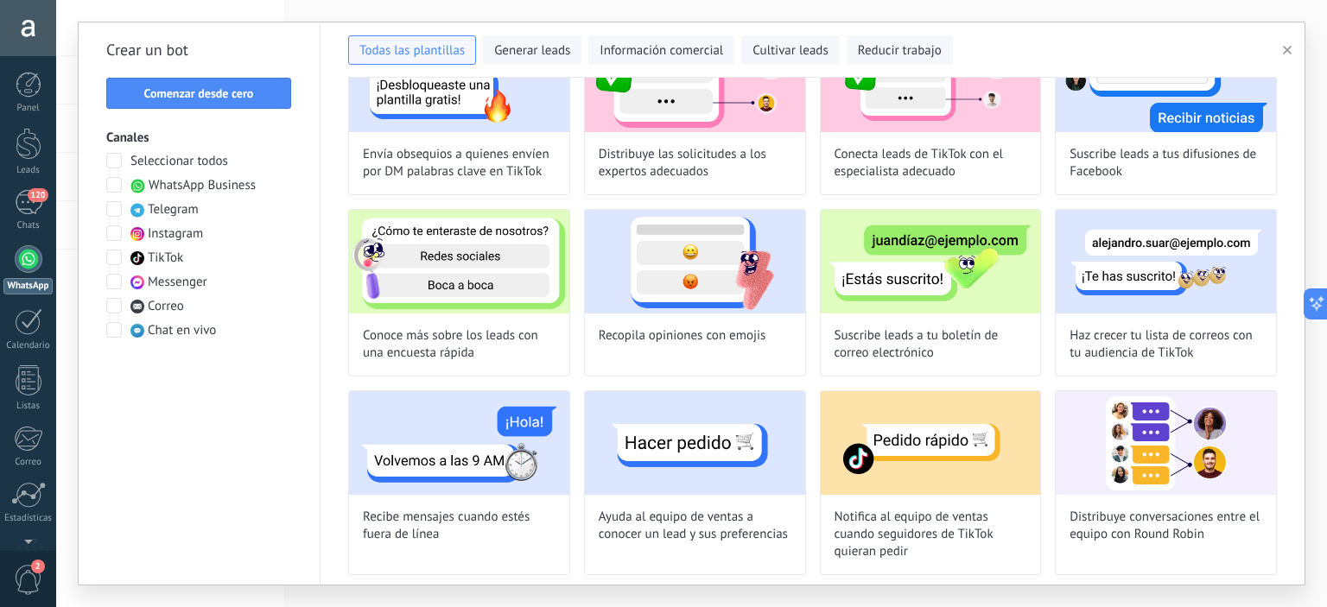
click at [115, 185] on span at bounding box center [114, 185] width 16 height 16
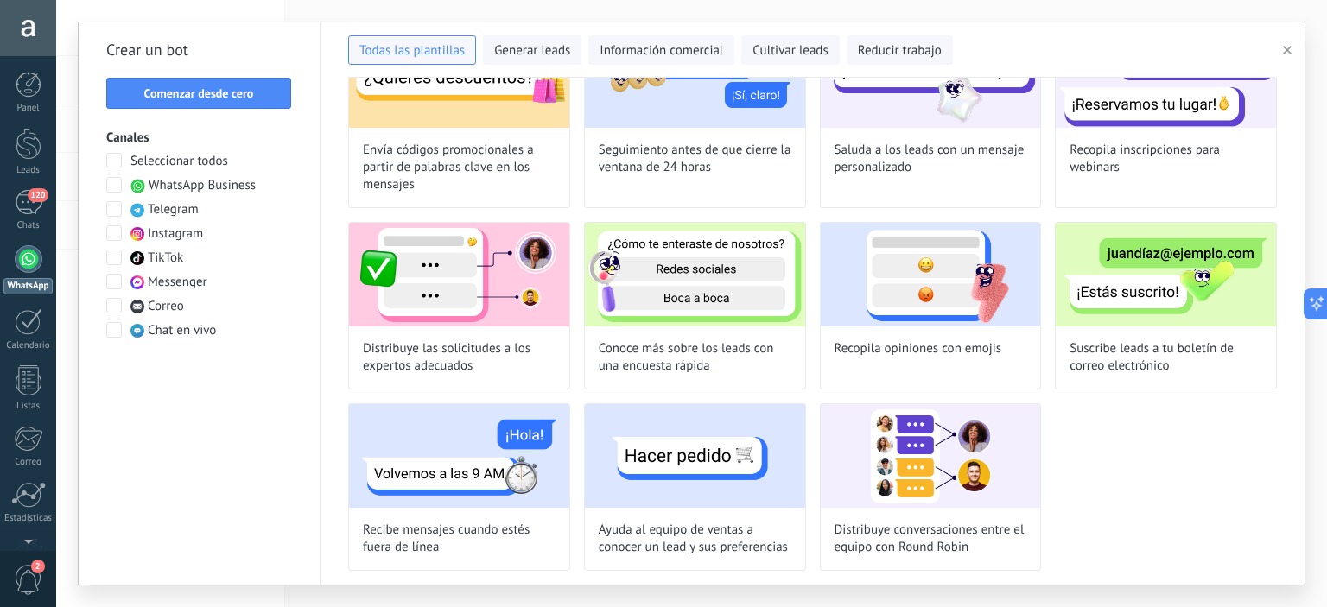
scroll to position [315, 0]
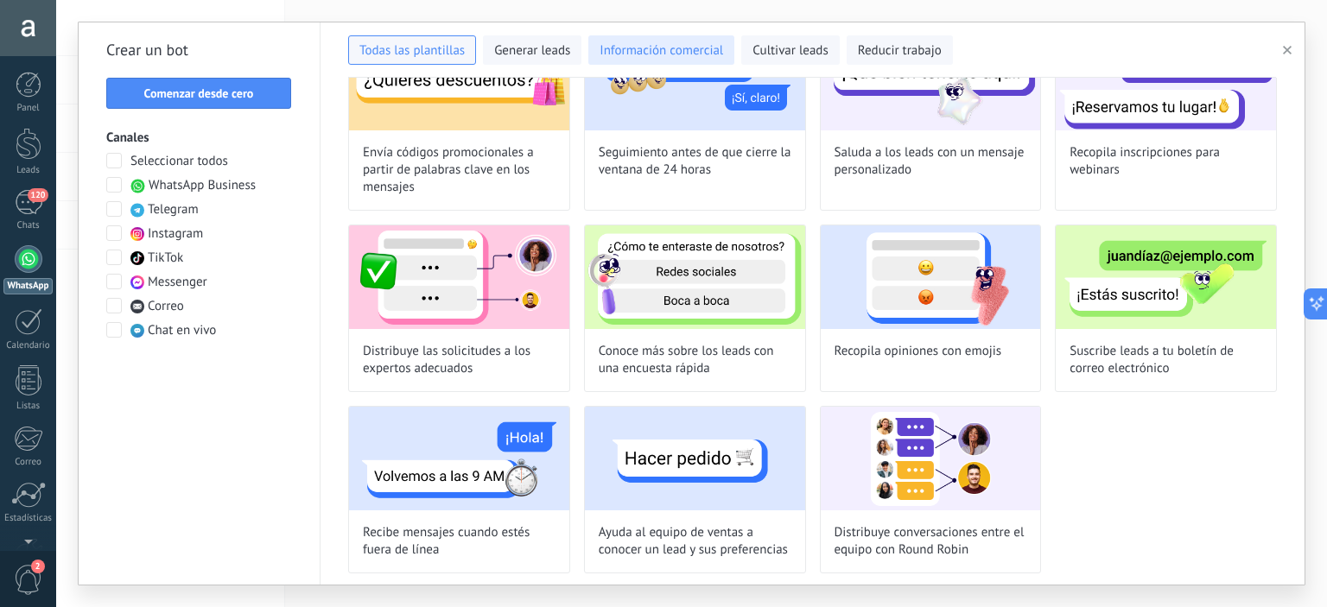
click at [650, 54] on span "Información comercial" at bounding box center [662, 50] width 124 height 17
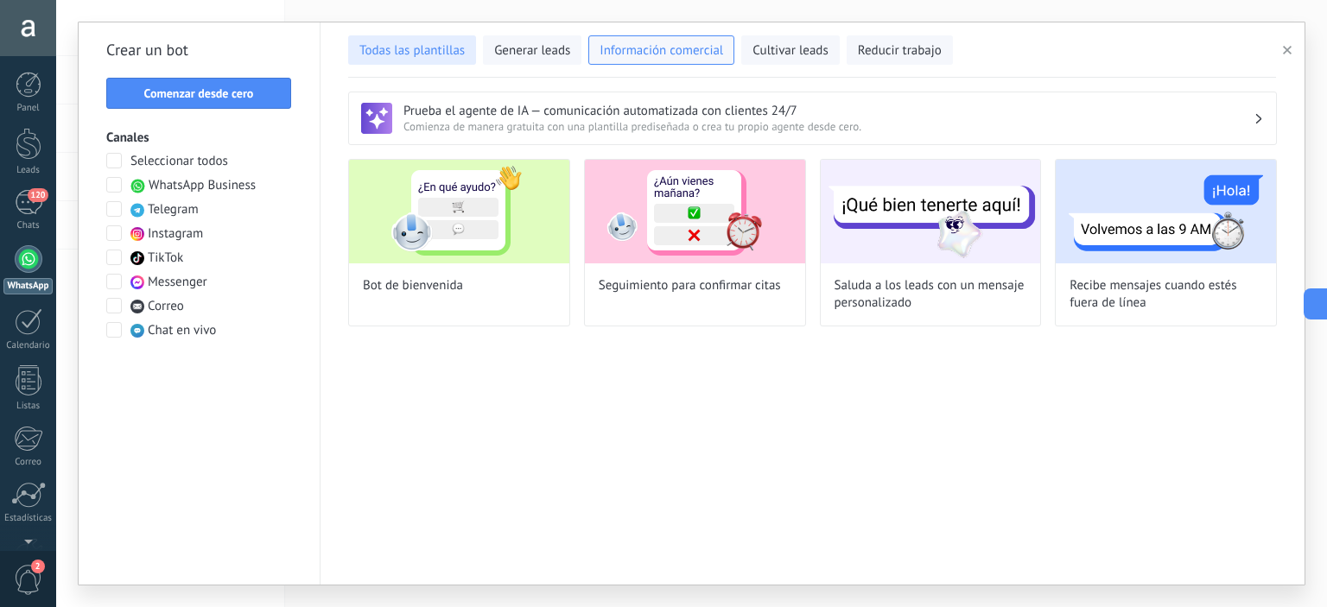
click at [404, 54] on span "Todas las plantillas" at bounding box center [411, 50] width 105 height 17
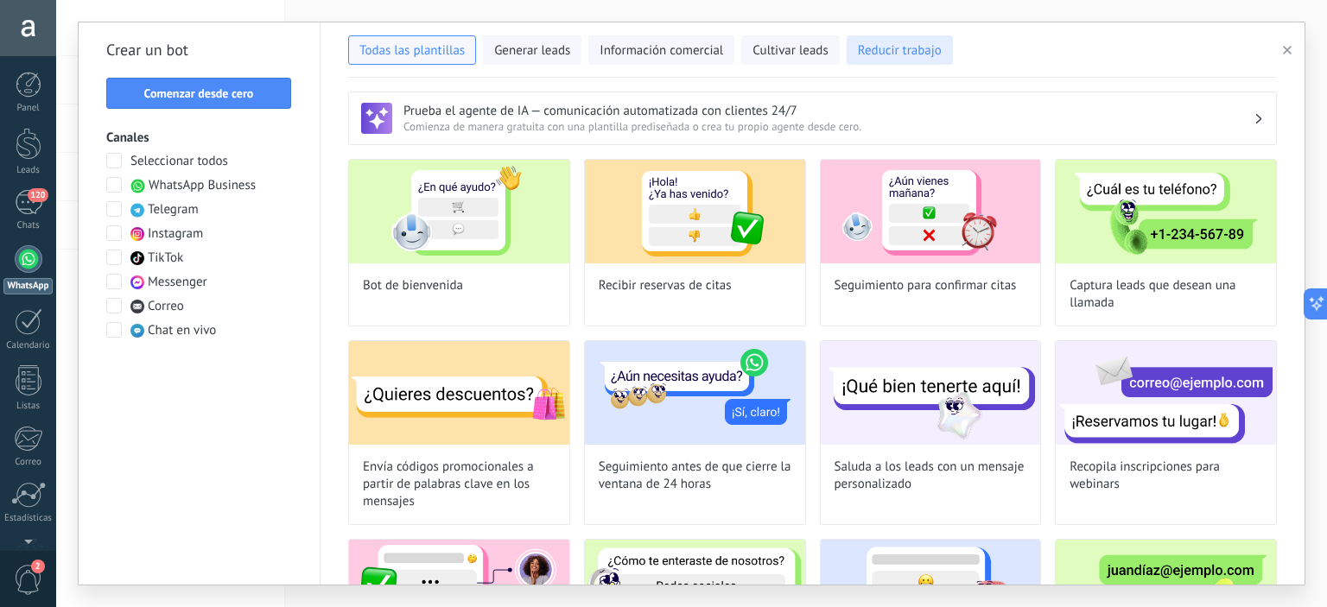
click at [895, 52] on span "Reducir trabajo" at bounding box center [900, 50] width 84 height 17
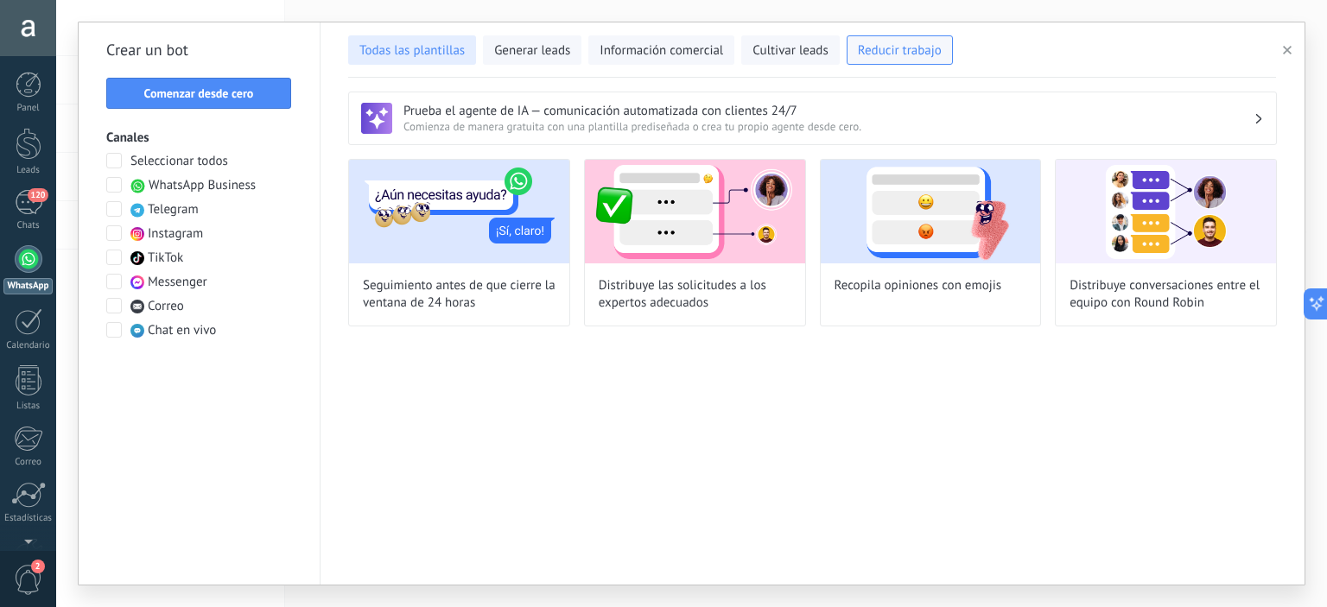
click at [413, 54] on span "Todas las plantillas" at bounding box center [411, 50] width 105 height 17
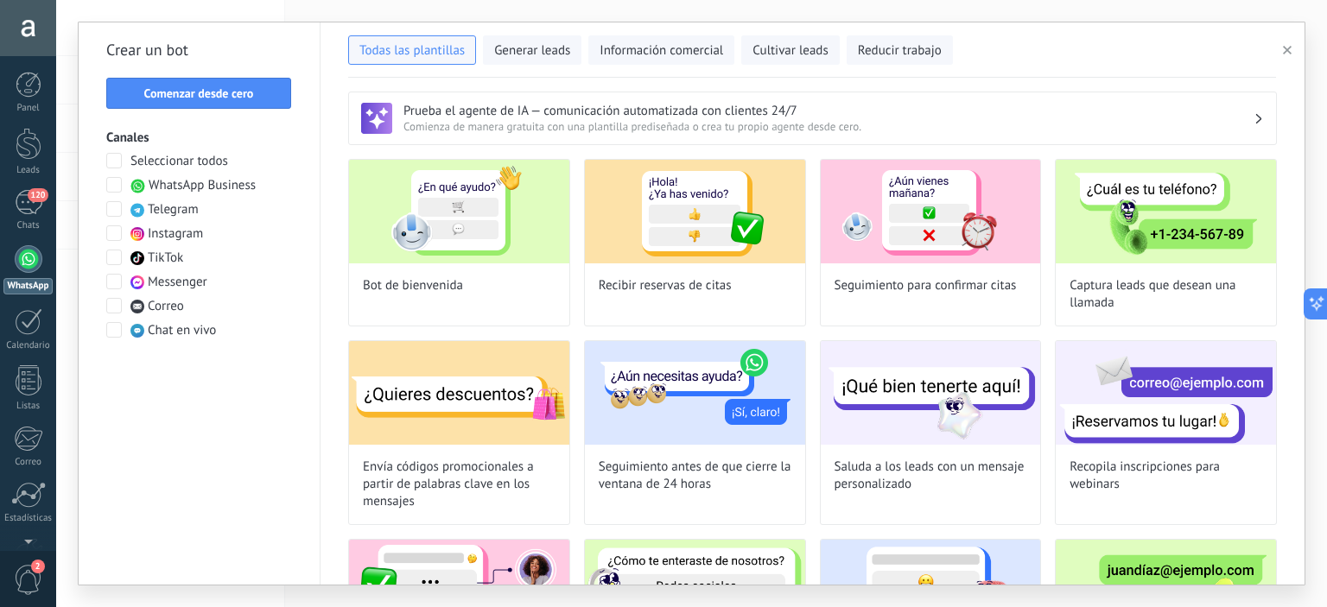
drag, startPoint x: 1307, startPoint y: 231, endPoint x: 1306, endPoint y: 346, distance: 114.9
click at [1306, 346] on div "**********" at bounding box center [691, 303] width 1271 height 607
drag, startPoint x: 1298, startPoint y: 236, endPoint x: 1295, endPoint y: 265, distance: 29.5
click at [1295, 265] on div "Prueba el agente de IA — comunicación automatizada con clientes 24/7 Comienza d…" at bounding box center [813, 331] width 984 height 507
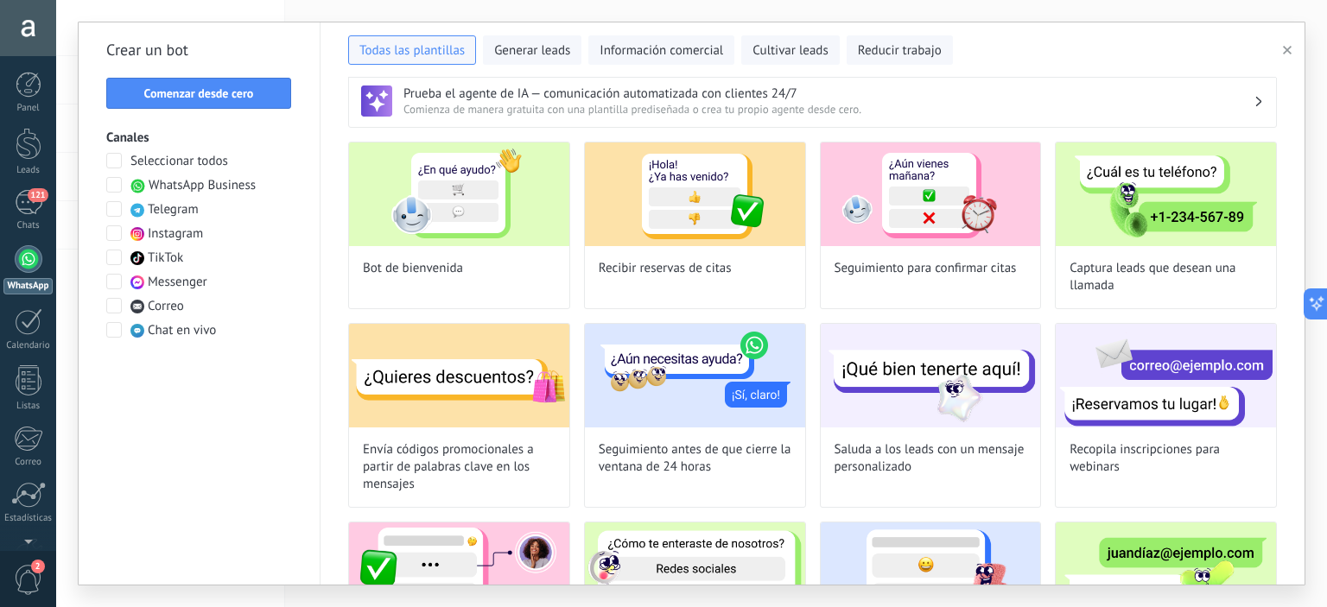
scroll to position [24, 0]
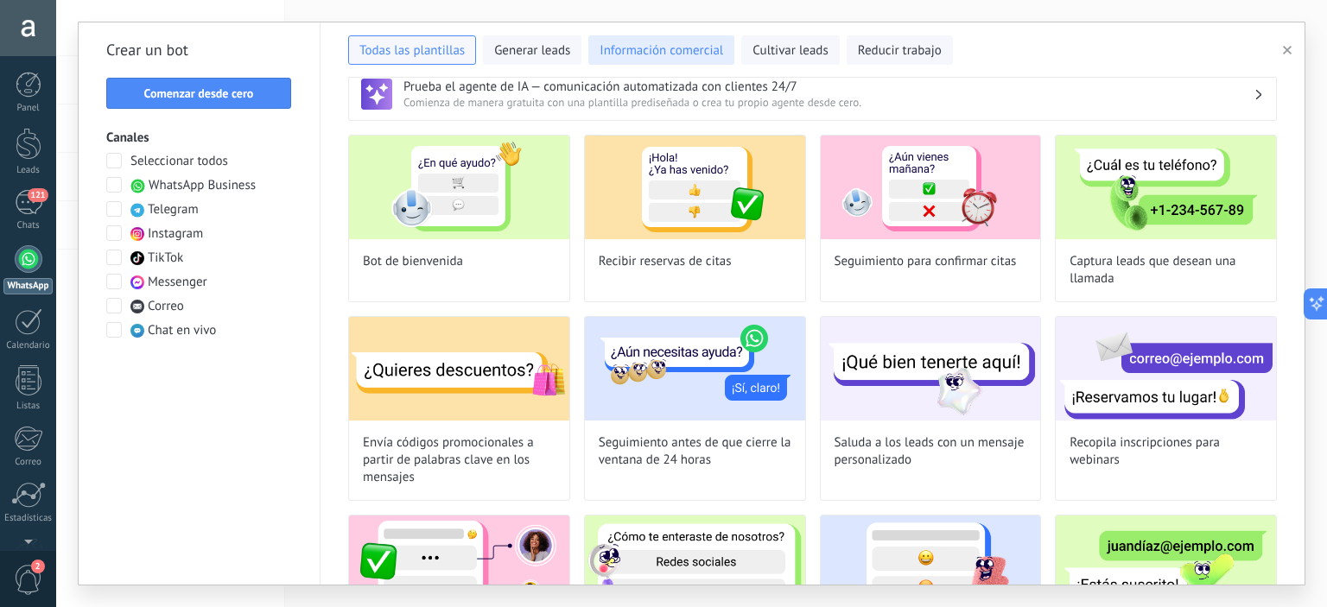
click at [654, 56] on span "Información comercial" at bounding box center [662, 50] width 124 height 17
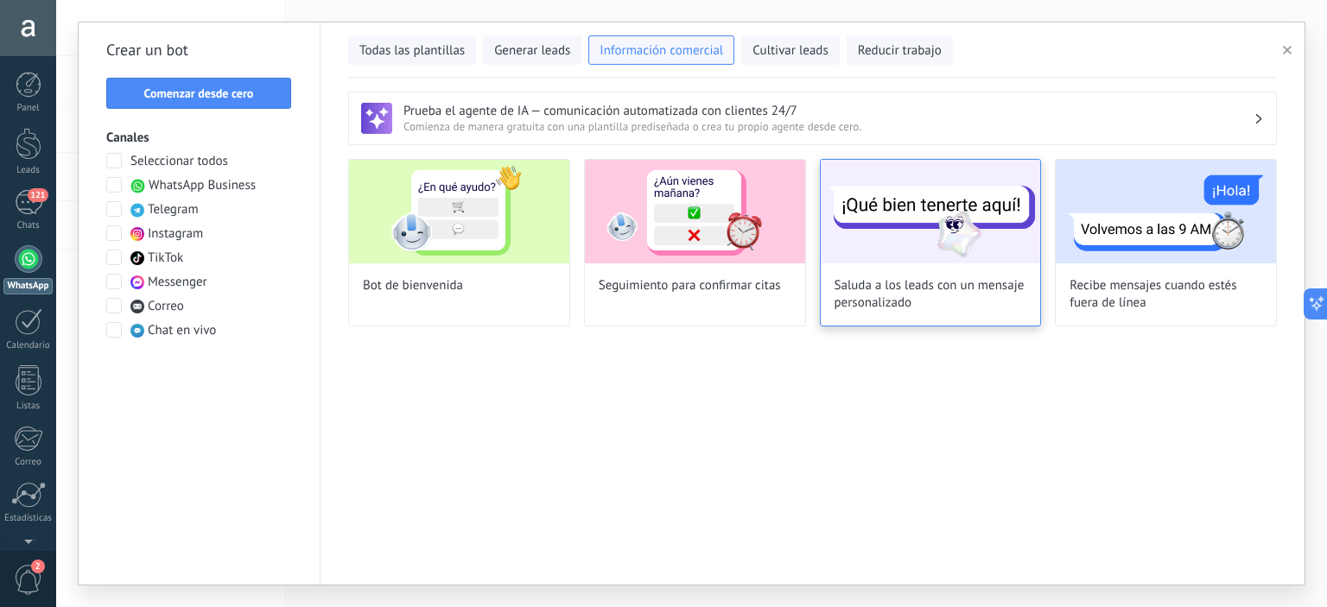
click at [929, 222] on img at bounding box center [931, 212] width 220 height 104
type input "**********"
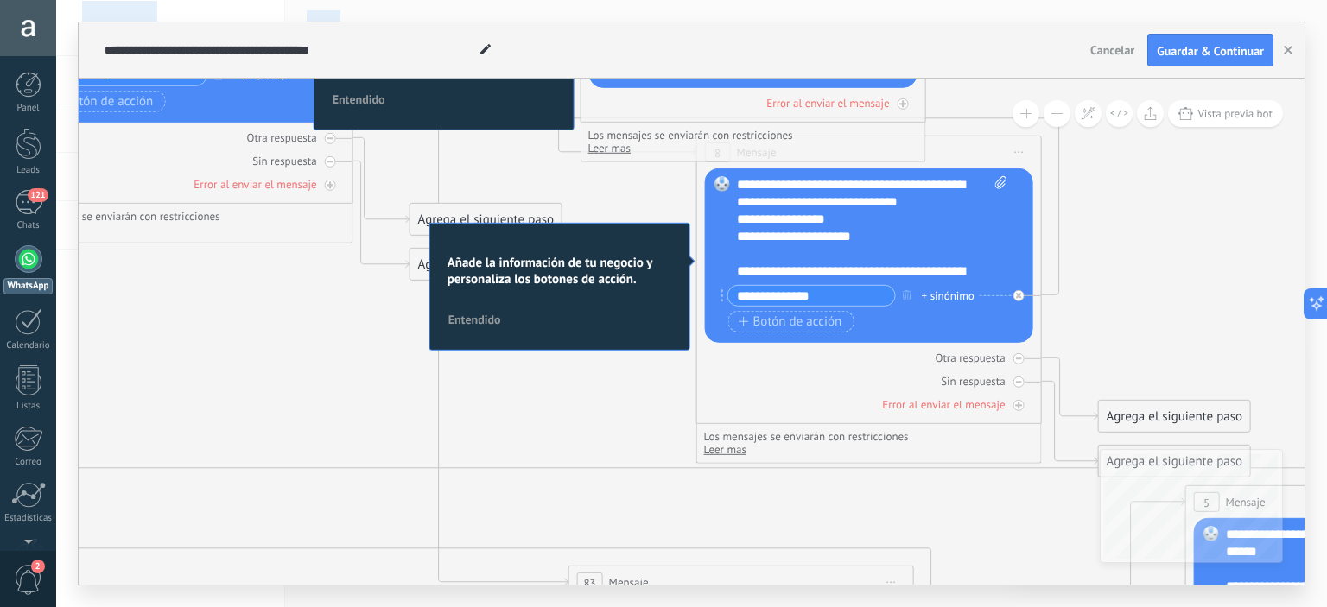
drag, startPoint x: 624, startPoint y: 186, endPoint x: 0, endPoint y: -73, distance: 675.6
click at [0, 0] on html ".abccls-1,.abccls-2{fill-rule:evenodd}.abccls-2{fill:#fff} .abfcls-1{fill:none}…" at bounding box center [663, 303] width 1327 height 607
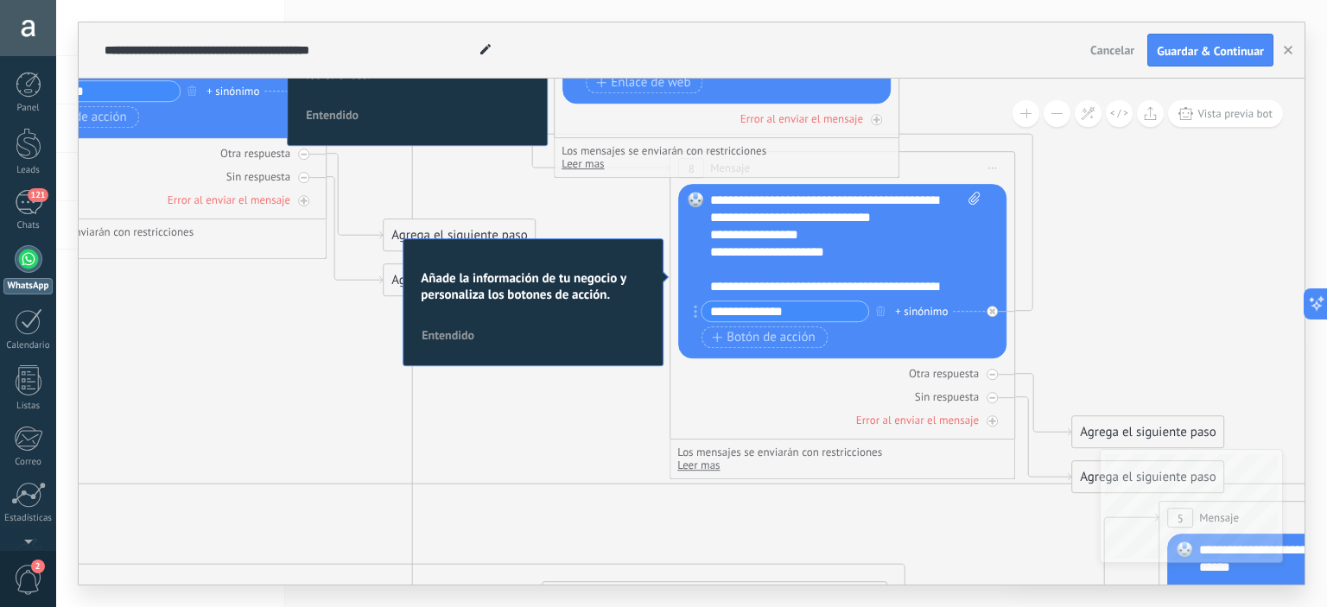
drag, startPoint x: 740, startPoint y: 512, endPoint x: 714, endPoint y: 528, distance: 30.7
click at [714, 528] on icon at bounding box center [778, 435] width 2830 height 1805
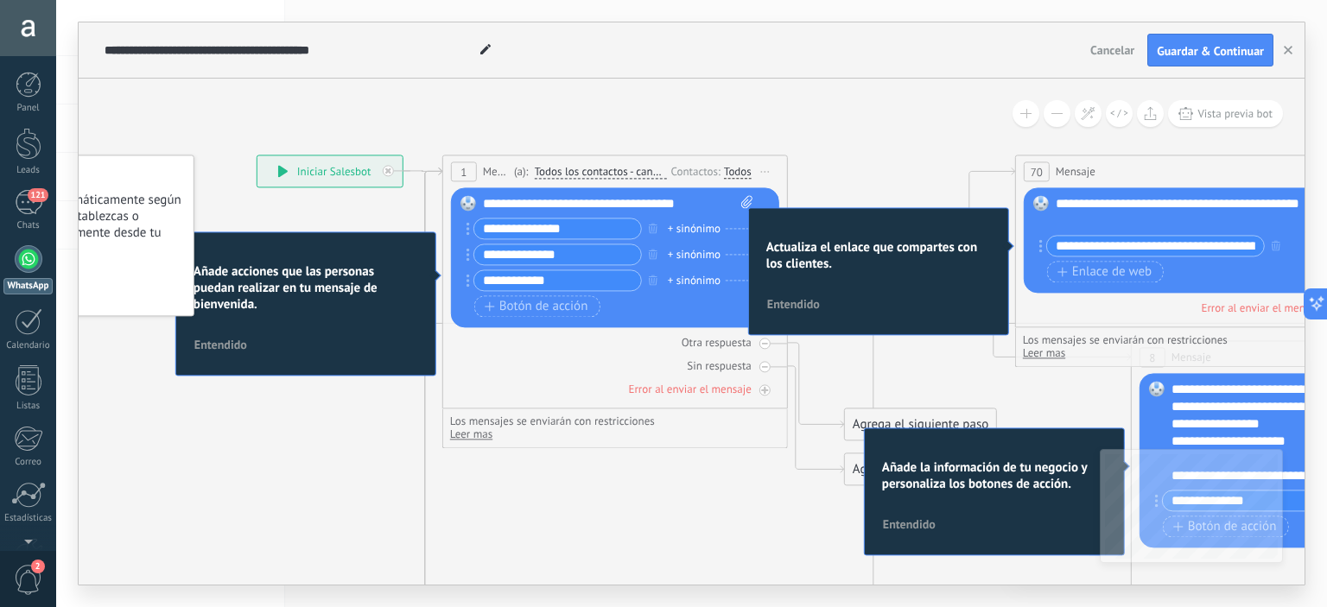
drag, startPoint x: 273, startPoint y: 300, endPoint x: 735, endPoint y: 489, distance: 498.7
click at [1107, 44] on span "Cancelar" at bounding box center [1113, 50] width 44 height 16
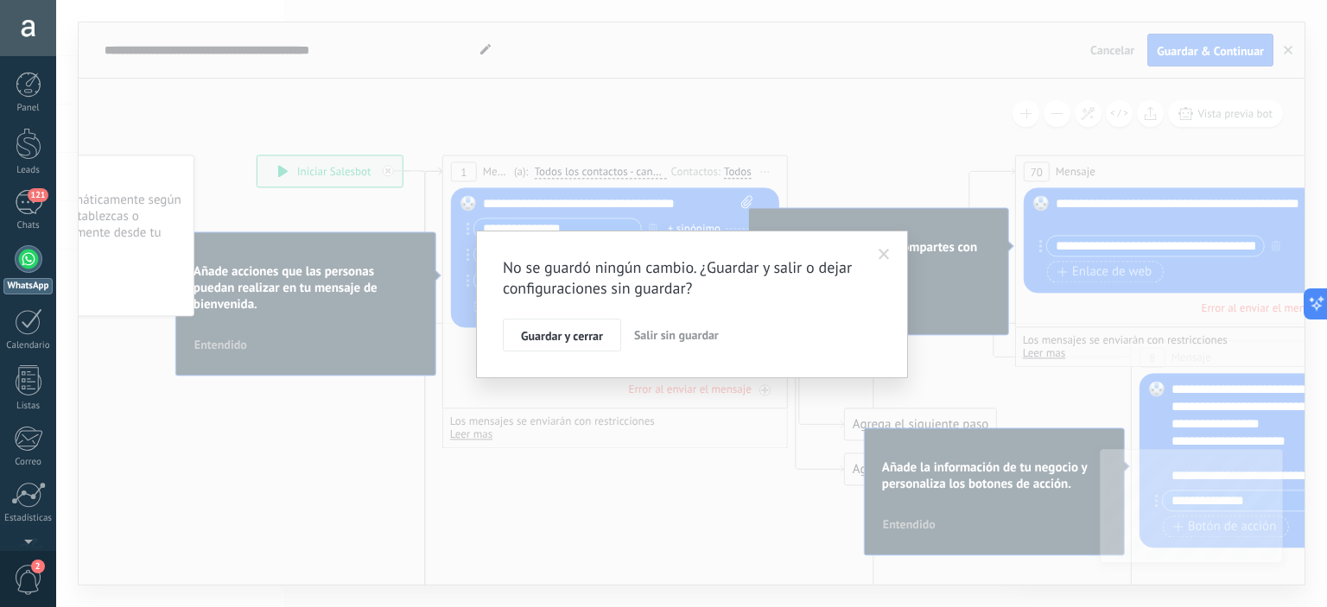
click at [678, 341] on span "Salir sin guardar" at bounding box center [676, 336] width 85 height 16
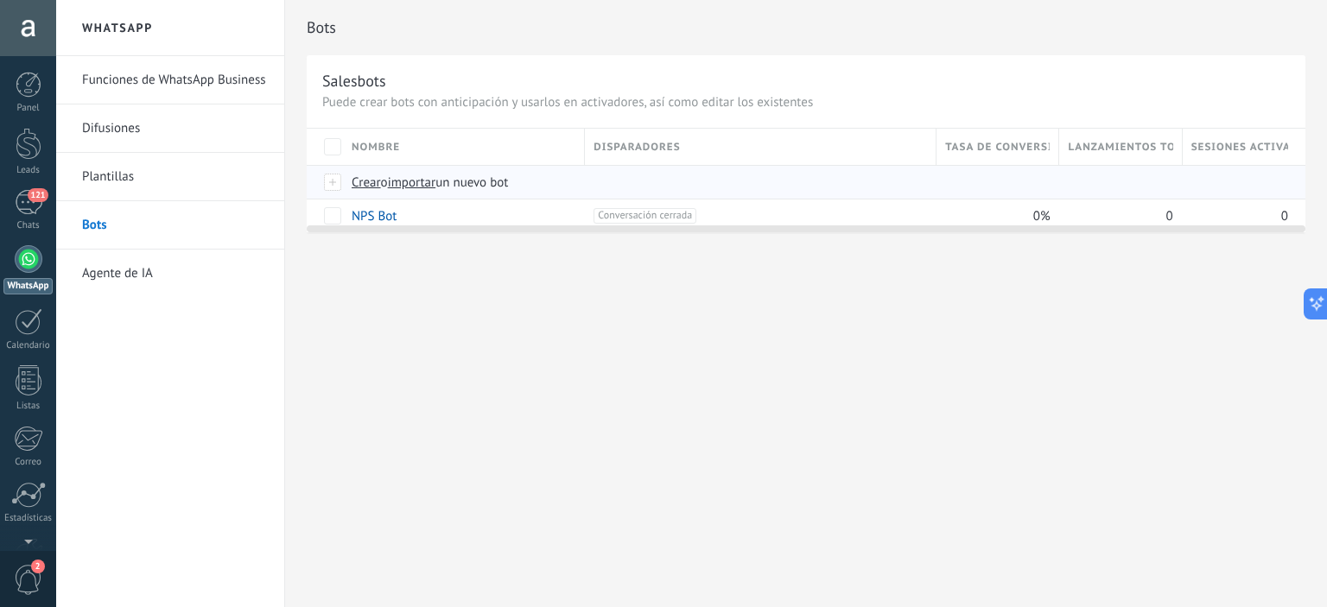
click at [358, 175] on span "Crear" at bounding box center [366, 183] width 29 height 16
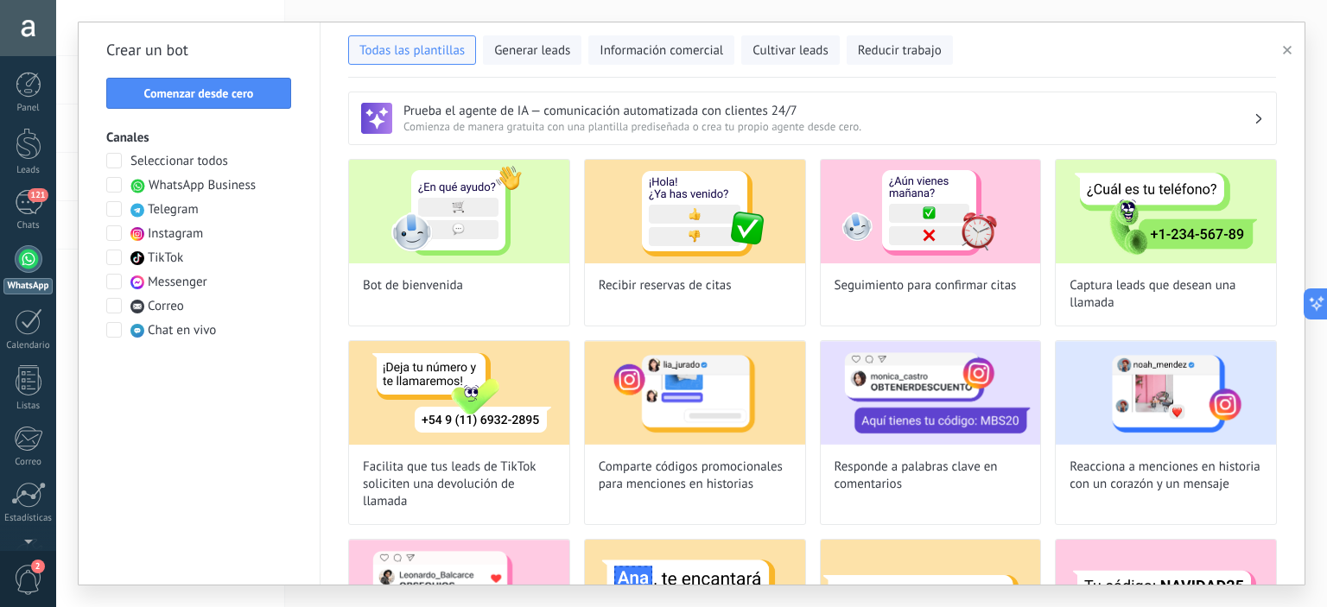
click at [114, 189] on span at bounding box center [114, 185] width 16 height 16
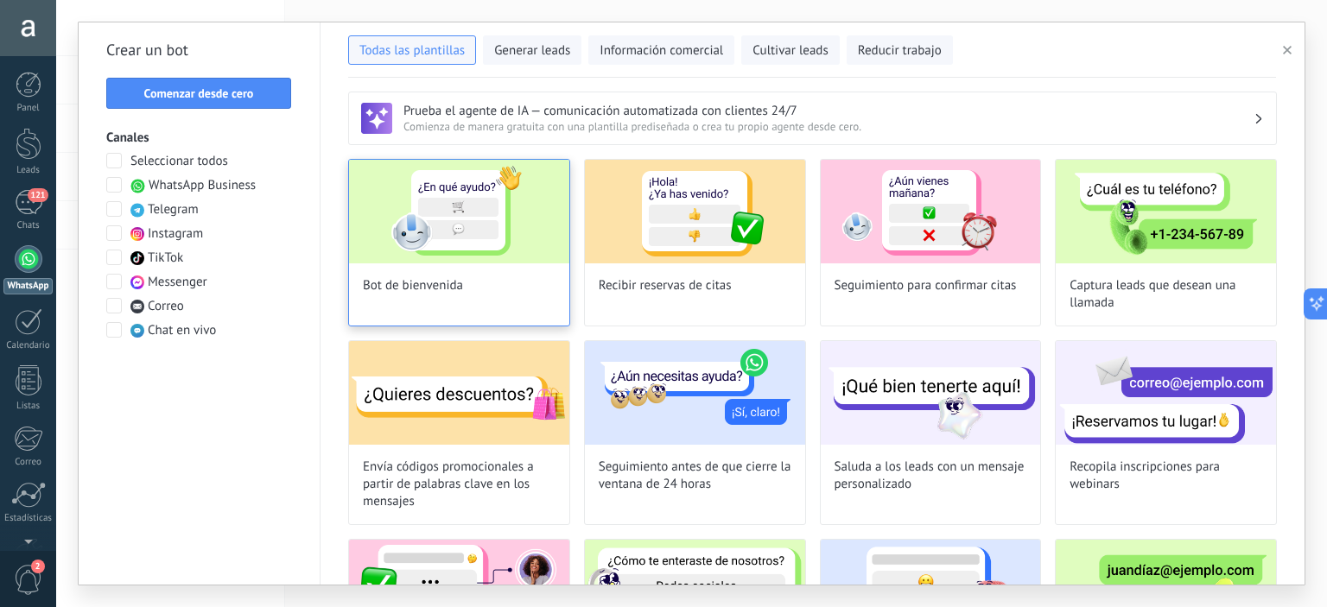
click at [438, 219] on img at bounding box center [459, 212] width 220 height 104
type input "**********"
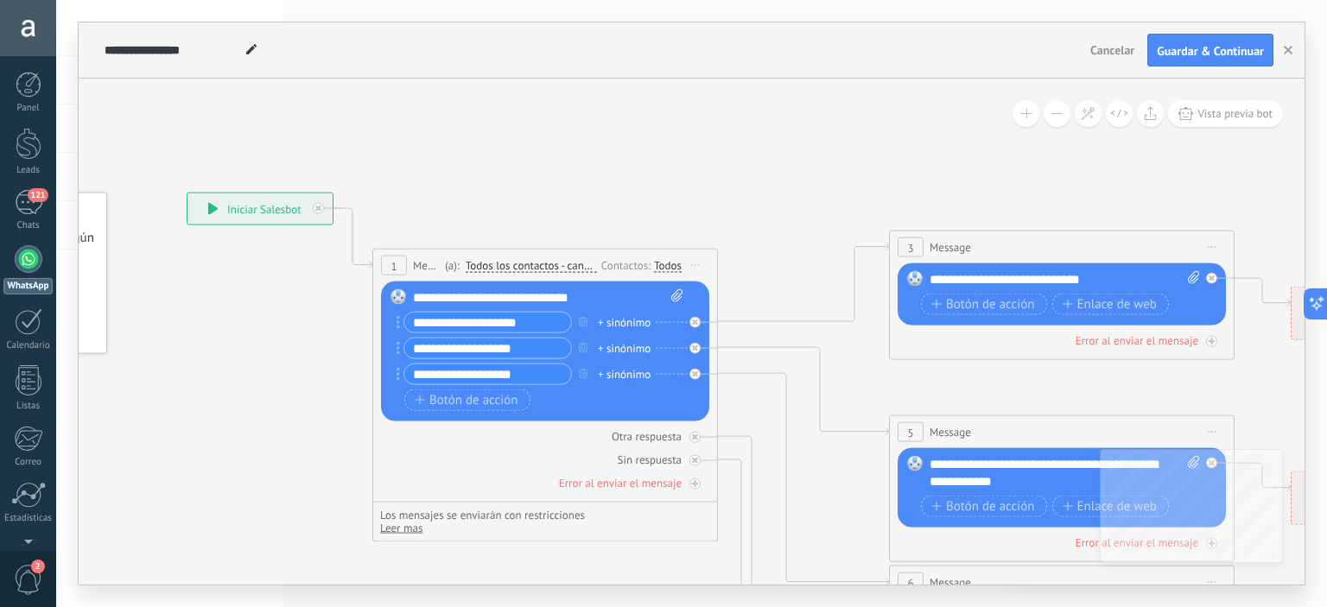
drag, startPoint x: 812, startPoint y: 182, endPoint x: 522, endPoint y: 159, distance: 291.3
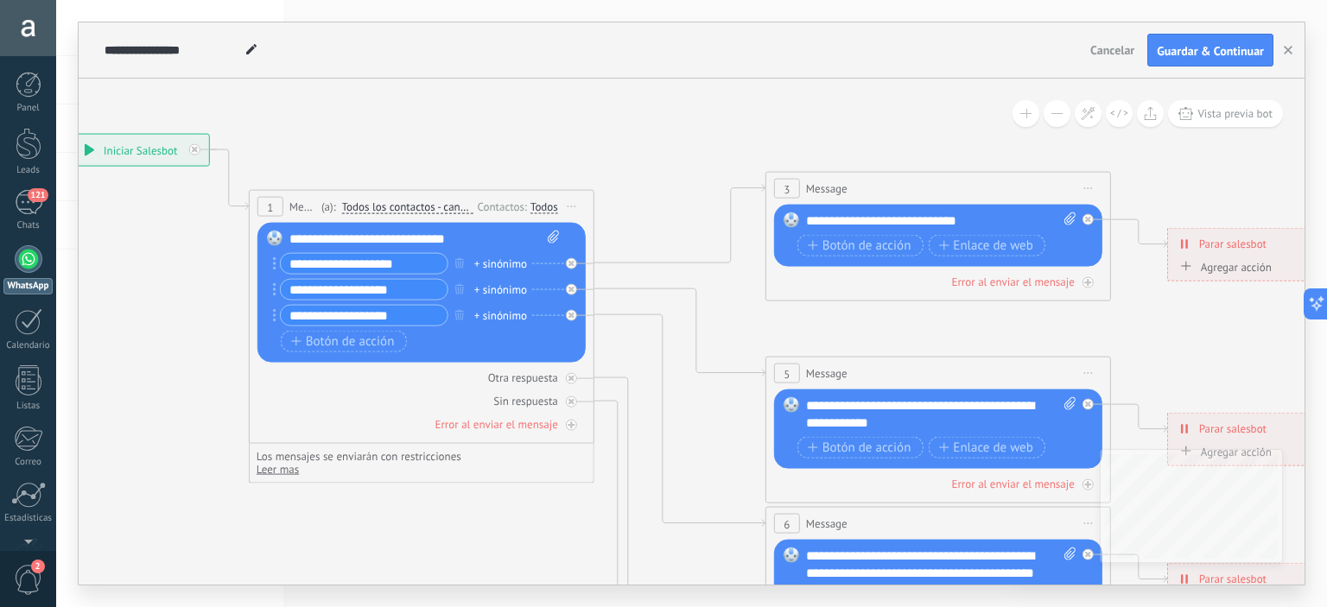
drag, startPoint x: 735, startPoint y: 219, endPoint x: 639, endPoint y: 167, distance: 109.4
click at [639, 167] on icon at bounding box center [977, 574] width 2693 height 1745
